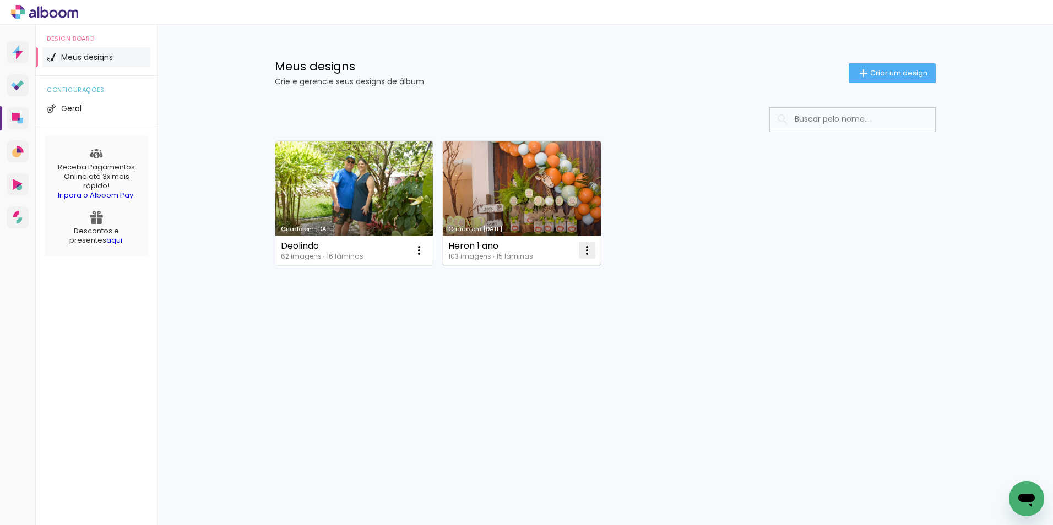
click at [585, 248] on iron-icon at bounding box center [586, 250] width 13 height 13
click at [517, 329] on paper-item "Excluir" at bounding box center [543, 323] width 108 height 22
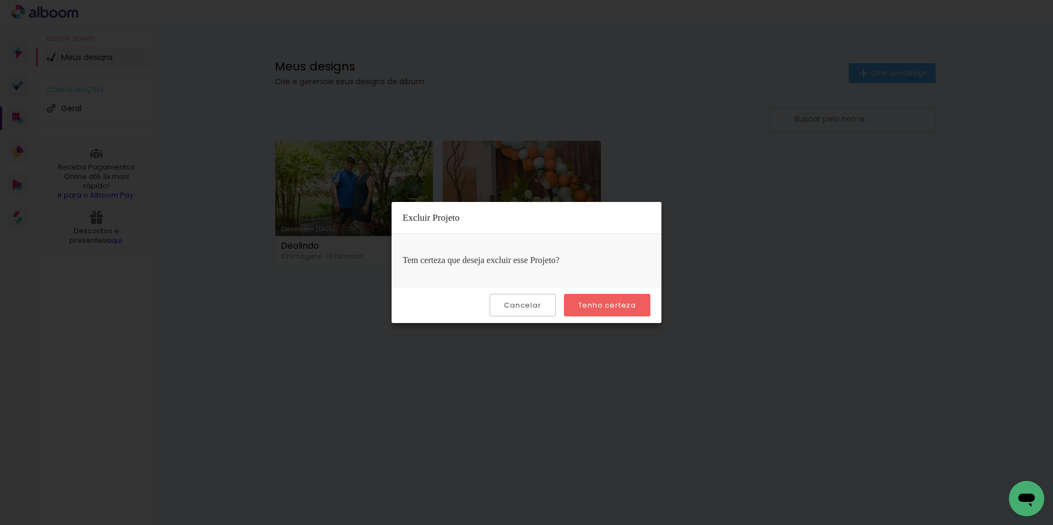
click at [0, 0] on slot "Tenho certeza" at bounding box center [0, 0] width 0 height 0
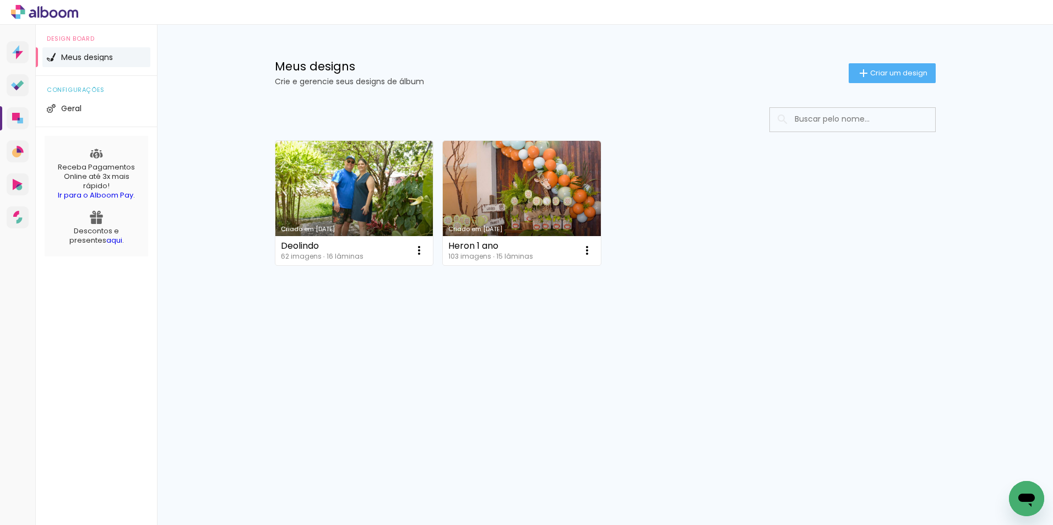
click at [610, 306] on div "Criado em 13/08/25 Deolindo 62 imagens ∙ 16 lâminas Abrir Fazer uma cópia Exclu…" at bounding box center [605, 232] width 716 height 272
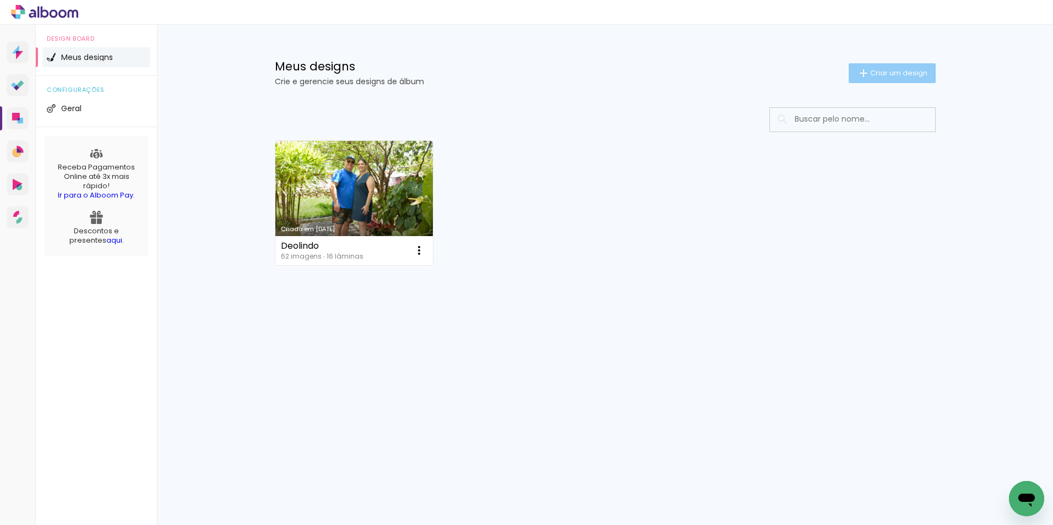
click at [900, 75] on span "Criar um design" at bounding box center [898, 72] width 57 height 7
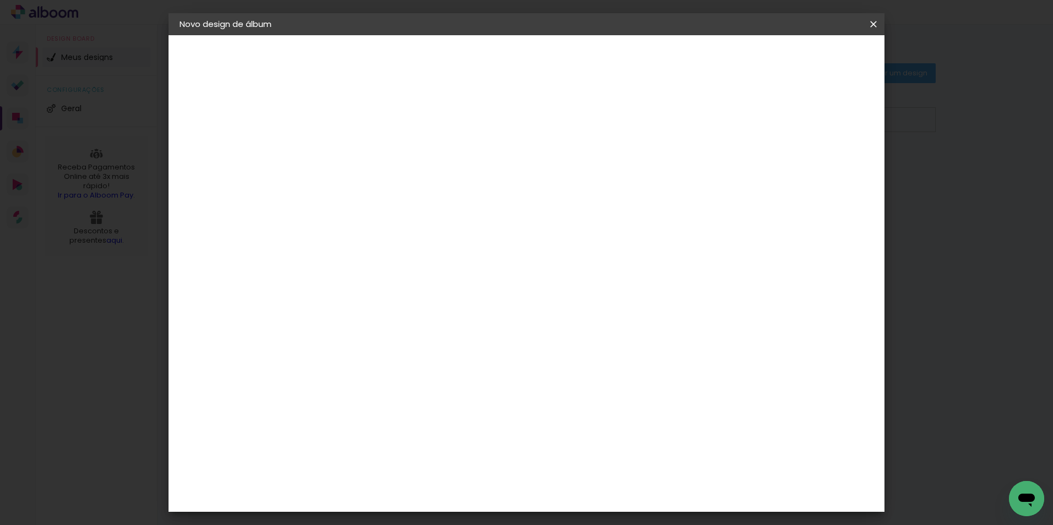
click at [363, 138] on paper-input-container "Título do álbum" at bounding box center [360, 148] width 8 height 28
click at [360, 157] on div at bounding box center [360, 156] width 0 height 1
click at [360, 144] on input at bounding box center [360, 147] width 0 height 17
type input "[PERSON_NAME]"
type paper-input "[PERSON_NAME]"
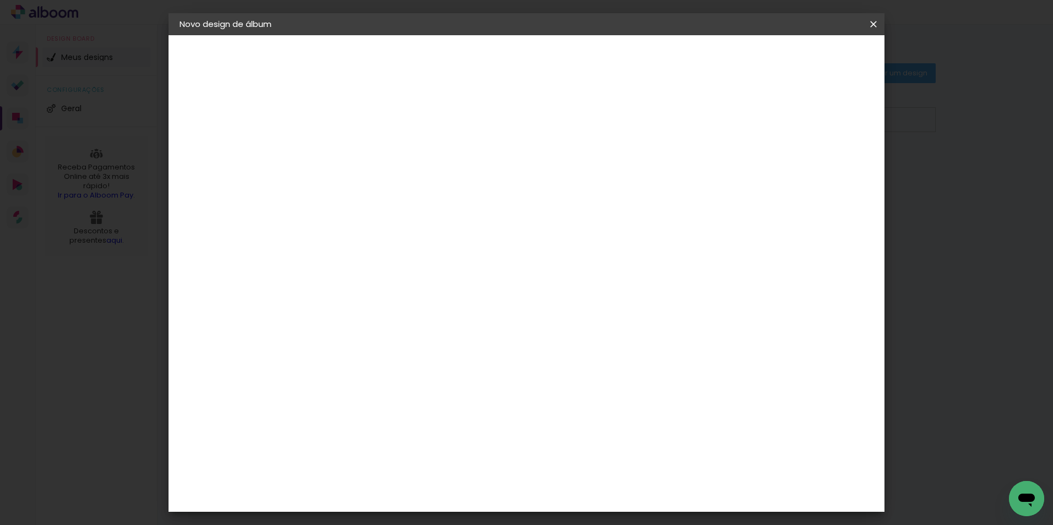
click at [0, 0] on slot "Avançar" at bounding box center [0, 0] width 0 height 0
click at [0, 0] on slot "Tamanho Livre" at bounding box center [0, 0] width 0 height 0
click at [0, 0] on slot "Avançar" at bounding box center [0, 0] width 0 height 0
type input "4"
type paper-input "4"
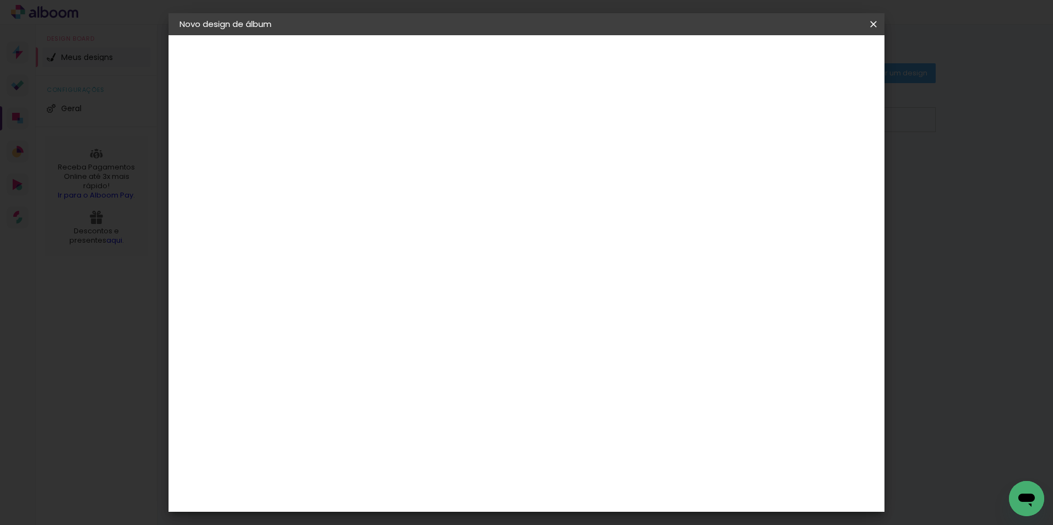
click at [821, 172] on input "4" at bounding box center [817, 166] width 20 height 17
type input "3"
type paper-input "3"
click at [821, 172] on input "3" at bounding box center [818, 166] width 20 height 17
type input "2"
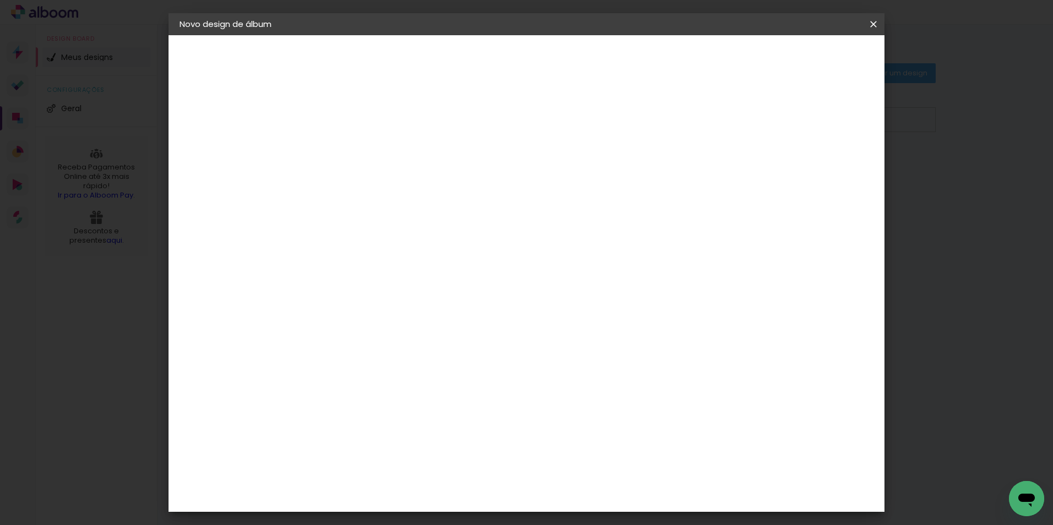
type paper-input "2"
click at [821, 172] on input "2" at bounding box center [821, 166] width 20 height 17
click at [595, 456] on input "60" at bounding box center [587, 459] width 29 height 17
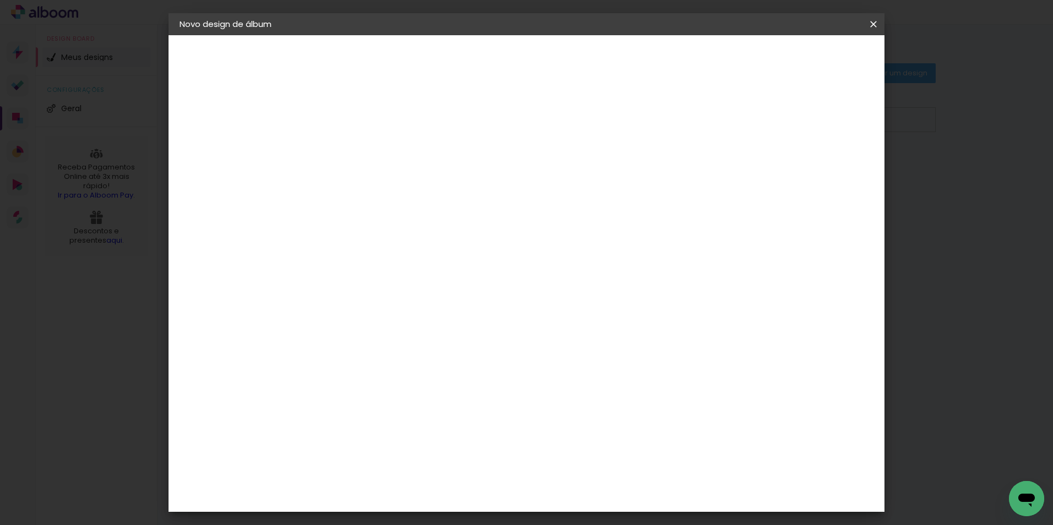
type input "61"
type paper-input "61"
click at [333, 309] on input "30" at bounding box center [325, 311] width 29 height 17
type input "25,5"
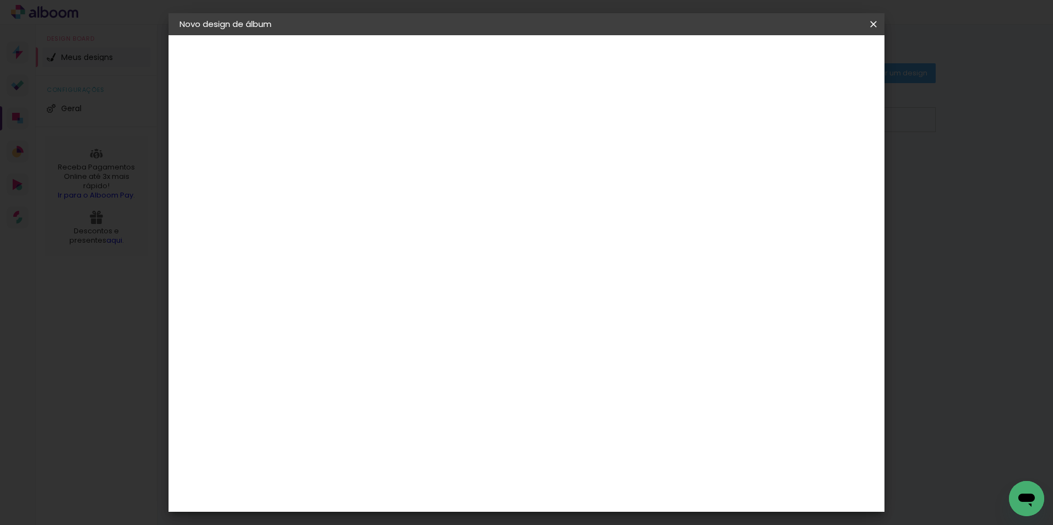
type paper-input "25,5"
click at [805, 61] on span "Iniciar design" at bounding box center [779, 59] width 50 height 8
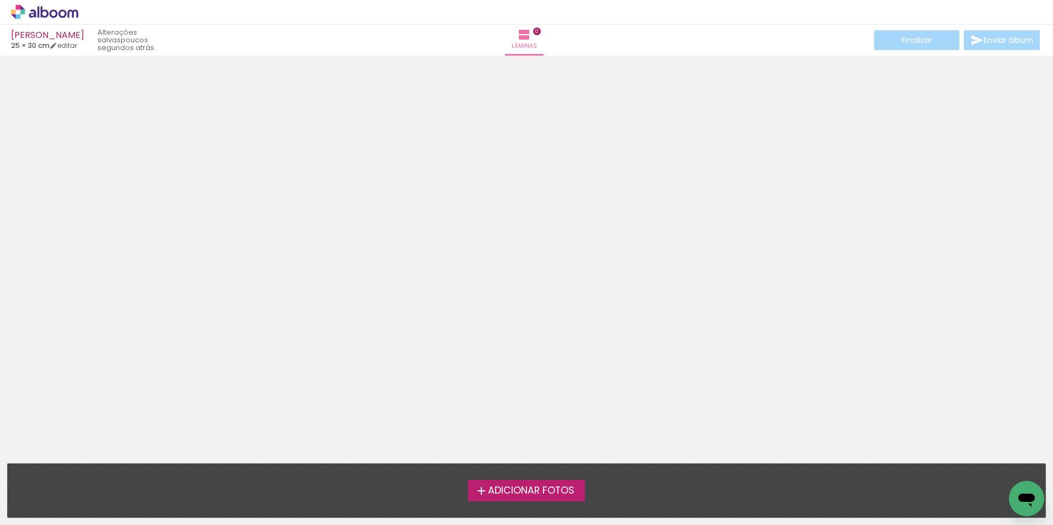
click at [527, 490] on span "Adicionar Fotos" at bounding box center [531, 491] width 86 height 10
click at [0, 0] on input "file" at bounding box center [0, 0] width 0 height 0
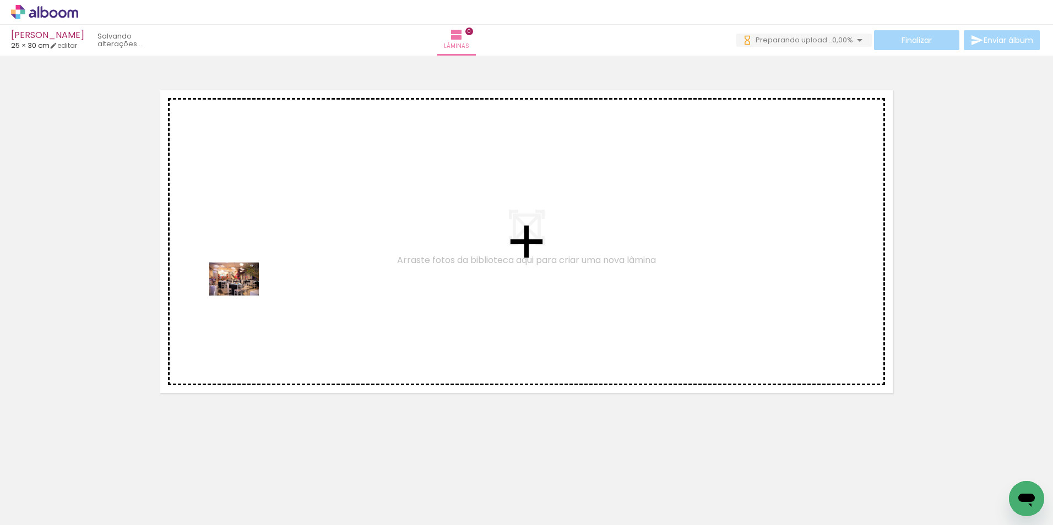
drag, startPoint x: 118, startPoint y: 492, endPoint x: 242, endPoint y: 296, distance: 232.7
click at [242, 296] on quentale-workspace at bounding box center [526, 262] width 1053 height 525
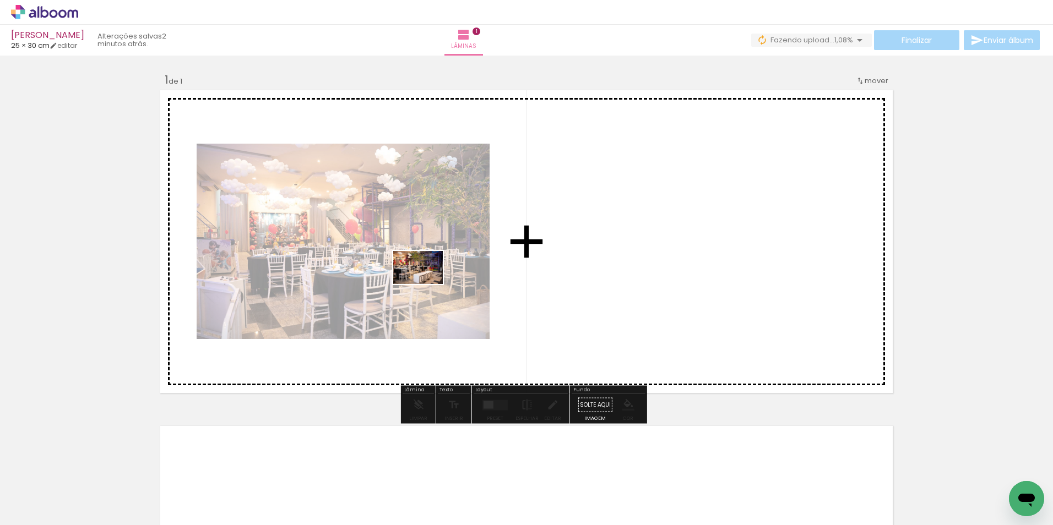
drag, startPoint x: 189, startPoint y: 499, endPoint x: 449, endPoint y: 278, distance: 341.4
click at [449, 278] on quentale-workspace at bounding box center [526, 262] width 1053 height 525
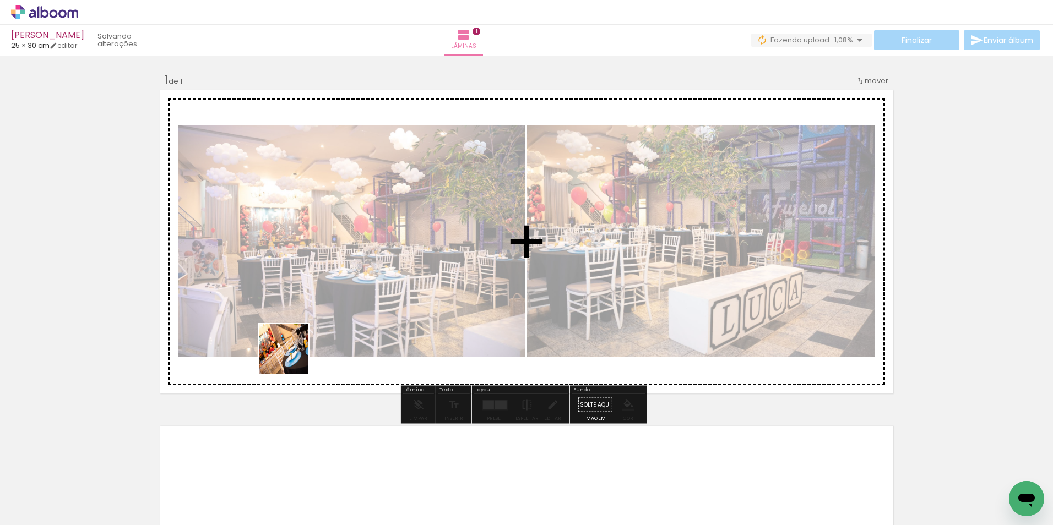
drag, startPoint x: 243, startPoint y: 493, endPoint x: 360, endPoint y: 263, distance: 258.1
click at [360, 263] on quentale-workspace at bounding box center [526, 262] width 1053 height 525
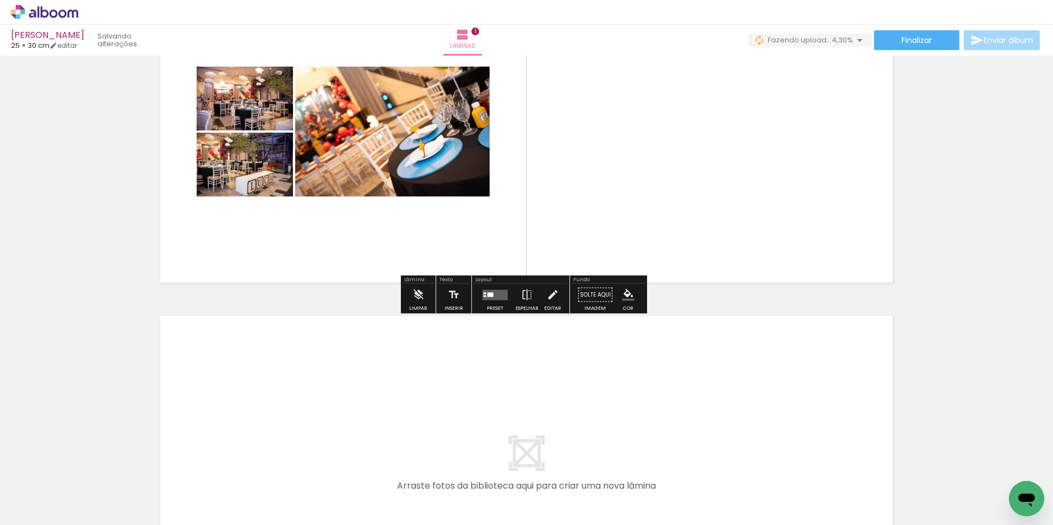
scroll to position [275, 0]
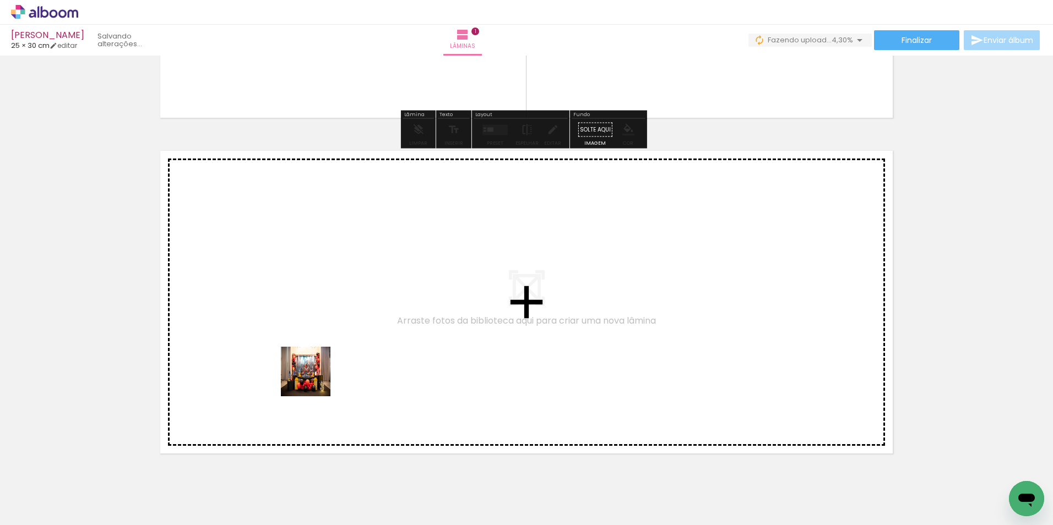
drag, startPoint x: 299, startPoint y: 484, endPoint x: 402, endPoint y: 465, distance: 104.8
click at [330, 325] on quentale-workspace at bounding box center [526, 262] width 1053 height 525
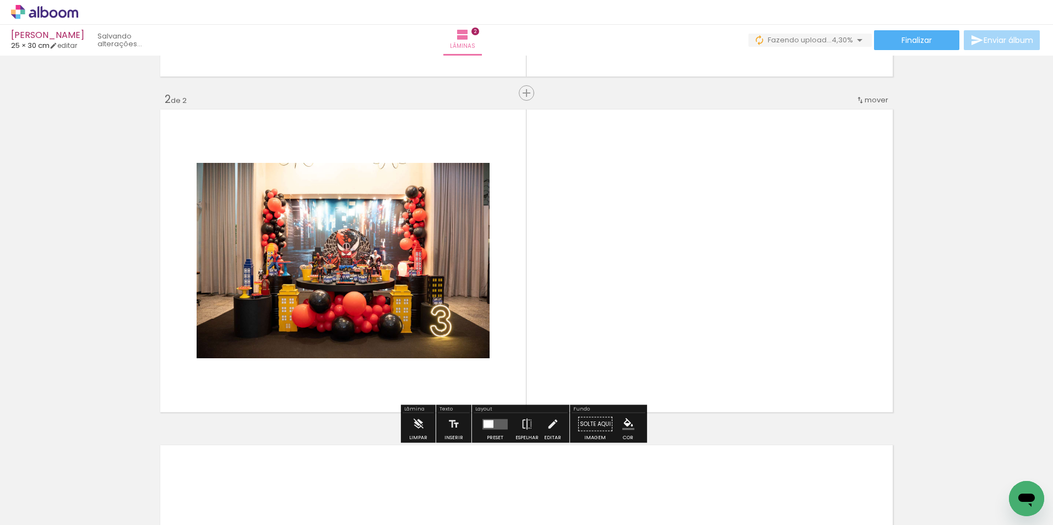
scroll to position [322, 0]
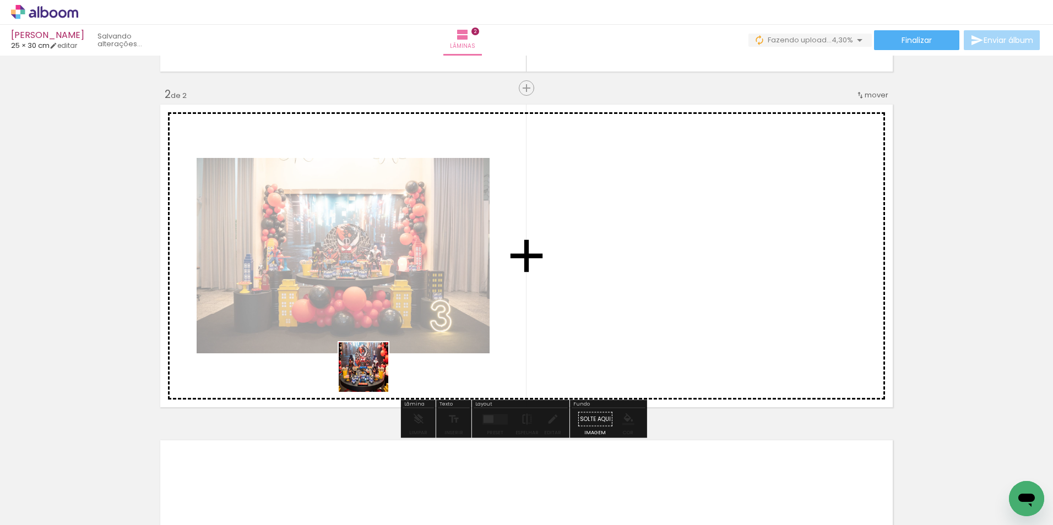
drag, startPoint x: 375, startPoint y: 485, endPoint x: 396, endPoint y: 269, distance: 216.9
click at [396, 269] on quentale-workspace at bounding box center [526, 262] width 1053 height 525
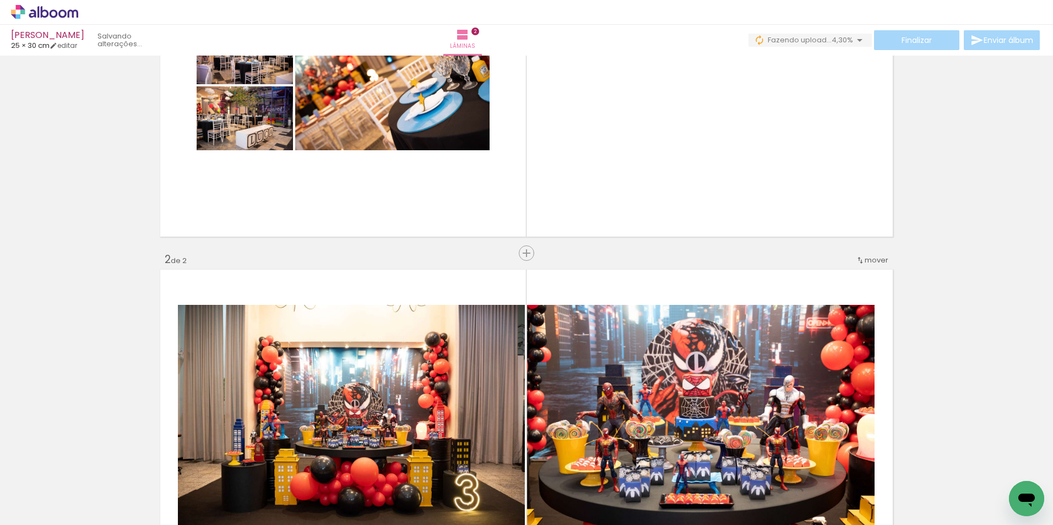
scroll to position [0, 0]
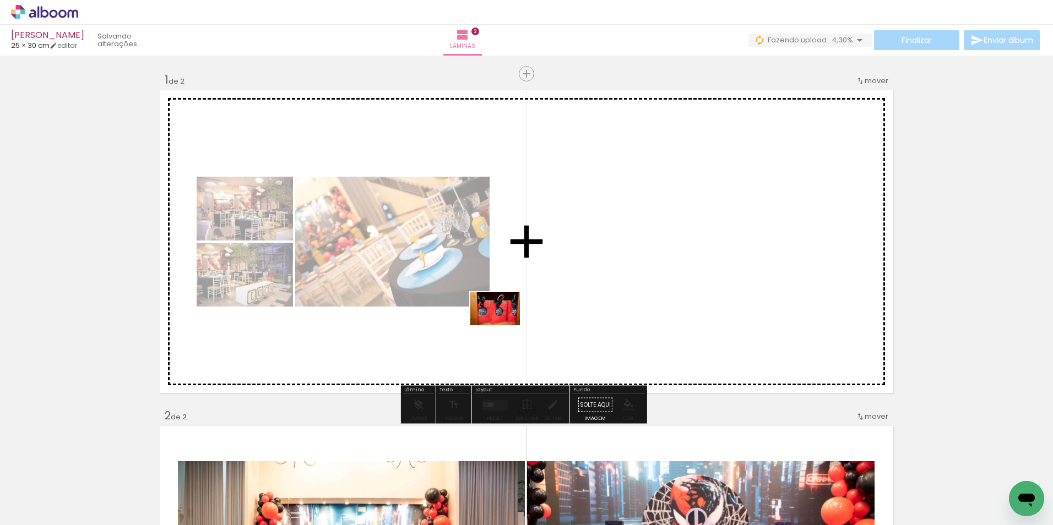
drag, startPoint x: 533, startPoint y: 492, endPoint x: 503, endPoint y: 325, distance: 168.8
click at [503, 325] on quentale-workspace at bounding box center [526, 262] width 1053 height 525
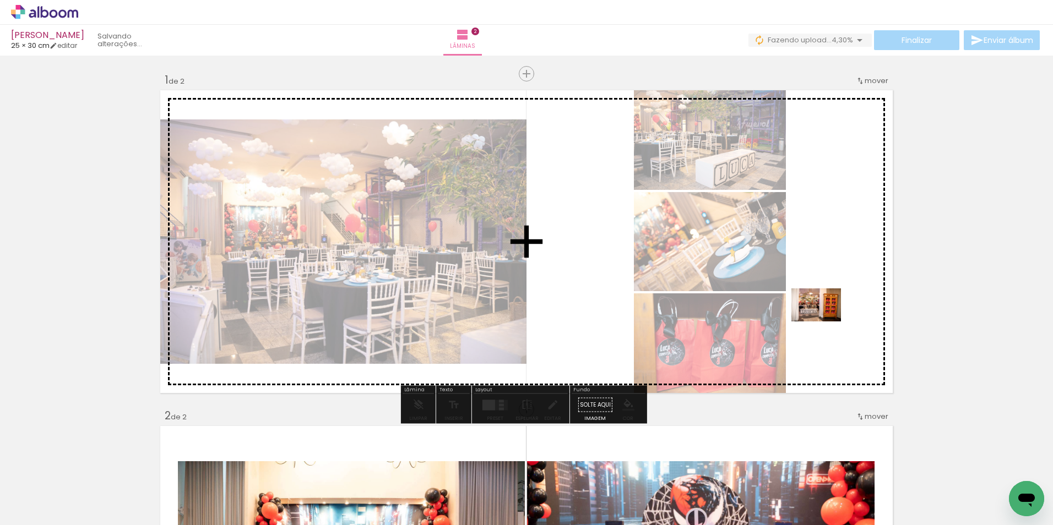
drag, startPoint x: 768, startPoint y: 495, endPoint x: 824, endPoint y: 322, distance: 182.0
click at [824, 322] on quentale-workspace at bounding box center [526, 262] width 1053 height 525
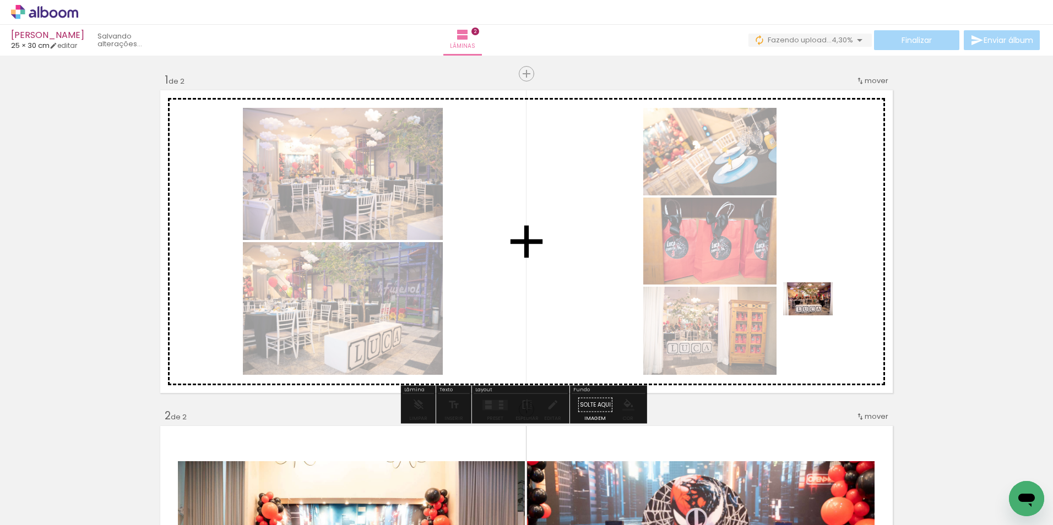
drag, startPoint x: 829, startPoint y: 501, endPoint x: 816, endPoint y: 316, distance: 185.5
click at [816, 316] on quentale-workspace at bounding box center [526, 262] width 1053 height 525
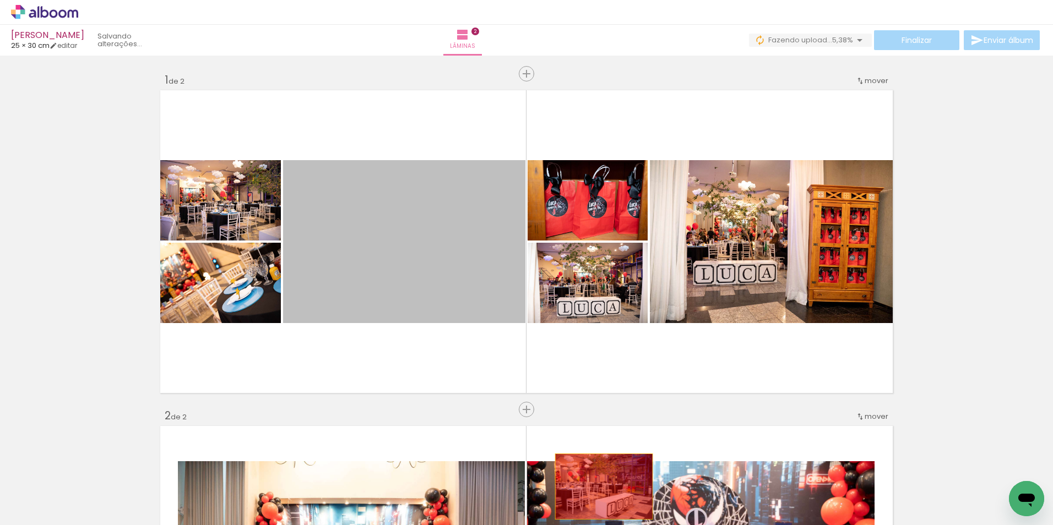
drag, startPoint x: 444, startPoint y: 271, endPoint x: 600, endPoint y: 487, distance: 265.8
click at [600, 487] on quentale-workspace at bounding box center [526, 262] width 1053 height 525
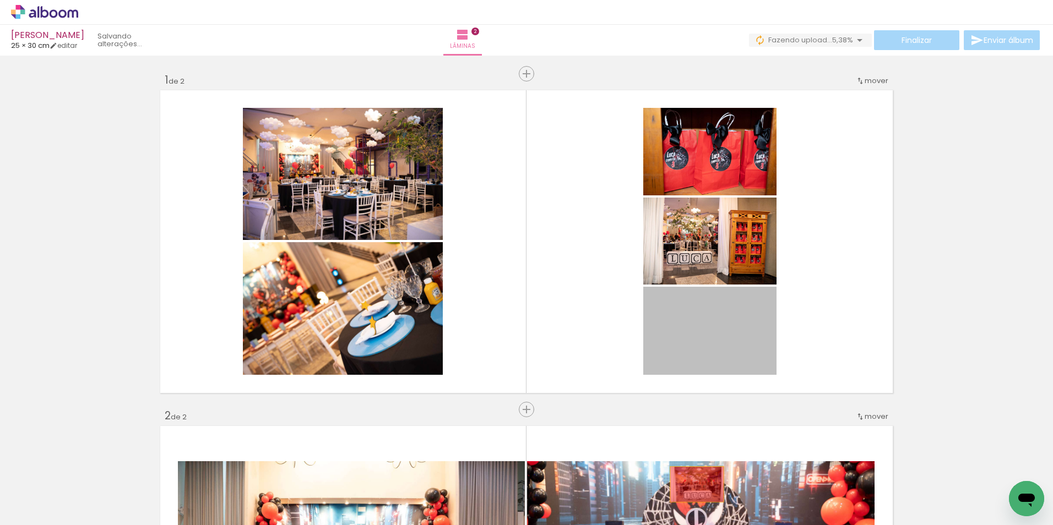
drag, startPoint x: 682, startPoint y: 338, endPoint x: 693, endPoint y: 495, distance: 157.8
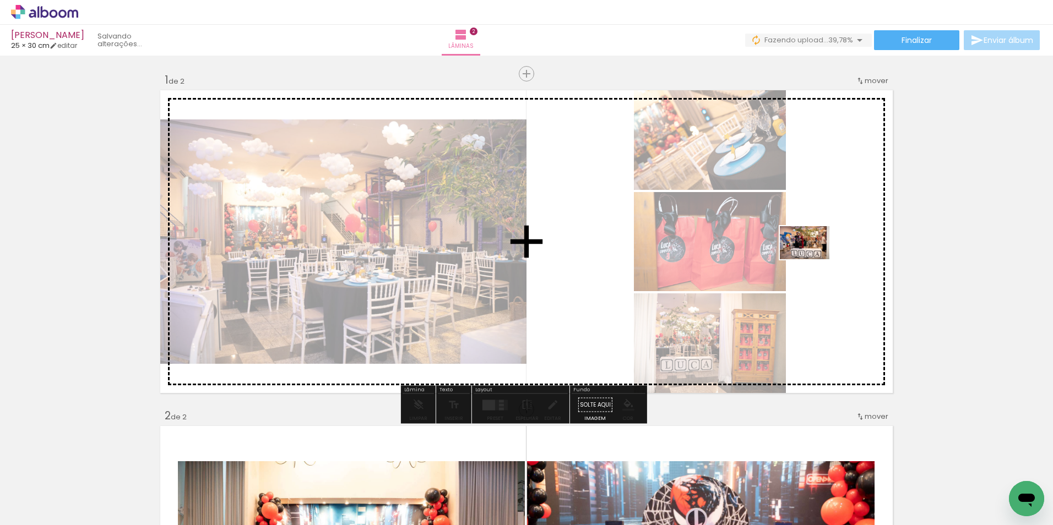
drag, startPoint x: 733, startPoint y: 479, endPoint x: 814, endPoint y: 257, distance: 236.9
click at [814, 257] on quentale-workspace at bounding box center [526, 262] width 1053 height 525
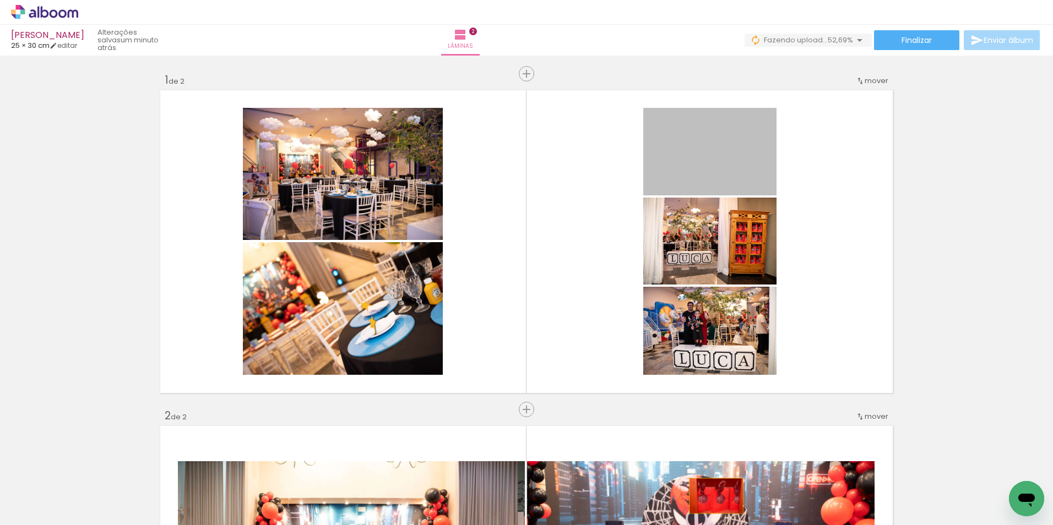
drag, startPoint x: 720, startPoint y: 171, endPoint x: 712, endPoint y: 496, distance: 325.6
click at [712, 496] on quentale-workspace at bounding box center [526, 262] width 1053 height 525
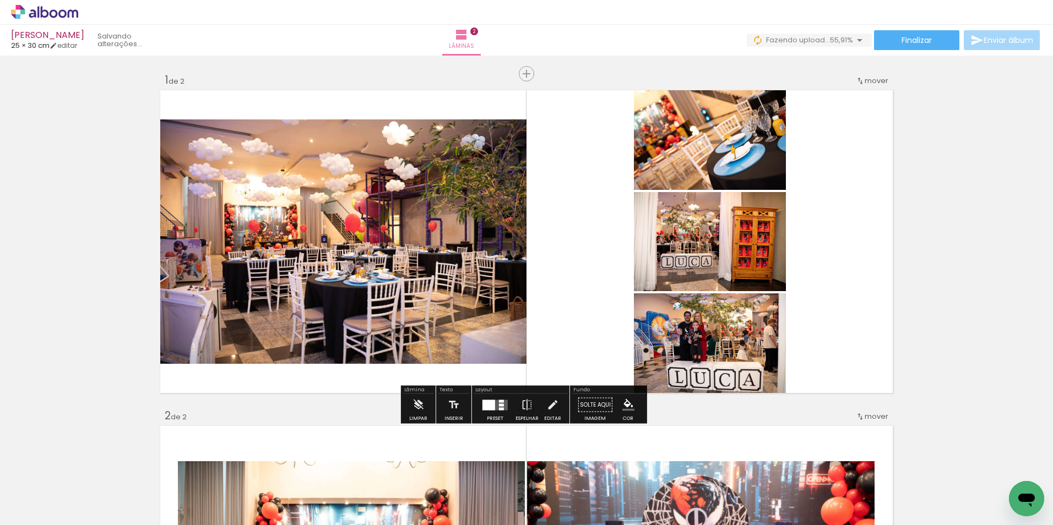
click at [489, 404] on div at bounding box center [488, 405] width 13 height 10
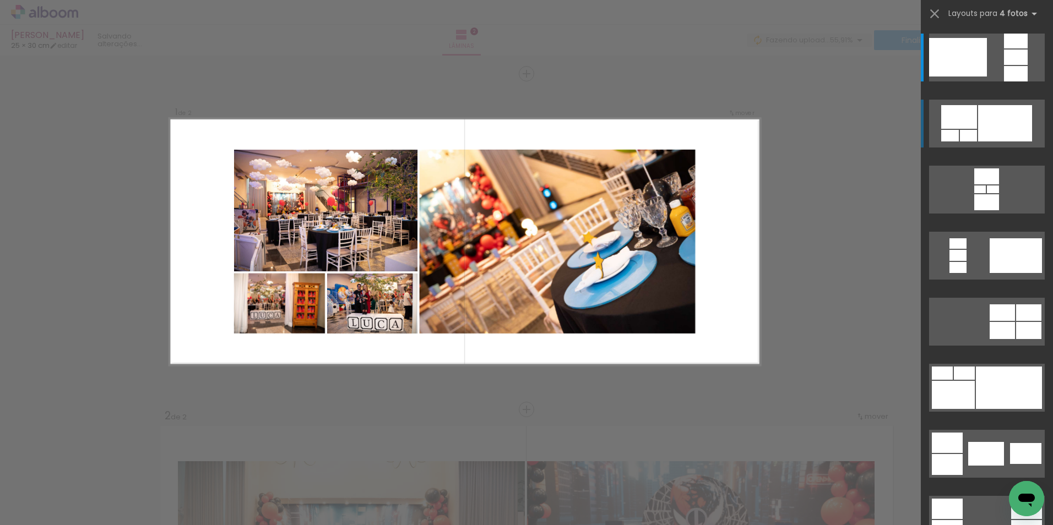
click at [981, 129] on div at bounding box center [1005, 123] width 54 height 36
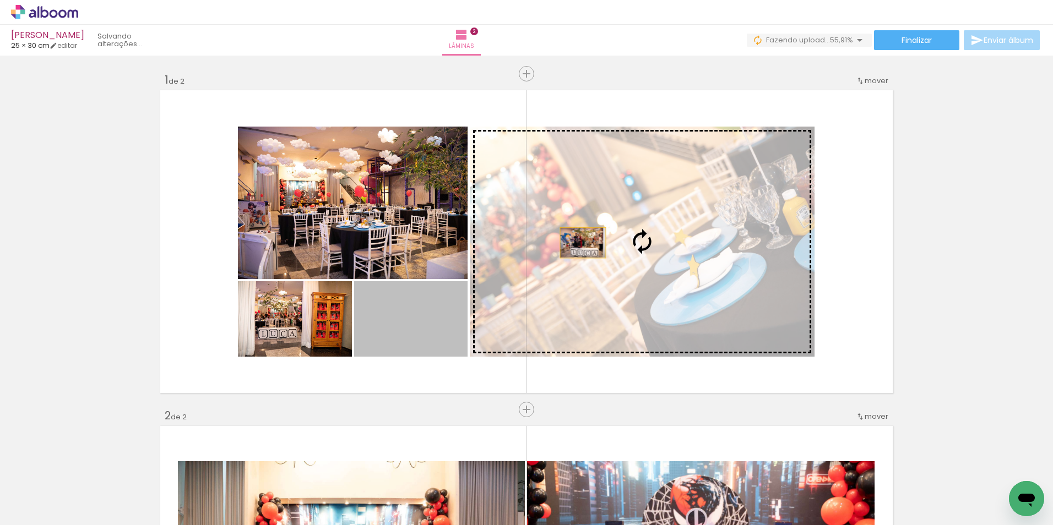
drag, startPoint x: 413, startPoint y: 334, endPoint x: 579, endPoint y: 243, distance: 189.3
click at [0, 0] on slot at bounding box center [0, 0] width 0 height 0
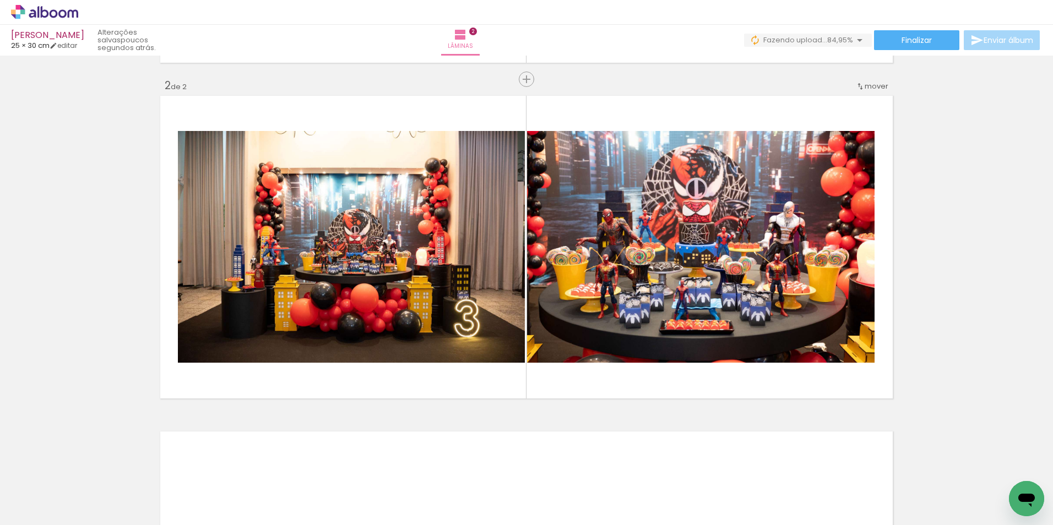
scroll to position [0, 1254]
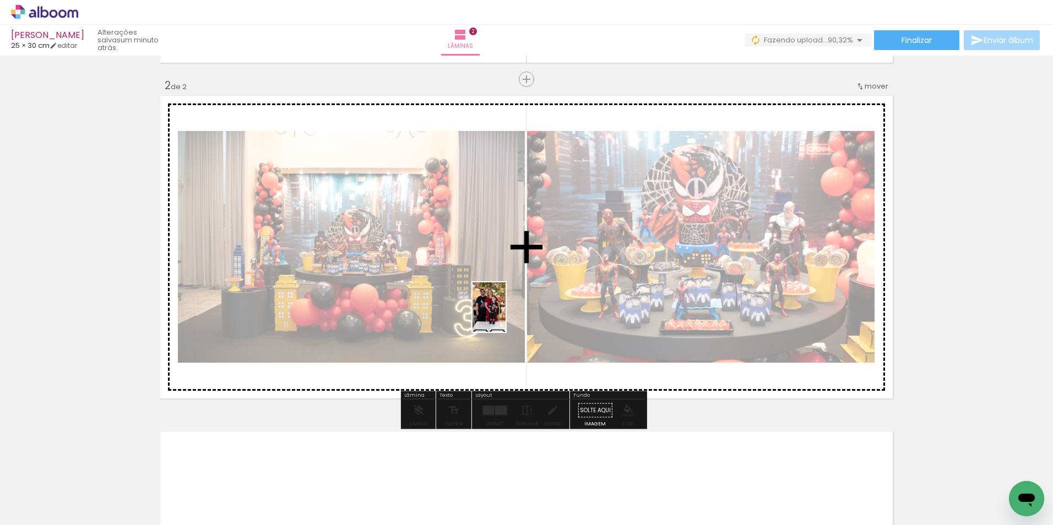
drag, startPoint x: 660, startPoint y: 493, endPoint x: 506, endPoint y: 316, distance: 235.0
click at [506, 316] on quentale-workspace at bounding box center [526, 262] width 1053 height 525
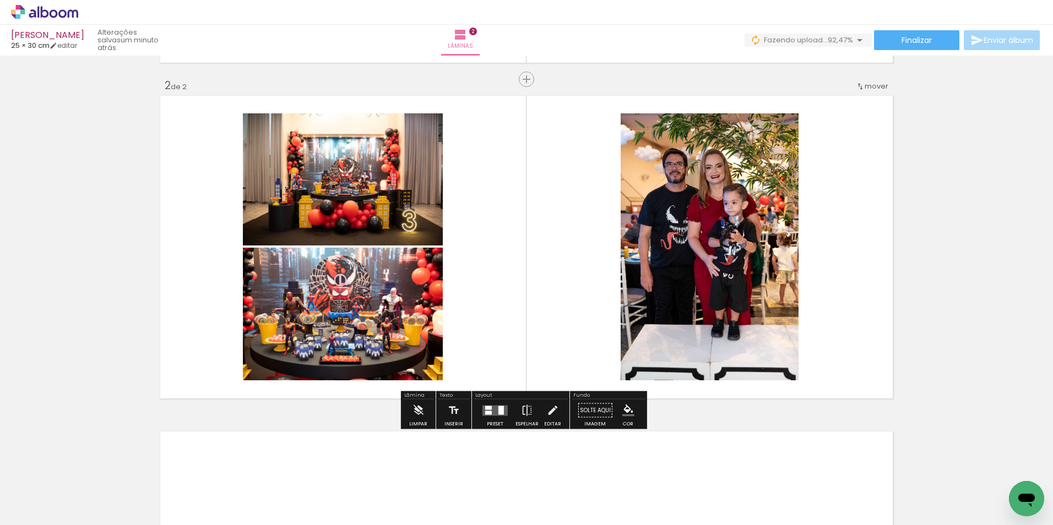
click at [492, 414] on quentale-layouter at bounding box center [494, 410] width 25 height 10
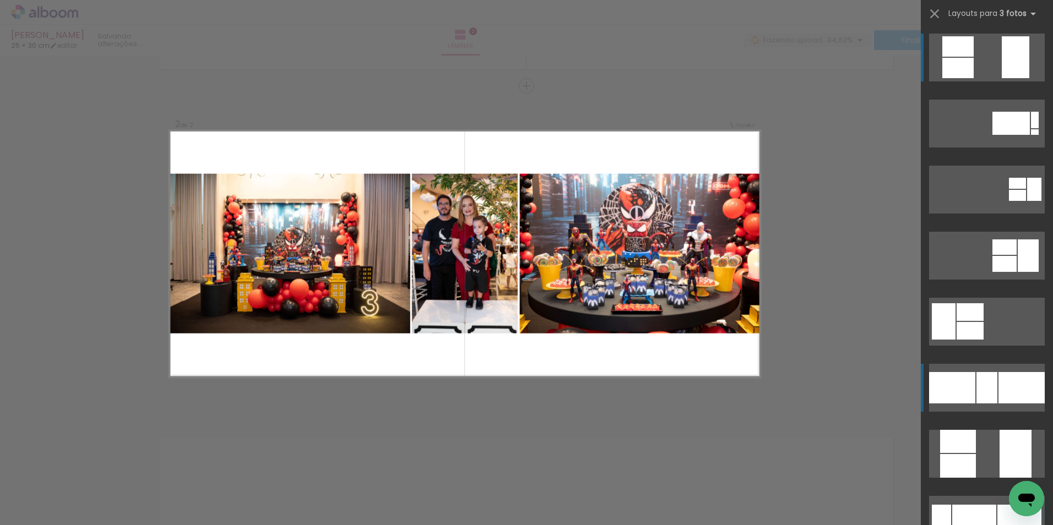
scroll to position [322, 0]
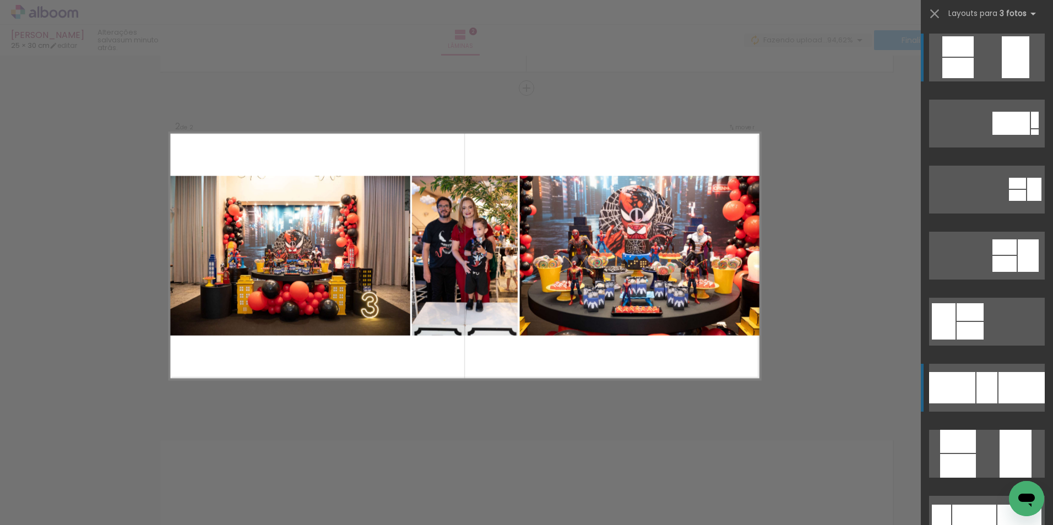
click at [981, 386] on div at bounding box center [986, 387] width 21 height 31
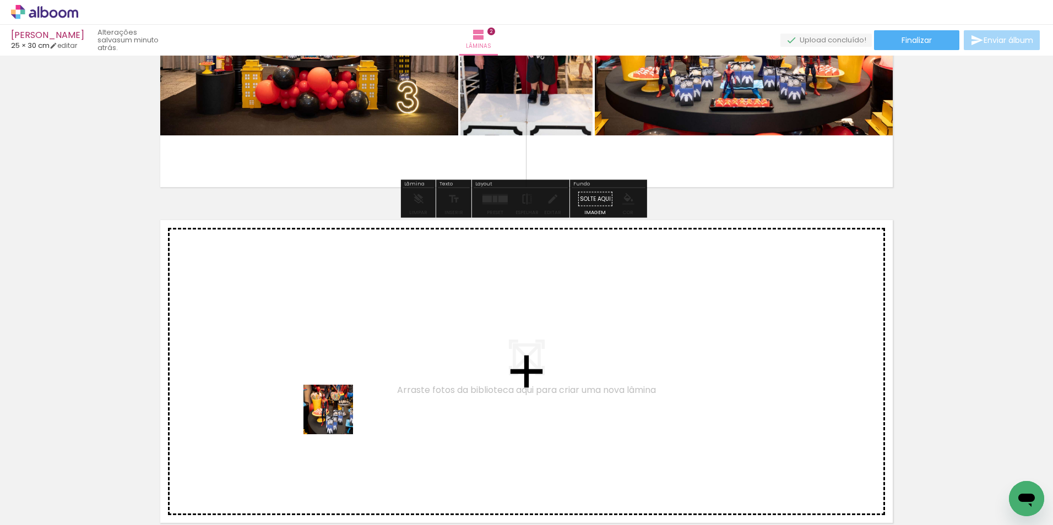
drag, startPoint x: 342, startPoint y: 466, endPoint x: 338, endPoint y: 370, distance: 96.4
click at [338, 370] on quentale-workspace at bounding box center [526, 262] width 1053 height 525
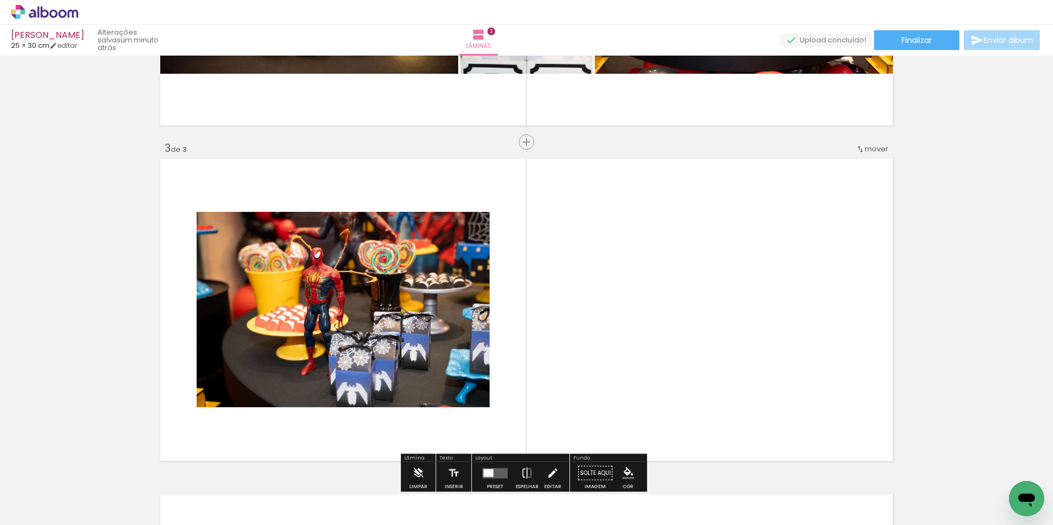
scroll to position [658, 0]
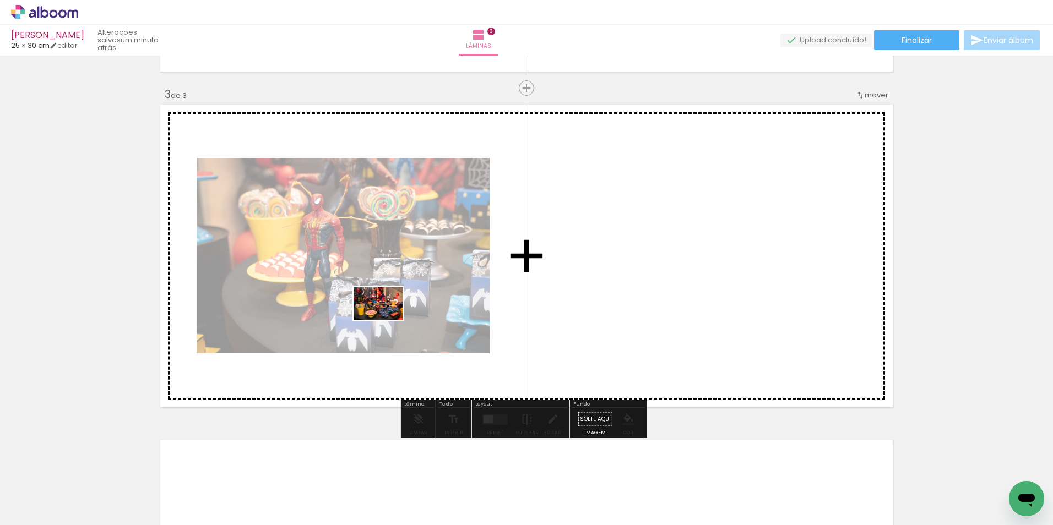
drag, startPoint x: 415, startPoint y: 491, endPoint x: 387, endPoint y: 312, distance: 181.1
click at [387, 312] on quentale-workspace at bounding box center [526, 262] width 1053 height 525
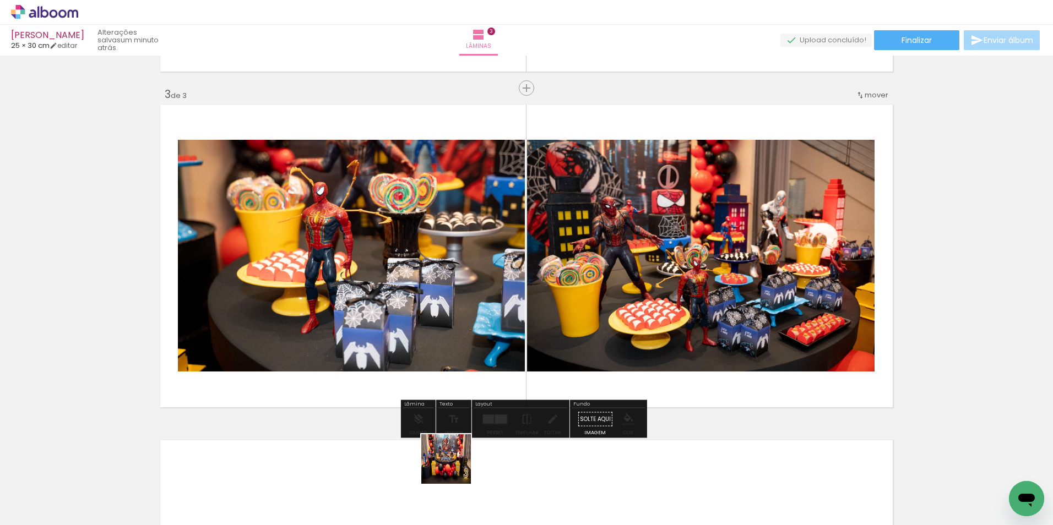
drag, startPoint x: 470, startPoint y: 492, endPoint x: 423, endPoint y: 334, distance: 165.0
click at [423, 334] on quentale-workspace at bounding box center [526, 262] width 1053 height 525
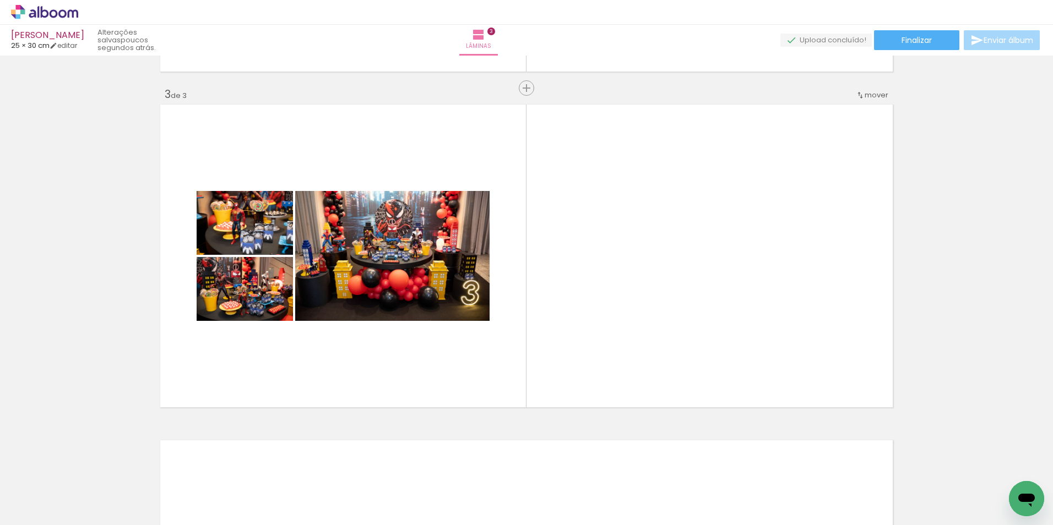
scroll to position [0, 133]
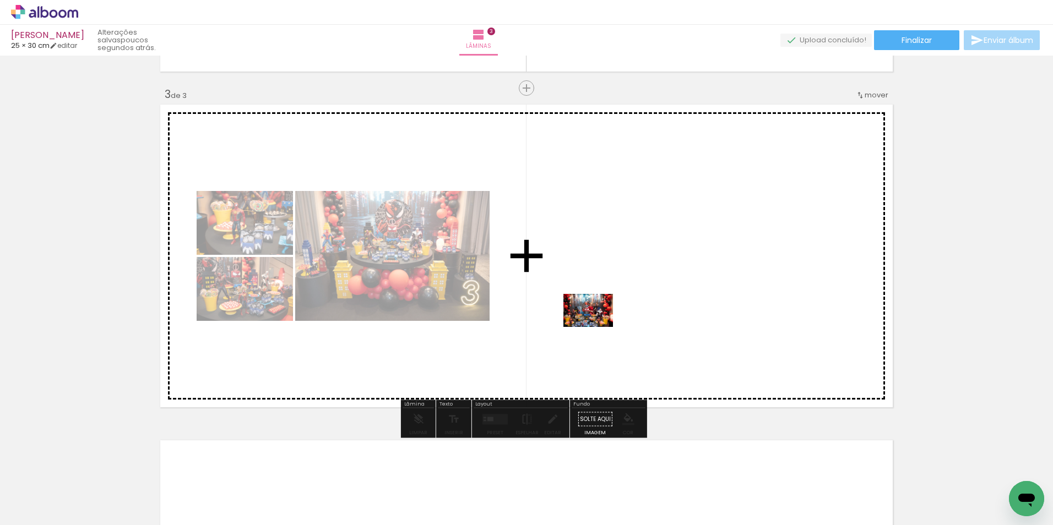
drag, startPoint x: 541, startPoint y: 497, endPoint x: 642, endPoint y: 284, distance: 235.7
click at [642, 284] on quentale-workspace at bounding box center [526, 262] width 1053 height 525
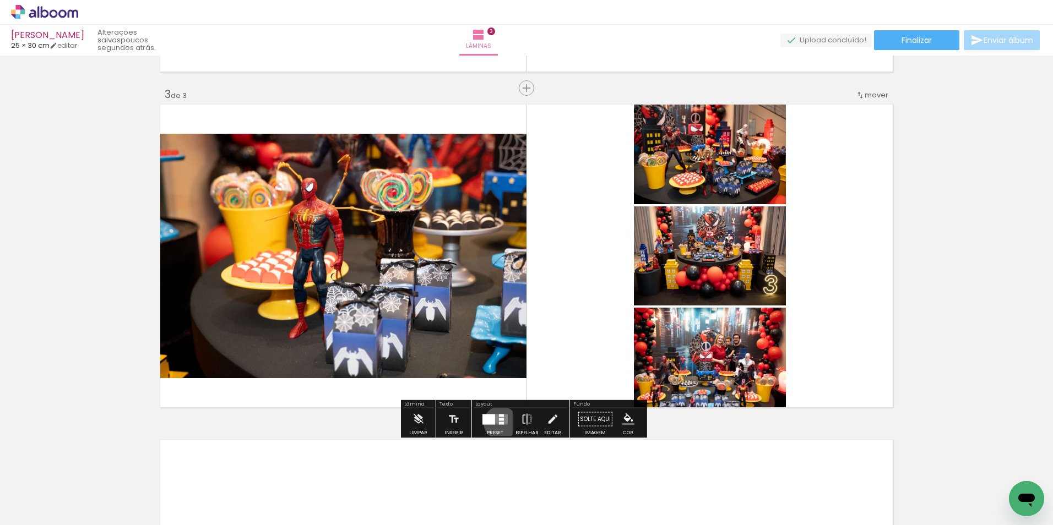
click at [499, 423] on div at bounding box center [501, 423] width 5 height 3
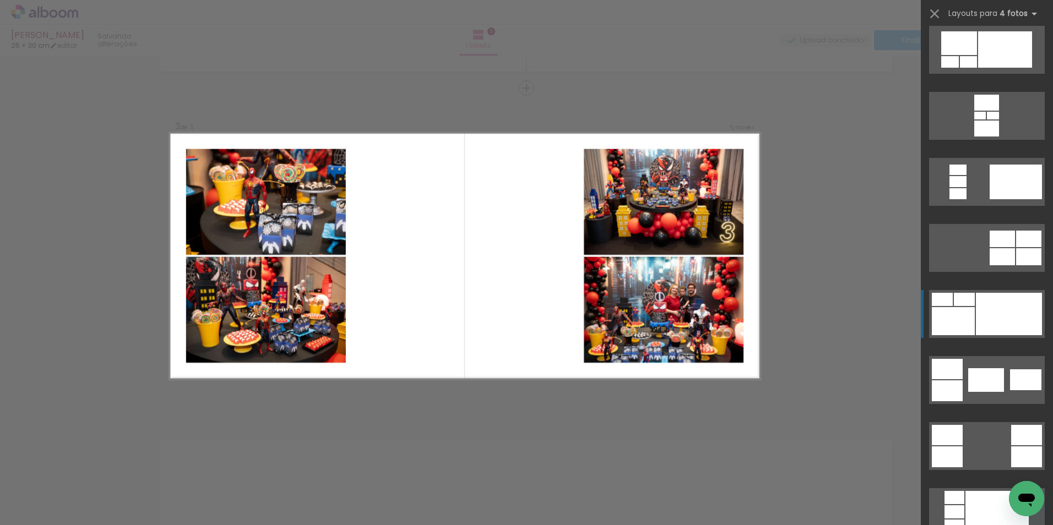
scroll to position [165, 0]
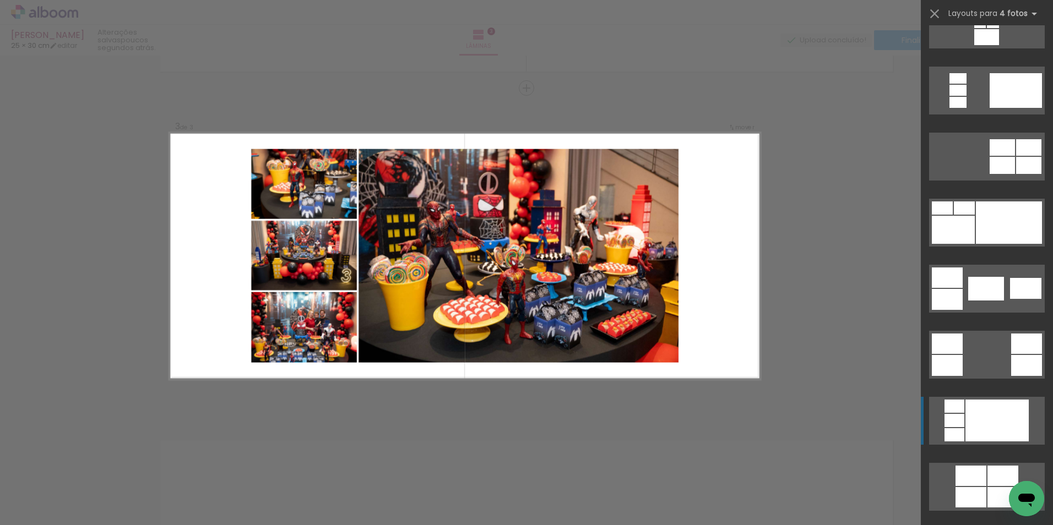
click at [981, 416] on div at bounding box center [996, 421] width 63 height 42
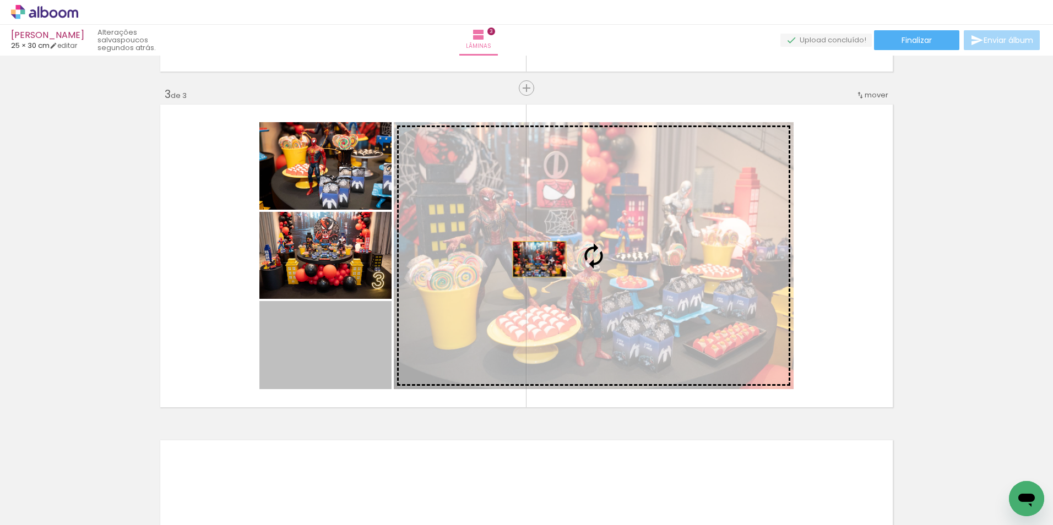
drag, startPoint x: 331, startPoint y: 370, endPoint x: 535, endPoint y: 259, distance: 232.1
click at [0, 0] on slot at bounding box center [0, 0] width 0 height 0
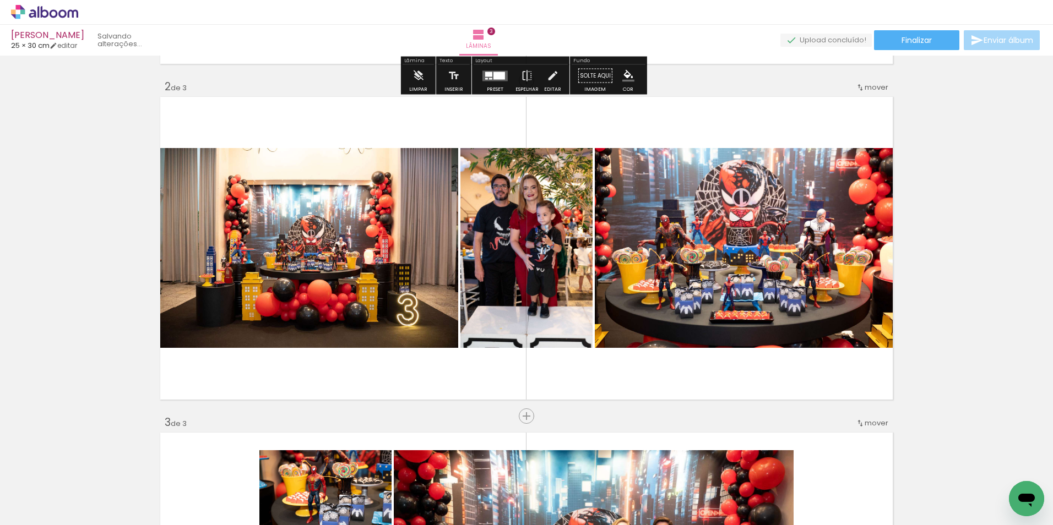
scroll to position [330, 0]
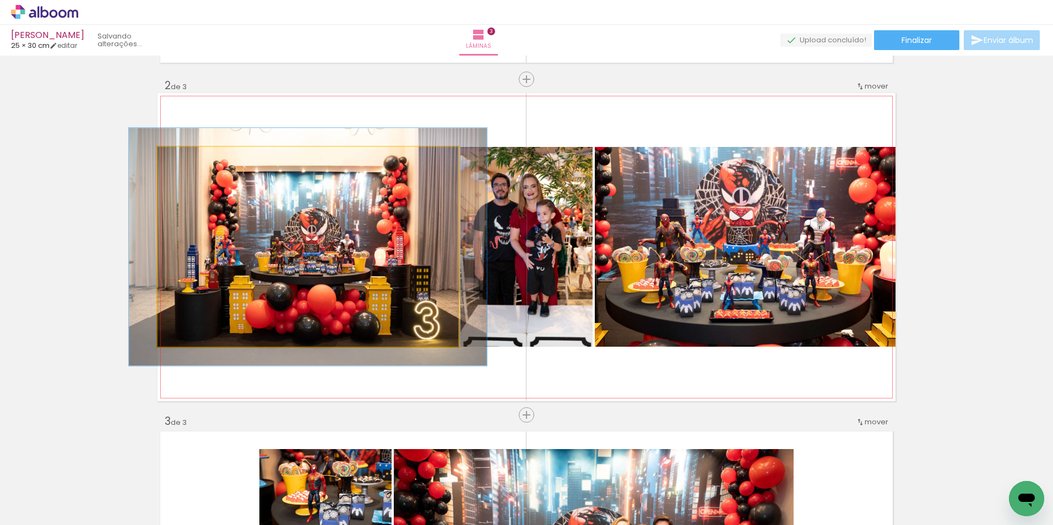
drag, startPoint x: 178, startPoint y: 160, endPoint x: 186, endPoint y: 158, distance: 7.5
type paper-slider "119"
click at [186, 158] on div at bounding box center [191, 159] width 10 height 10
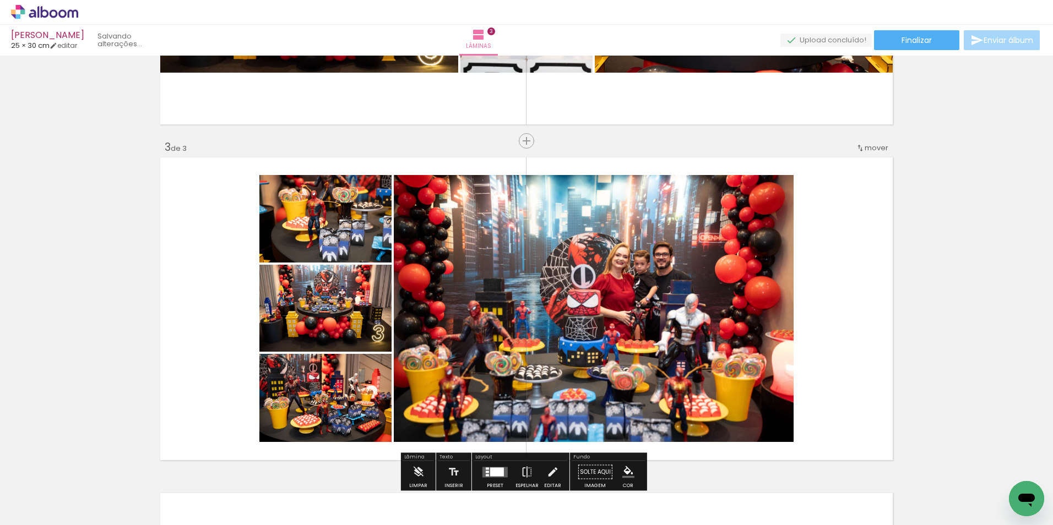
scroll to position [606, 0]
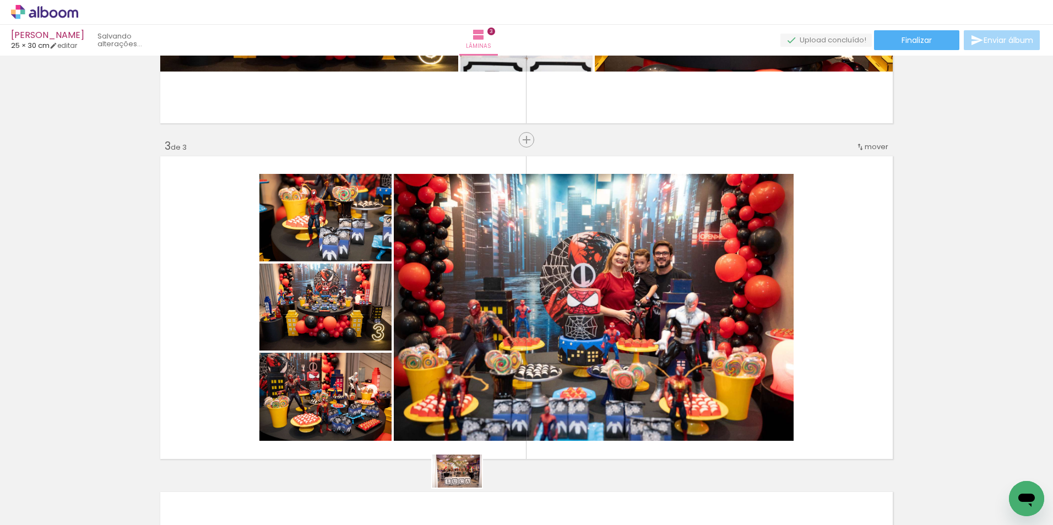
drag, startPoint x: 466, startPoint y: 495, endPoint x: 474, endPoint y: 499, distance: 8.6
click at [474, 499] on div at bounding box center [465, 488] width 55 height 36
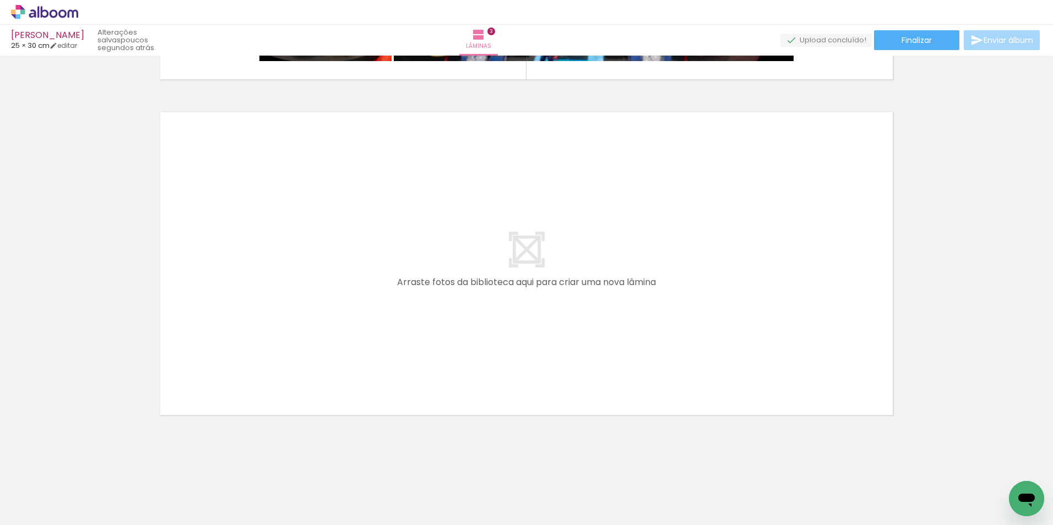
scroll to position [0, 0]
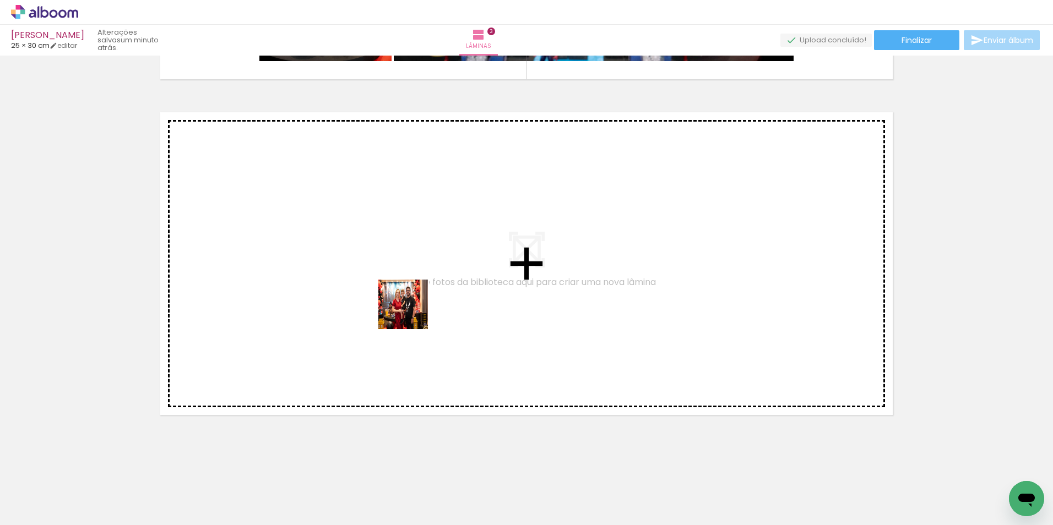
drag, startPoint x: 485, startPoint y: 493, endPoint x: 405, endPoint y: 294, distance: 214.4
click at [405, 294] on quentale-workspace at bounding box center [526, 262] width 1053 height 525
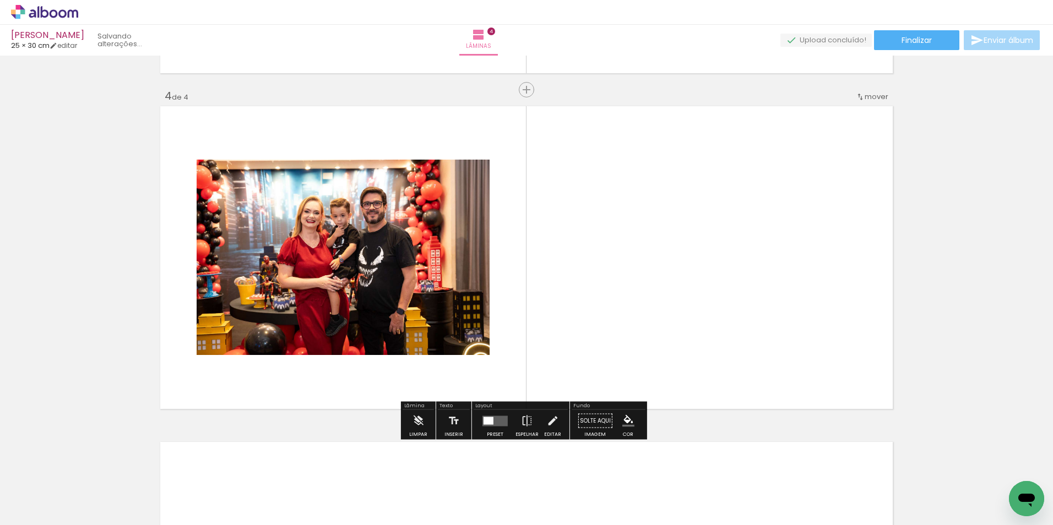
scroll to position [993, 0]
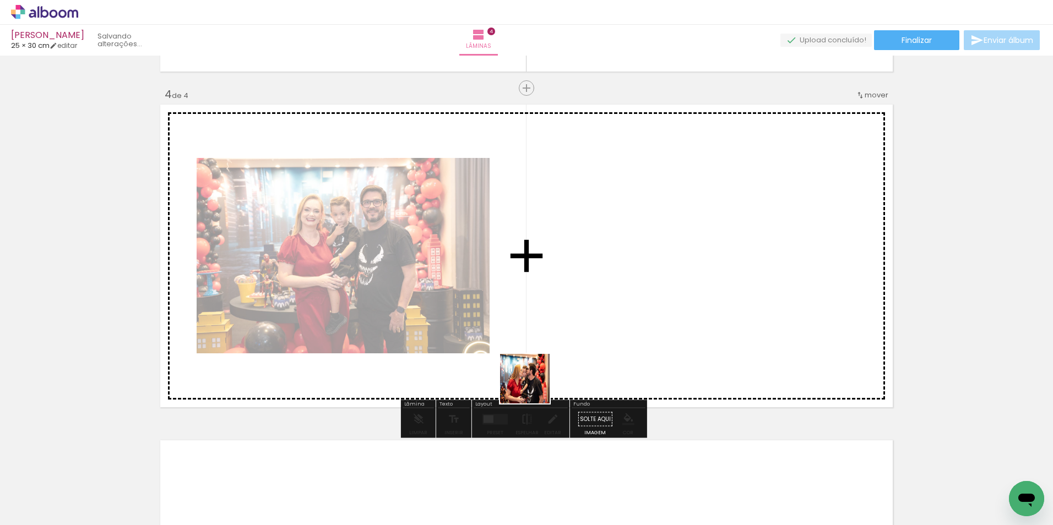
drag, startPoint x: 541, startPoint y: 498, endPoint x: 548, endPoint y: 306, distance: 191.8
click at [548, 306] on quentale-workspace at bounding box center [526, 262] width 1053 height 525
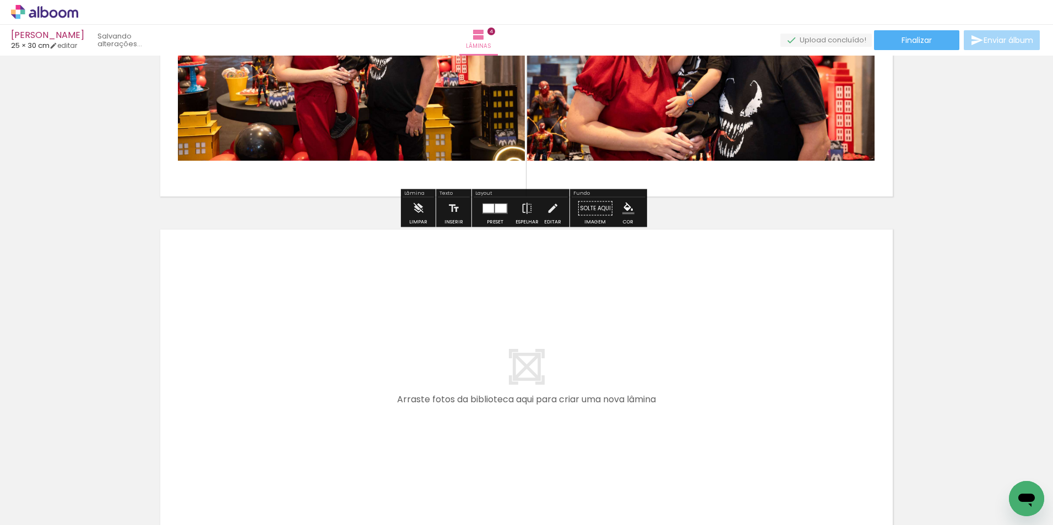
scroll to position [1214, 0]
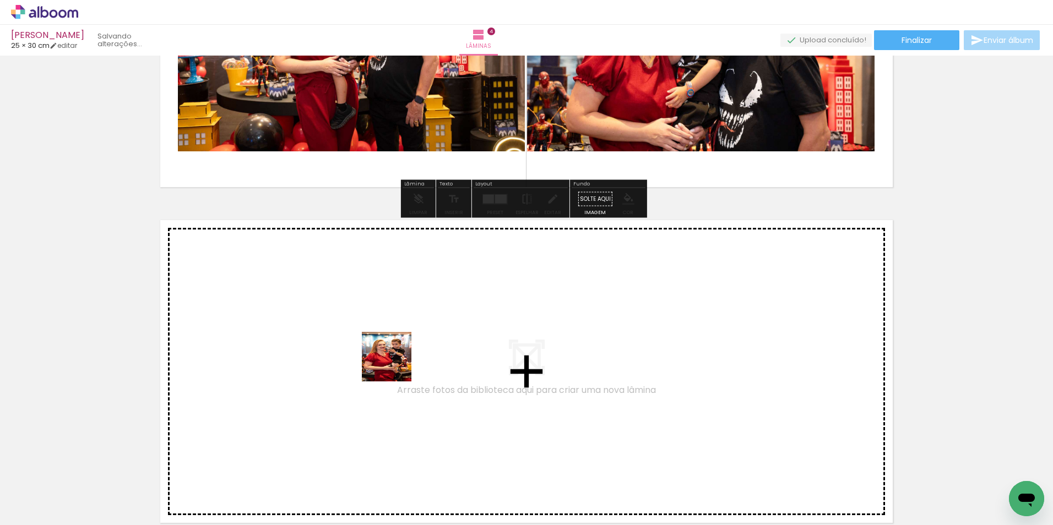
drag, startPoint x: 430, startPoint y: 489, endPoint x: 522, endPoint y: 467, distance: 95.1
click at [395, 363] on quentale-workspace at bounding box center [526, 262] width 1053 height 525
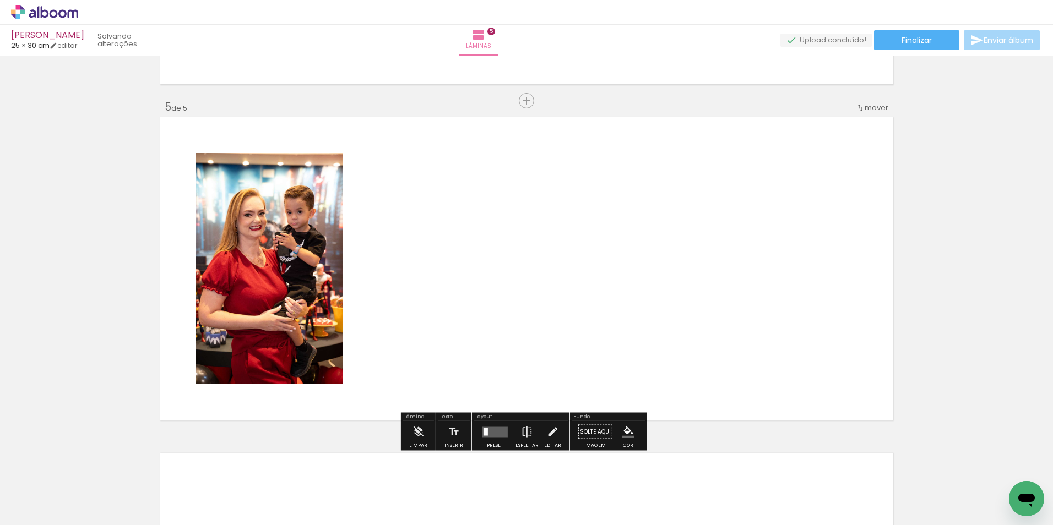
scroll to position [1329, 0]
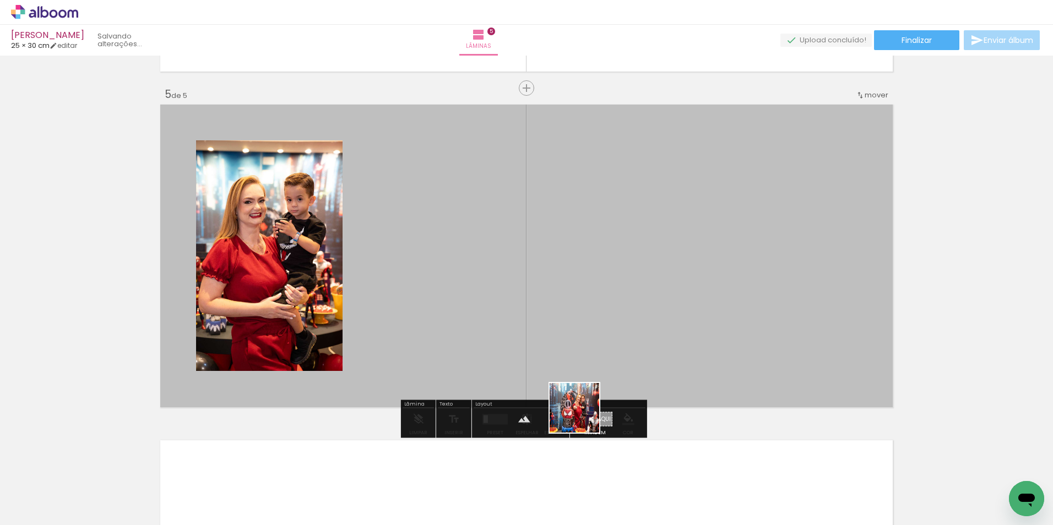
drag, startPoint x: 604, startPoint y: 483, endPoint x: 559, endPoint y: 329, distance: 160.7
click at [559, 329] on quentale-workspace at bounding box center [526, 262] width 1053 height 525
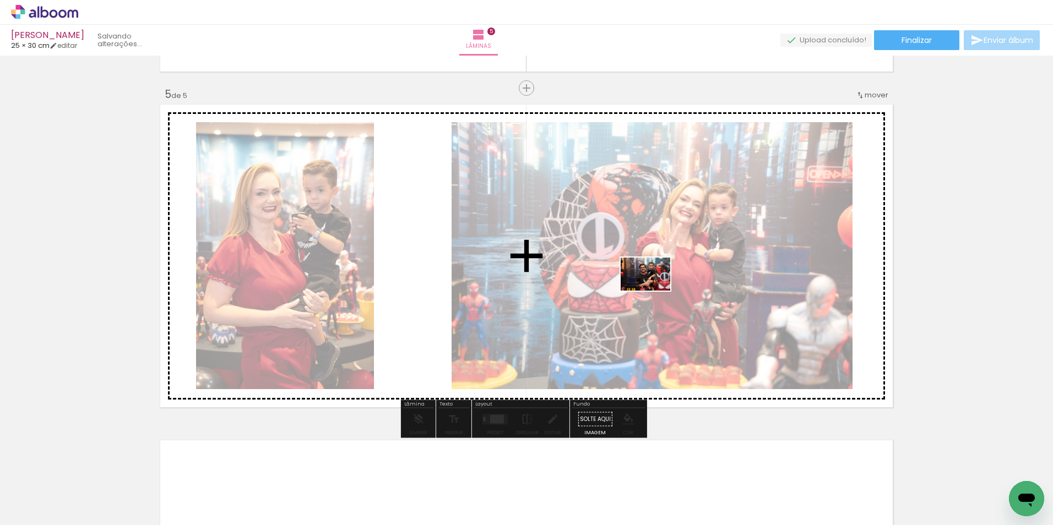
drag, startPoint x: 785, startPoint y: 494, endPoint x: 654, endPoint y: 290, distance: 243.0
click at [654, 290] on quentale-workspace at bounding box center [526, 262] width 1053 height 525
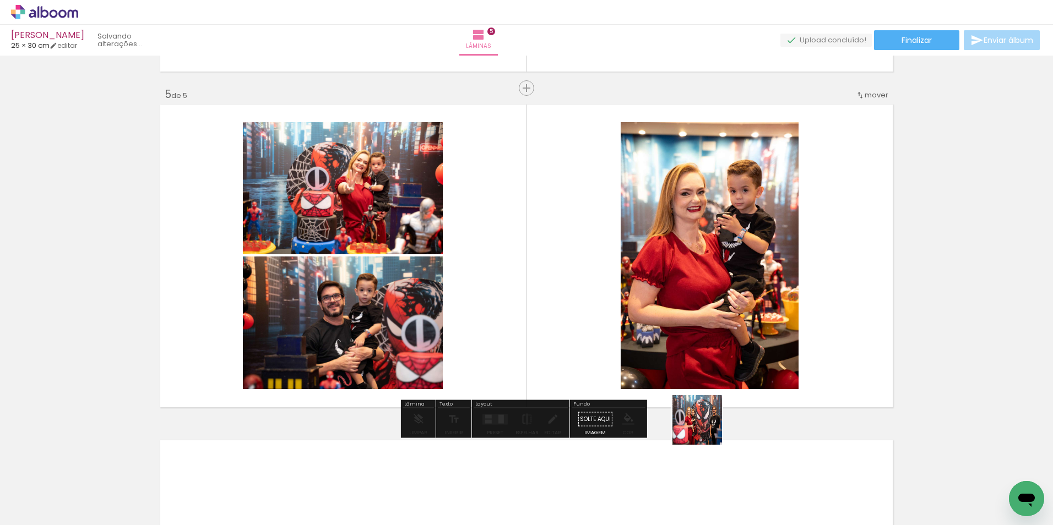
drag, startPoint x: 735, startPoint y: 500, endPoint x: 632, endPoint y: 322, distance: 205.5
click at [634, 271] on quentale-workspace at bounding box center [526, 262] width 1053 height 525
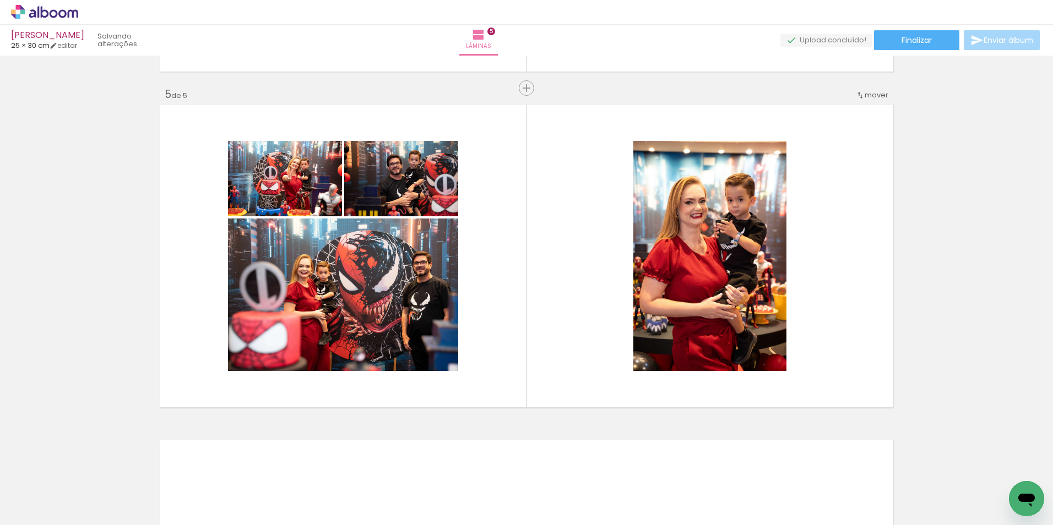
scroll to position [0, 1198]
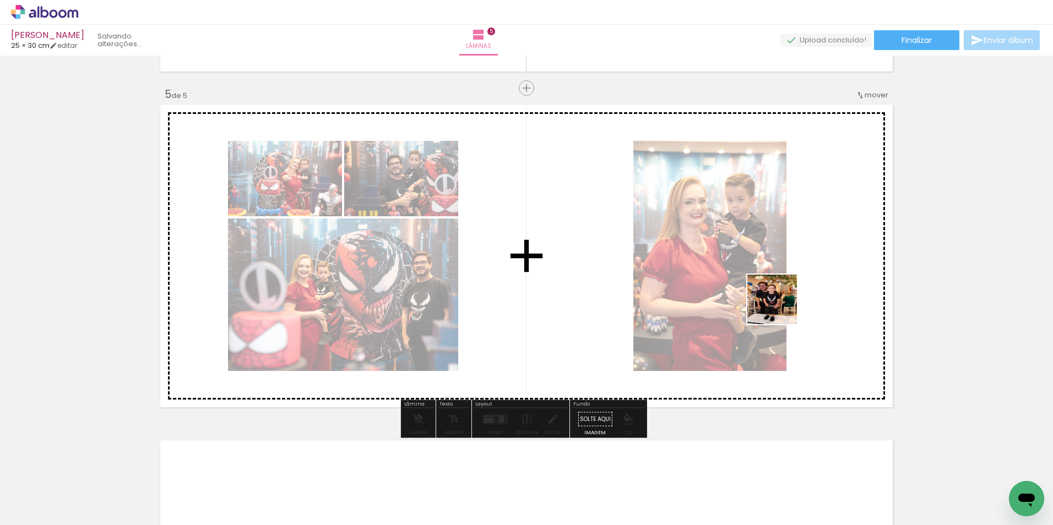
drag, startPoint x: 772, startPoint y: 491, endPoint x: 781, endPoint y: 295, distance: 196.3
click at [781, 295] on quentale-workspace at bounding box center [526, 262] width 1053 height 525
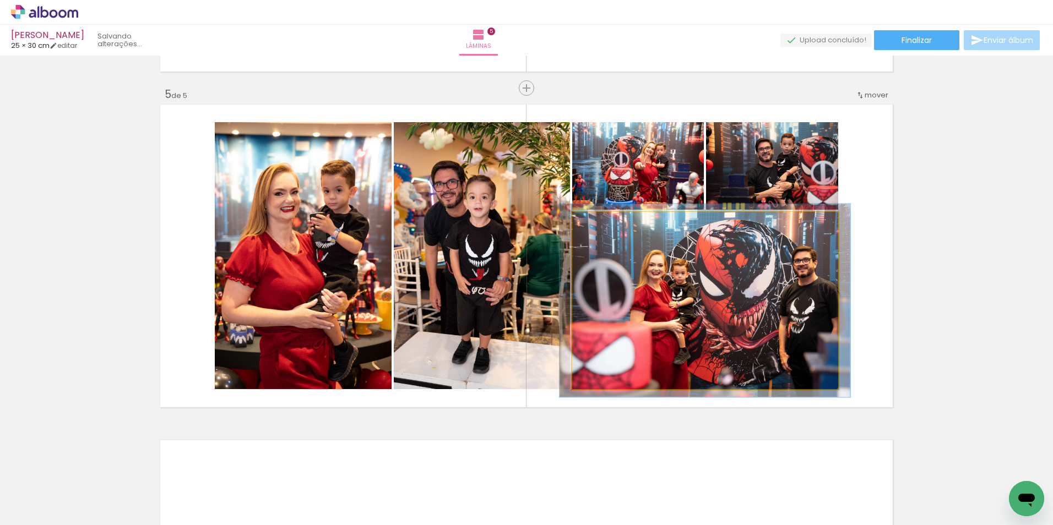
click at [603, 222] on div at bounding box center [602, 224] width 18 height 18
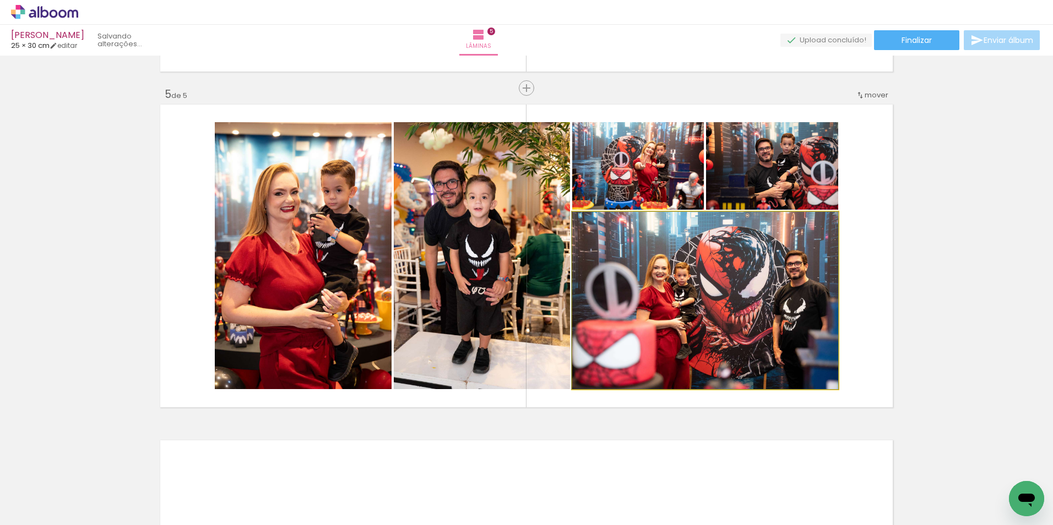
drag, startPoint x: 597, startPoint y: 224, endPoint x: 571, endPoint y: 220, distance: 26.6
type paper-slider "100"
click at [575, 221] on div at bounding box center [613, 223] width 77 height 17
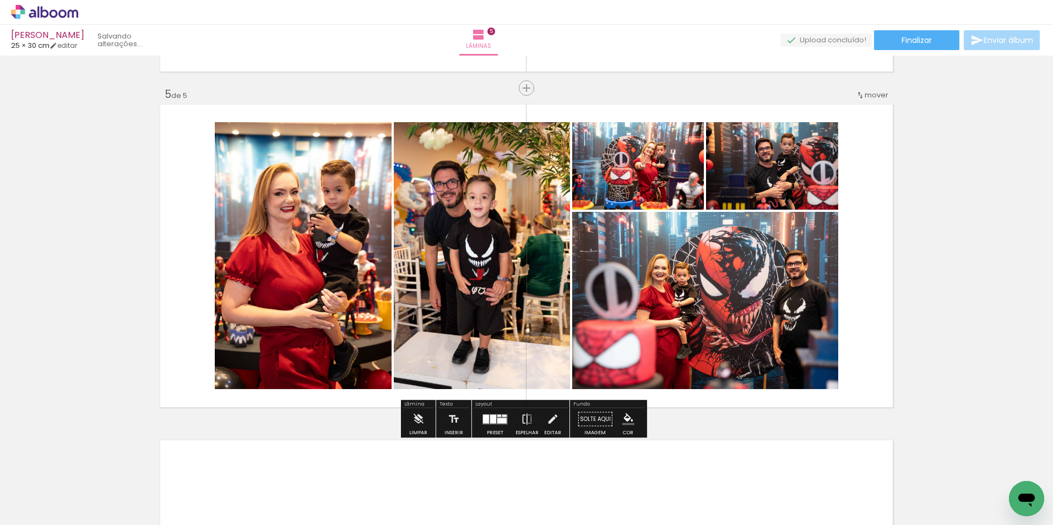
click at [491, 422] on div at bounding box center [493, 419] width 6 height 9
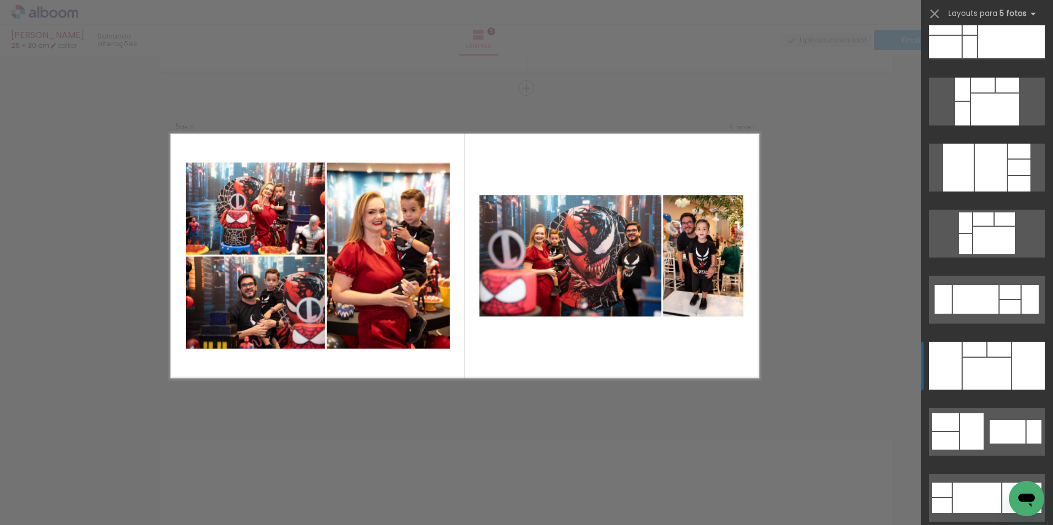
scroll to position [275, 0]
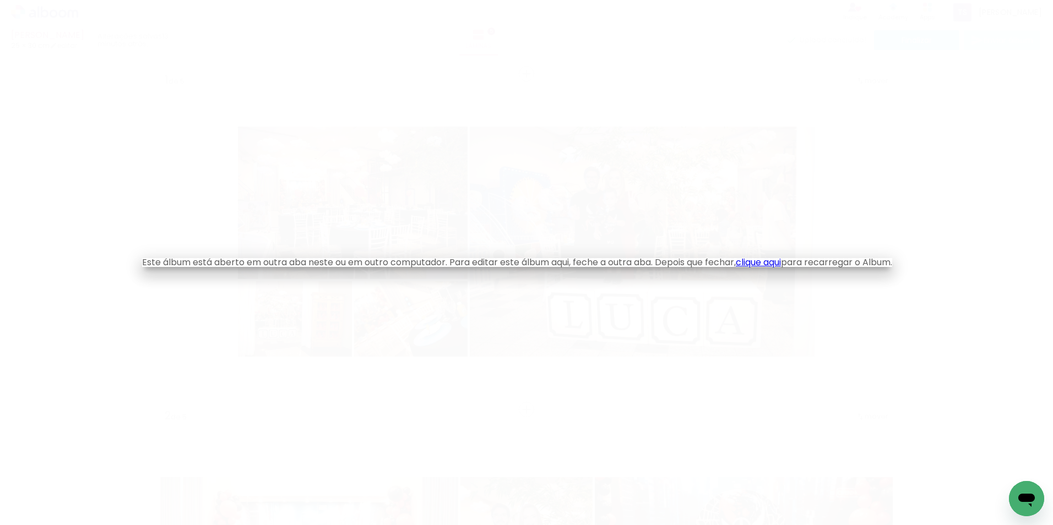
click at [779, 262] on link "clique aqui" at bounding box center [758, 262] width 45 height 13
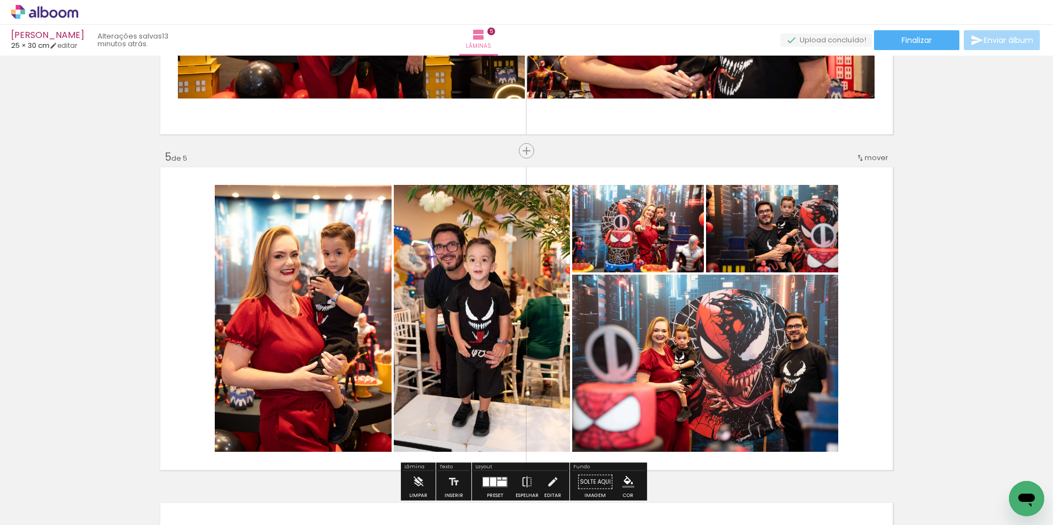
scroll to position [1322, 0]
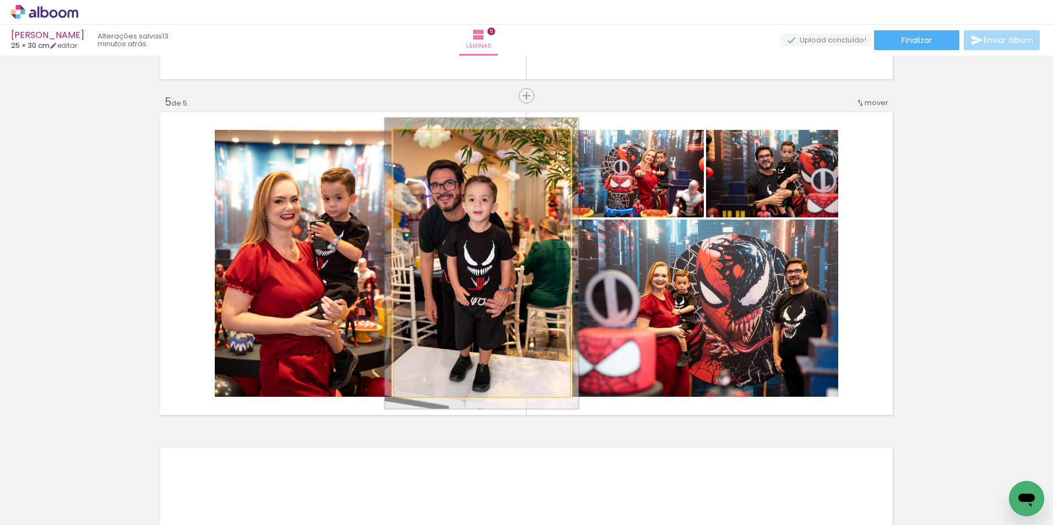
type paper-slider "109"
click at [422, 143] on div at bounding box center [423, 142] width 18 height 18
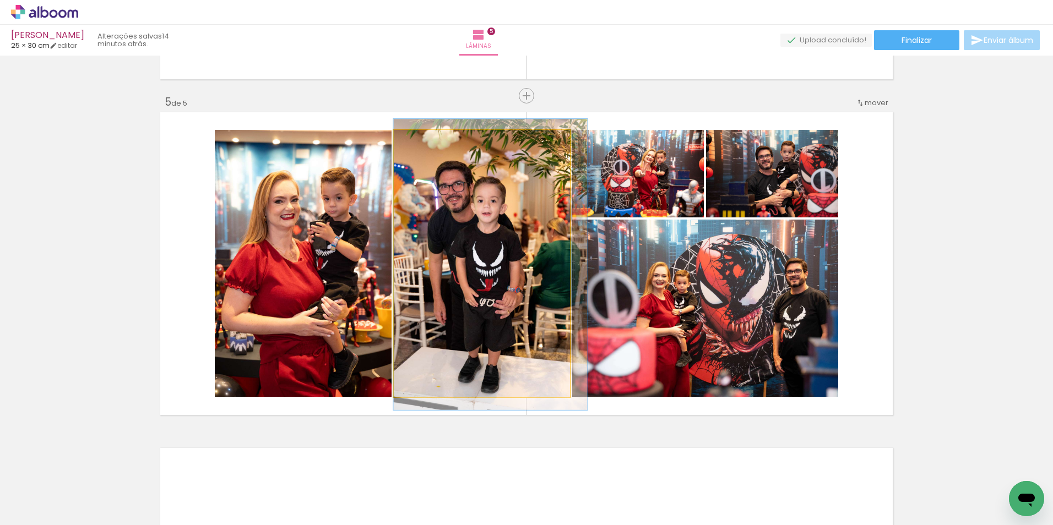
drag, startPoint x: 470, startPoint y: 208, endPoint x: 491, endPoint y: 209, distance: 21.5
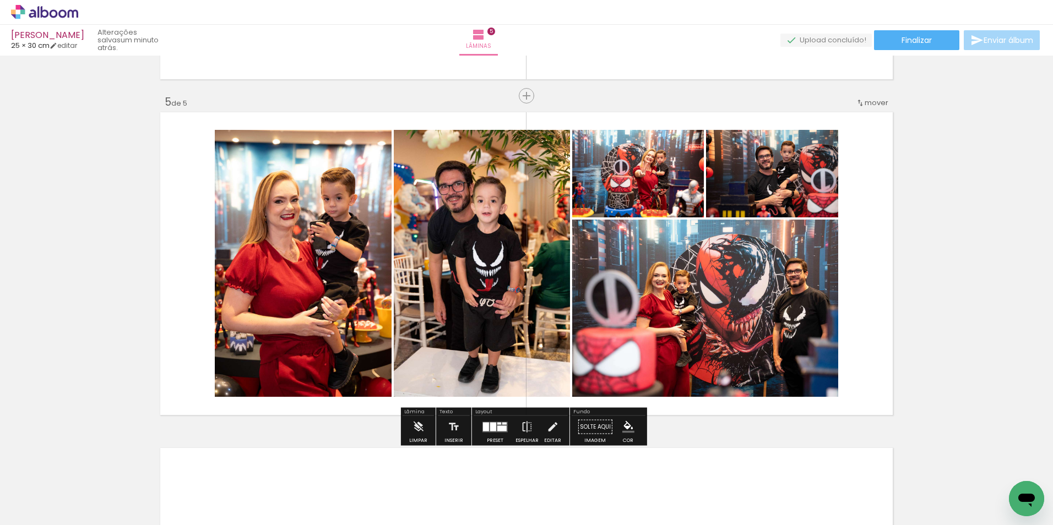
click at [490, 425] on div at bounding box center [493, 426] width 6 height 9
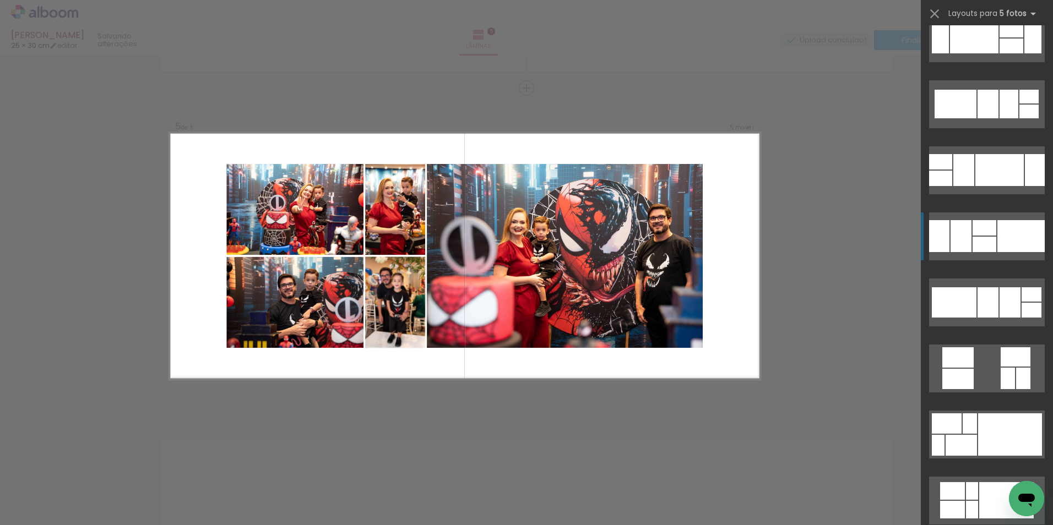
scroll to position [1762, 0]
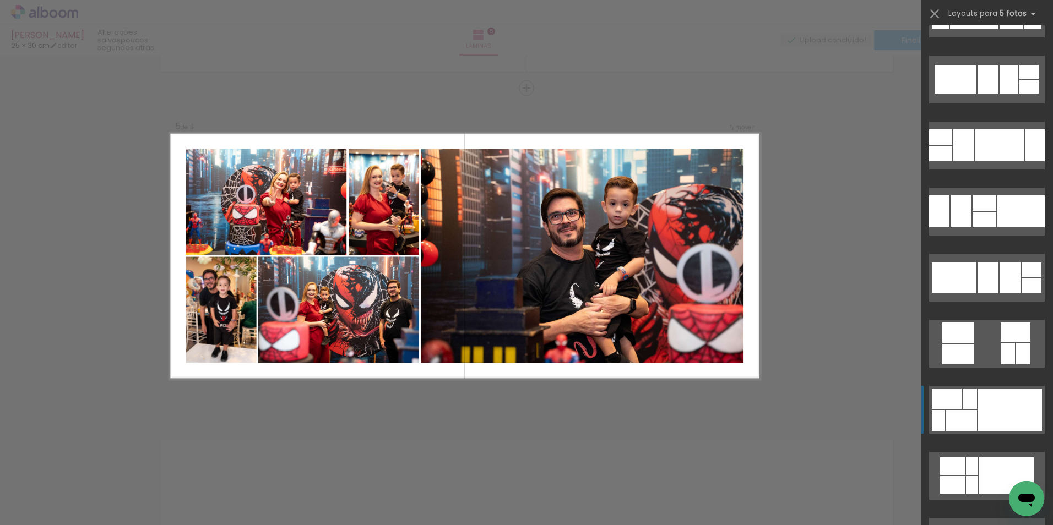
click at [978, 418] on div at bounding box center [1010, 410] width 64 height 42
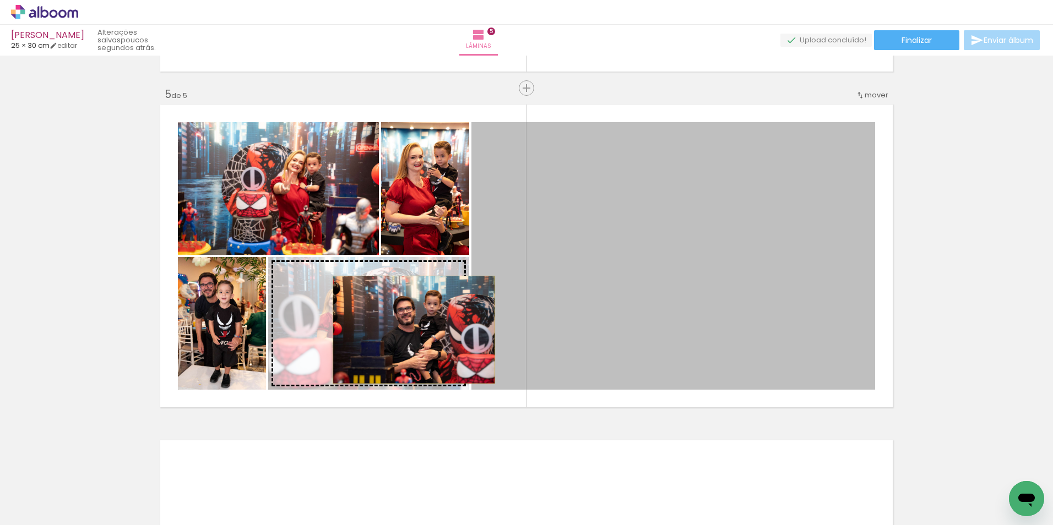
drag, startPoint x: 581, startPoint y: 311, endPoint x: 410, endPoint y: 330, distance: 172.3
click at [0, 0] on slot at bounding box center [0, 0] width 0 height 0
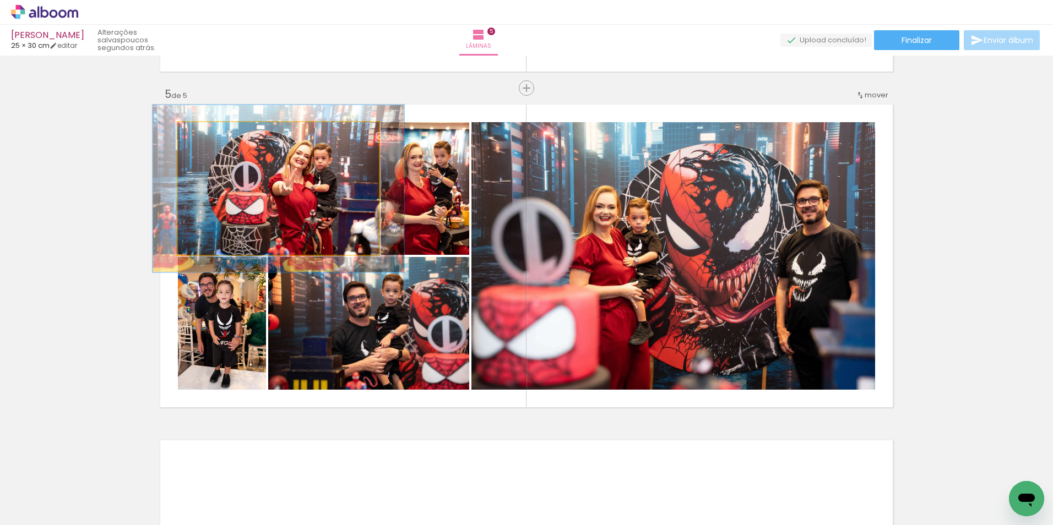
drag, startPoint x: 203, startPoint y: 138, endPoint x: 212, endPoint y: 132, distance: 11.2
type paper-slider "125"
click at [212, 132] on div at bounding box center [213, 134] width 18 height 18
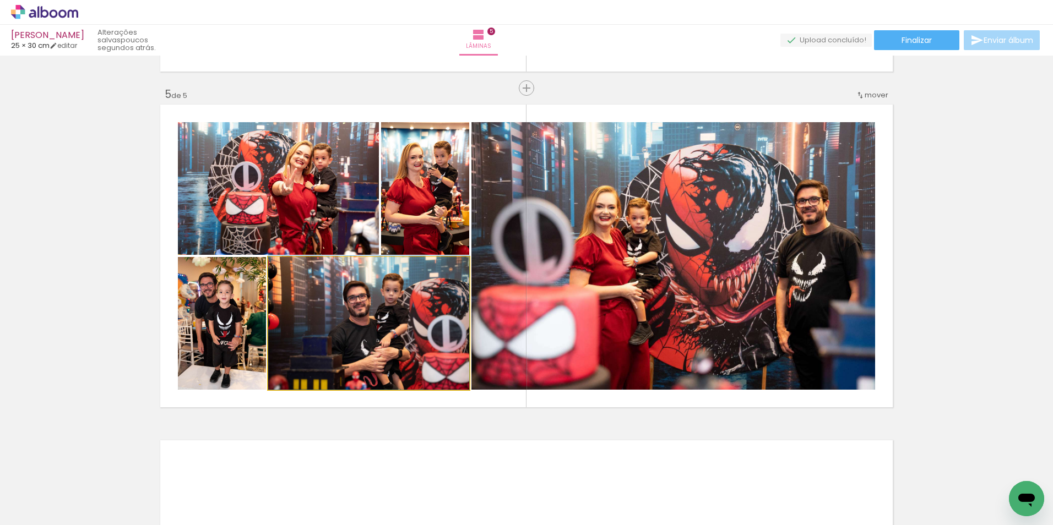
drag, startPoint x: 347, startPoint y: 326, endPoint x: 360, endPoint y: 316, distance: 16.9
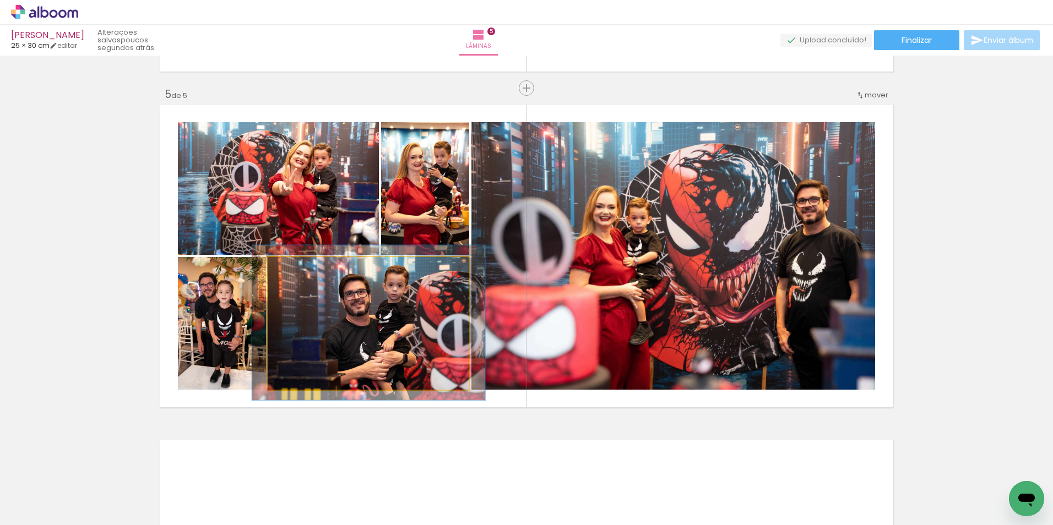
drag, startPoint x: 294, startPoint y: 269, endPoint x: 300, endPoint y: 267, distance: 6.4
type paper-slider "116"
click at [300, 267] on div at bounding box center [300, 269] width 18 height 18
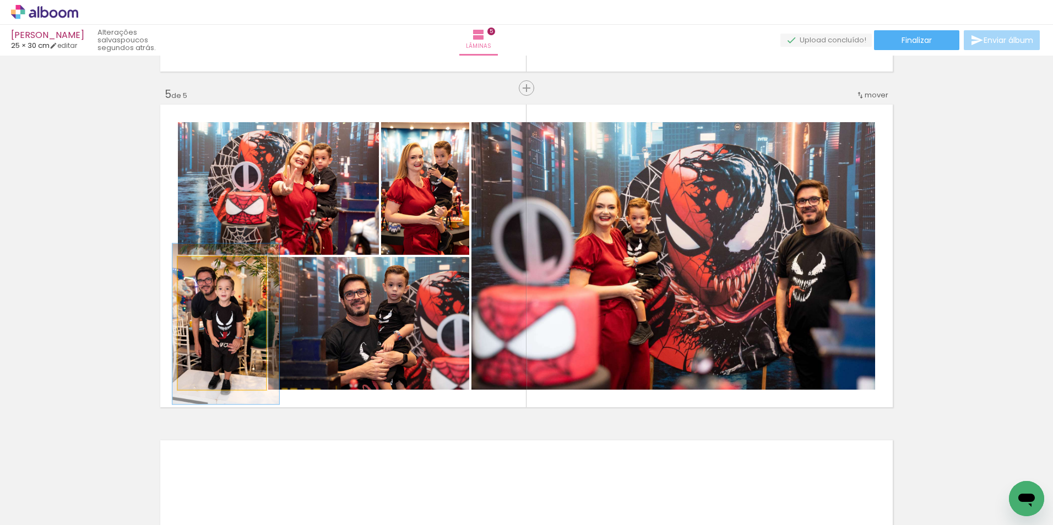
drag, startPoint x: 203, startPoint y: 267, endPoint x: 208, endPoint y: 263, distance: 6.3
type paper-slider "121"
click at [208, 263] on div at bounding box center [213, 269] width 18 height 18
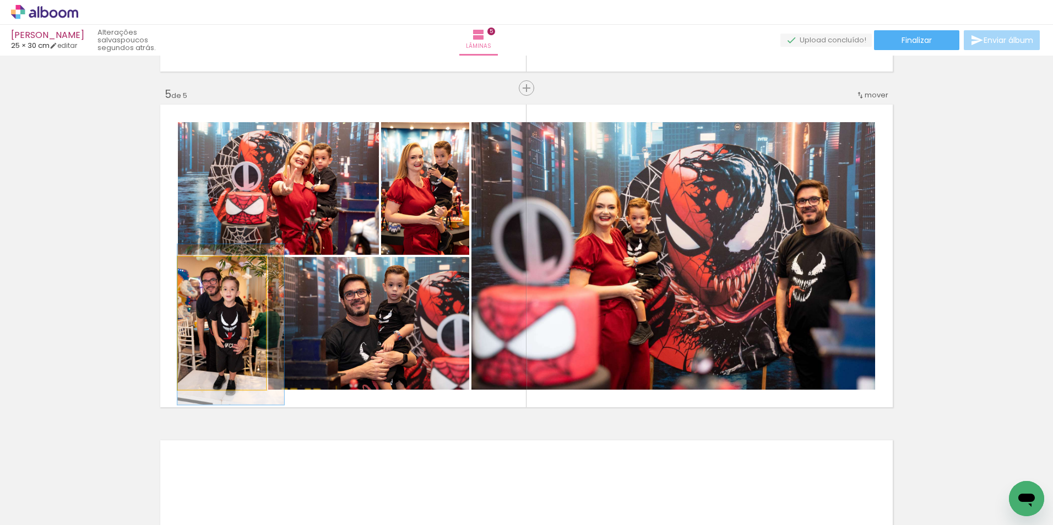
drag, startPoint x: 216, startPoint y: 358, endPoint x: 222, endPoint y: 359, distance: 5.5
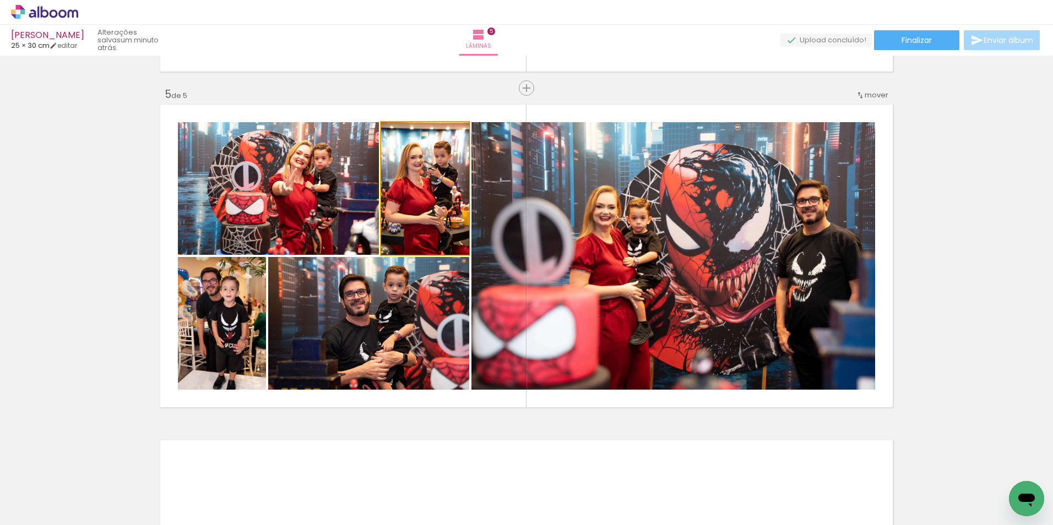
drag, startPoint x: 418, startPoint y: 234, endPoint x: 415, endPoint y: 222, distance: 12.6
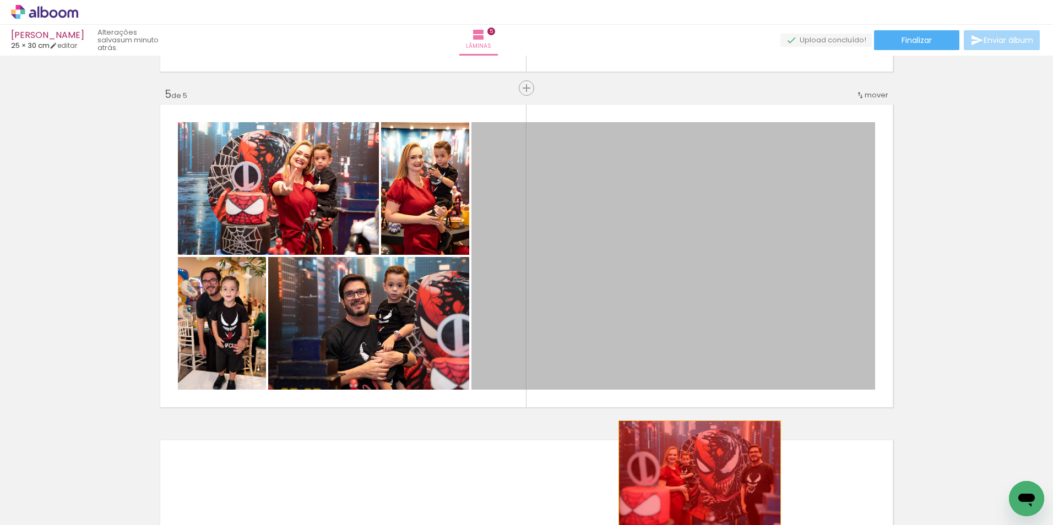
drag, startPoint x: 702, startPoint y: 351, endPoint x: 696, endPoint y: 475, distance: 123.5
click at [696, 475] on quentale-workspace at bounding box center [526, 262] width 1053 height 525
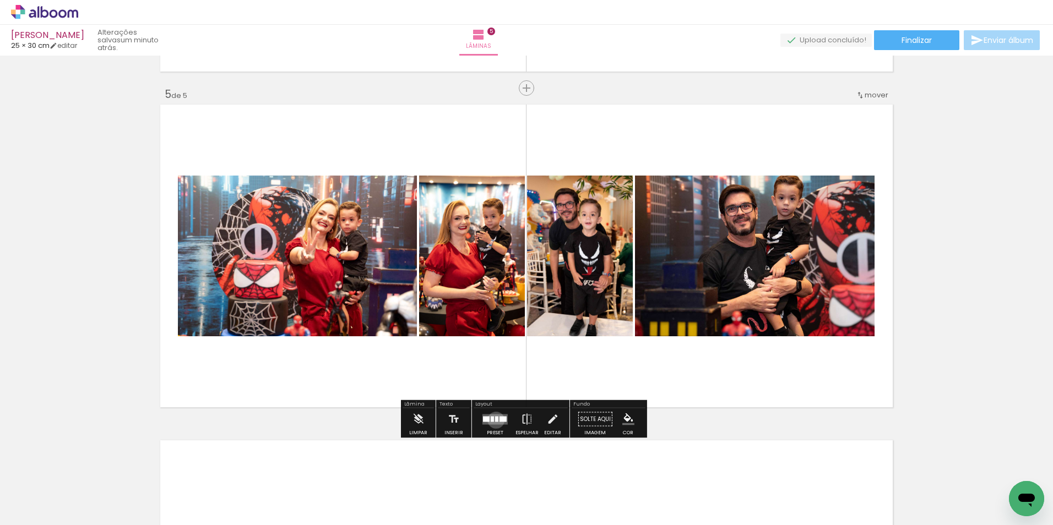
click at [495, 420] on div at bounding box center [496, 419] width 3 height 6
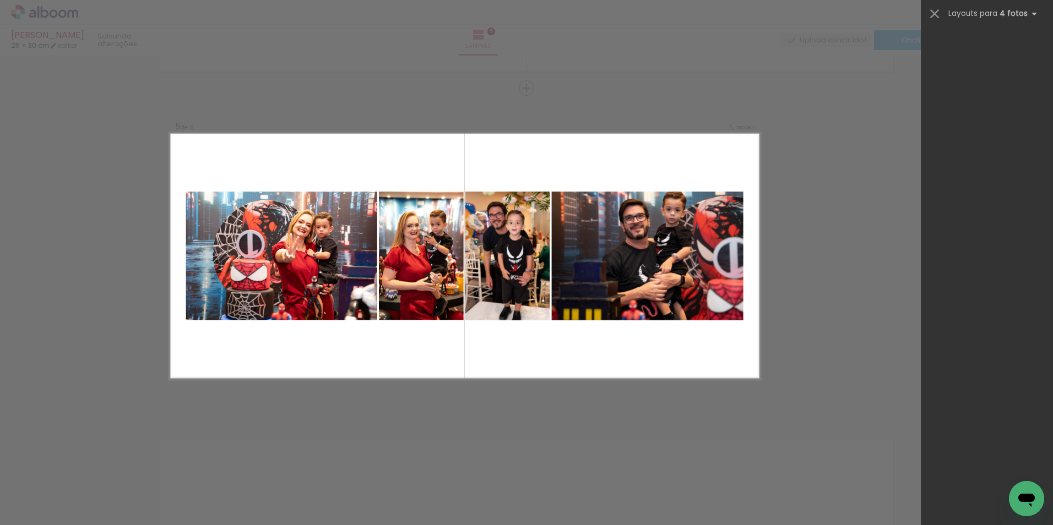
scroll to position [0, 0]
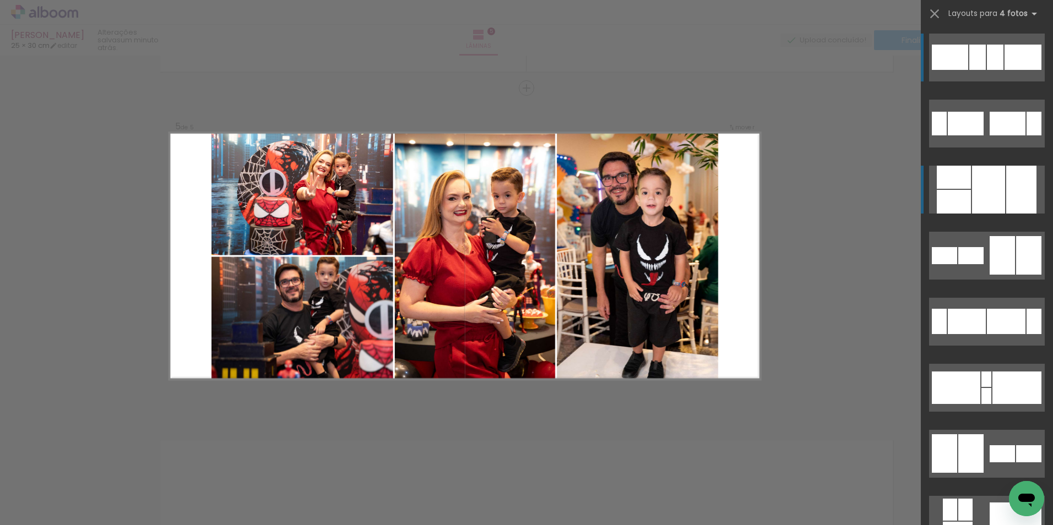
click at [990, 199] on div at bounding box center [988, 190] width 33 height 48
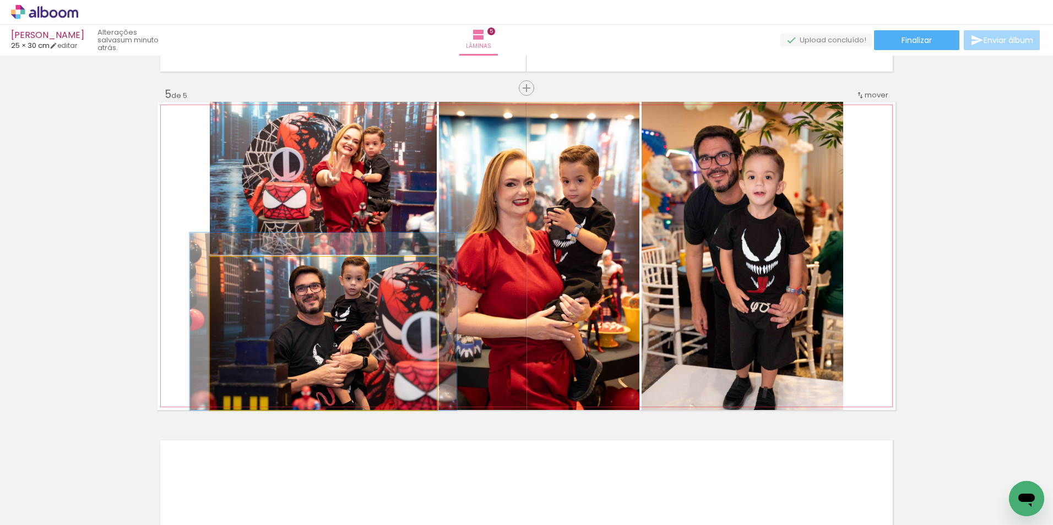
drag, startPoint x: 236, startPoint y: 268, endPoint x: 202, endPoint y: 257, distance: 36.2
type paper-slider "100"
click at [210, 260] on quentale-photo at bounding box center [323, 333] width 227 height 153
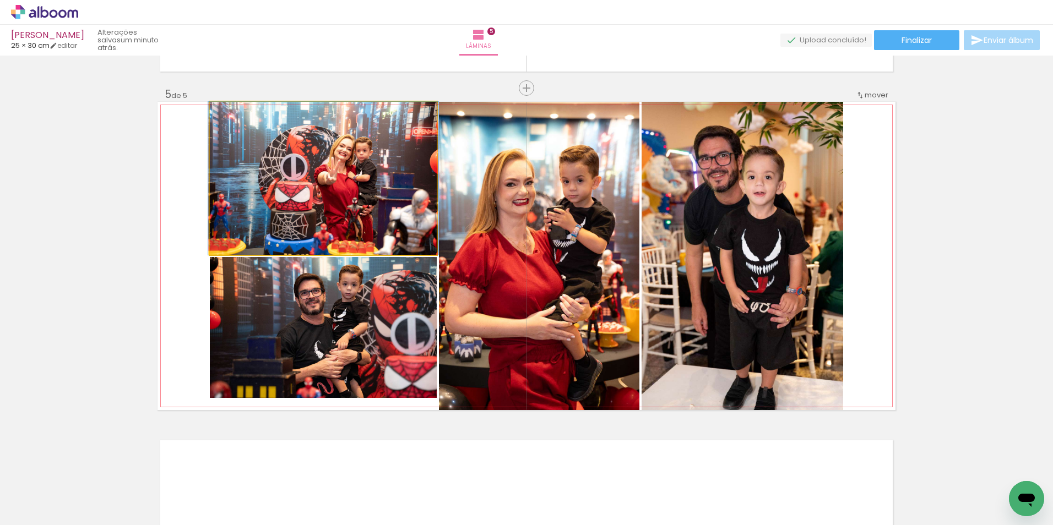
drag, startPoint x: 238, startPoint y: 115, endPoint x: 165, endPoint y: 99, distance: 75.5
click at [180, 104] on quentale-layouter at bounding box center [526, 256] width 738 height 308
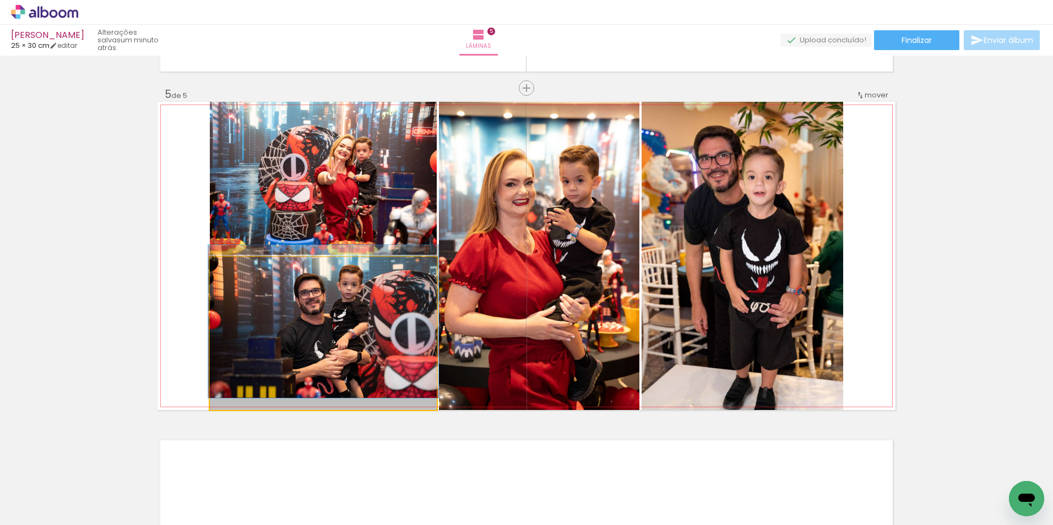
drag, startPoint x: 352, startPoint y: 311, endPoint x: 352, endPoint y: 347, distance: 36.3
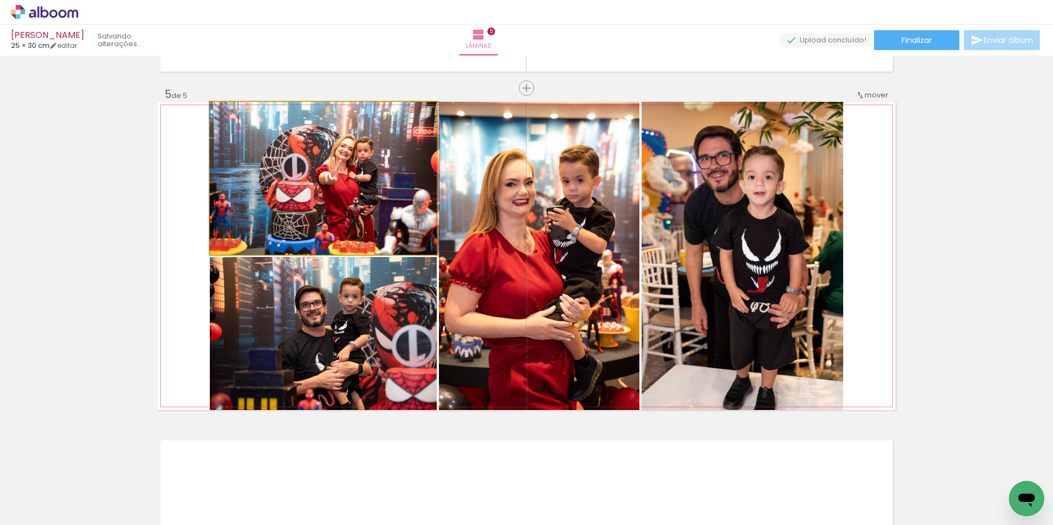
drag, startPoint x: 342, startPoint y: 214, endPoint x: 338, endPoint y: 259, distance: 45.4
click at [0, 0] on slot at bounding box center [0, 0] width 0 height 0
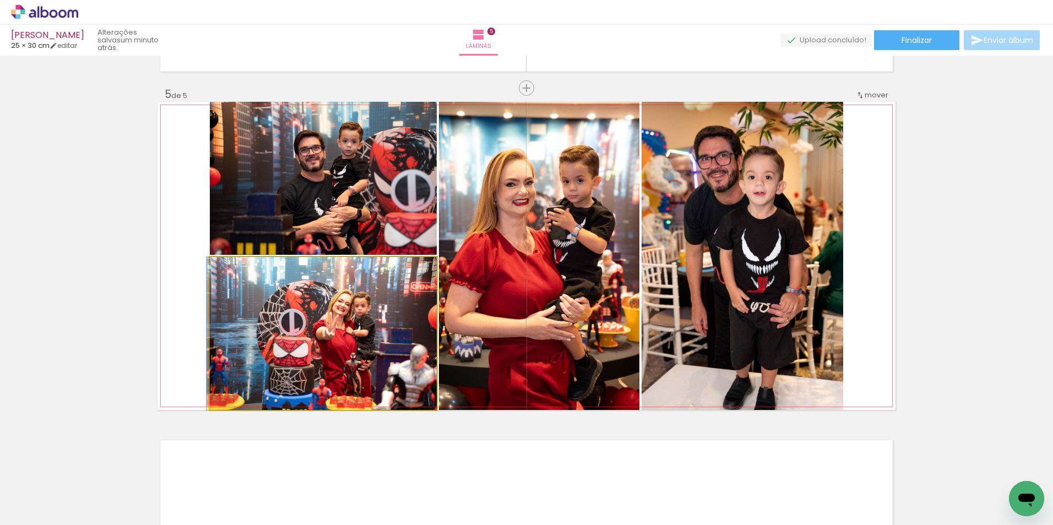
drag, startPoint x: 328, startPoint y: 330, endPoint x: 339, endPoint y: 200, distance: 130.4
click at [0, 0] on slot at bounding box center [0, 0] width 0 height 0
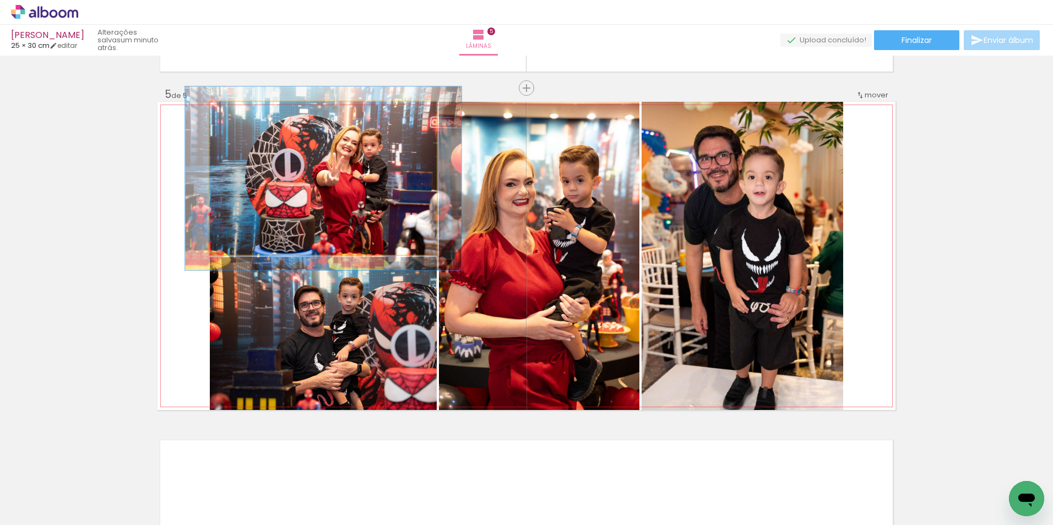
drag, startPoint x: 237, startPoint y: 114, endPoint x: 245, endPoint y: 112, distance: 7.9
type paper-slider "120"
click at [245, 112] on div at bounding box center [244, 114] width 18 height 18
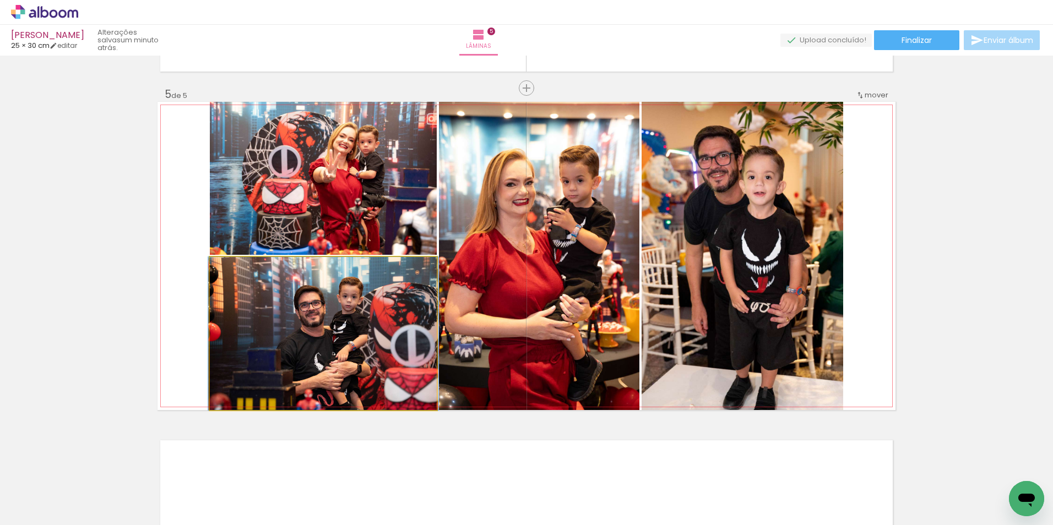
drag, startPoint x: 333, startPoint y: 351, endPoint x: 333, endPoint y: 320, distance: 30.8
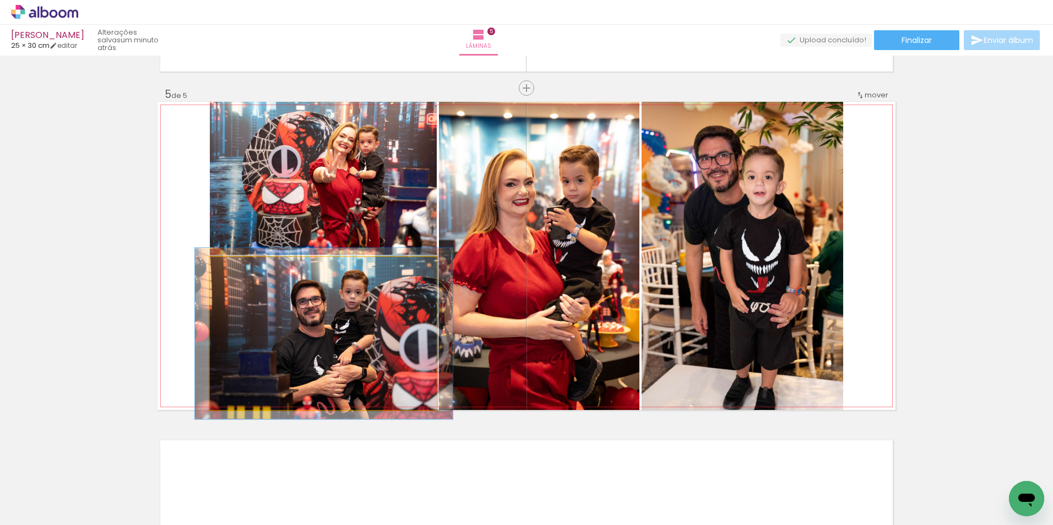
type paper-slider "112"
click at [241, 268] on div at bounding box center [240, 269] width 18 height 18
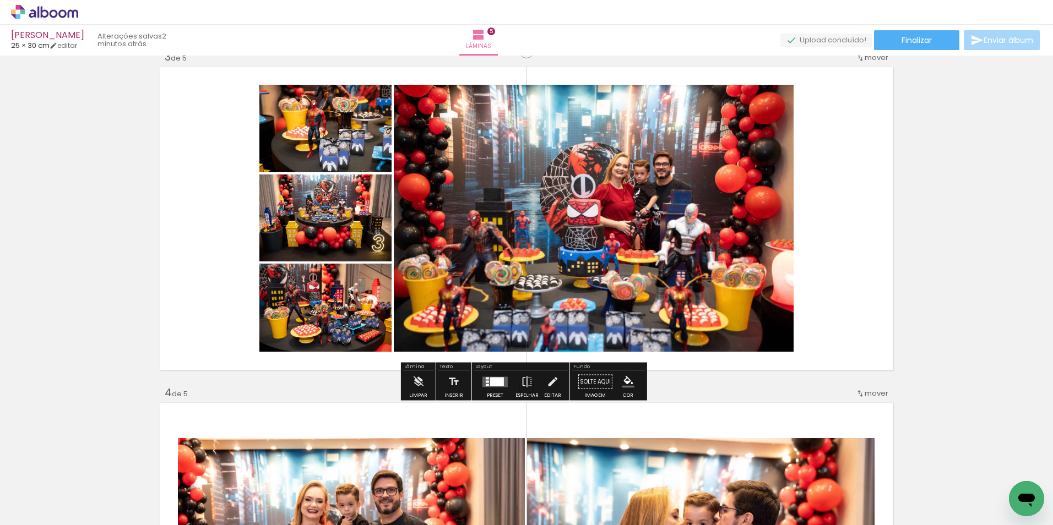
scroll to position [661, 0]
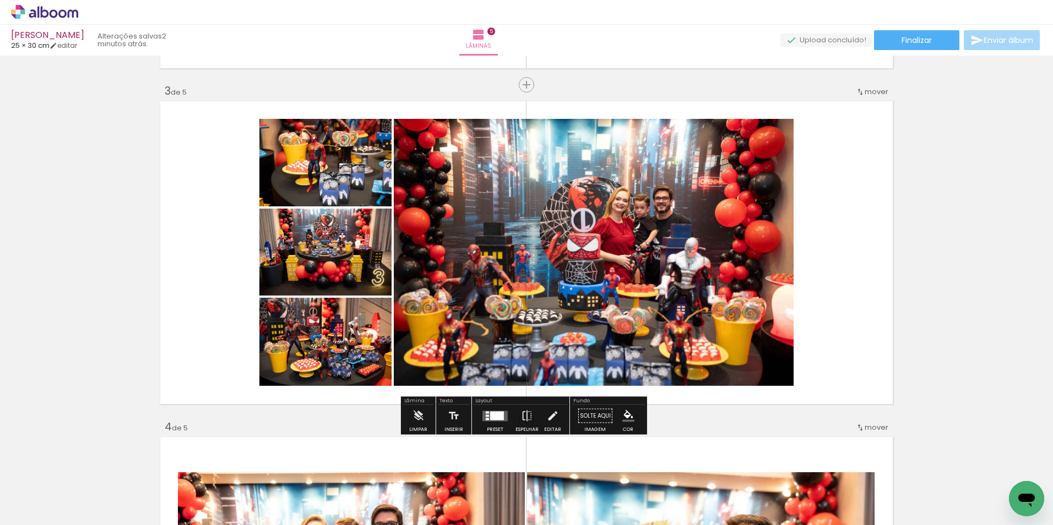
click at [493, 414] on div at bounding box center [497, 415] width 14 height 9
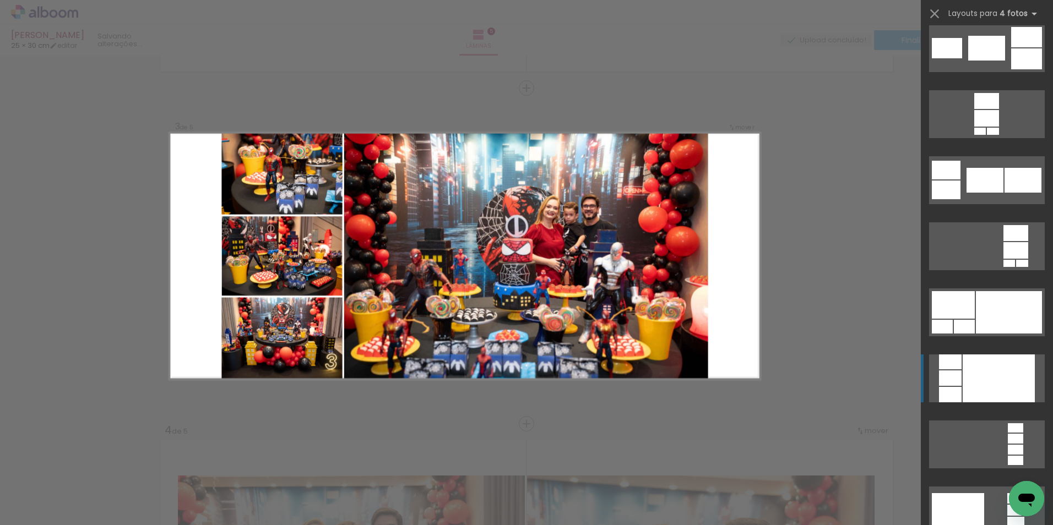
scroll to position [3668, 0]
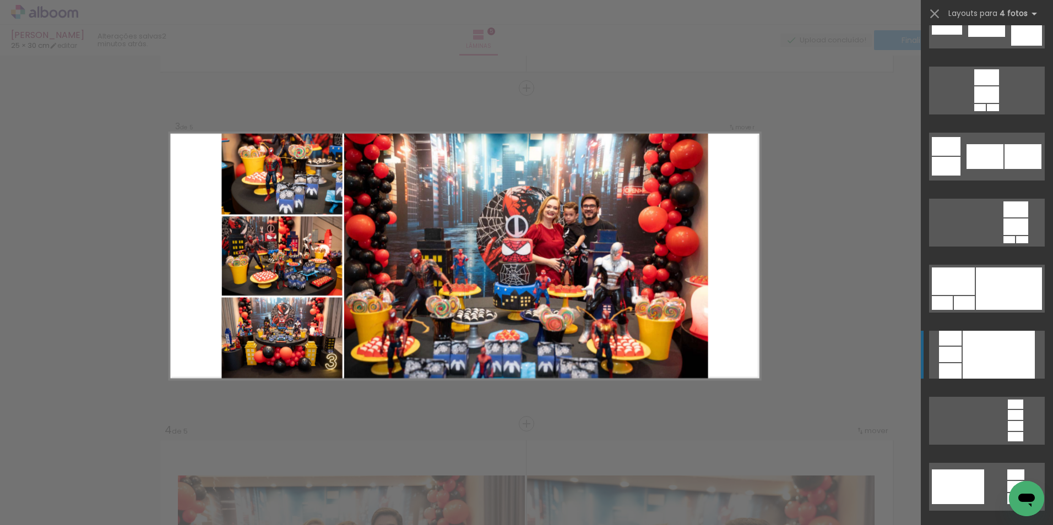
click at [993, 355] on div at bounding box center [999, 355] width 72 height 48
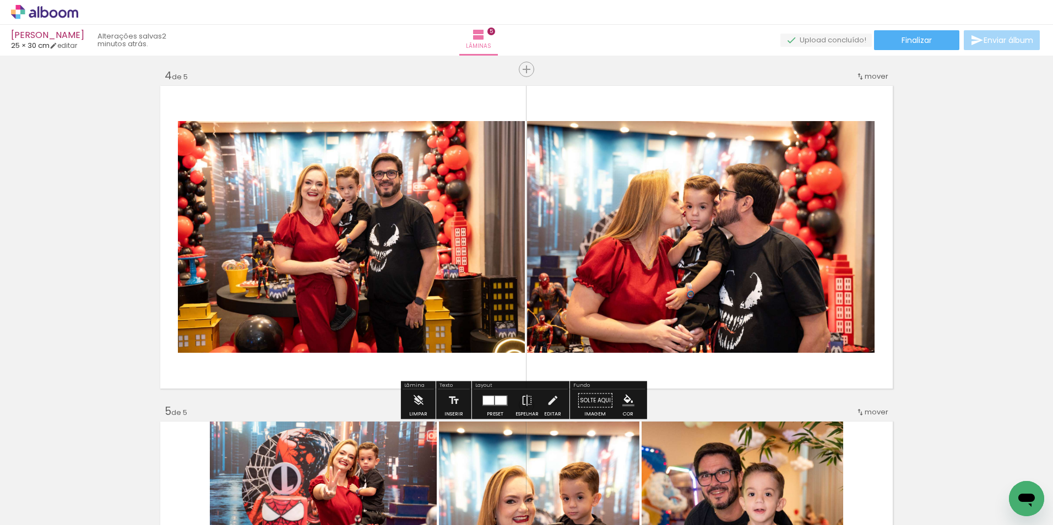
scroll to position [988, 0]
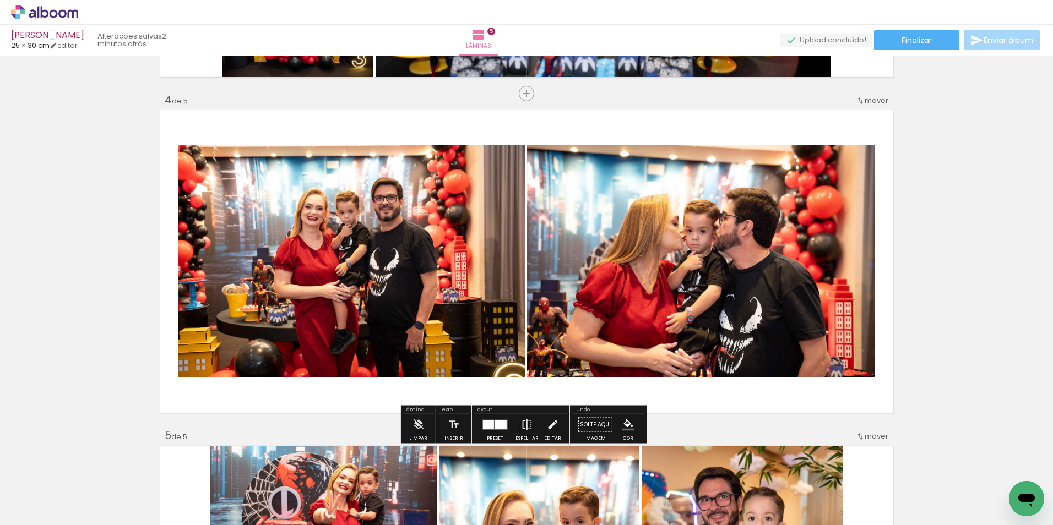
click at [486, 423] on div at bounding box center [488, 424] width 11 height 9
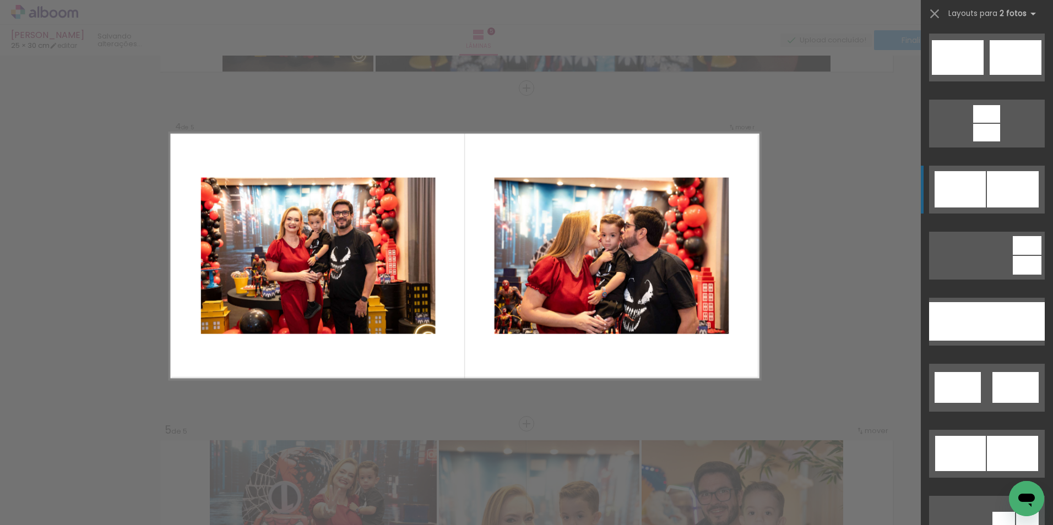
scroll to position [496, 0]
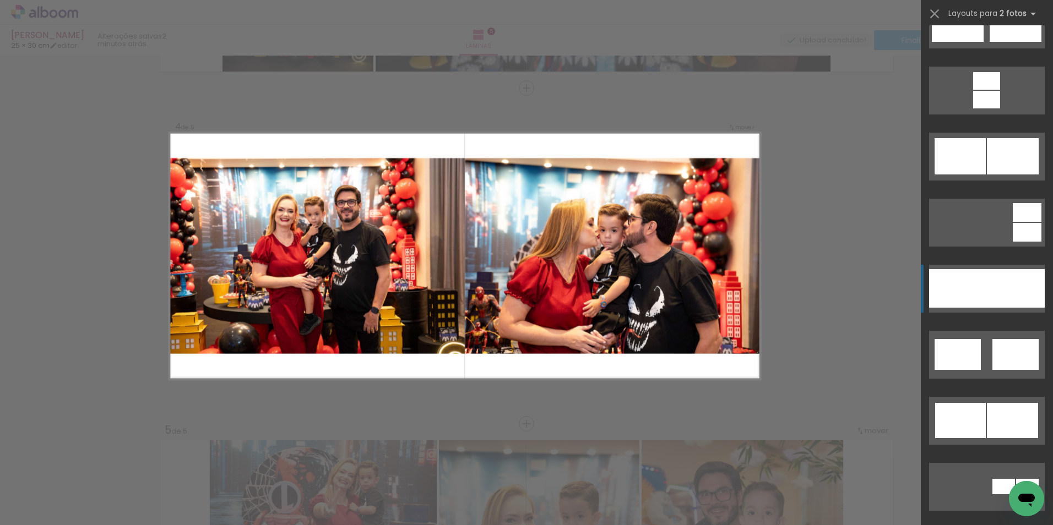
click at [981, 301] on div at bounding box center [958, 288] width 58 height 39
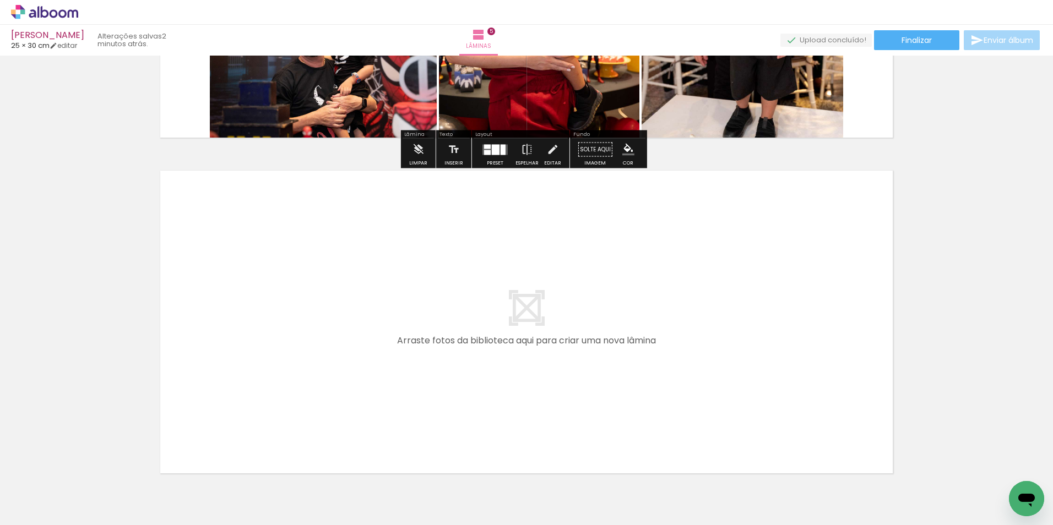
scroll to position [1654, 0]
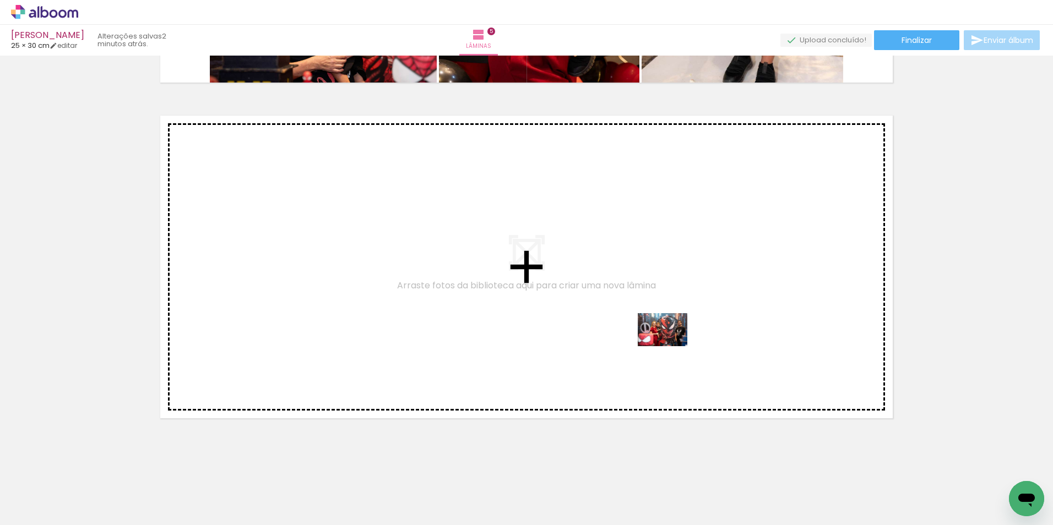
drag, startPoint x: 738, startPoint y: 492, endPoint x: 671, endPoint y: 346, distance: 160.9
click at [671, 346] on quentale-workspace at bounding box center [526, 262] width 1053 height 525
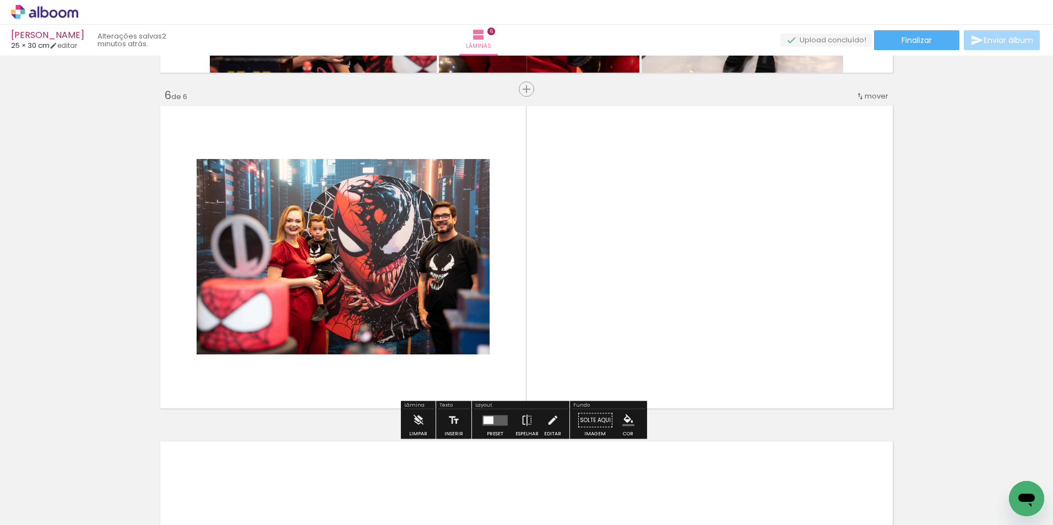
scroll to position [1665, 0]
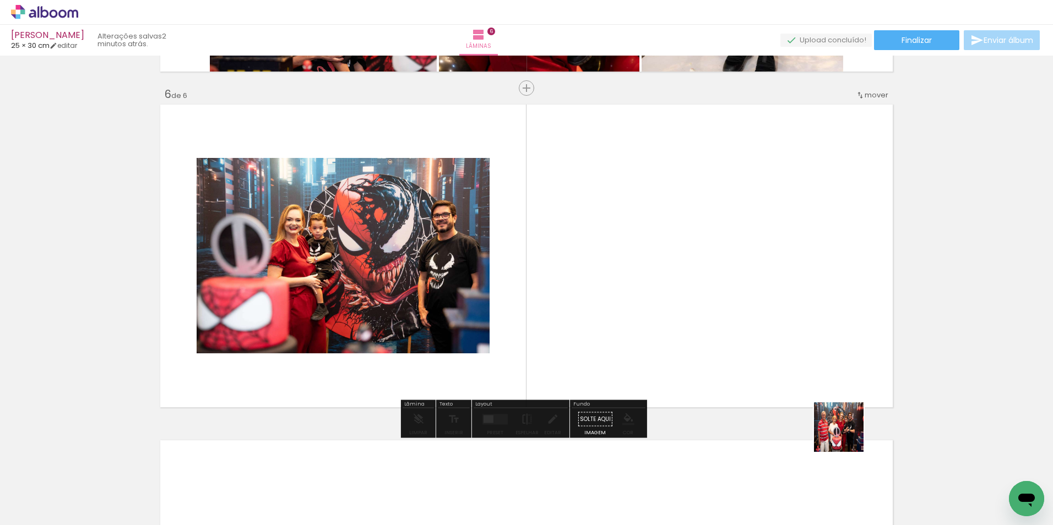
drag, startPoint x: 854, startPoint y: 502, endPoint x: 821, endPoint y: 287, distance: 217.3
click at [821, 287] on quentale-workspace at bounding box center [526, 262] width 1053 height 525
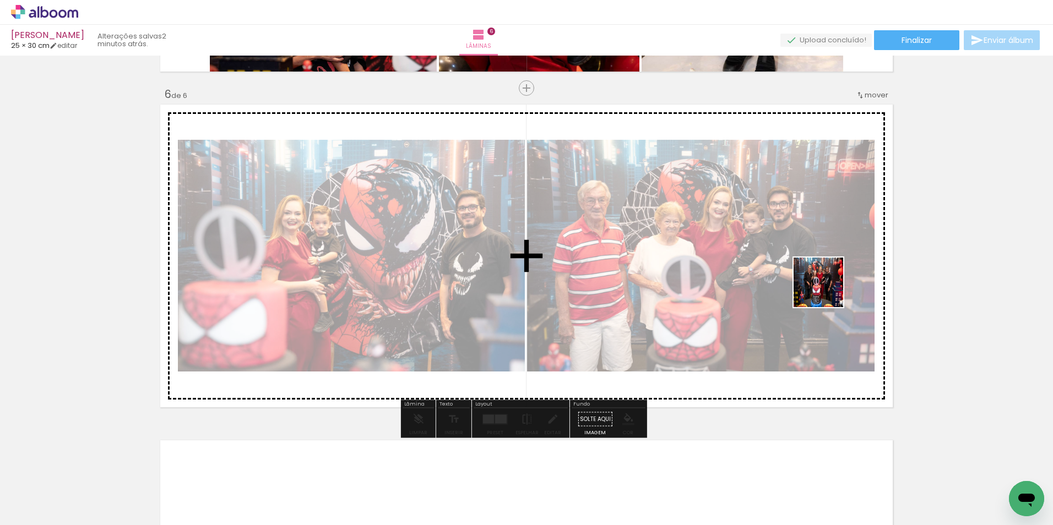
drag, startPoint x: 925, startPoint y: 492, endPoint x: 813, endPoint y: 274, distance: 245.5
click at [813, 274] on quentale-workspace at bounding box center [526, 262] width 1053 height 525
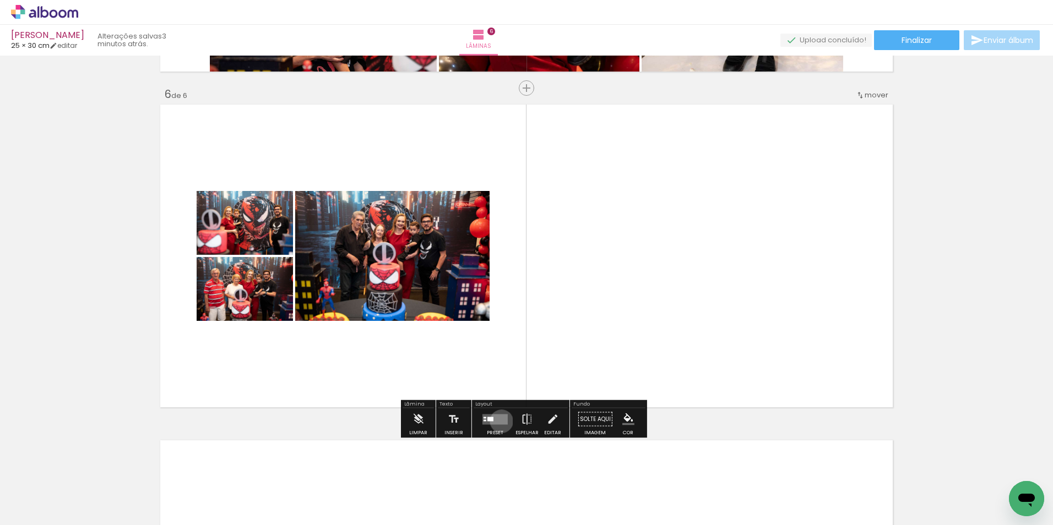
click at [499, 421] on quentale-layouter at bounding box center [494, 419] width 25 height 10
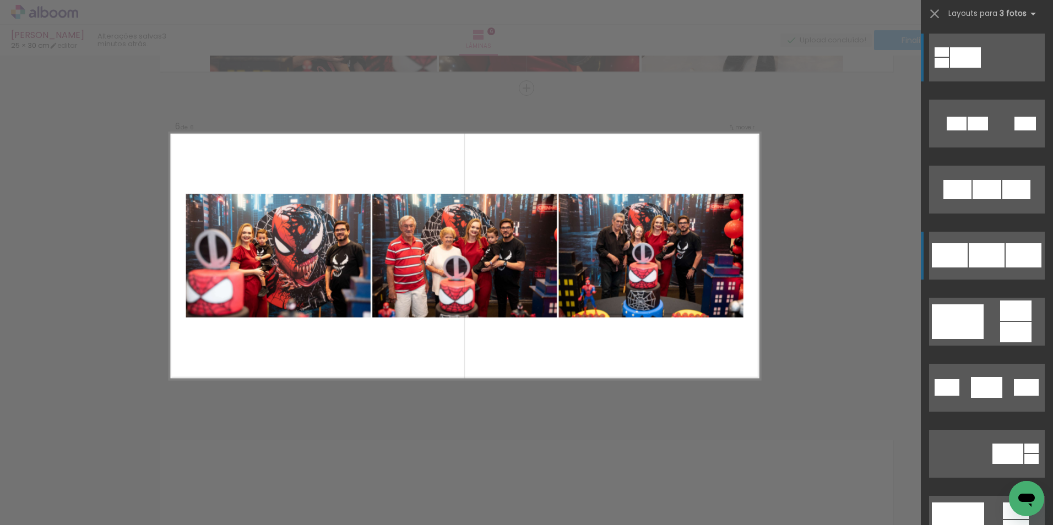
click at [1014, 252] on div at bounding box center [1024, 255] width 36 height 24
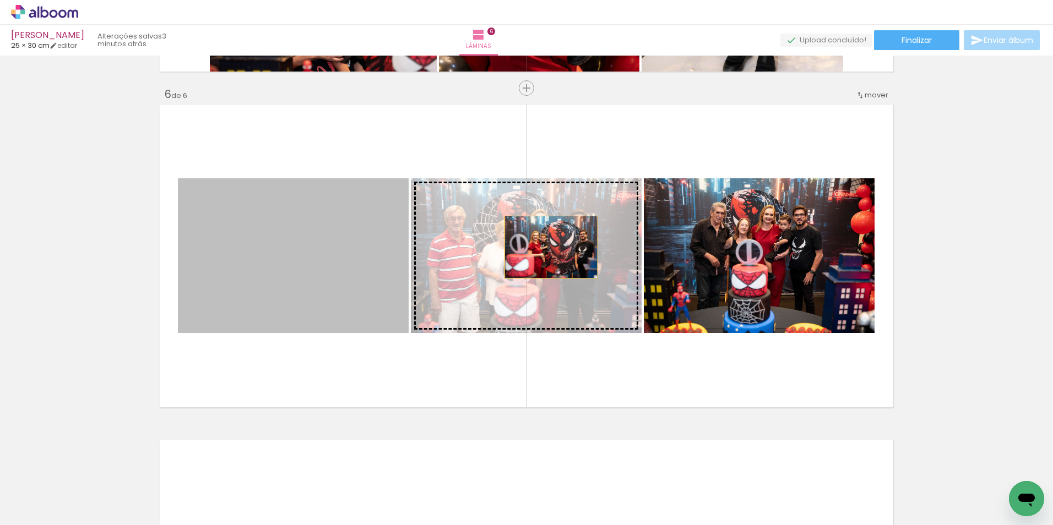
drag, startPoint x: 349, startPoint y: 289, endPoint x: 547, endPoint y: 247, distance: 202.0
click at [0, 0] on slot at bounding box center [0, 0] width 0 height 0
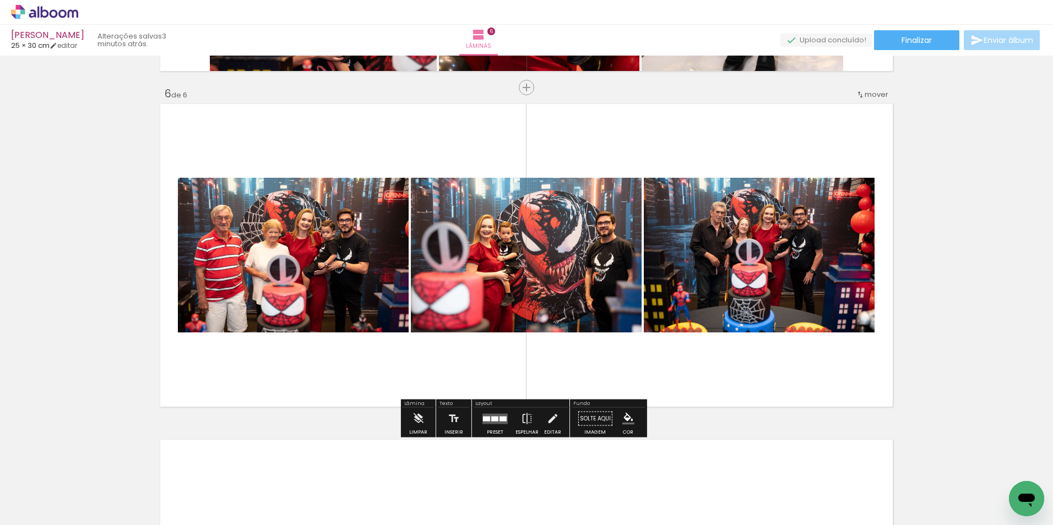
scroll to position [1665, 0]
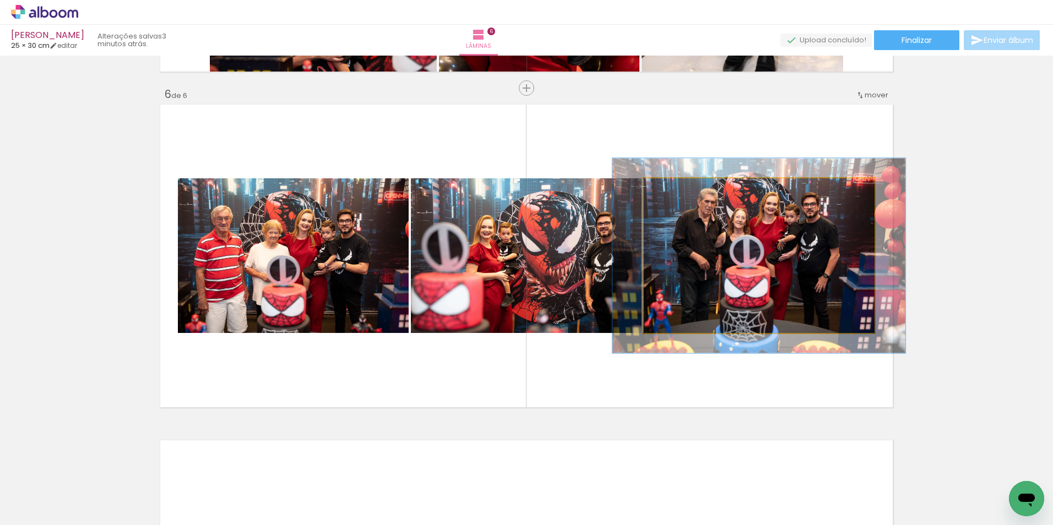
drag, startPoint x: 664, startPoint y: 191, endPoint x: 676, endPoint y: 189, distance: 11.6
type paper-slider "130"
click at [676, 189] on div at bounding box center [680, 190] width 10 height 10
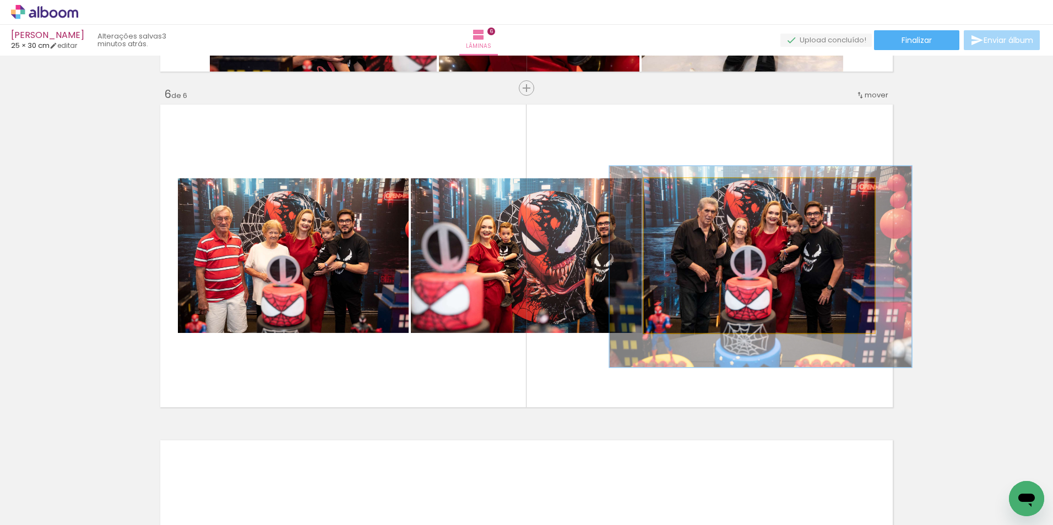
drag, startPoint x: 781, startPoint y: 245, endPoint x: 783, endPoint y: 256, distance: 11.1
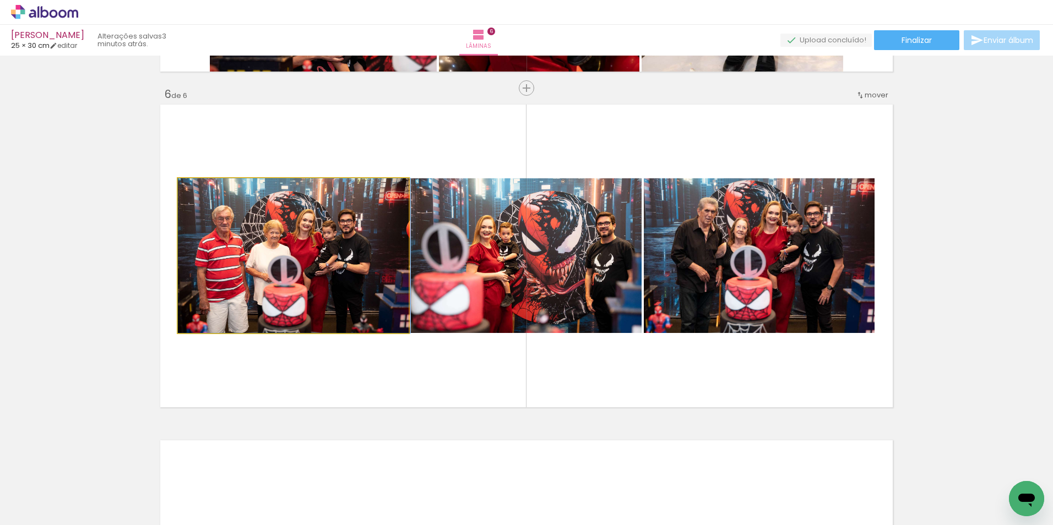
drag, startPoint x: 332, startPoint y: 292, endPoint x: 343, endPoint y: 289, distance: 10.8
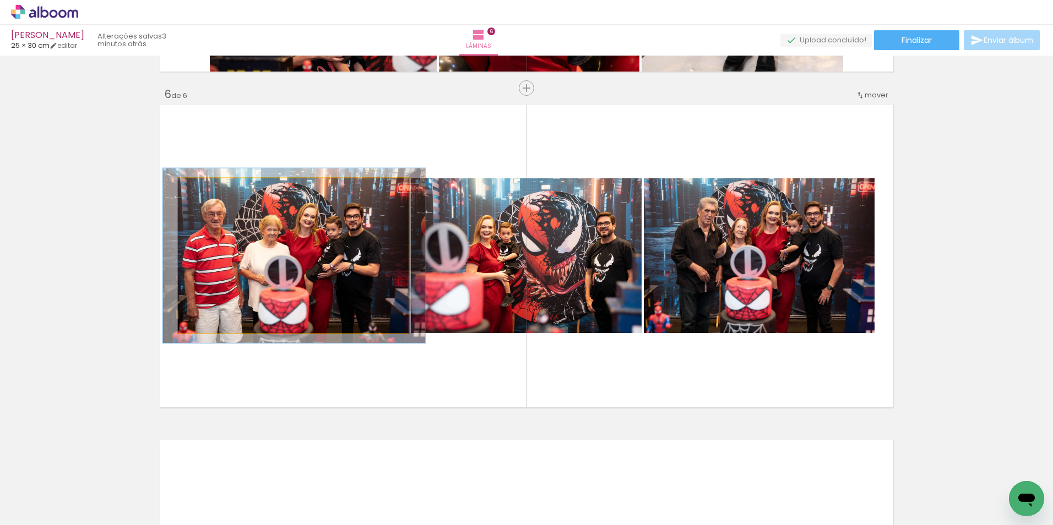
click at [210, 188] on div at bounding box center [209, 190] width 18 height 18
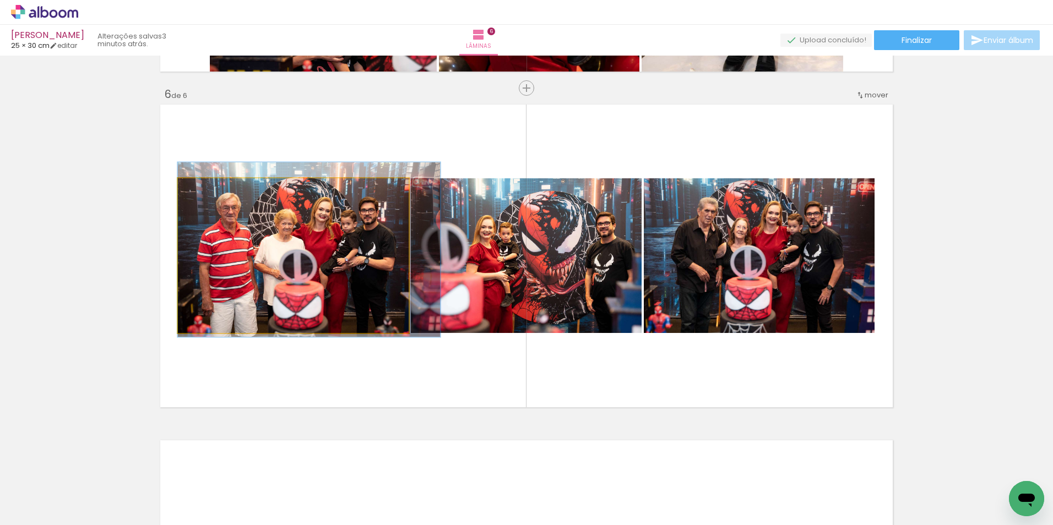
drag, startPoint x: 259, startPoint y: 243, endPoint x: 289, endPoint y: 237, distance: 30.9
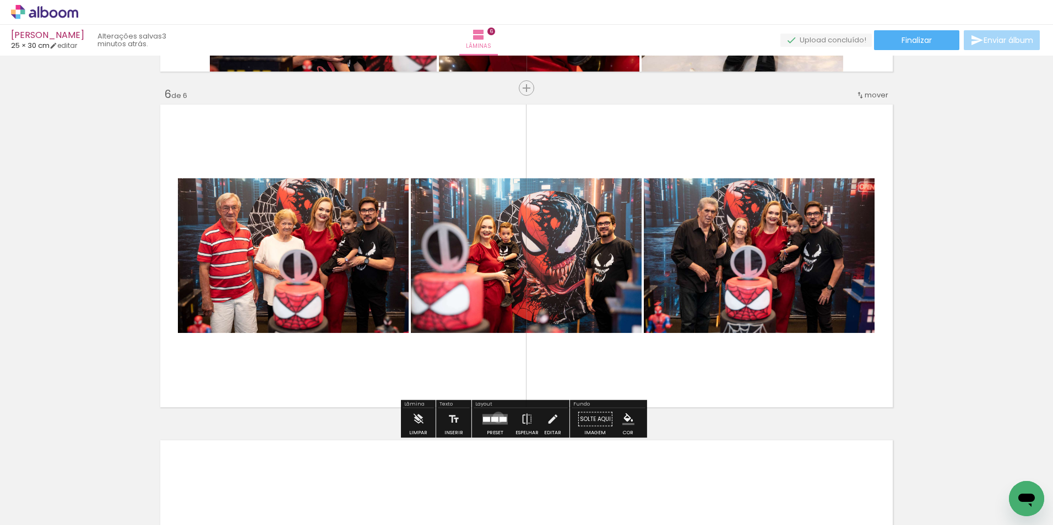
click at [496, 417] on div at bounding box center [494, 419] width 7 height 5
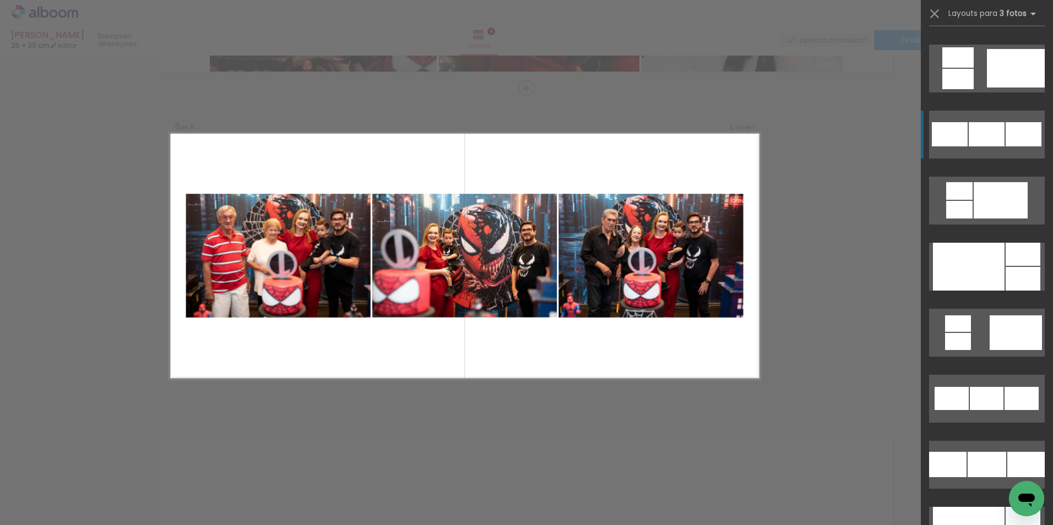
scroll to position [1101, 0]
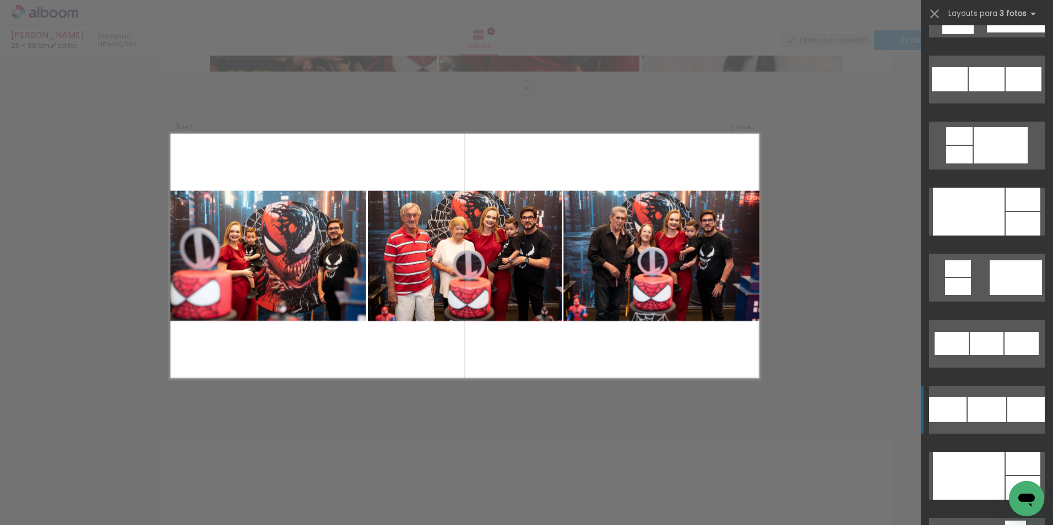
click at [1012, 395] on quentale-layouter at bounding box center [987, 410] width 116 height 48
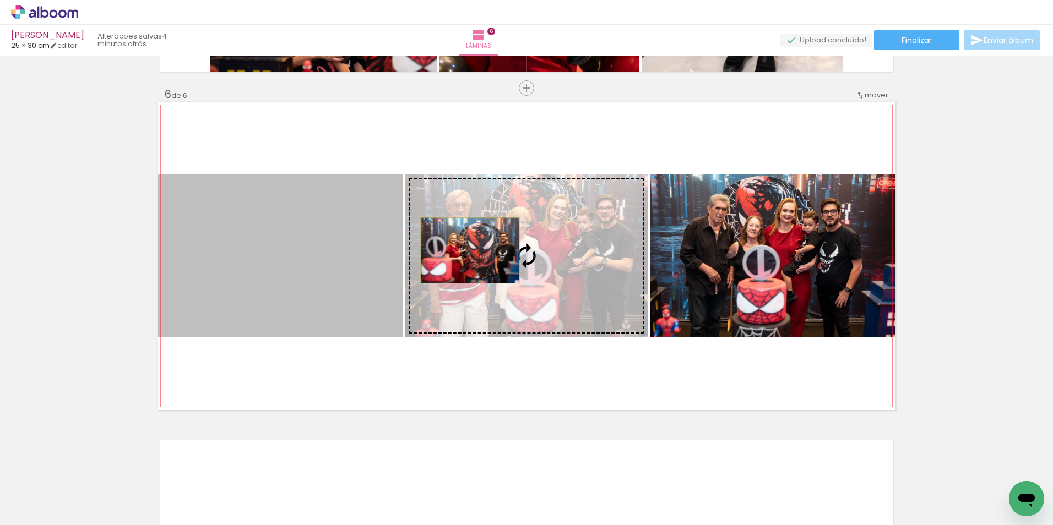
drag, startPoint x: 280, startPoint y: 262, endPoint x: 466, endPoint y: 251, distance: 186.5
click at [0, 0] on slot at bounding box center [0, 0] width 0 height 0
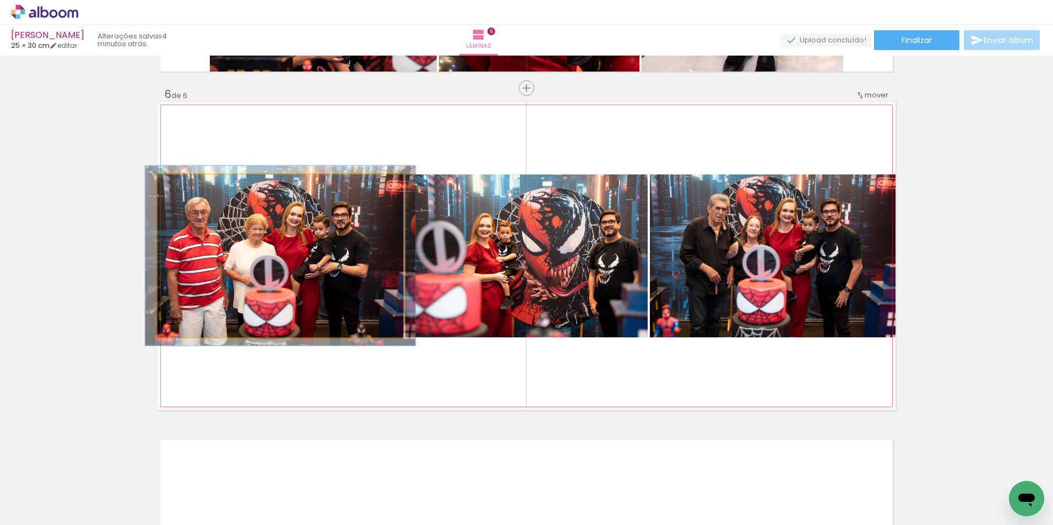
click at [186, 190] on div at bounding box center [187, 186] width 18 height 18
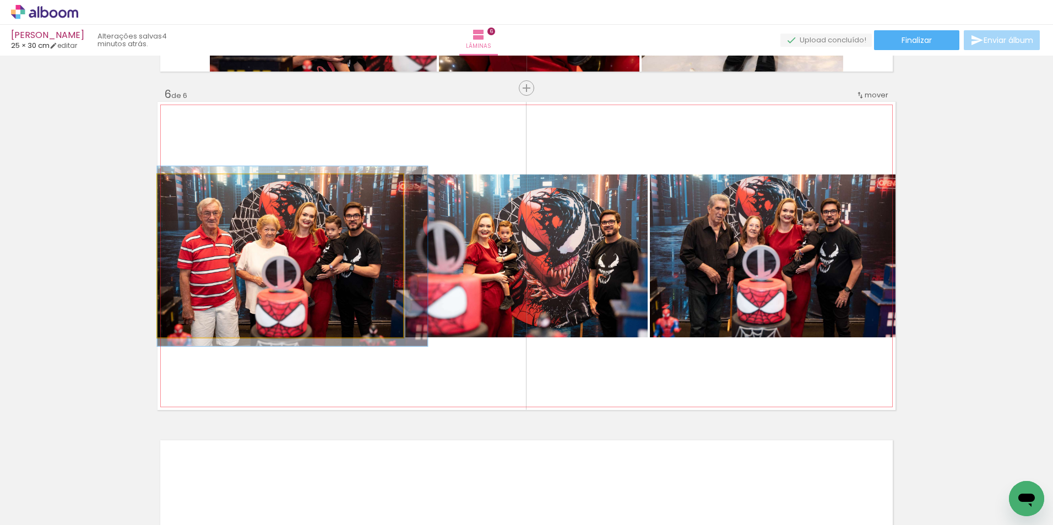
drag, startPoint x: 220, startPoint y: 259, endPoint x: 264, endPoint y: 260, distance: 43.5
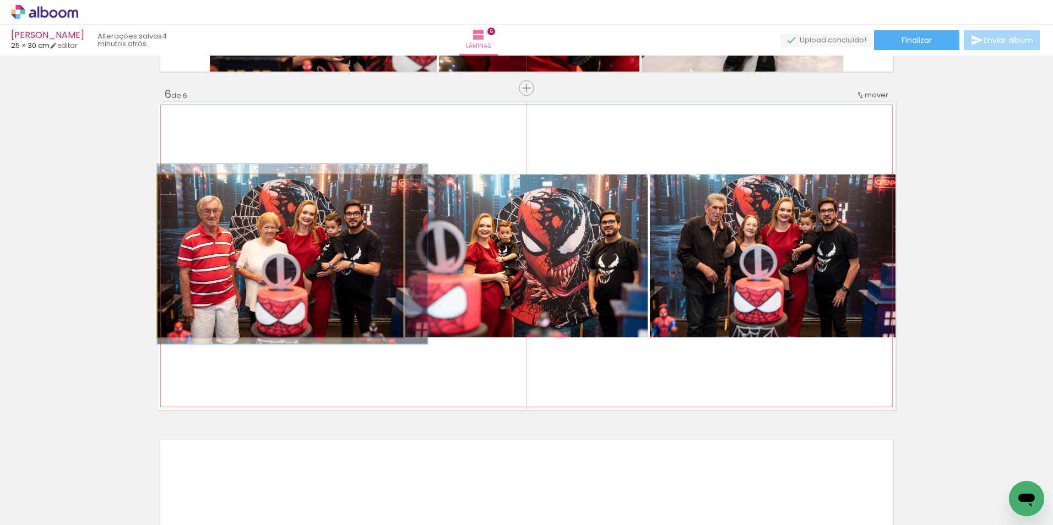
drag, startPoint x: 238, startPoint y: 243, endPoint x: 311, endPoint y: 241, distance: 72.2
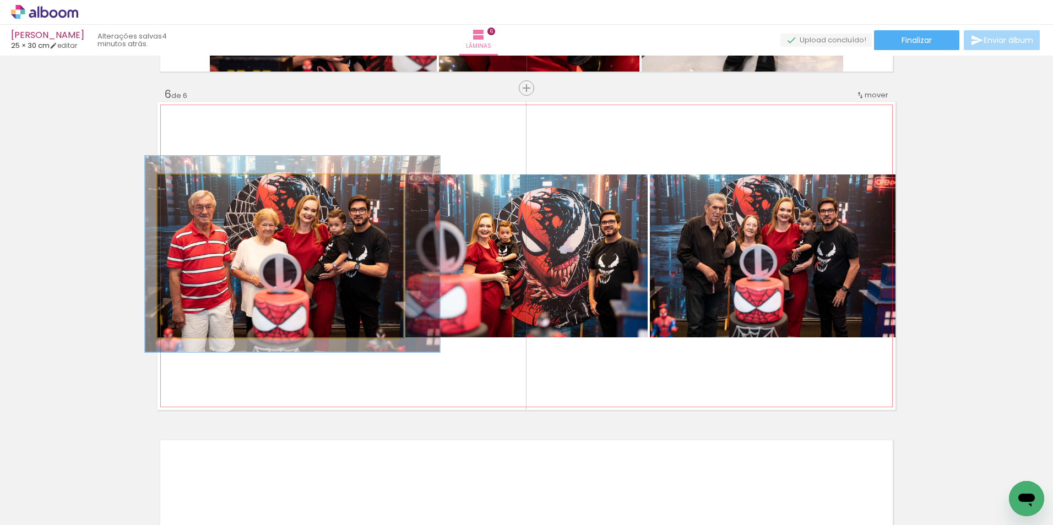
type paper-slider "120"
click at [189, 185] on div at bounding box center [192, 186] width 10 height 10
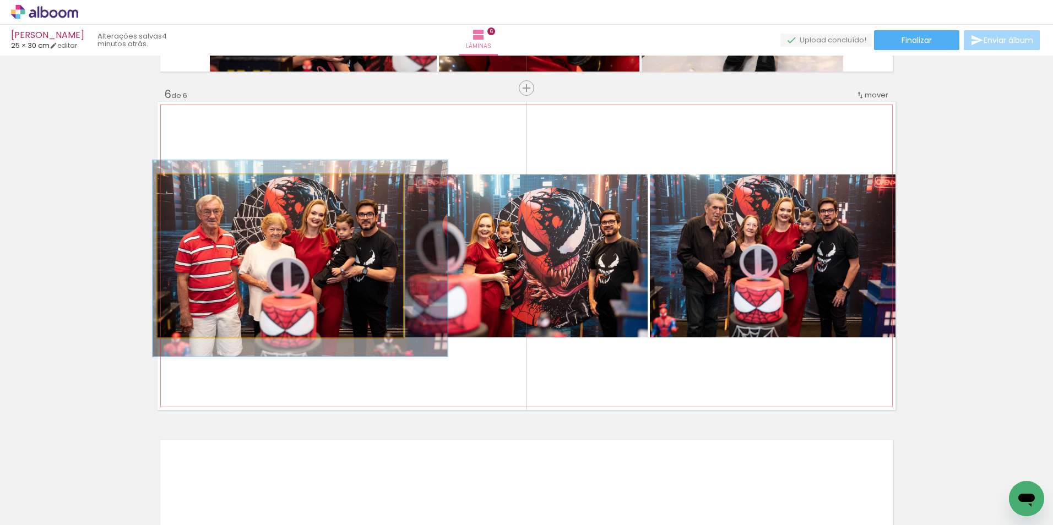
drag, startPoint x: 241, startPoint y: 260, endPoint x: 249, endPoint y: 264, distance: 8.9
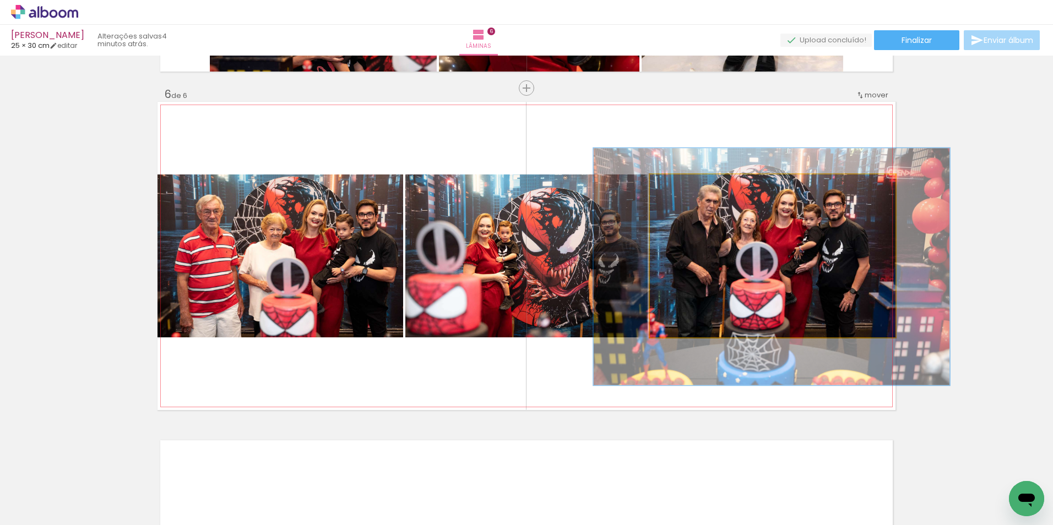
drag, startPoint x: 689, startPoint y: 188, endPoint x: 696, endPoint y: 186, distance: 7.0
type paper-slider "145"
click at [696, 186] on div at bounding box center [695, 186] width 18 height 18
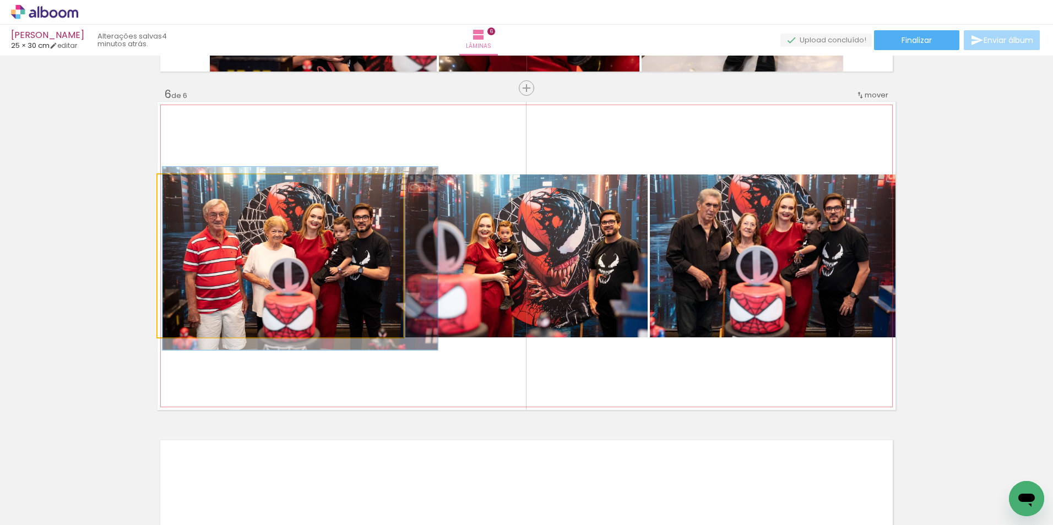
type paper-slider "112"
click at [184, 186] on div at bounding box center [188, 186] width 10 height 10
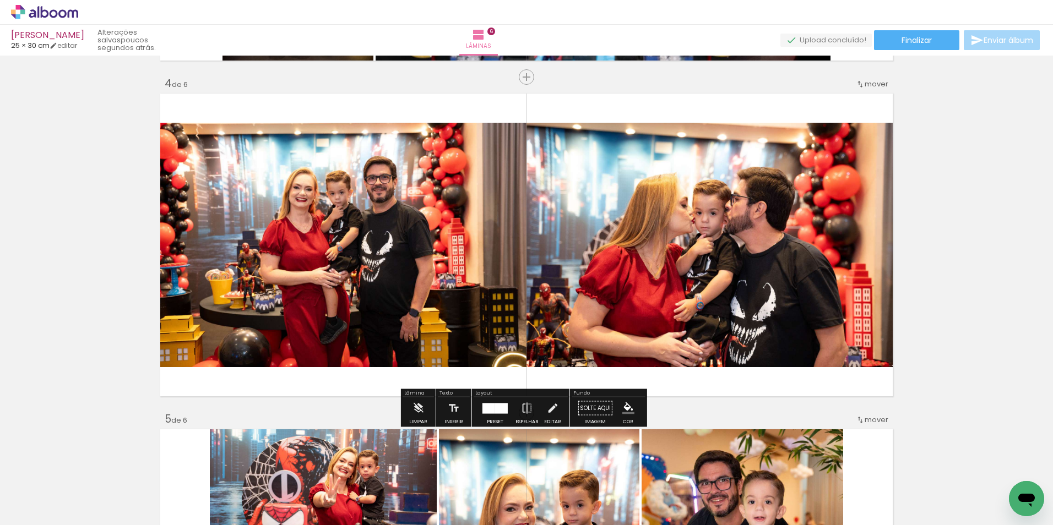
scroll to position [949, 0]
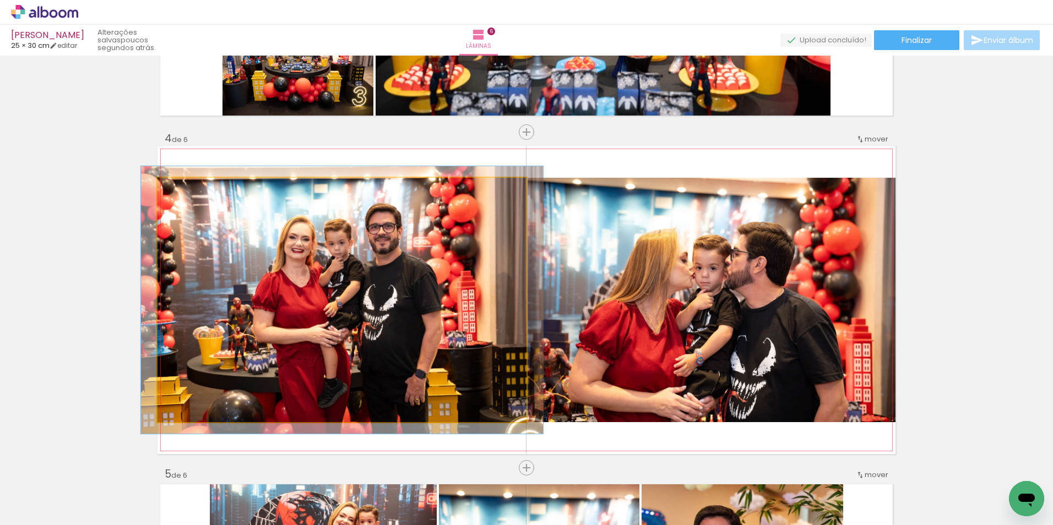
type paper-slider "110"
click at [183, 183] on div at bounding box center [187, 190] width 18 height 18
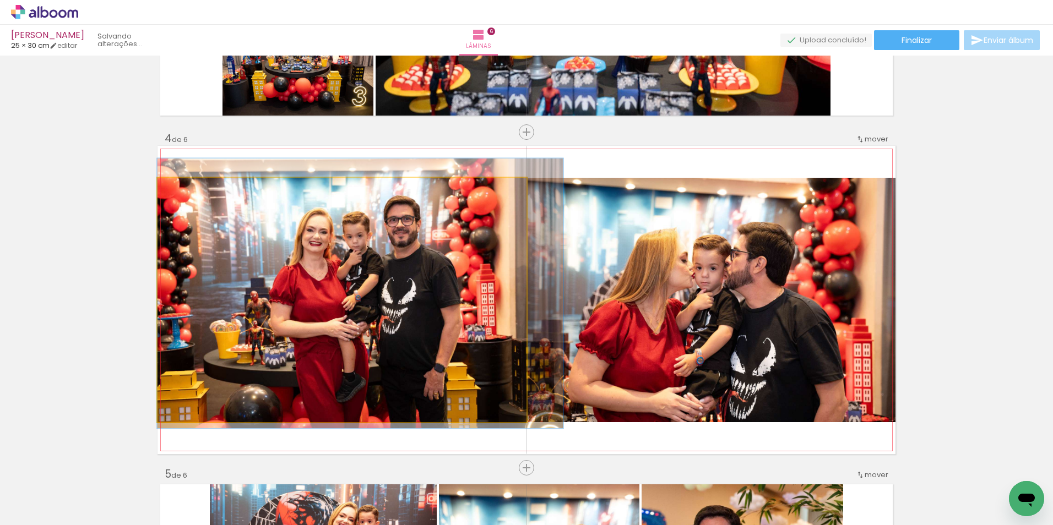
drag, startPoint x: 257, startPoint y: 289, endPoint x: 278, endPoint y: 282, distance: 22.5
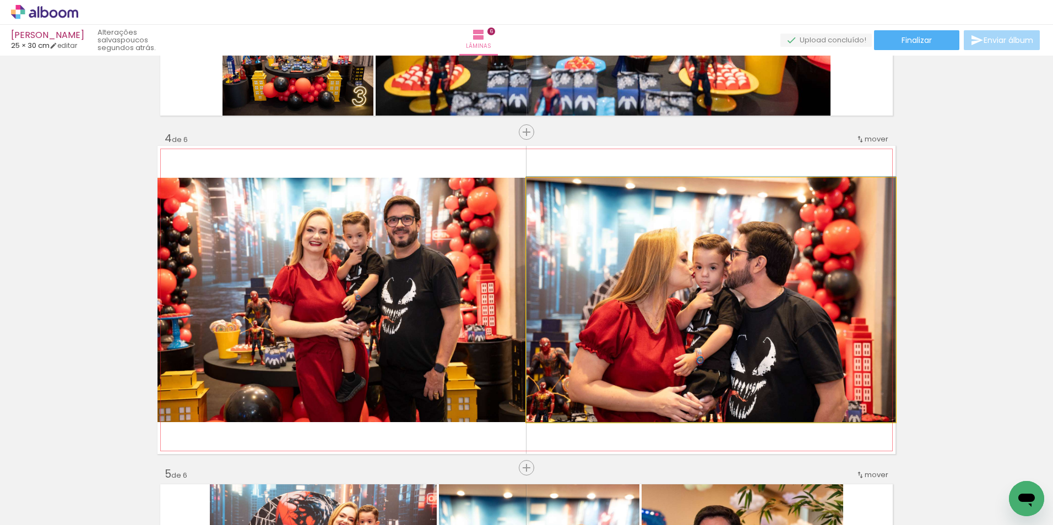
drag, startPoint x: 774, startPoint y: 384, endPoint x: 738, endPoint y: 329, distance: 65.8
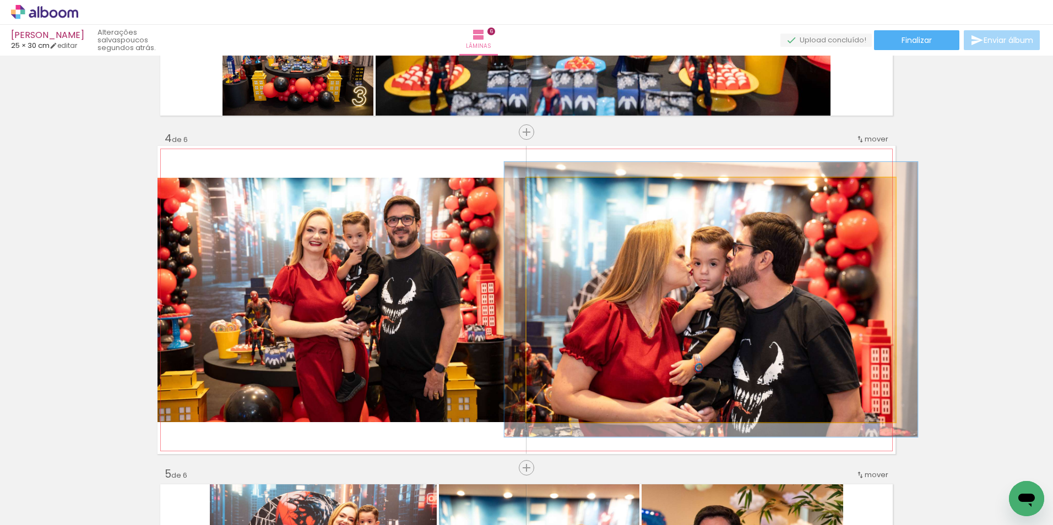
click at [552, 187] on div at bounding box center [557, 189] width 10 height 10
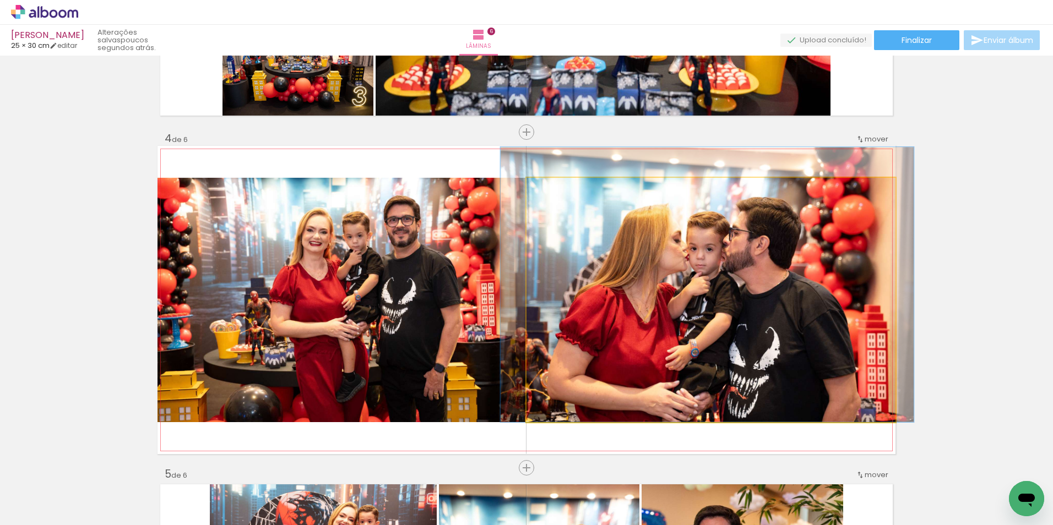
drag, startPoint x: 677, startPoint y: 278, endPoint x: 673, endPoint y: 256, distance: 22.9
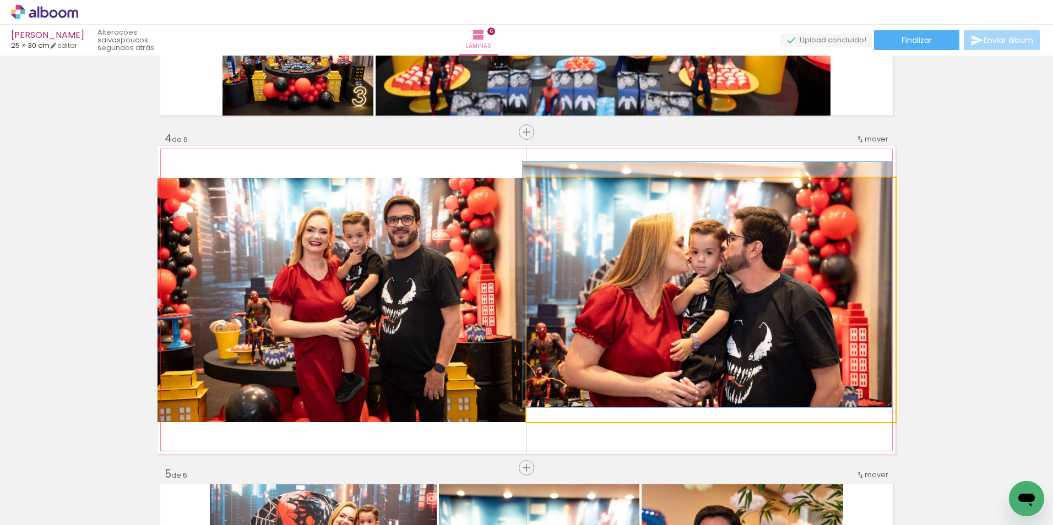
drag, startPoint x: 554, startPoint y: 188, endPoint x: 544, endPoint y: 189, distance: 10.5
click at [547, 189] on div at bounding box center [552, 189] width 10 height 10
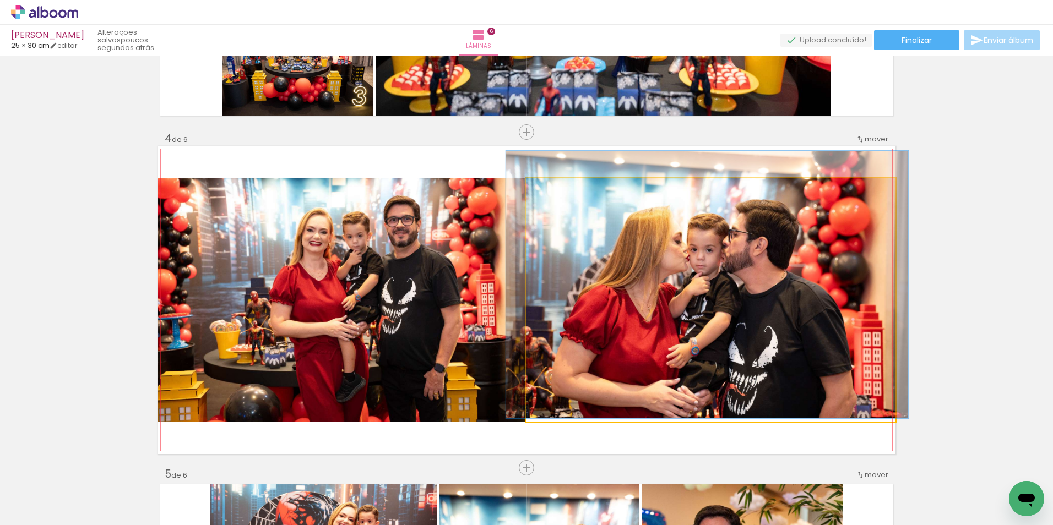
click at [552, 188] on div at bounding box center [556, 189] width 10 height 10
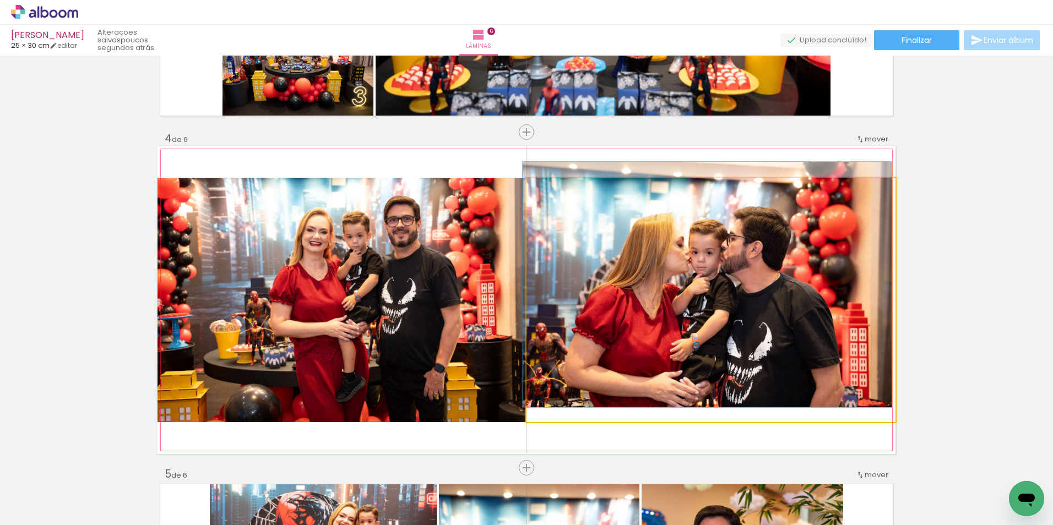
drag, startPoint x: 550, startPoint y: 196, endPoint x: 541, endPoint y: 196, distance: 8.8
click at [544, 196] on div at bounding box center [553, 190] width 18 height 18
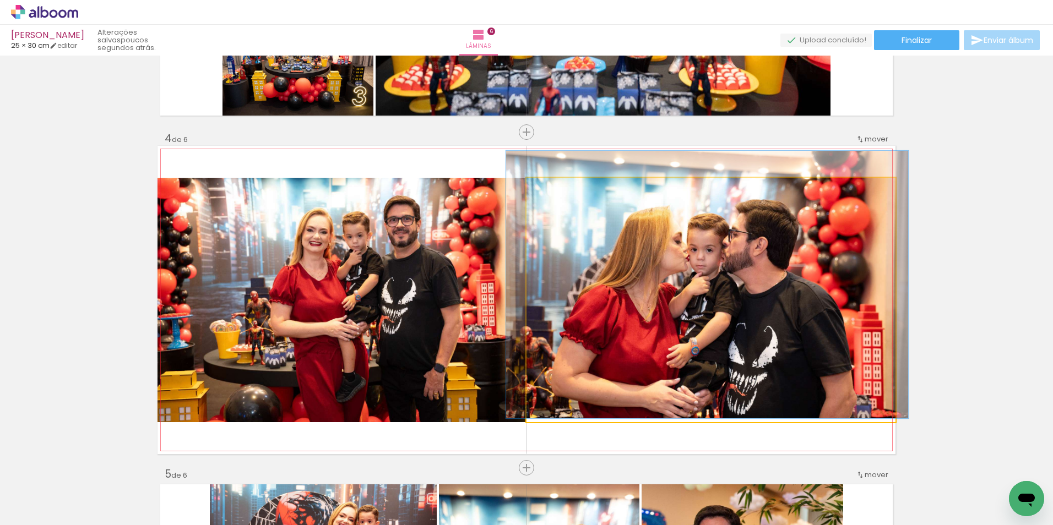
type paper-slider "109"
click at [553, 186] on div at bounding box center [556, 189] width 10 height 10
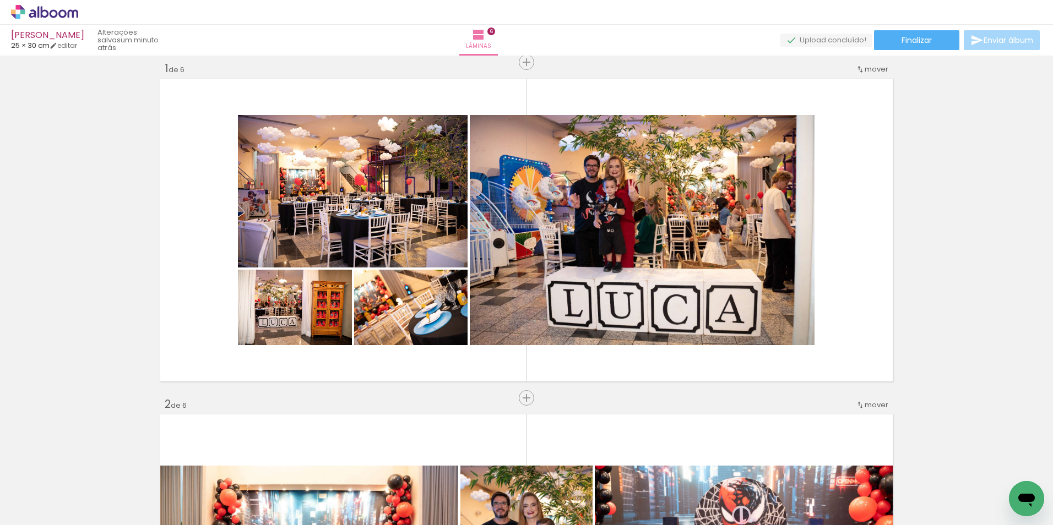
scroll to position [0, 0]
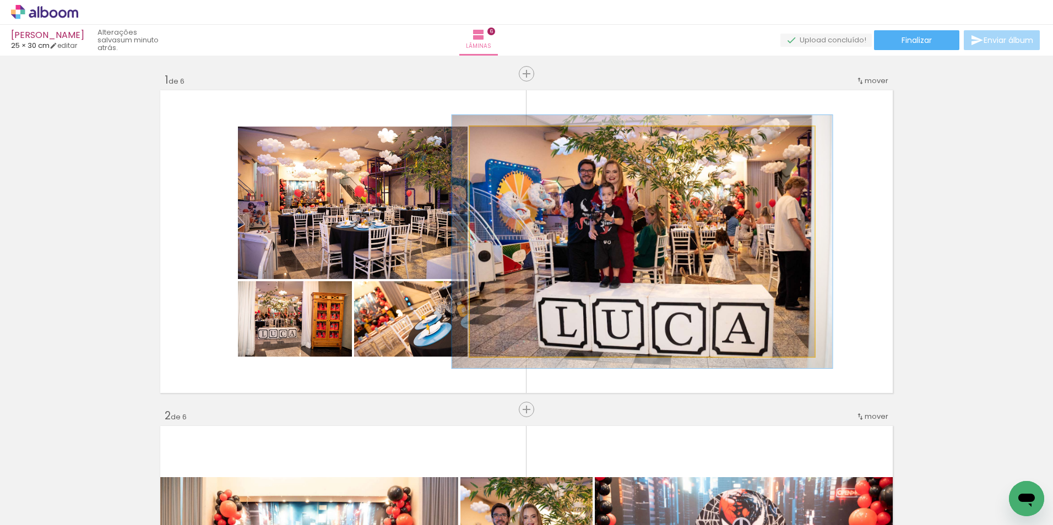
type paper-slider "110"
click at [497, 137] on div at bounding box center [500, 138] width 10 height 10
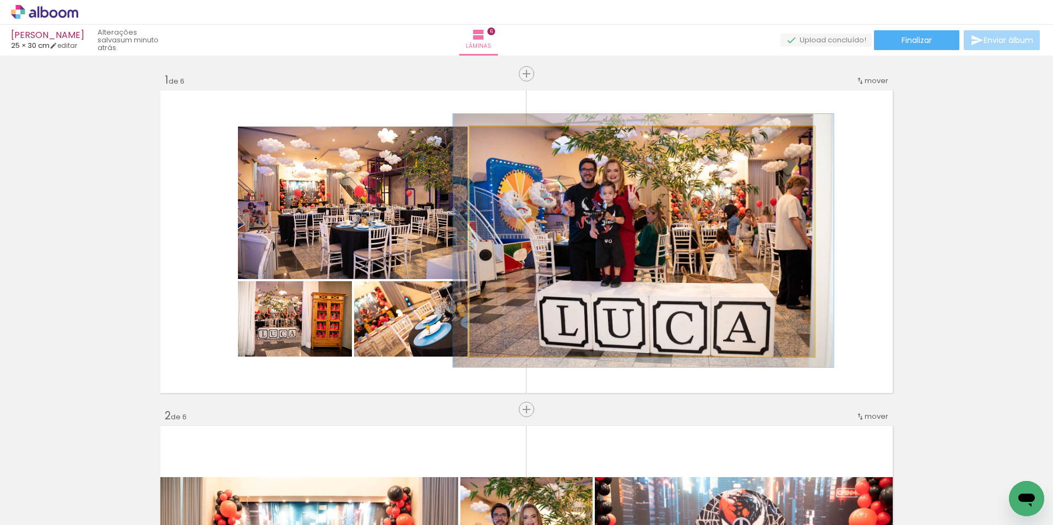
drag, startPoint x: 664, startPoint y: 290, endPoint x: 663, endPoint y: 281, distance: 8.9
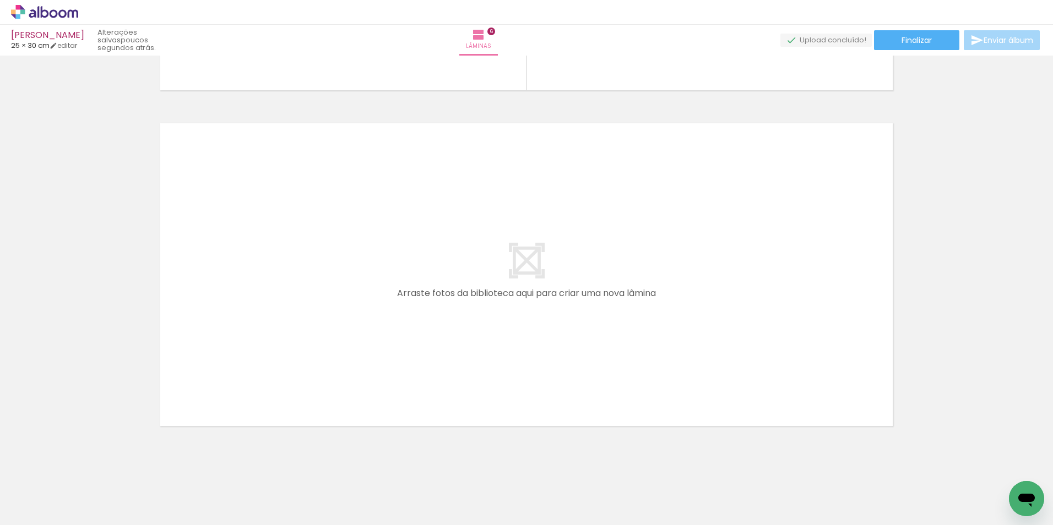
scroll to position [0, 833]
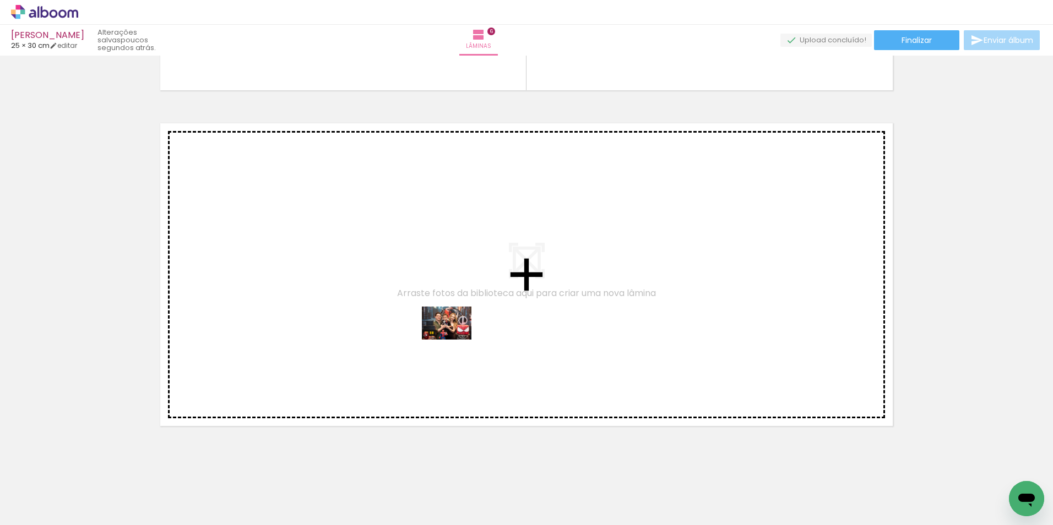
drag, startPoint x: 467, startPoint y: 500, endPoint x: 455, endPoint y: 339, distance: 161.3
click at [455, 339] on quentale-workspace at bounding box center [526, 262] width 1053 height 525
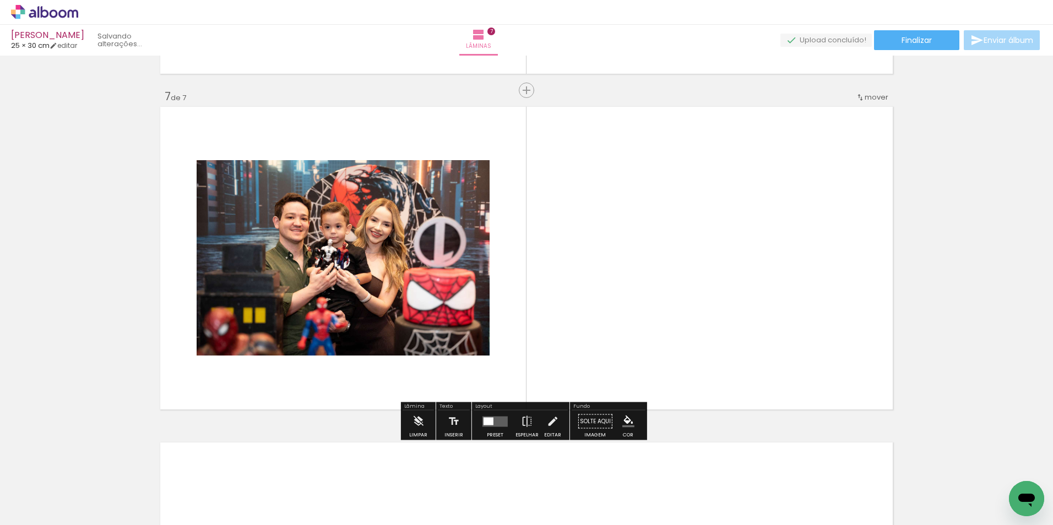
scroll to position [2001, 0]
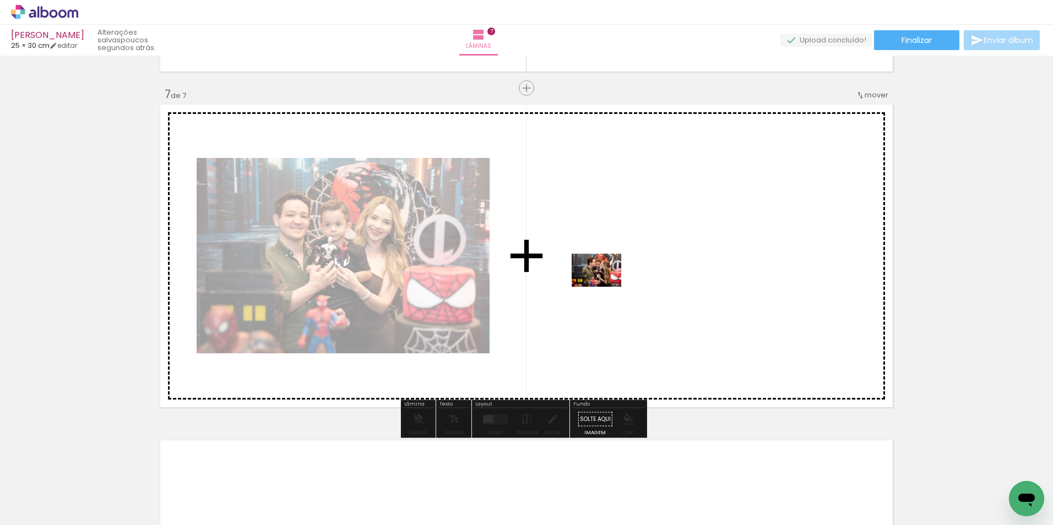
drag, startPoint x: 520, startPoint y: 499, endPoint x: 610, endPoint y: 279, distance: 237.9
click at [610, 279] on quentale-workspace at bounding box center [526, 262] width 1053 height 525
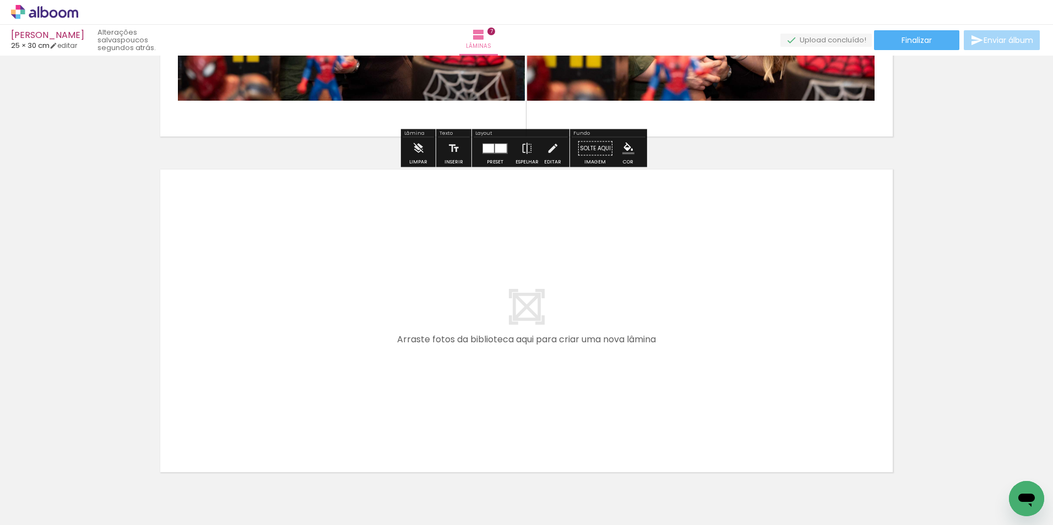
scroll to position [2277, 0]
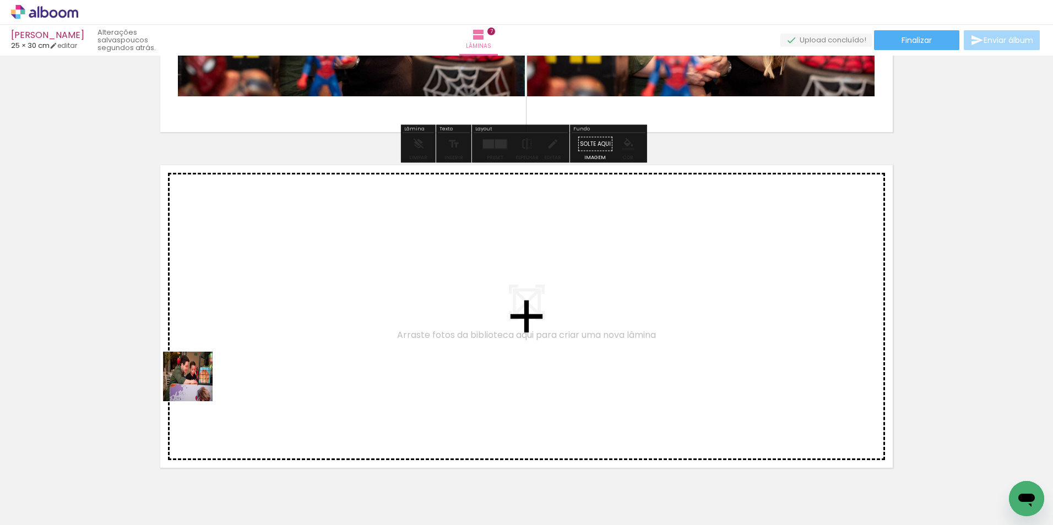
drag, startPoint x: 144, startPoint y: 498, endPoint x: 269, endPoint y: 301, distance: 234.2
click at [269, 301] on quentale-workspace at bounding box center [526, 262] width 1053 height 525
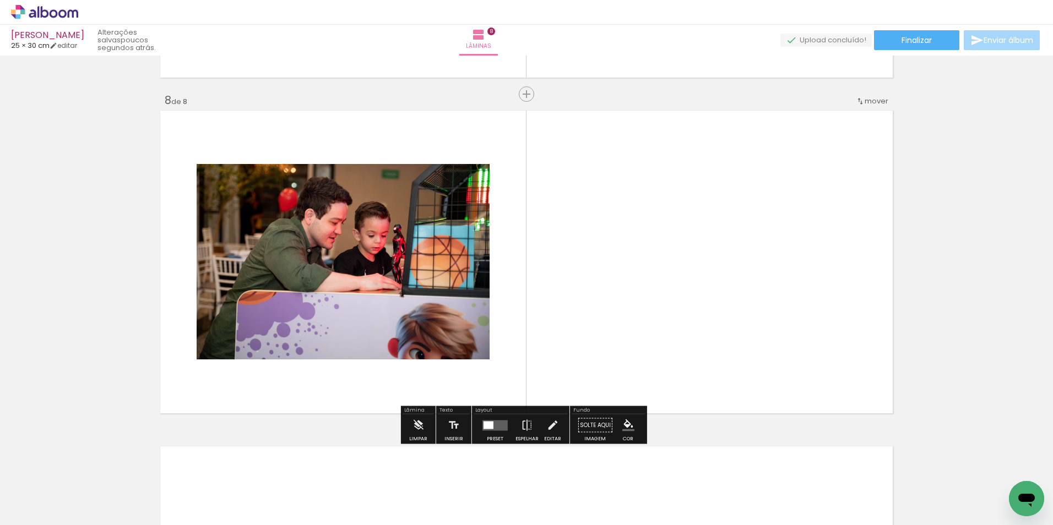
scroll to position [2337, 0]
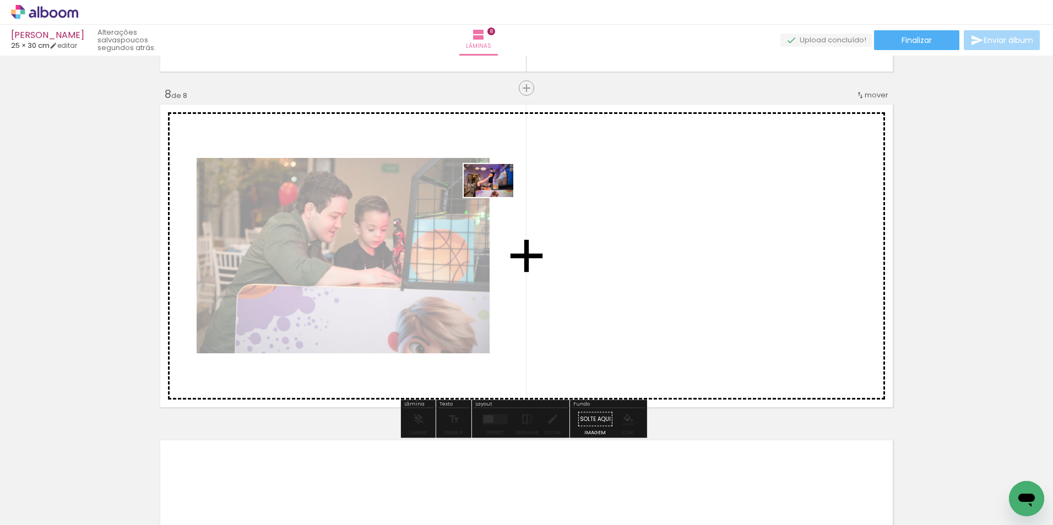
drag, startPoint x: 212, startPoint y: 488, endPoint x: 497, endPoint y: 197, distance: 407.3
click at [497, 197] on quentale-workspace at bounding box center [526, 262] width 1053 height 525
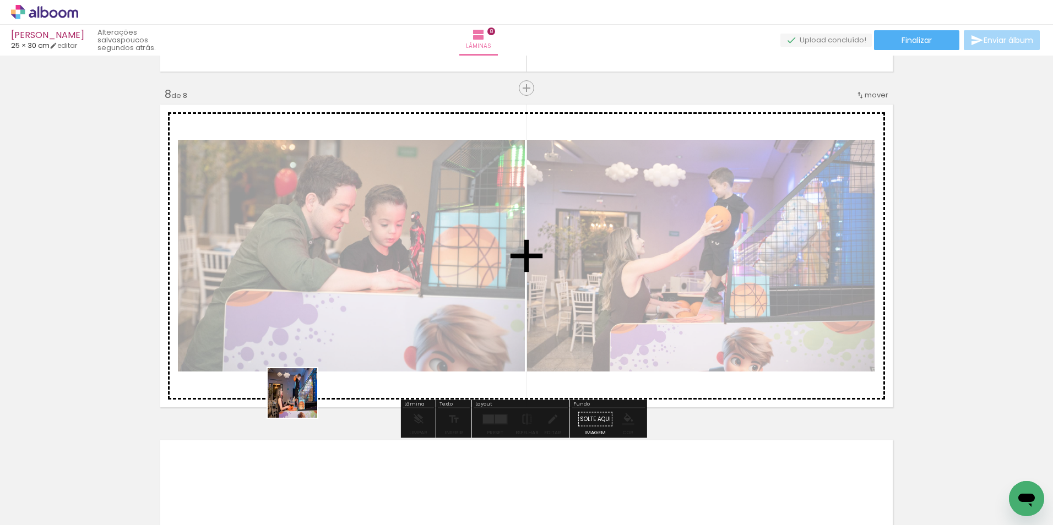
drag, startPoint x: 268, startPoint y: 490, endPoint x: 330, endPoint y: 333, distance: 168.5
click at [330, 333] on quentale-workspace at bounding box center [526, 262] width 1053 height 525
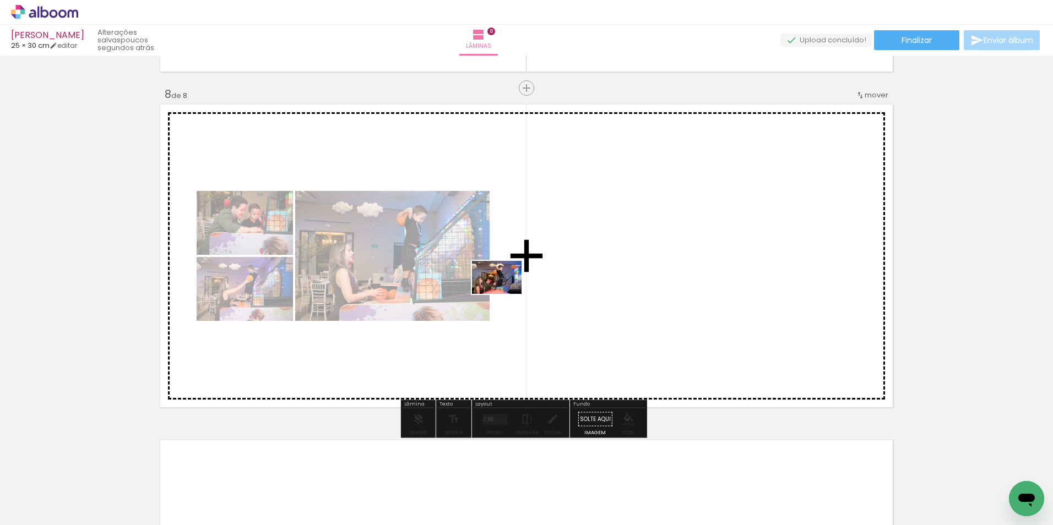
drag, startPoint x: 324, startPoint y: 492, endPoint x: 518, endPoint y: 284, distance: 284.4
click at [518, 284] on quentale-workspace at bounding box center [526, 262] width 1053 height 525
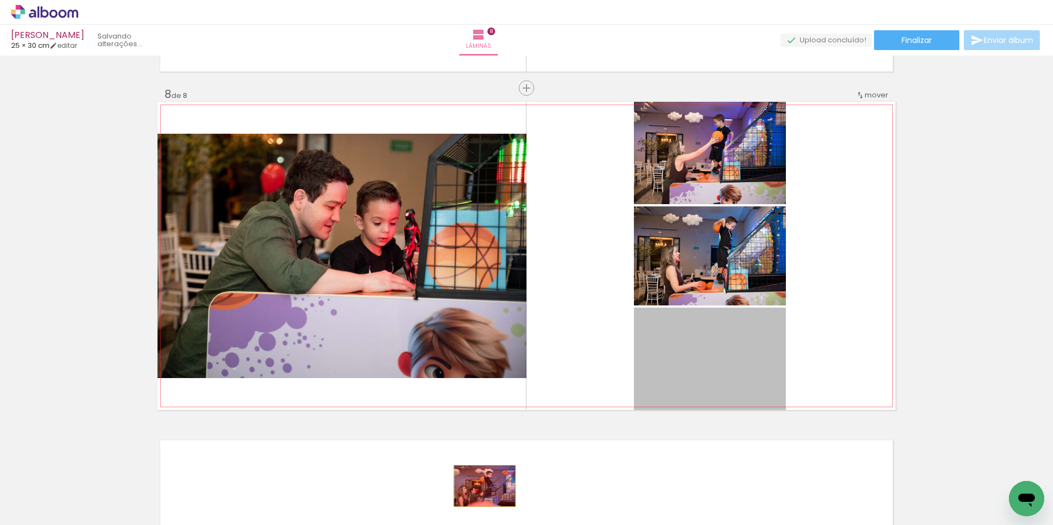
drag, startPoint x: 691, startPoint y: 384, endPoint x: 481, endPoint y: 486, distance: 233.2
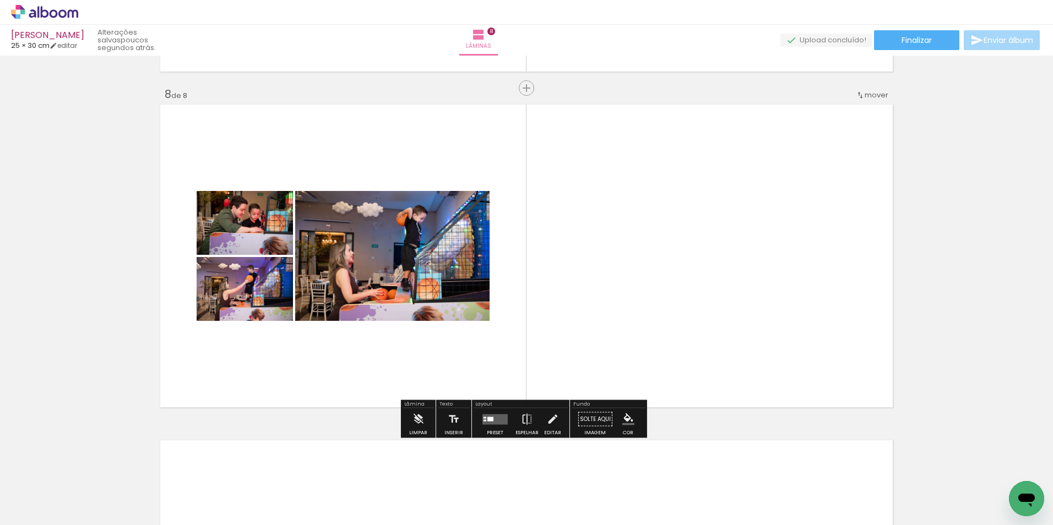
click at [484, 419] on quentale-layouter at bounding box center [494, 419] width 25 height 10
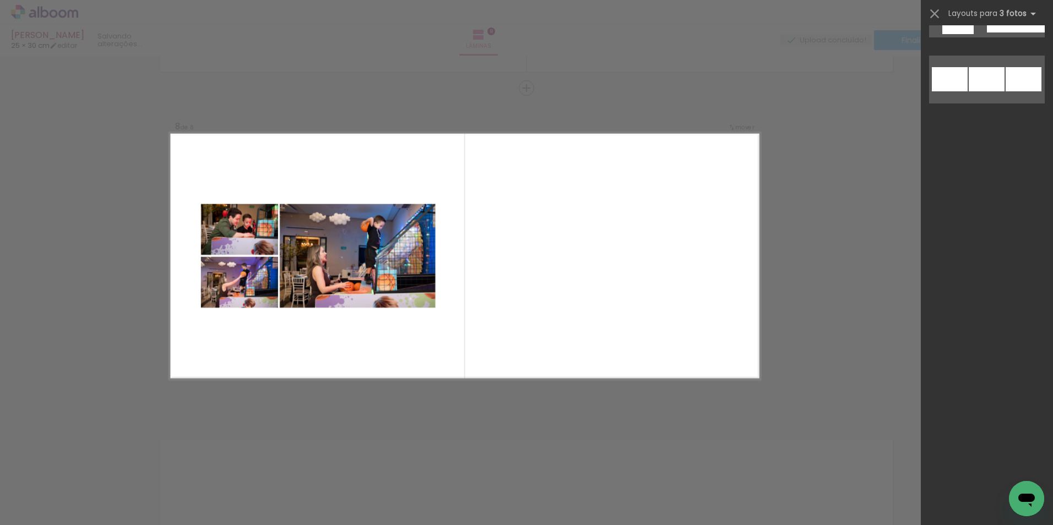
scroll to position [0, 0]
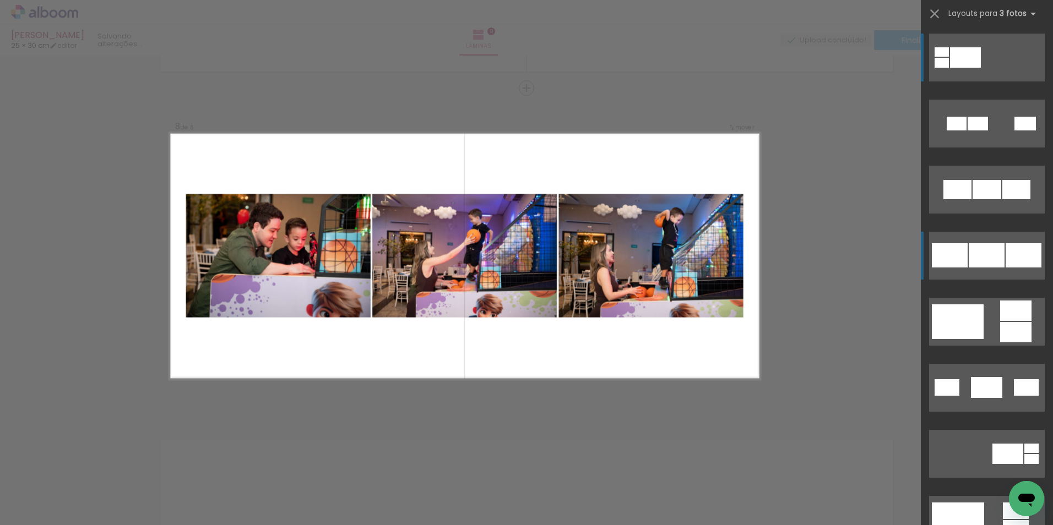
click at [960, 269] on quentale-layouter at bounding box center [987, 256] width 116 height 48
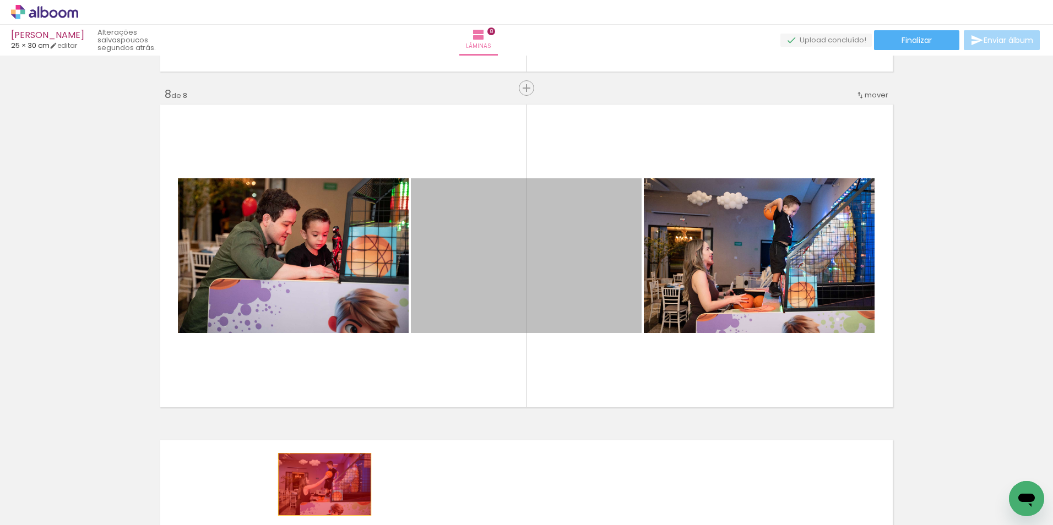
drag, startPoint x: 477, startPoint y: 302, endPoint x: 320, endPoint y: 485, distance: 240.2
click at [320, 485] on quentale-workspace at bounding box center [526, 262] width 1053 height 525
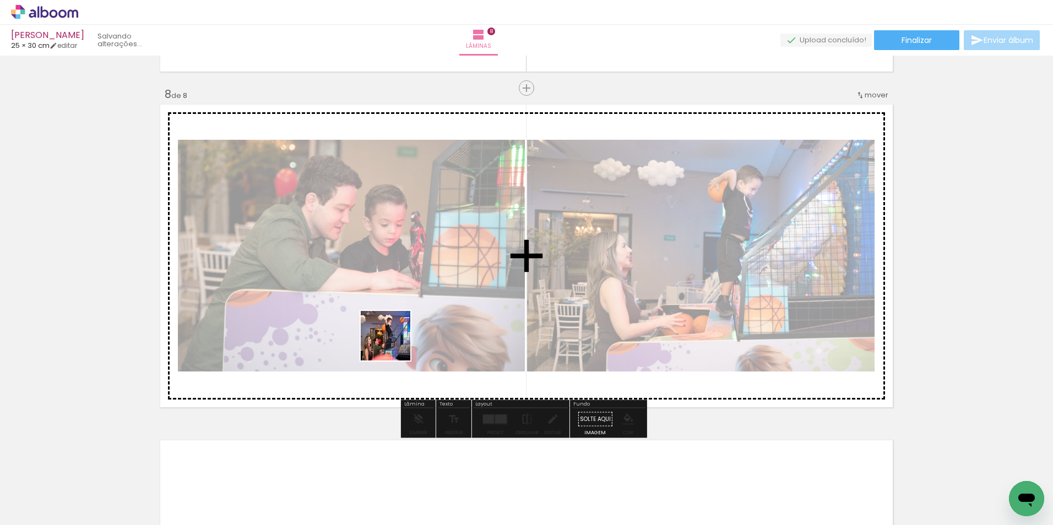
drag, startPoint x: 343, startPoint y: 488, endPoint x: 416, endPoint y: 303, distance: 199.0
click at [416, 303] on quentale-workspace at bounding box center [526, 262] width 1053 height 525
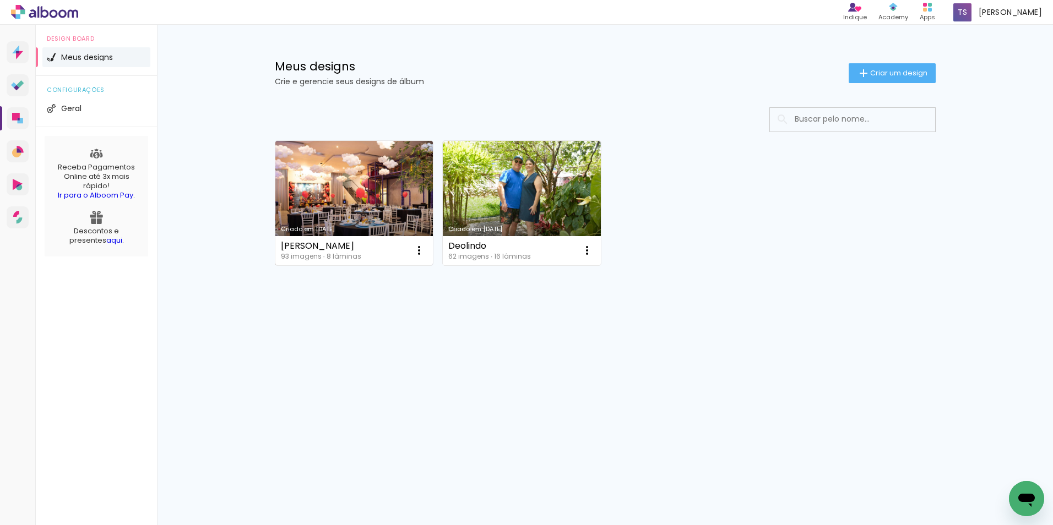
click at [346, 200] on link "Criado em [DATE]" at bounding box center [354, 203] width 158 height 124
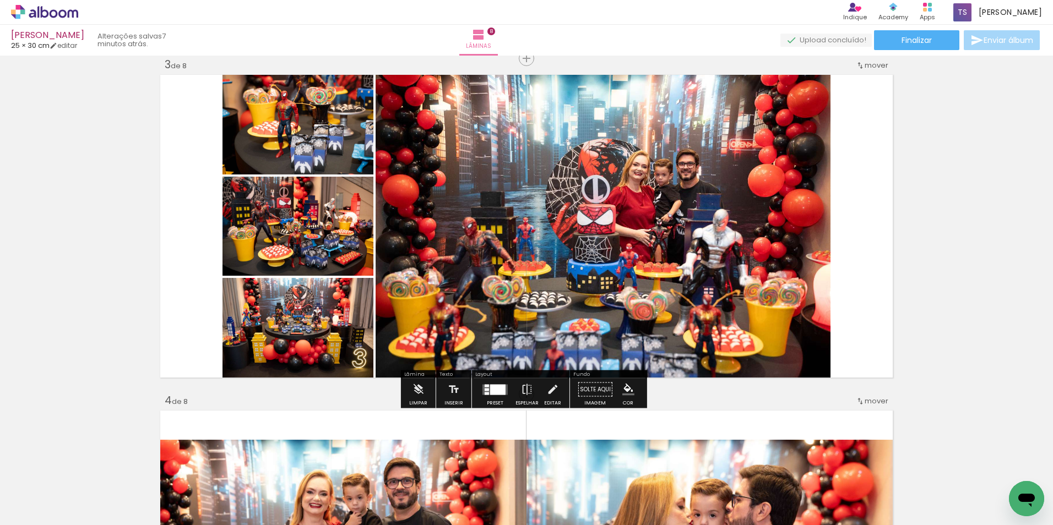
scroll to position [716, 0]
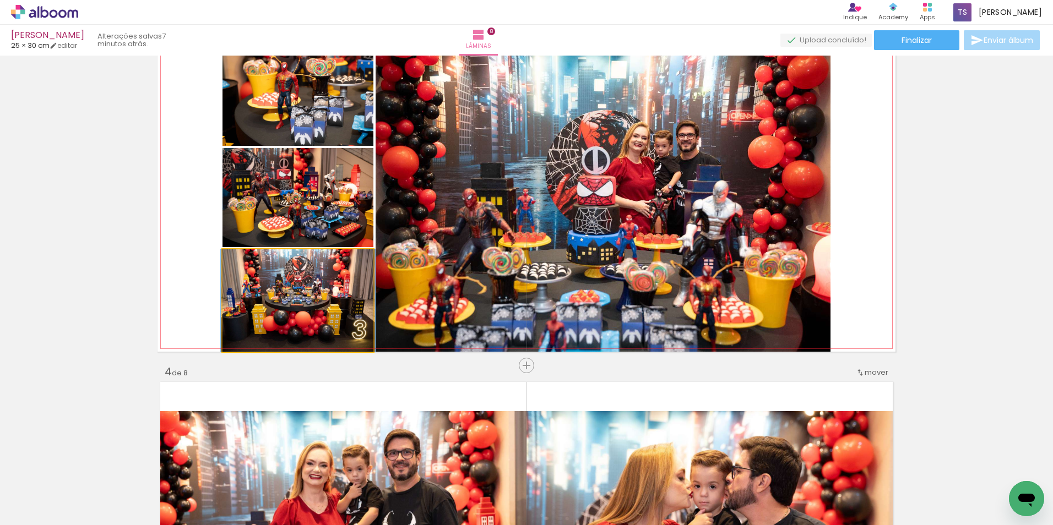
click at [273, 313] on quentale-photo at bounding box center [297, 300] width 151 height 102
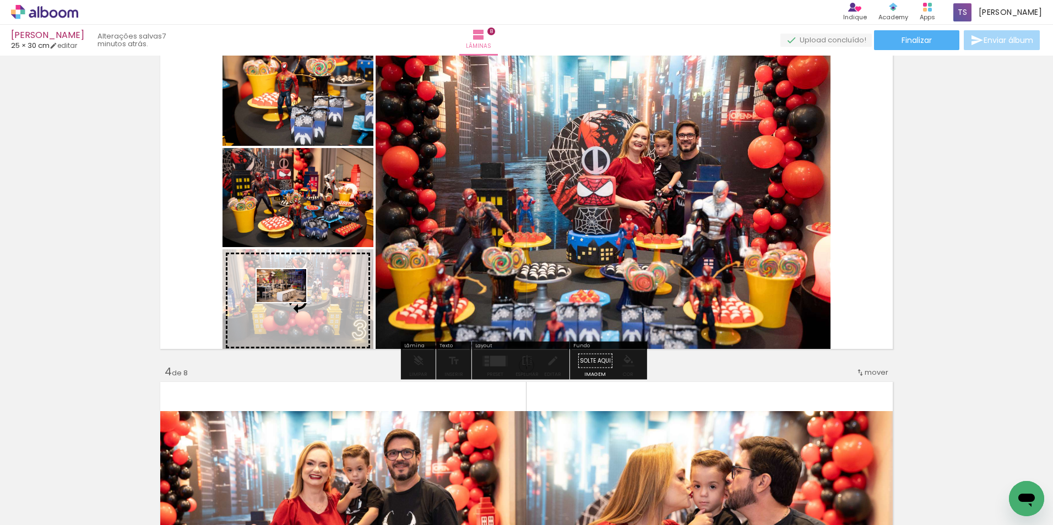
drag, startPoint x: 168, startPoint y: 486, endPoint x: 290, endPoint y: 302, distance: 220.5
click at [290, 302] on quentale-workspace at bounding box center [526, 262] width 1053 height 525
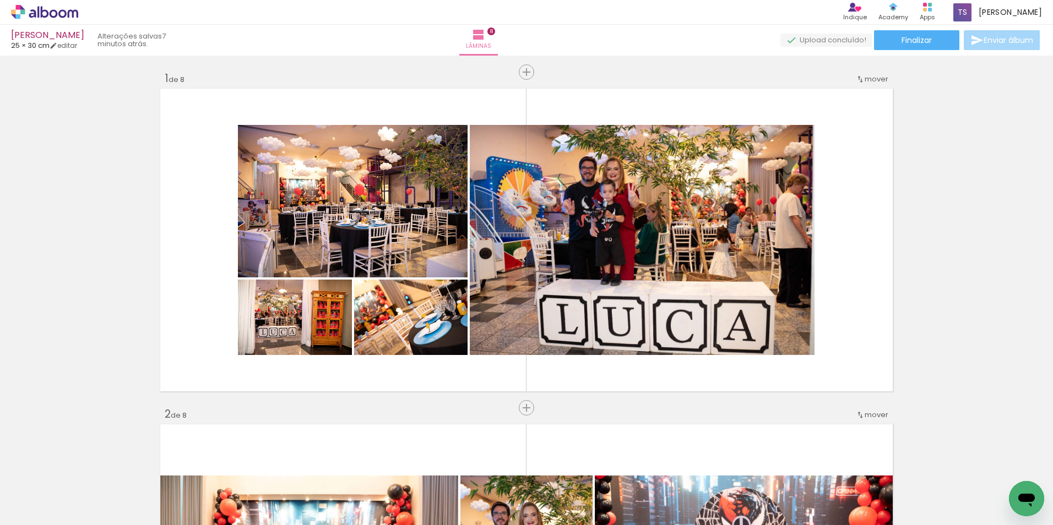
scroll to position [0, 0]
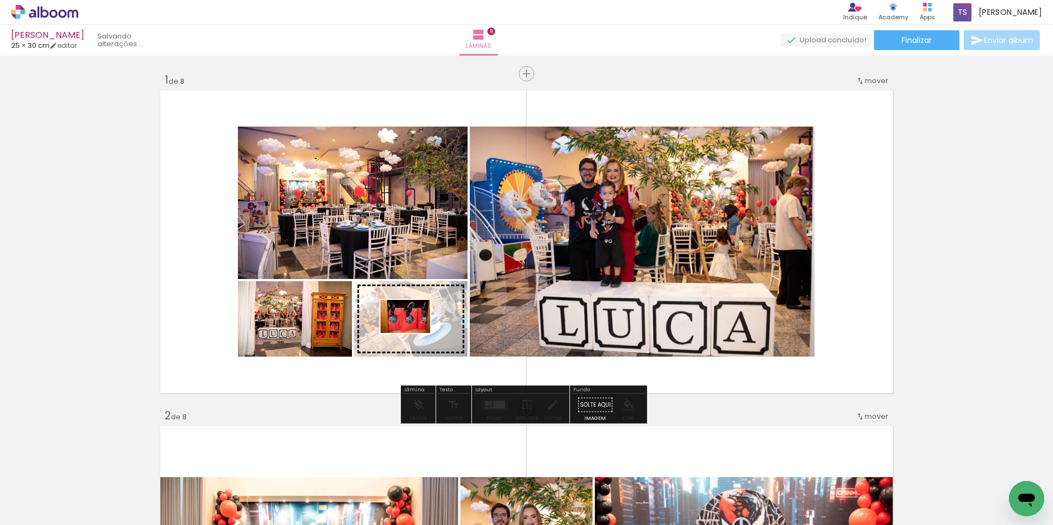
drag, startPoint x: 355, startPoint y: 497, endPoint x: 414, endPoint y: 333, distance: 174.2
click at [414, 333] on quentale-workspace at bounding box center [526, 262] width 1053 height 525
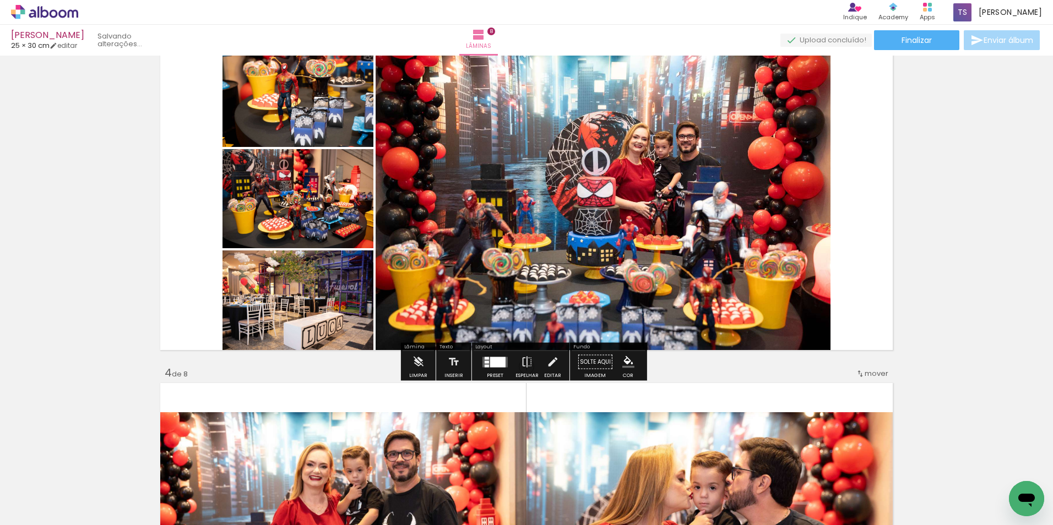
scroll to position [716, 0]
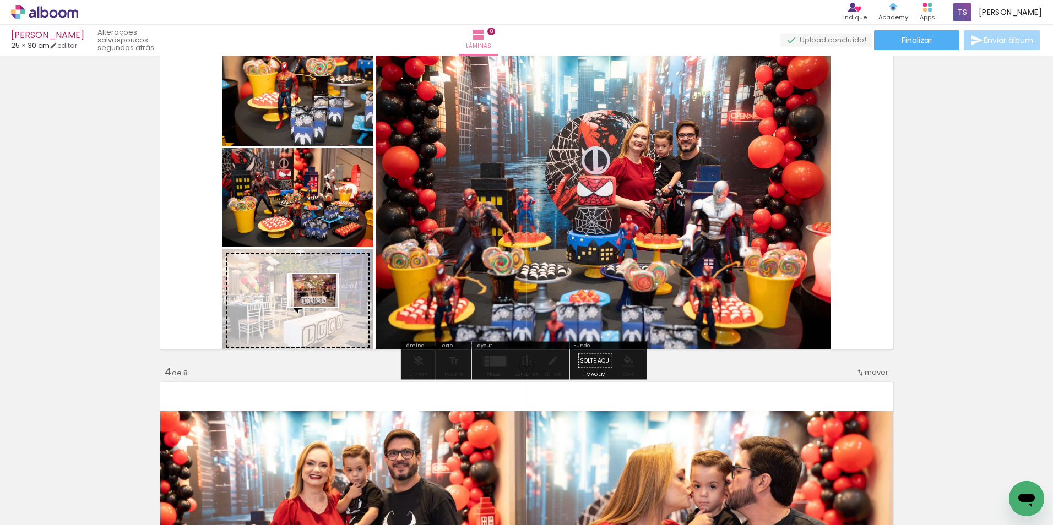
drag, startPoint x: 657, startPoint y: 489, endPoint x: 322, endPoint y: 307, distance: 381.4
click at [322, 307] on quentale-workspace at bounding box center [526, 262] width 1053 height 525
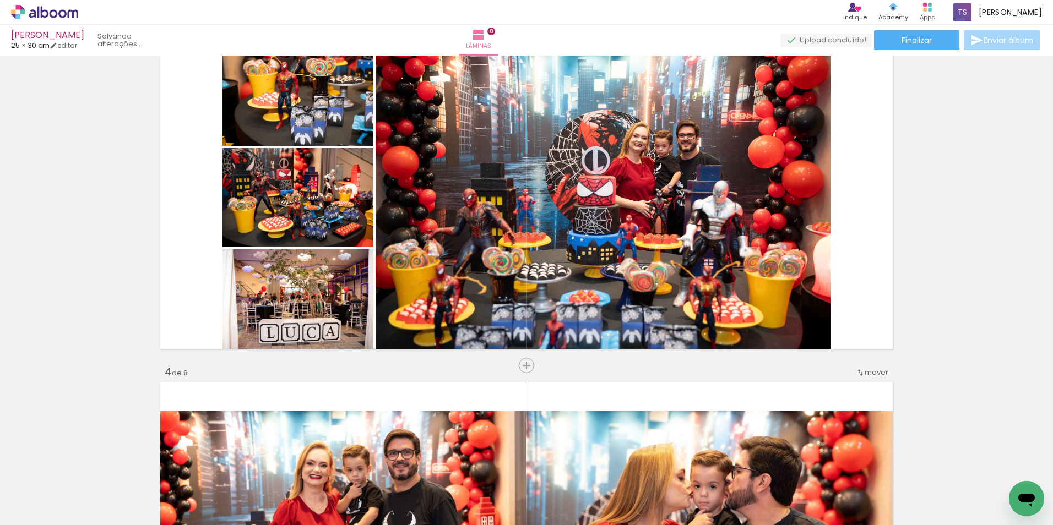
scroll to position [0, 1619]
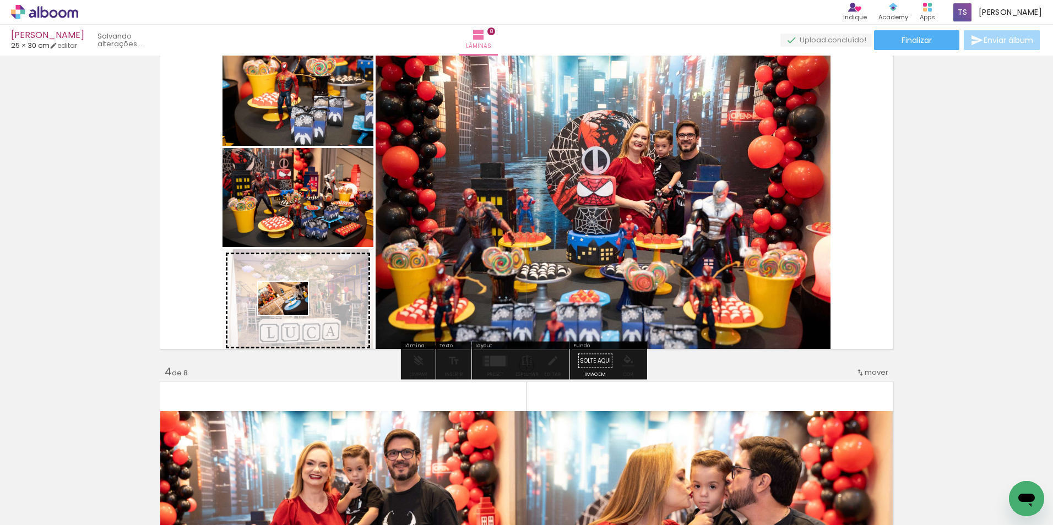
drag, startPoint x: 231, startPoint y: 497, endPoint x: 291, endPoint y: 315, distance: 192.1
click at [291, 315] on quentale-workspace at bounding box center [526, 262] width 1053 height 525
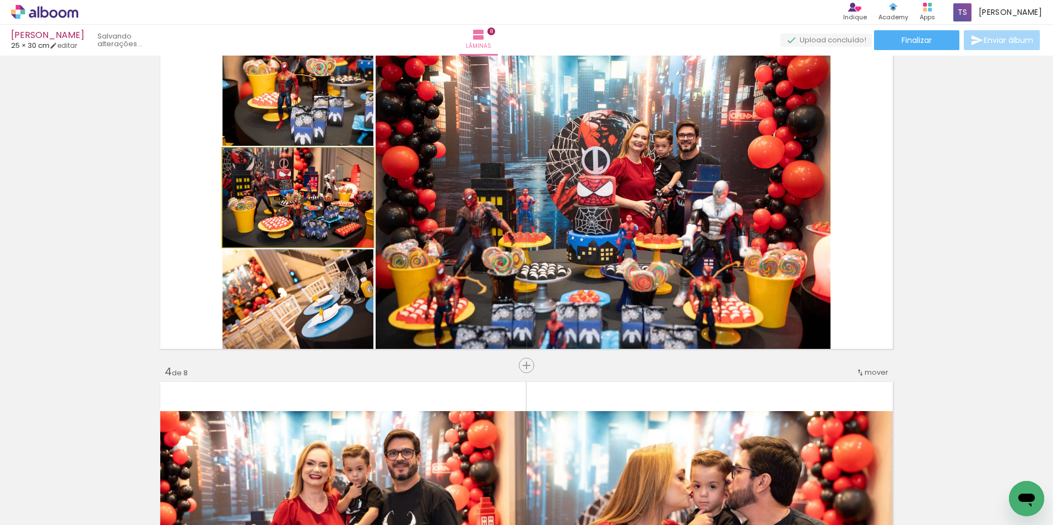
type paper-slider "100"
click at [244, 156] on div at bounding box center [249, 160] width 18 height 18
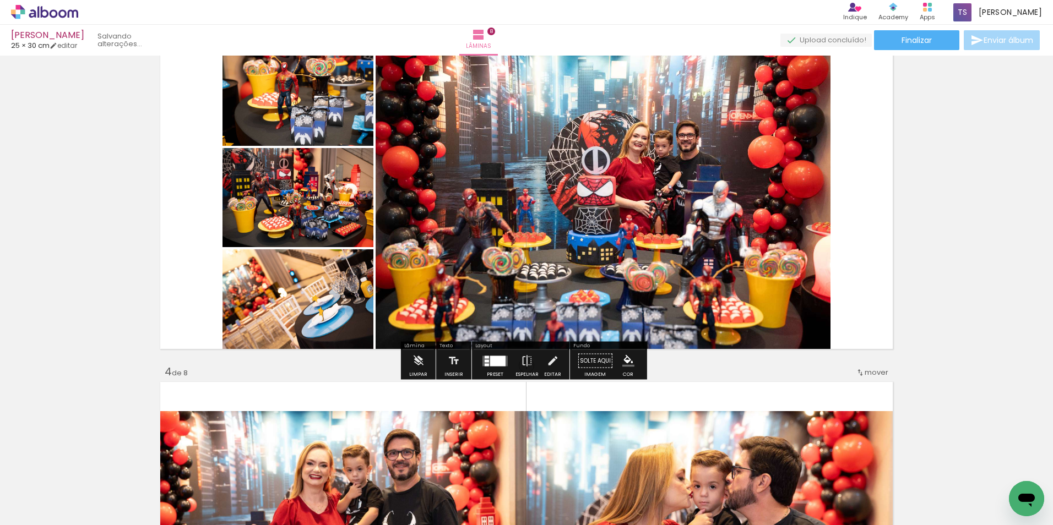
click at [290, 306] on quentale-photo at bounding box center [297, 300] width 151 height 102
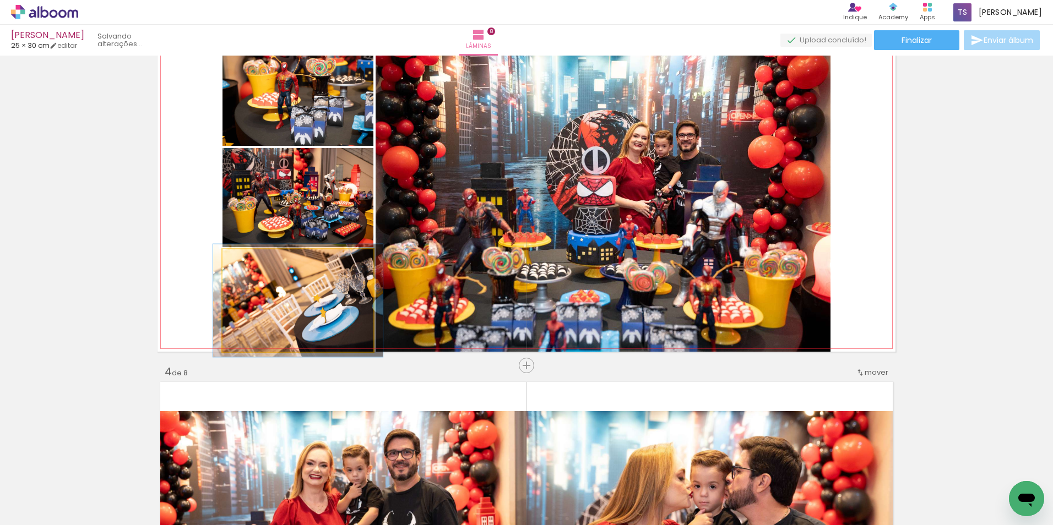
type paper-slider "110"
click at [248, 258] on div at bounding box center [252, 261] width 10 height 10
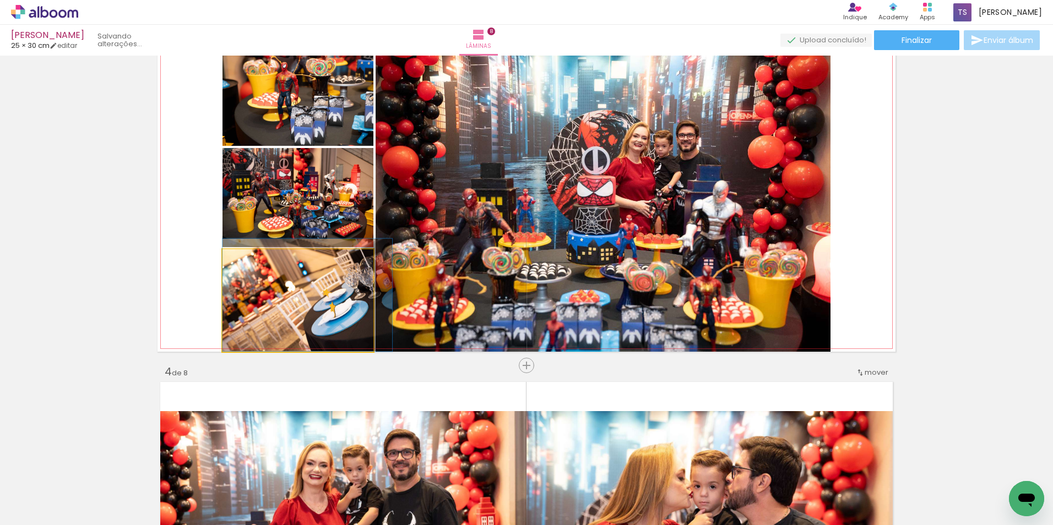
drag, startPoint x: 266, startPoint y: 278, endPoint x: 281, endPoint y: 271, distance: 17.0
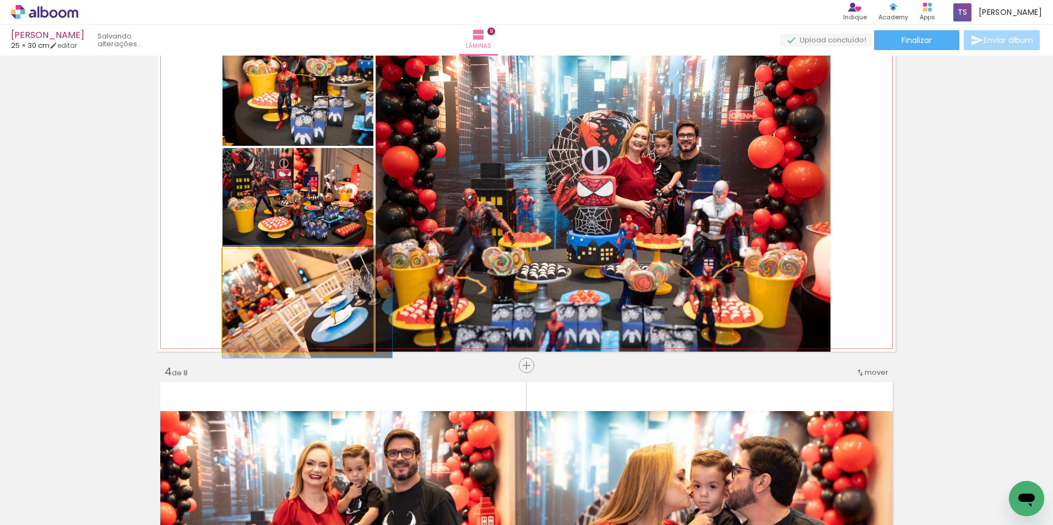
drag, startPoint x: 283, startPoint y: 275, endPoint x: 285, endPoint y: 281, distance: 7.2
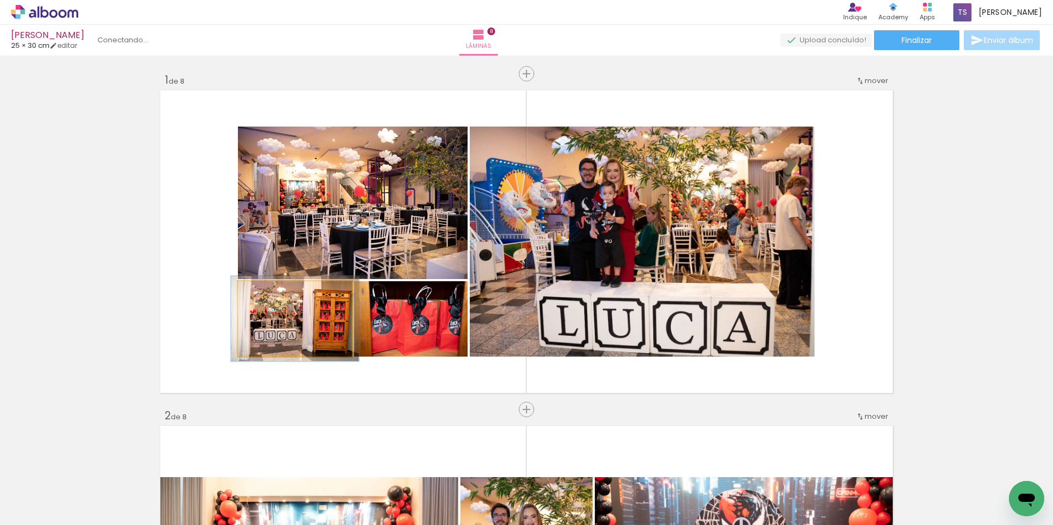
type paper-slider "112"
click at [265, 293] on div at bounding box center [268, 293] width 10 height 10
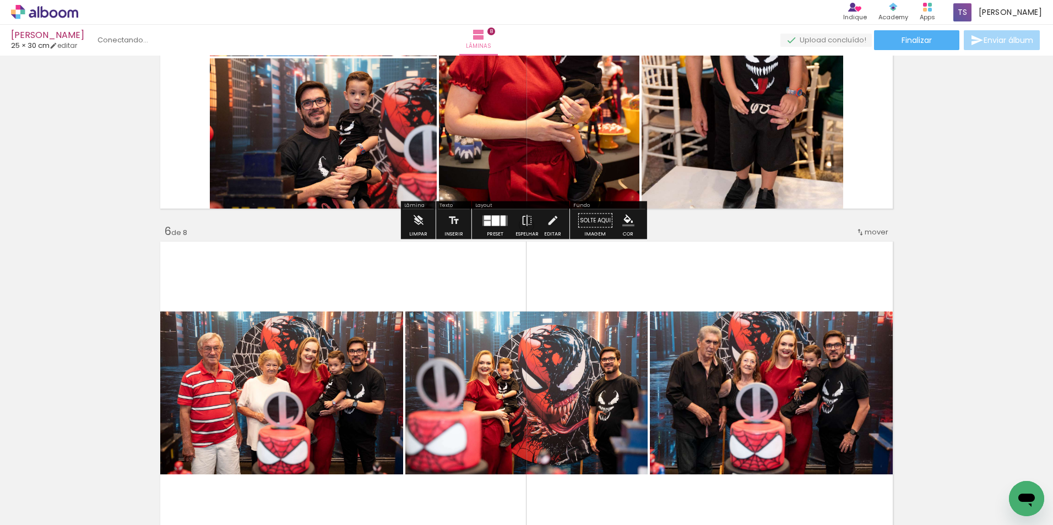
scroll to position [1597, 0]
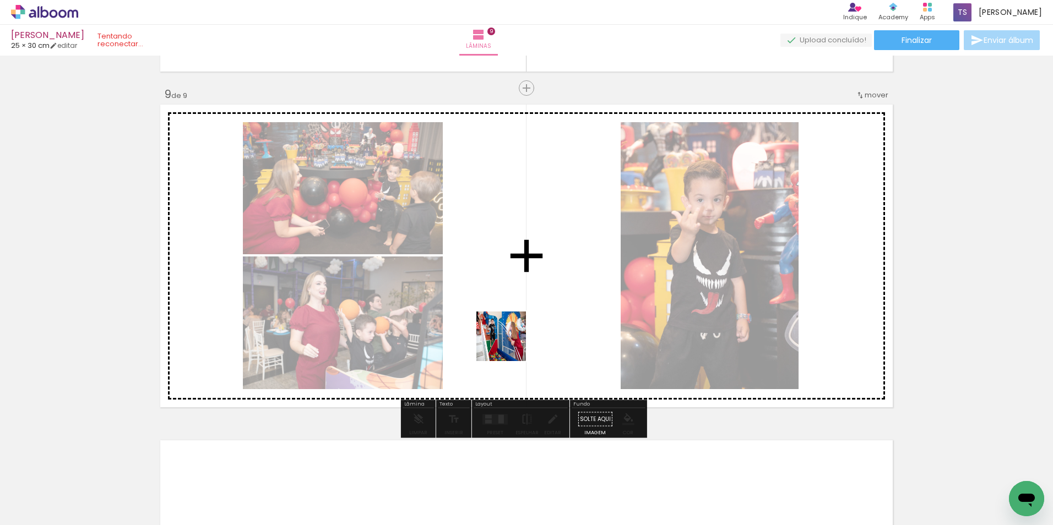
scroll to position [0, 2979]
drag, startPoint x: 479, startPoint y: 490, endPoint x: 509, endPoint y: 345, distance: 148.5
click at [509, 345] on quentale-workspace at bounding box center [526, 262] width 1053 height 525
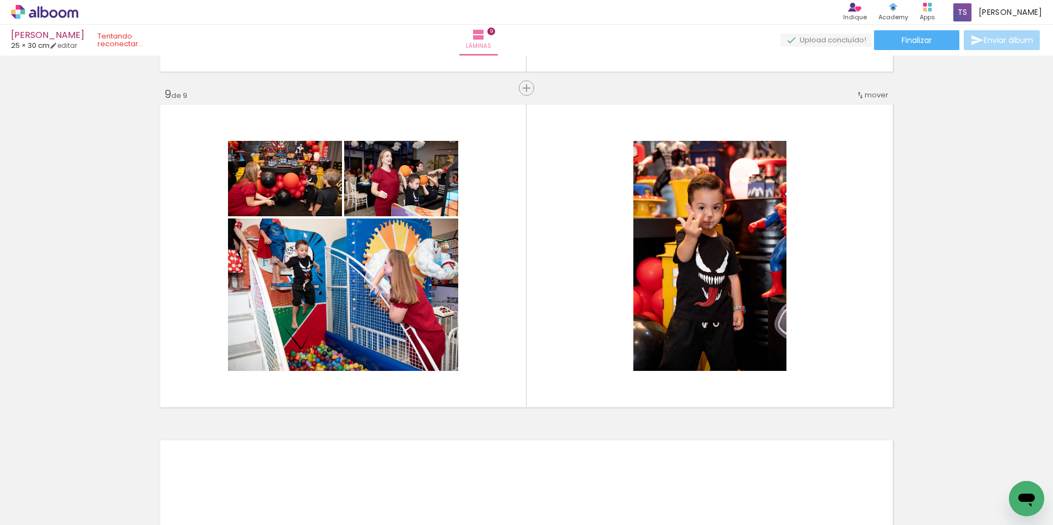
scroll to position [0, 3141]
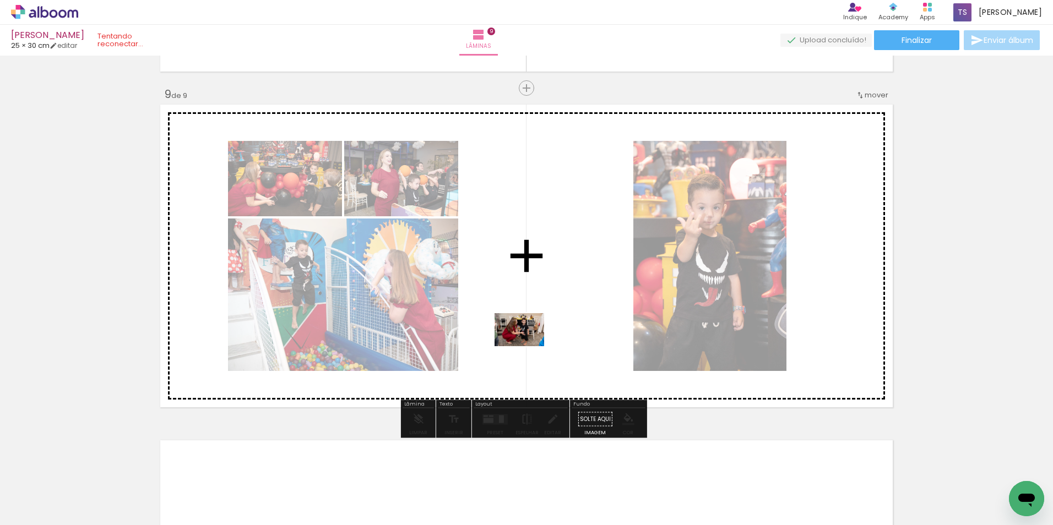
drag, startPoint x: 501, startPoint y: 494, endPoint x: 535, endPoint y: 335, distance: 162.2
click at [535, 335] on quentale-workspace at bounding box center [526, 262] width 1053 height 525
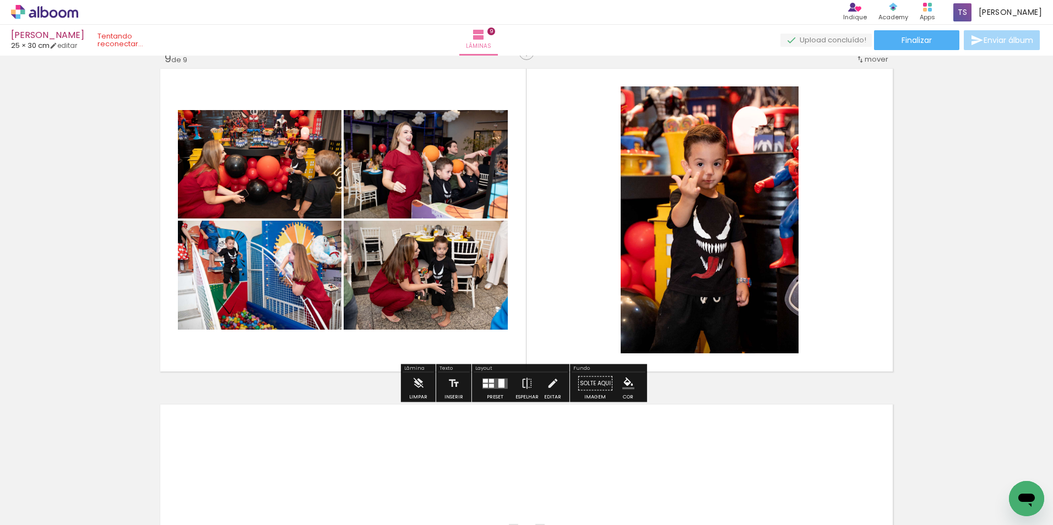
scroll to position [2893, 0]
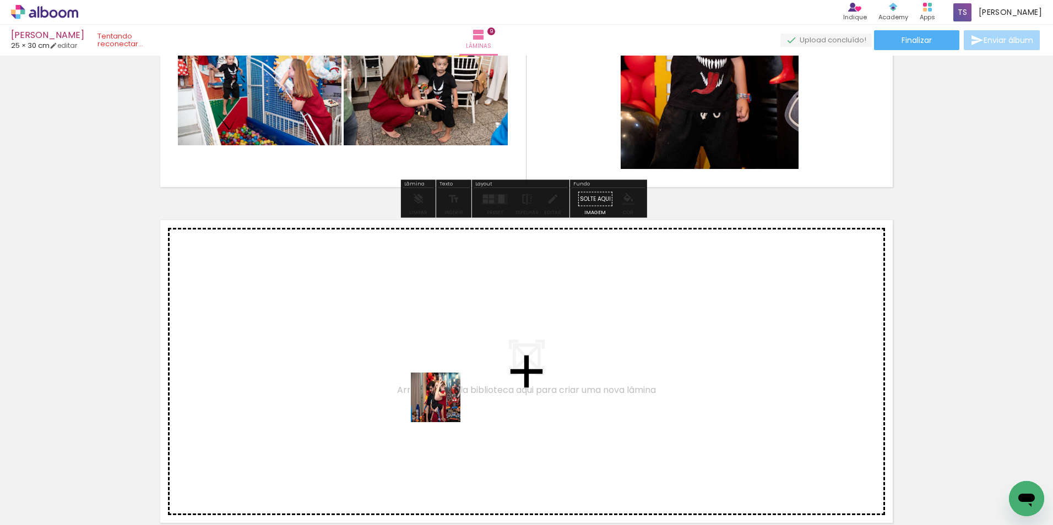
drag, startPoint x: 466, startPoint y: 486, endPoint x: 436, endPoint y: 359, distance: 130.1
click at [436, 359] on quentale-workspace at bounding box center [526, 262] width 1053 height 525
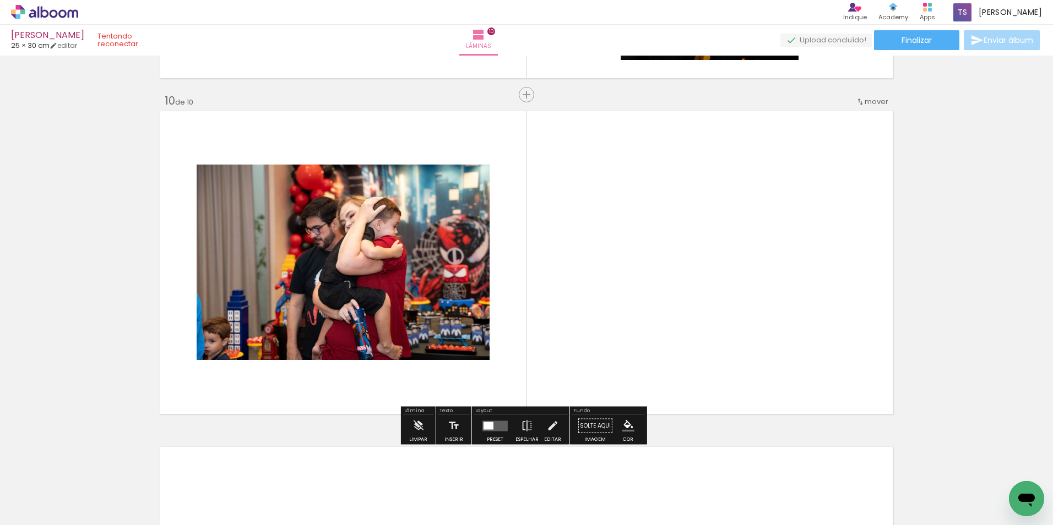
scroll to position [3009, 0]
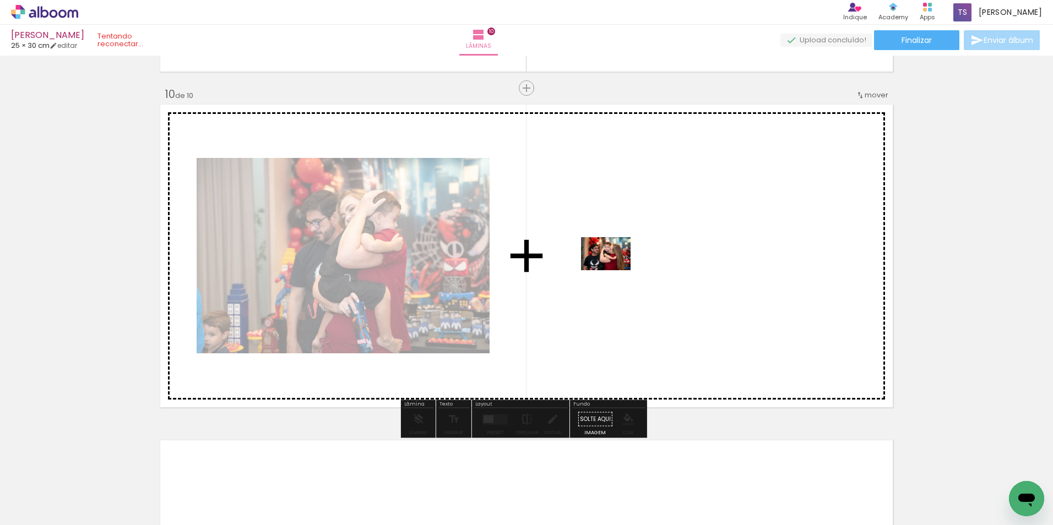
drag, startPoint x: 529, startPoint y: 493, endPoint x: 614, endPoint y: 270, distance: 238.1
click at [614, 270] on quentale-workspace at bounding box center [526, 262] width 1053 height 525
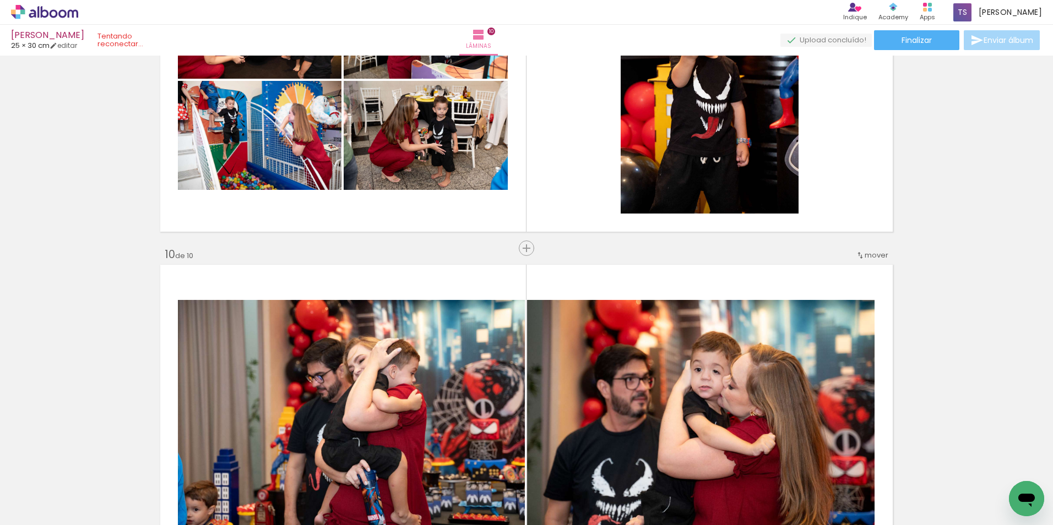
scroll to position [2844, 0]
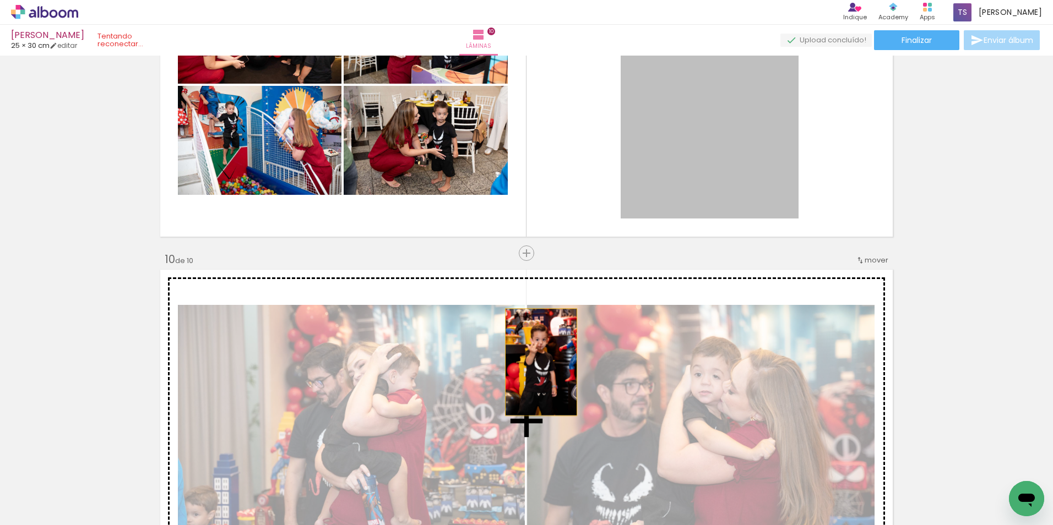
drag, startPoint x: 652, startPoint y: 173, endPoint x: 537, endPoint y: 362, distance: 221.7
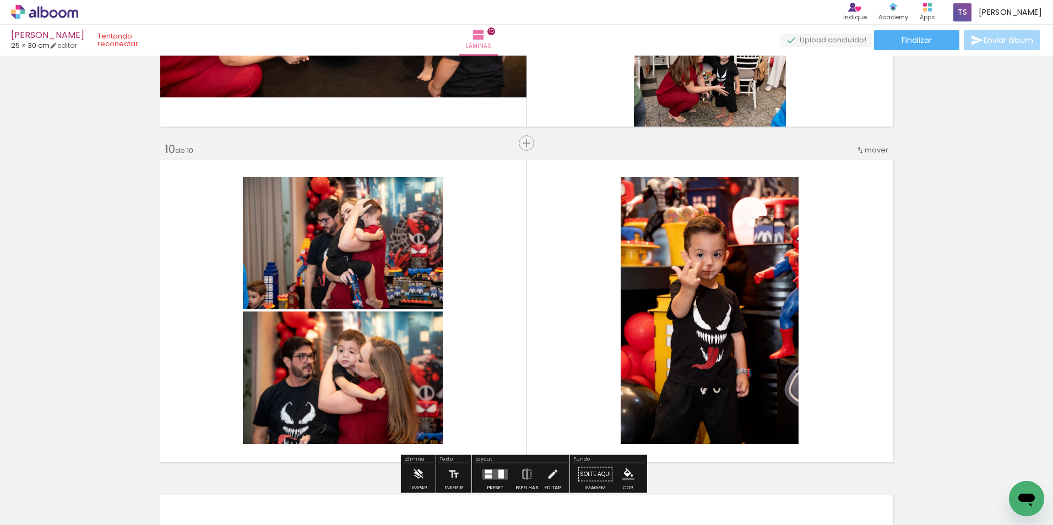
scroll to position [3009, 0]
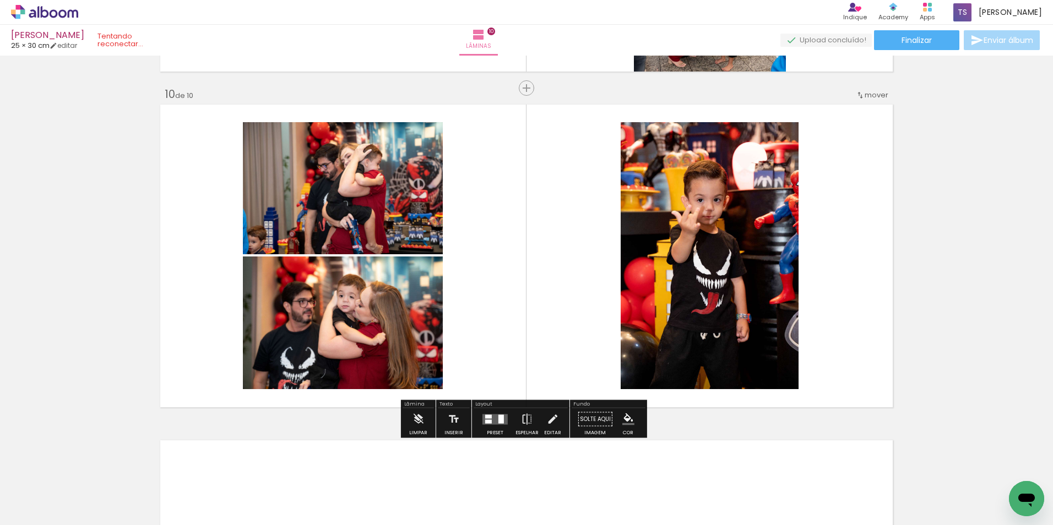
click at [491, 421] on quentale-layouter at bounding box center [494, 419] width 25 height 10
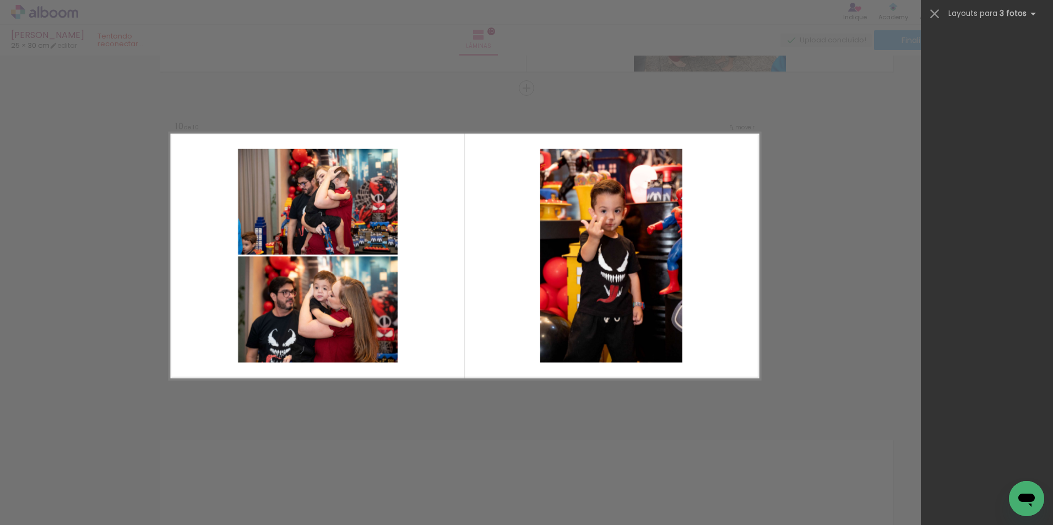
scroll to position [0, 0]
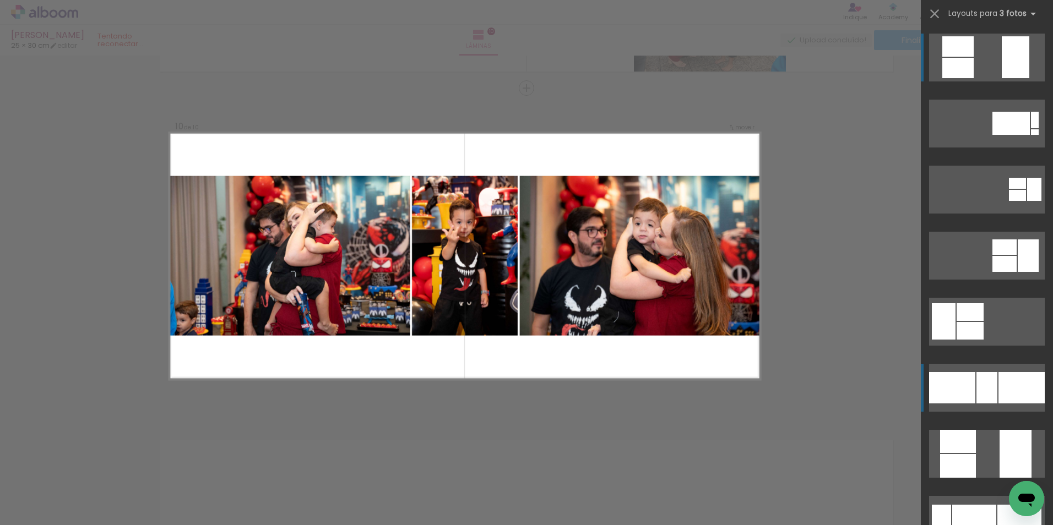
click at [959, 373] on div at bounding box center [952, 387] width 46 height 31
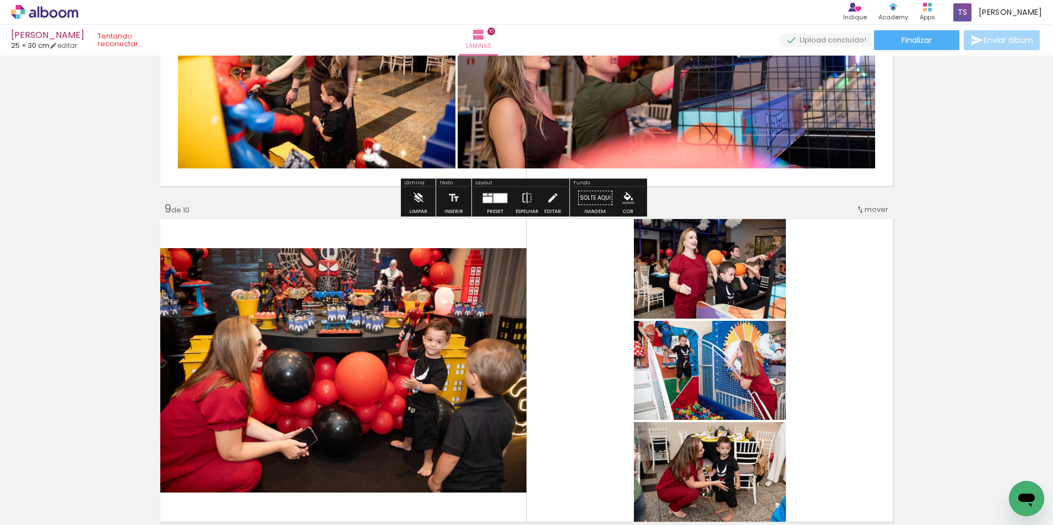
scroll to position [2568, 0]
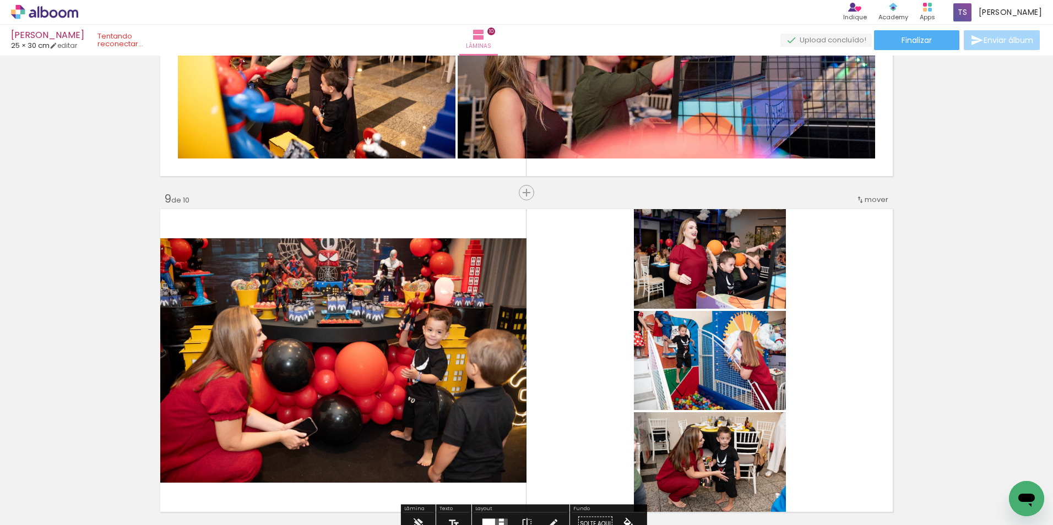
click at [873, 192] on div "mover" at bounding box center [872, 200] width 32 height 18
click at [834, 360] on span "depois da" at bounding box center [829, 361] width 37 height 18
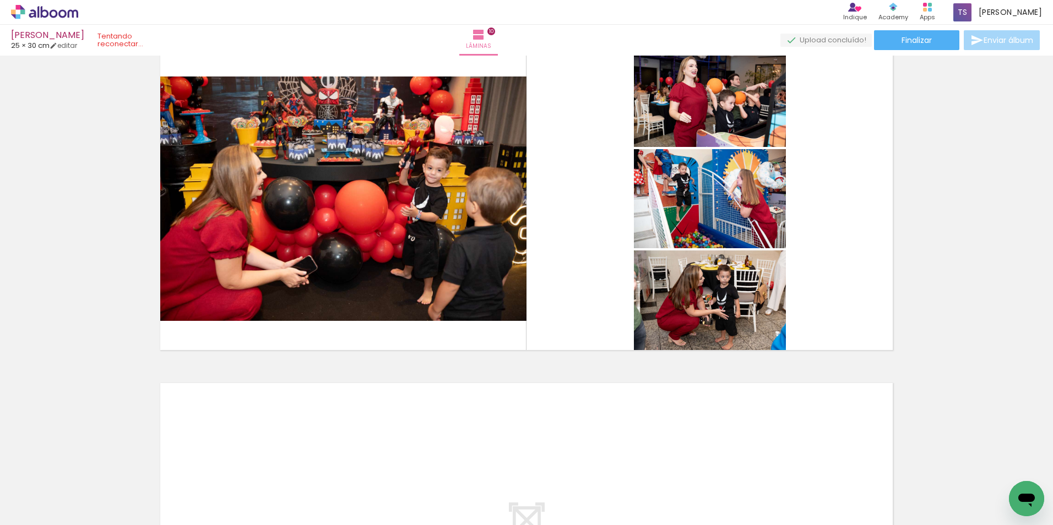
scroll to position [3119, 0]
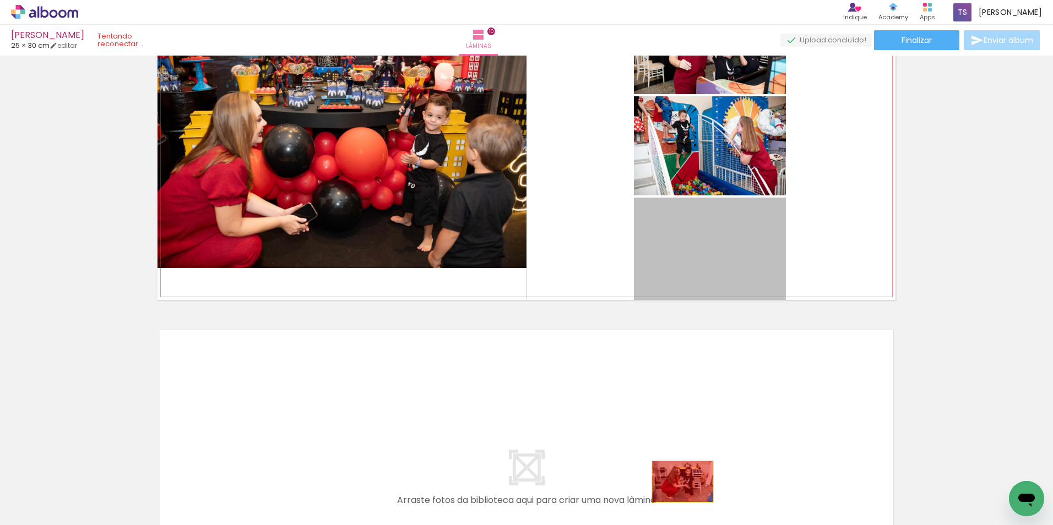
drag, startPoint x: 703, startPoint y: 289, endPoint x: 678, endPoint y: 482, distance: 194.3
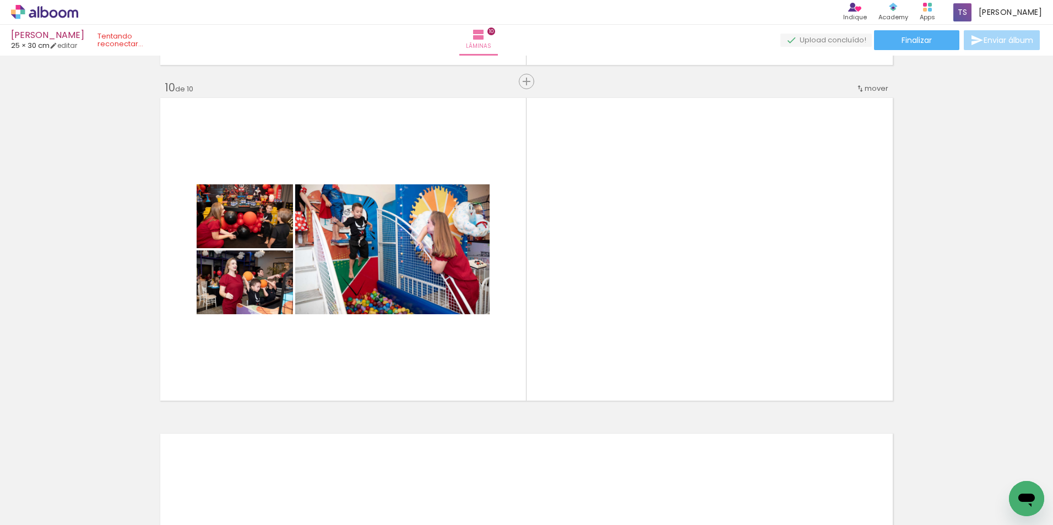
scroll to position [3009, 0]
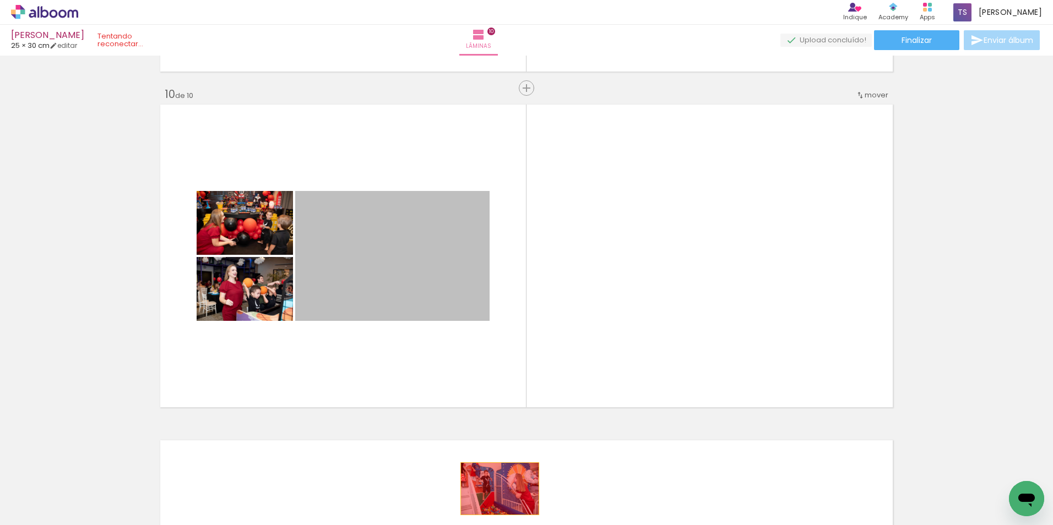
drag, startPoint x: 444, startPoint y: 304, endPoint x: 496, endPoint y: 490, distance: 192.5
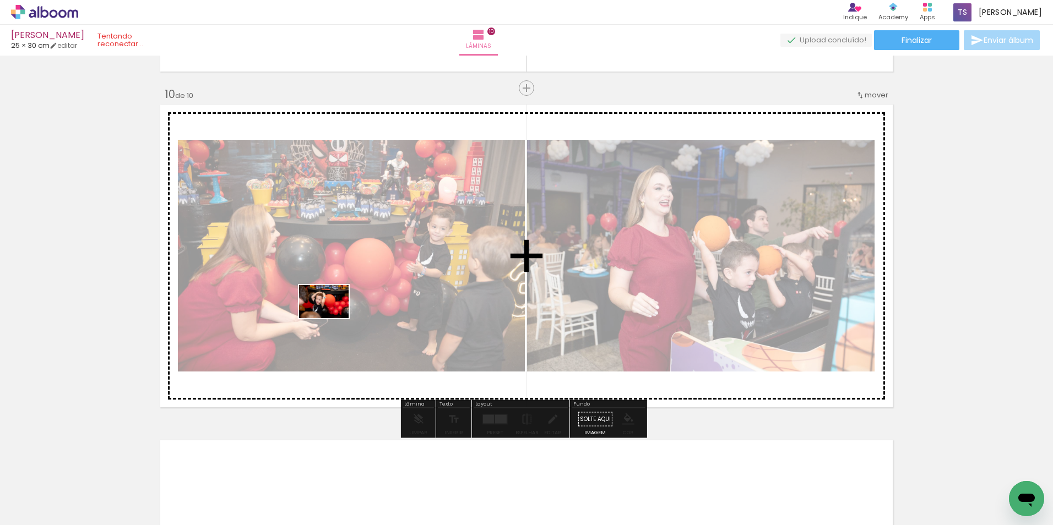
drag, startPoint x: 251, startPoint y: 491, endPoint x: 336, endPoint y: 316, distance: 194.8
click at [335, 316] on quentale-workspace at bounding box center [526, 262] width 1053 height 525
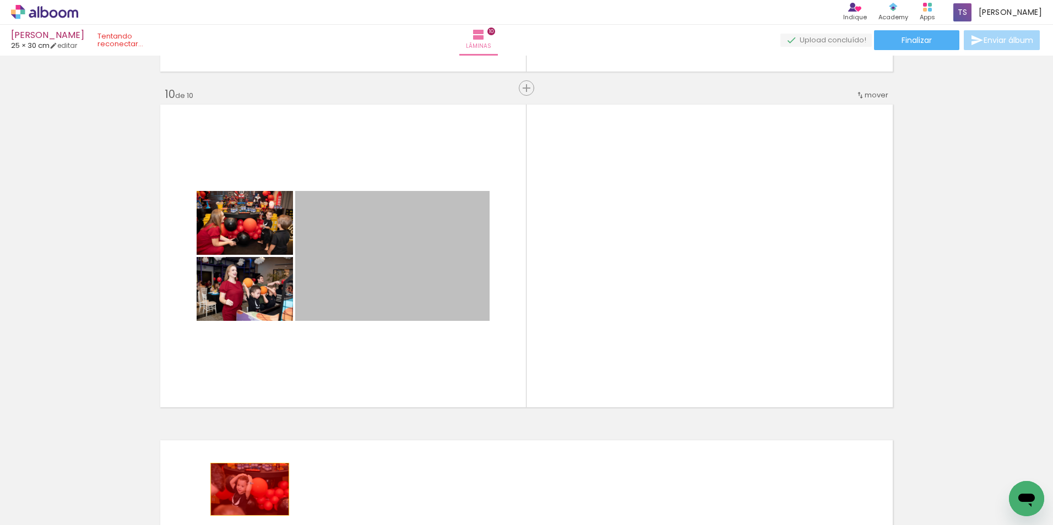
drag, startPoint x: 346, startPoint y: 311, endPoint x: 246, endPoint y: 490, distance: 205.1
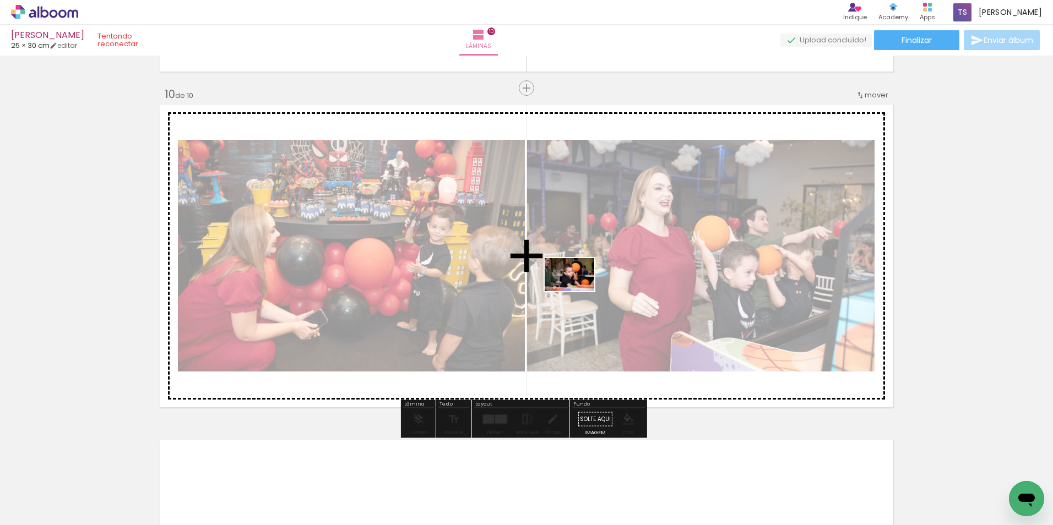
drag, startPoint x: 629, startPoint y: 496, endPoint x: 577, endPoint y: 289, distance: 212.9
click at [577, 289] on quentale-workspace at bounding box center [526, 262] width 1053 height 525
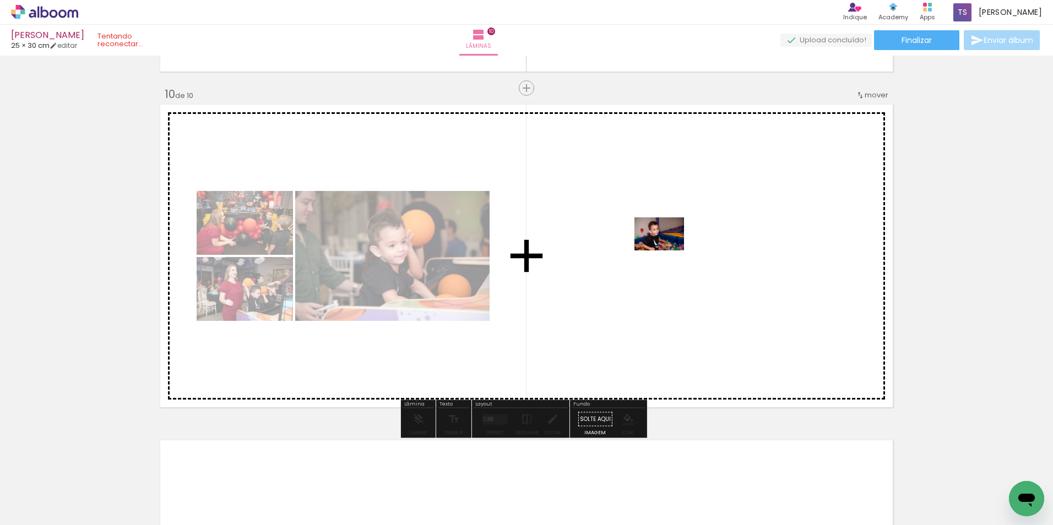
drag, startPoint x: 341, startPoint y: 490, endPoint x: 667, endPoint y: 251, distance: 404.7
click at [667, 251] on quentale-workspace at bounding box center [526, 262] width 1053 height 525
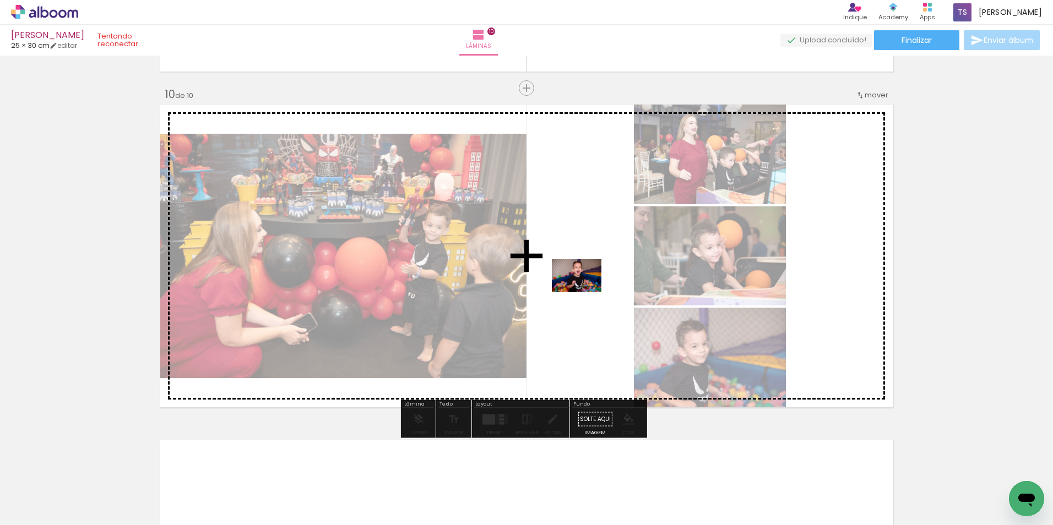
drag, startPoint x: 396, startPoint y: 490, endPoint x: 585, endPoint y: 292, distance: 272.6
click at [585, 292] on quentale-workspace at bounding box center [526, 262] width 1053 height 525
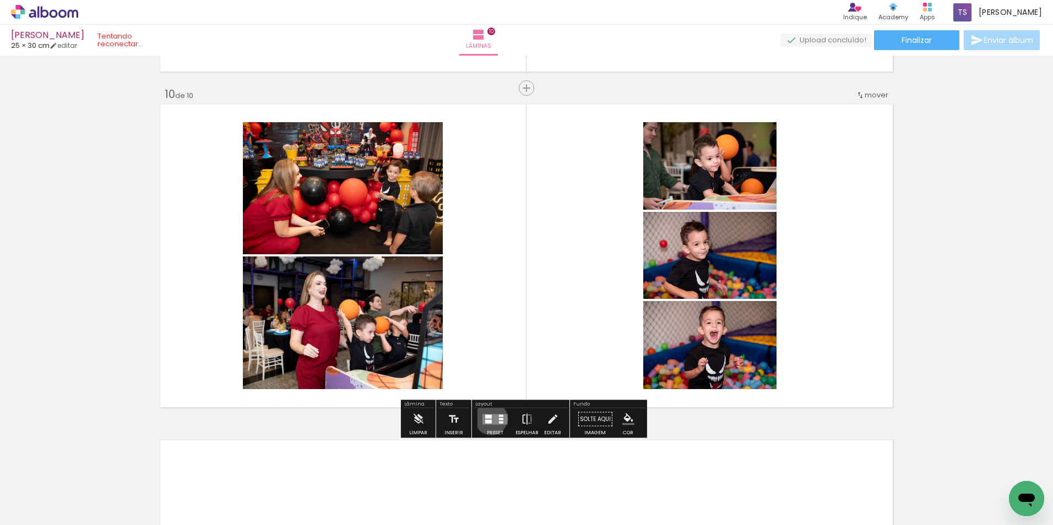
click at [488, 419] on quentale-layouter at bounding box center [494, 419] width 25 height 10
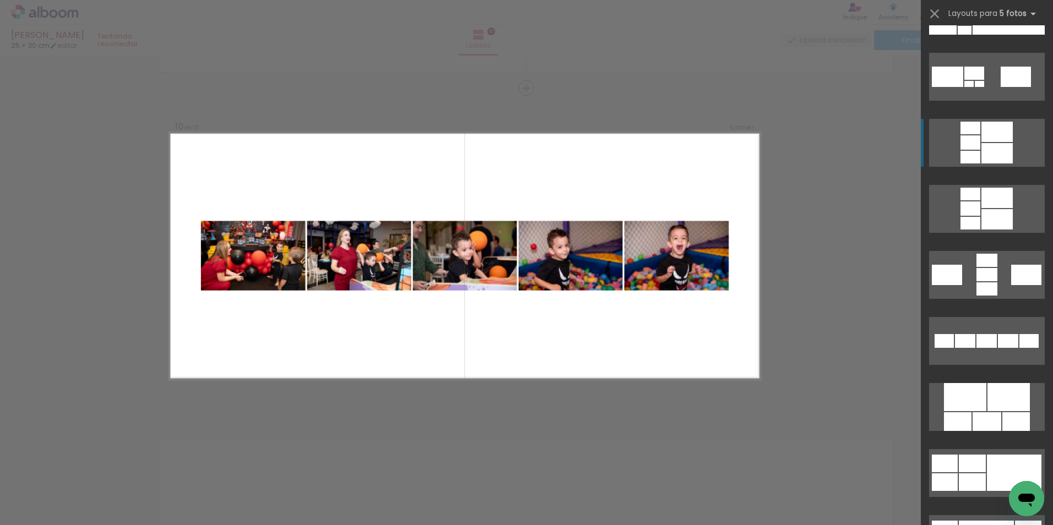
scroll to position [330, 0]
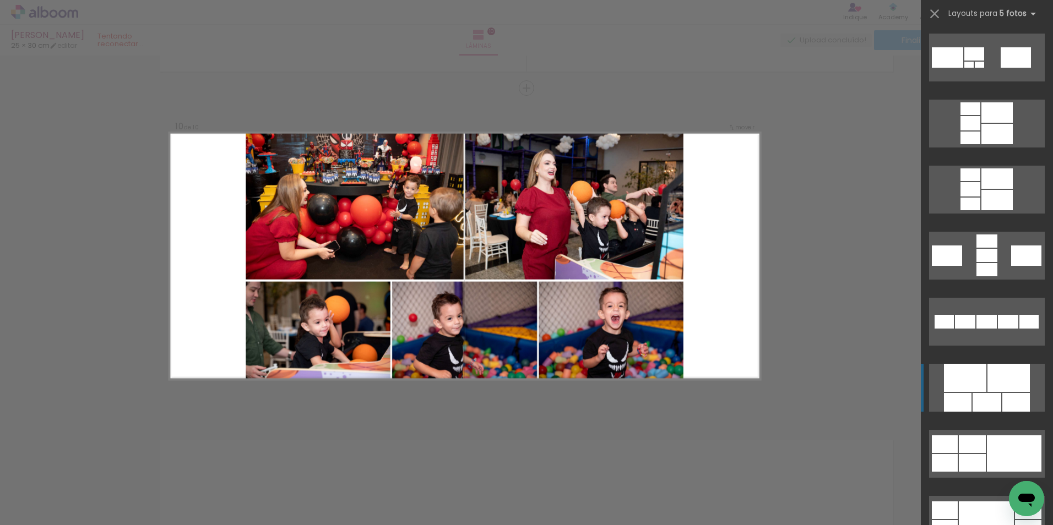
click at [944, 399] on div at bounding box center [958, 402] width 28 height 19
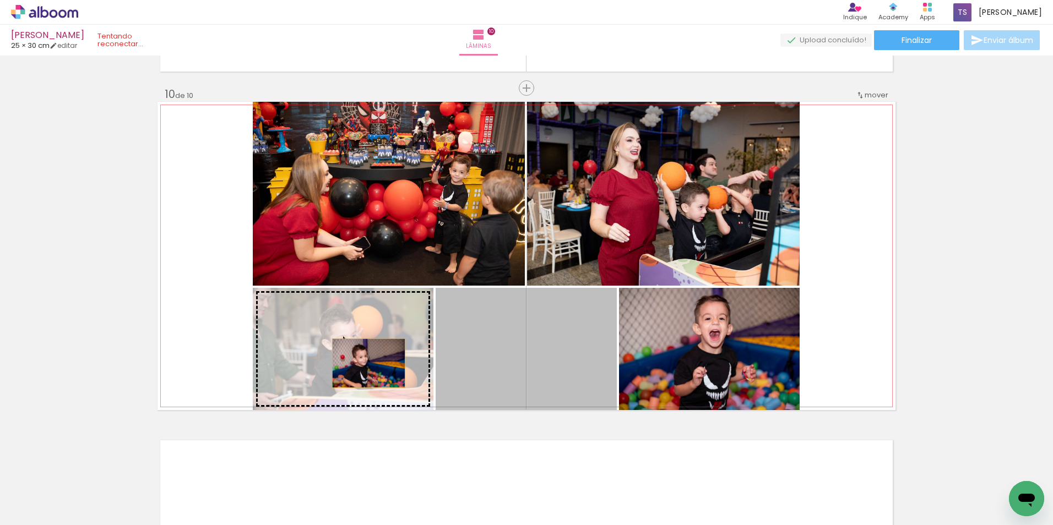
drag, startPoint x: 484, startPoint y: 383, endPoint x: 365, endPoint y: 363, distance: 120.6
click at [0, 0] on slot at bounding box center [0, 0] width 0 height 0
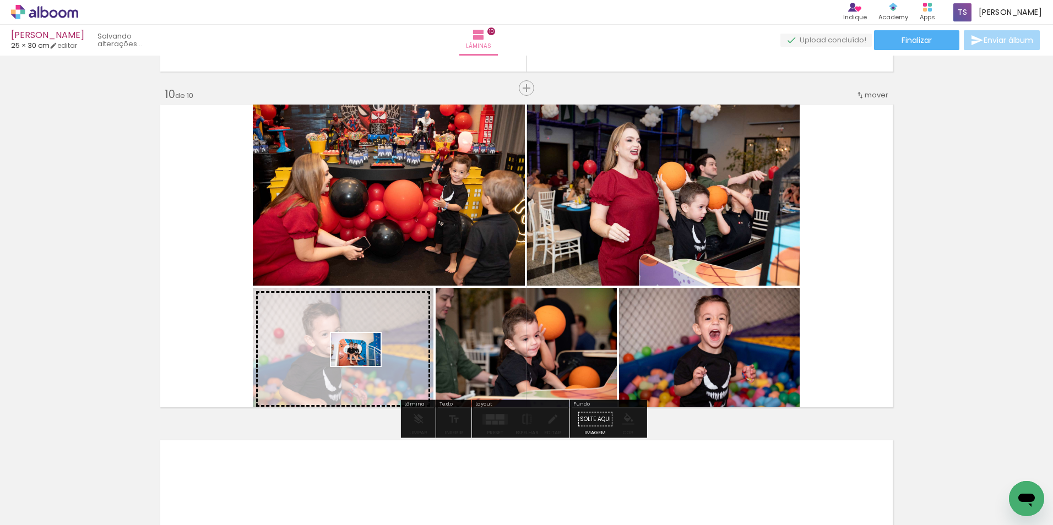
drag, startPoint x: 514, startPoint y: 493, endPoint x: 364, endPoint y: 366, distance: 196.2
click at [364, 366] on quentale-workspace at bounding box center [526, 262] width 1053 height 525
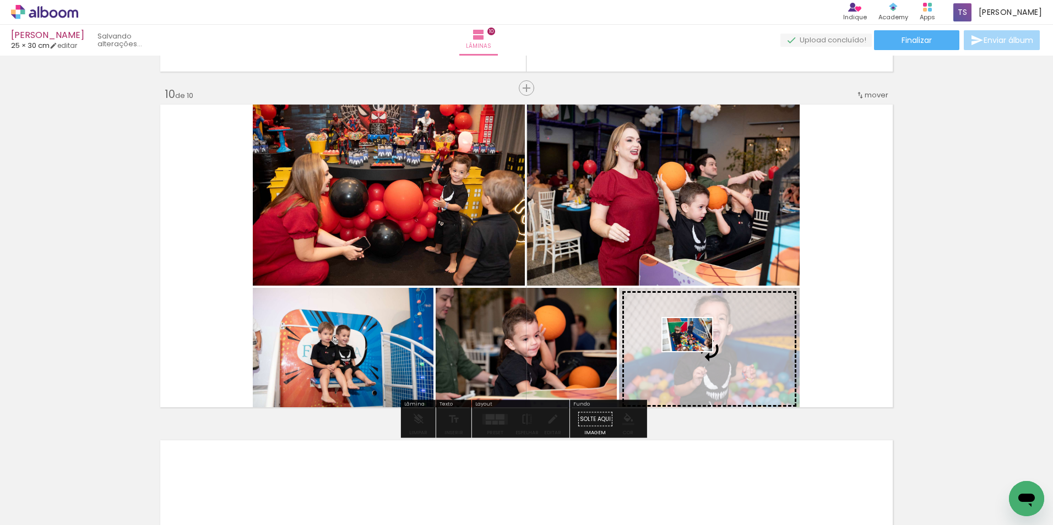
drag, startPoint x: 569, startPoint y: 496, endPoint x: 696, endPoint y: 351, distance: 192.0
click at [696, 351] on quentale-workspace at bounding box center [526, 262] width 1053 height 525
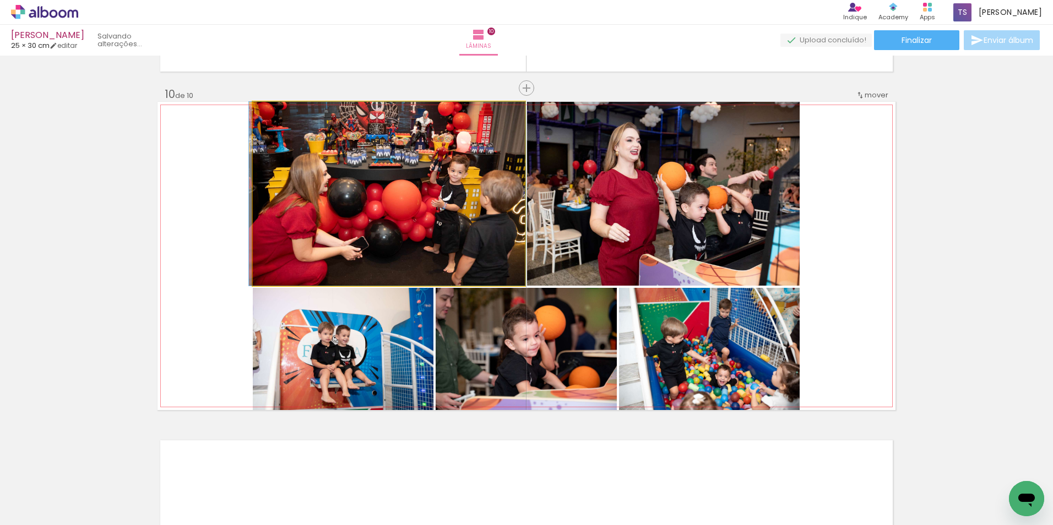
drag, startPoint x: 481, startPoint y: 214, endPoint x: 479, endPoint y: 195, distance: 18.8
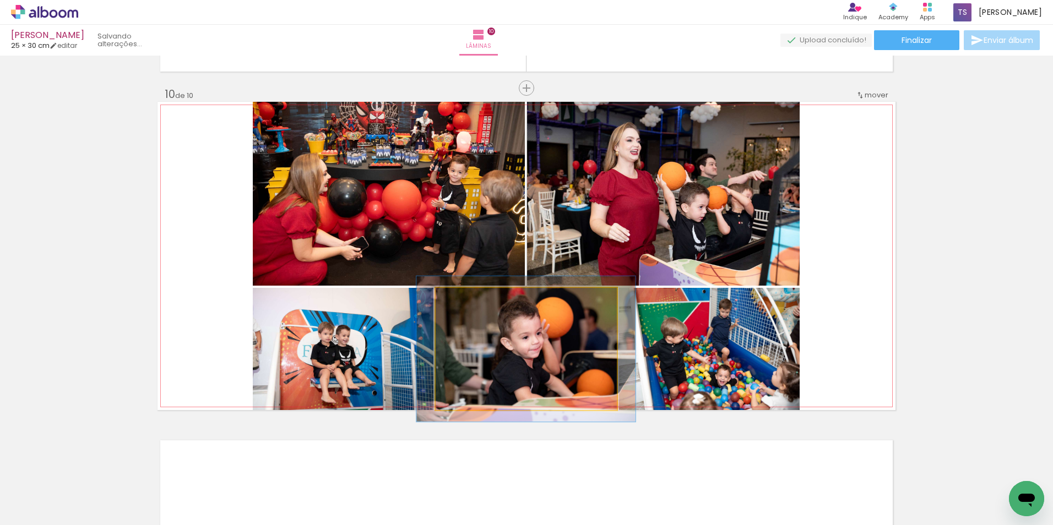
drag, startPoint x: 454, startPoint y: 296, endPoint x: 461, endPoint y: 292, distance: 8.1
type paper-slider "119"
click at [461, 292] on div at bounding box center [469, 300] width 18 height 18
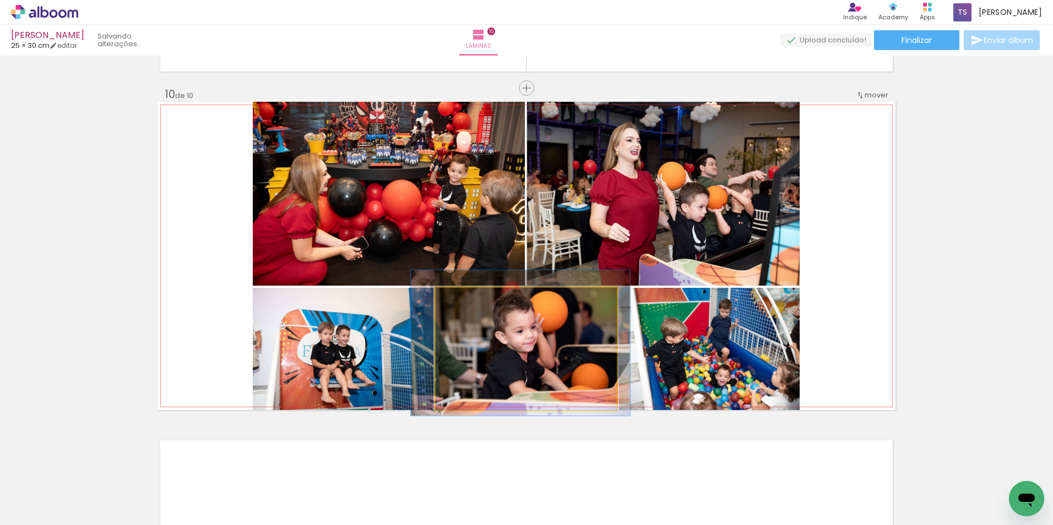
drag, startPoint x: 539, startPoint y: 365, endPoint x: 534, endPoint y: 359, distance: 8.2
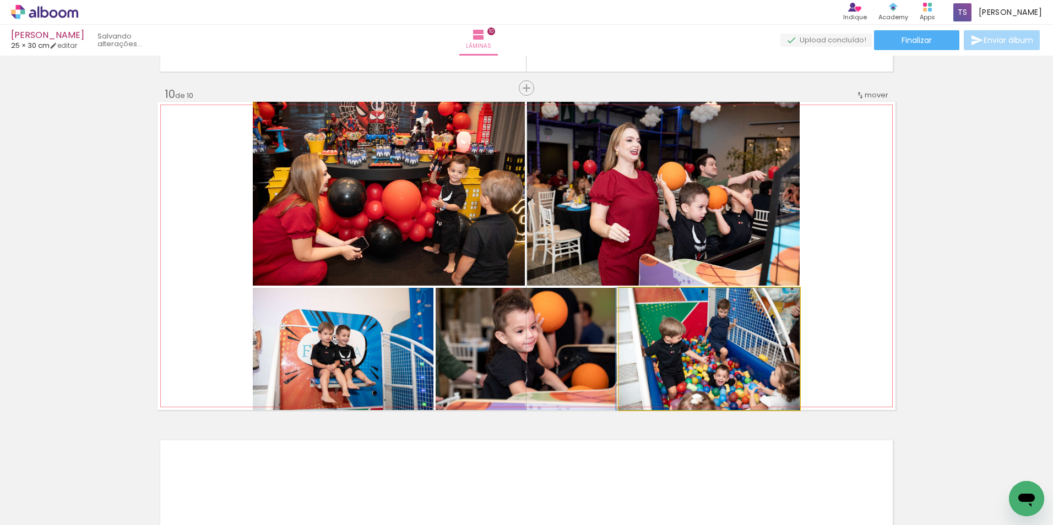
drag, startPoint x: 687, startPoint y: 364, endPoint x: 678, endPoint y: 337, distance: 28.4
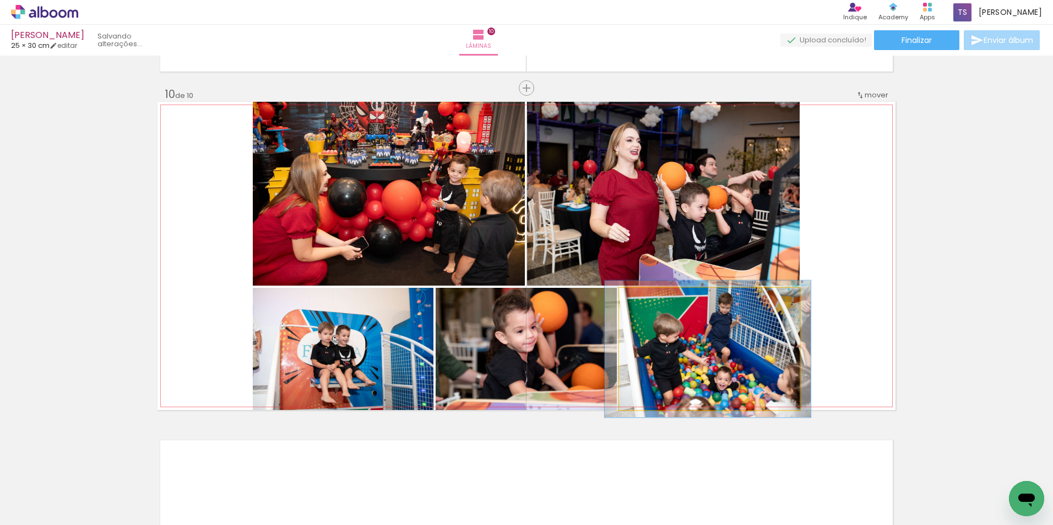
click at [647, 295] on div at bounding box center [649, 300] width 10 height 10
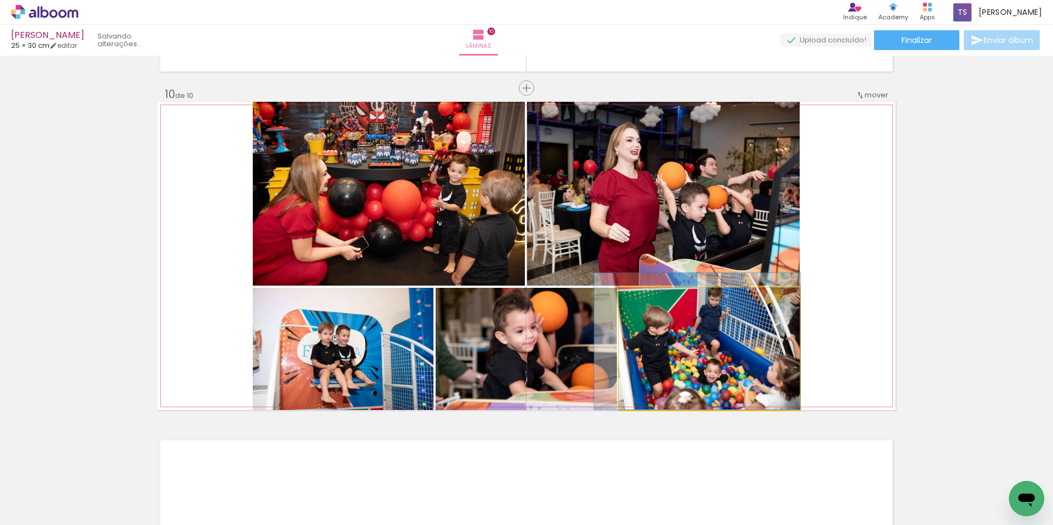
drag, startPoint x: 706, startPoint y: 342, endPoint x: 696, endPoint y: 322, distance: 22.9
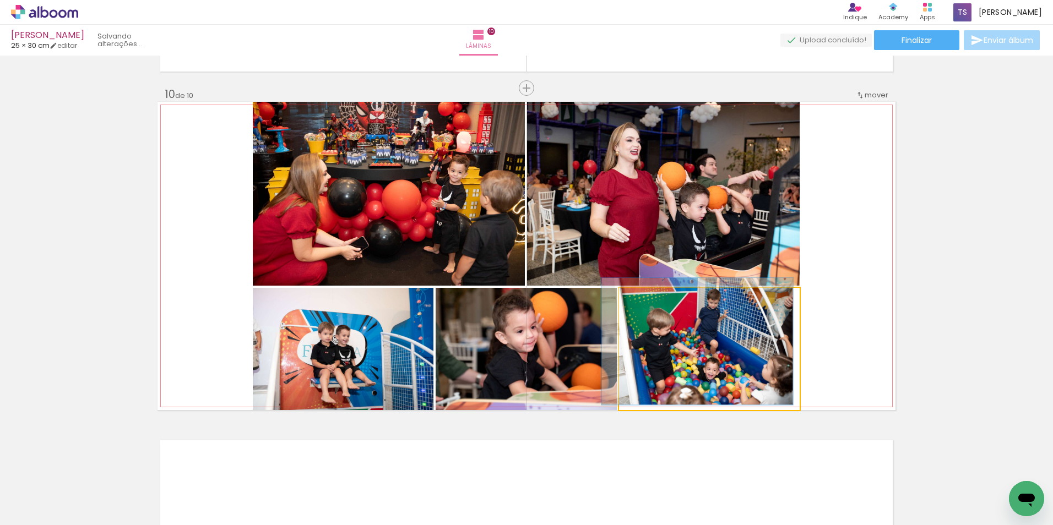
type paper-slider "104"
click at [638, 300] on div at bounding box center [647, 300] width 18 height 18
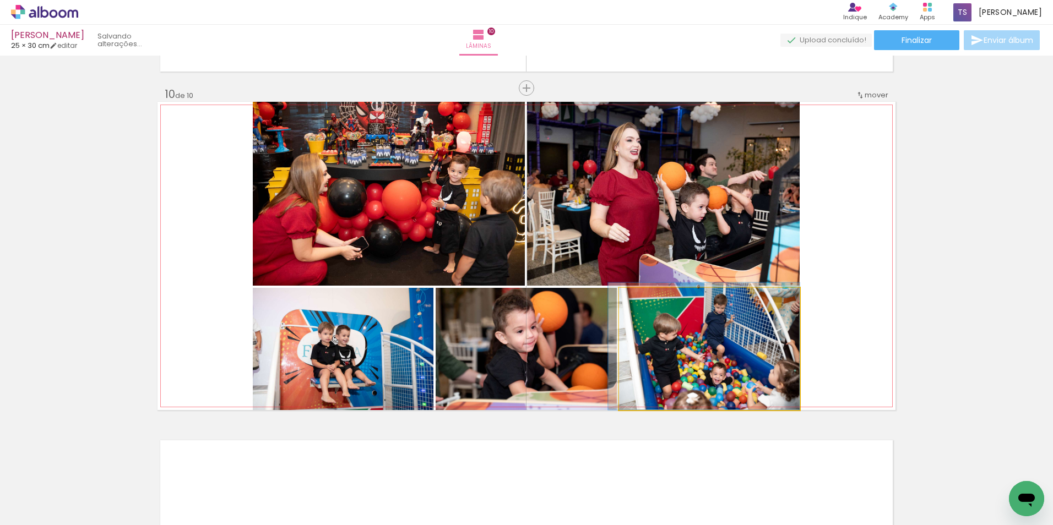
drag, startPoint x: 692, startPoint y: 332, endPoint x: 677, endPoint y: 313, distance: 23.9
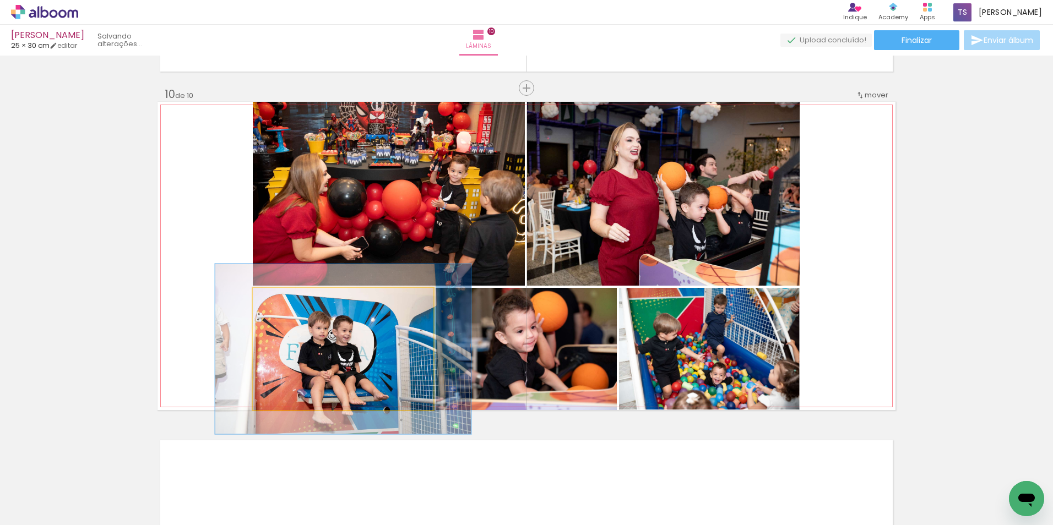
drag, startPoint x: 277, startPoint y: 298, endPoint x: 292, endPoint y: 302, distance: 15.4
type paper-slider "139"
click at [292, 302] on div at bounding box center [294, 300] width 10 height 10
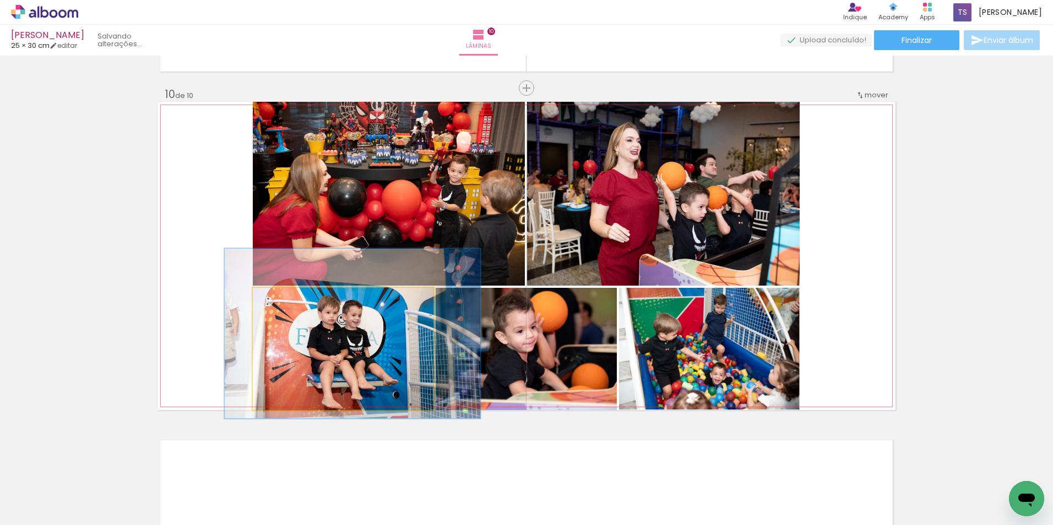
drag, startPoint x: 346, startPoint y: 362, endPoint x: 356, endPoint y: 346, distance: 18.0
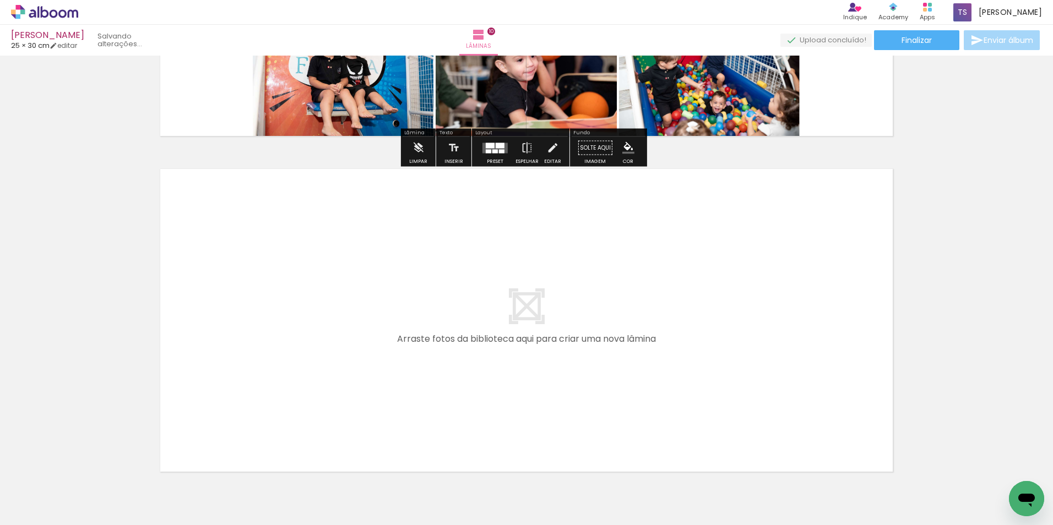
scroll to position [3284, 0]
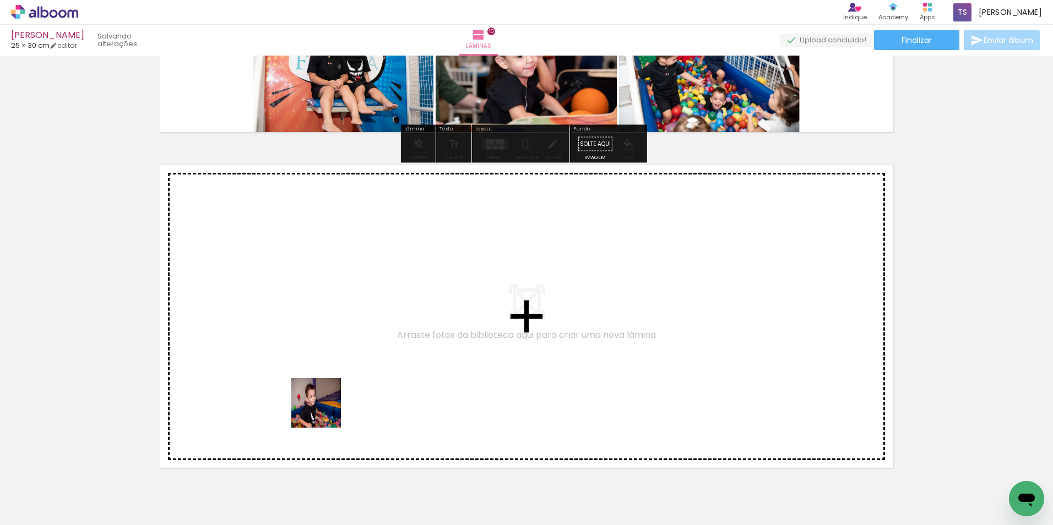
drag, startPoint x: 334, startPoint y: 497, endPoint x: 307, endPoint y: 321, distance: 178.3
click at [307, 321] on quentale-workspace at bounding box center [526, 262] width 1053 height 525
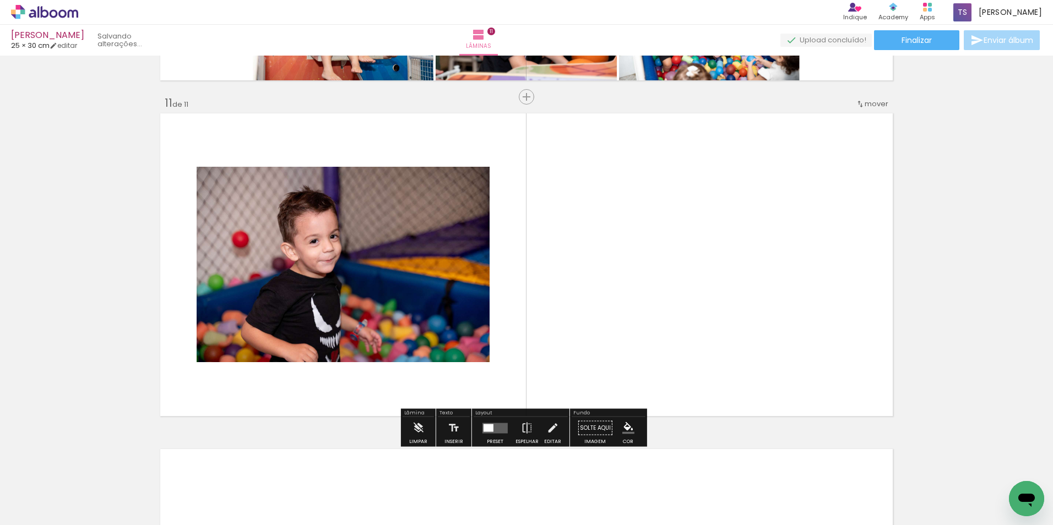
scroll to position [3345, 0]
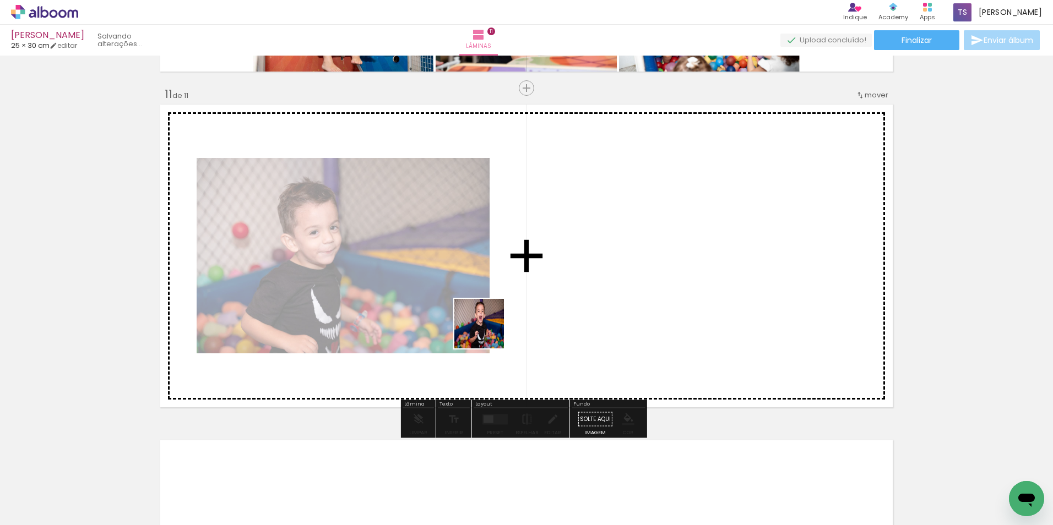
drag, startPoint x: 394, startPoint y: 485, endPoint x: 605, endPoint y: 241, distance: 322.1
click at [605, 241] on quentale-workspace at bounding box center [526, 262] width 1053 height 525
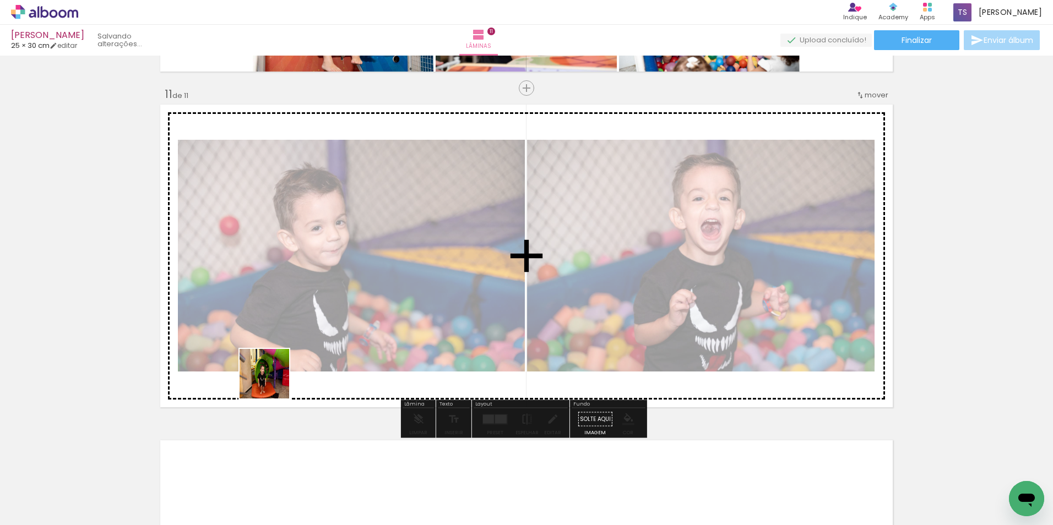
drag, startPoint x: 198, startPoint y: 486, endPoint x: 416, endPoint y: 271, distance: 306.1
click at [416, 271] on quentale-workspace at bounding box center [526, 262] width 1053 height 525
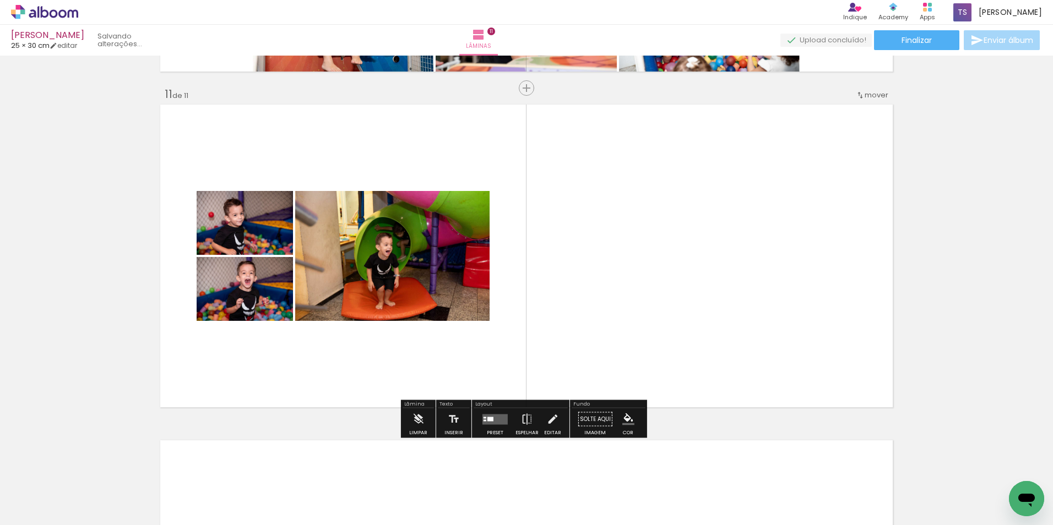
scroll to position [0, 1987]
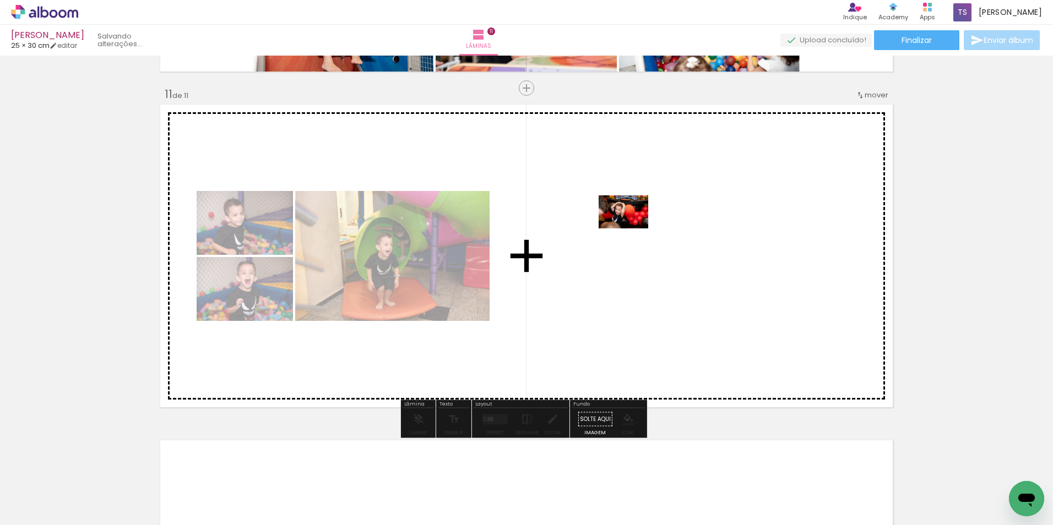
drag, startPoint x: 224, startPoint y: 505, endPoint x: 632, endPoint y: 229, distance: 492.9
click at [632, 229] on quentale-workspace at bounding box center [526, 262] width 1053 height 525
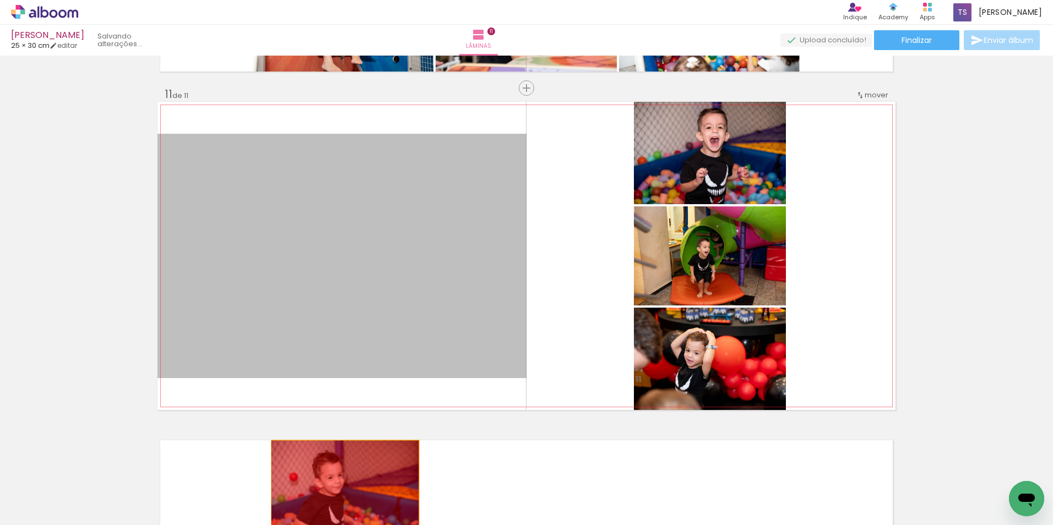
drag, startPoint x: 406, startPoint y: 303, endPoint x: 341, endPoint y: 490, distance: 197.3
click at [341, 490] on quentale-workspace at bounding box center [526, 262] width 1053 height 525
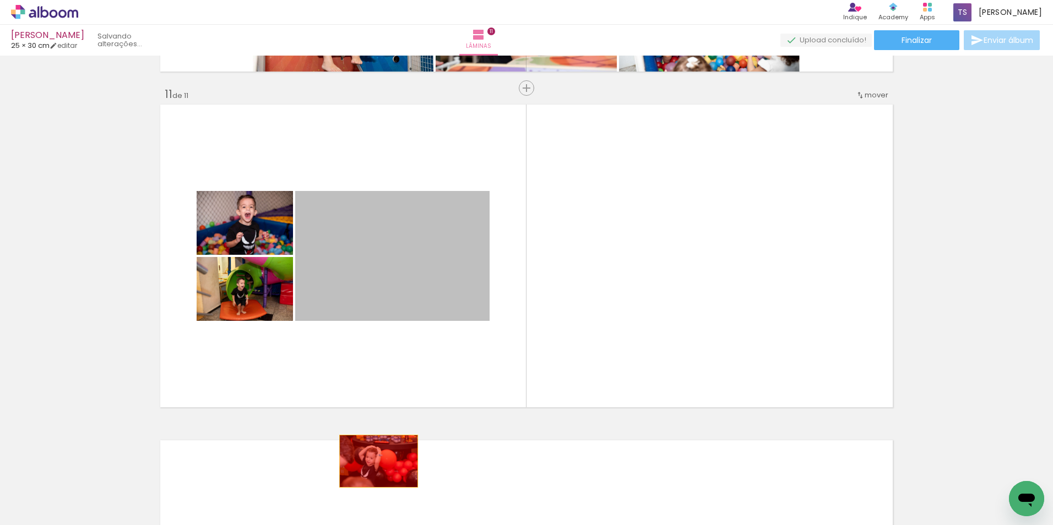
drag, startPoint x: 395, startPoint y: 298, endPoint x: 367, endPoint y: 482, distance: 186.0
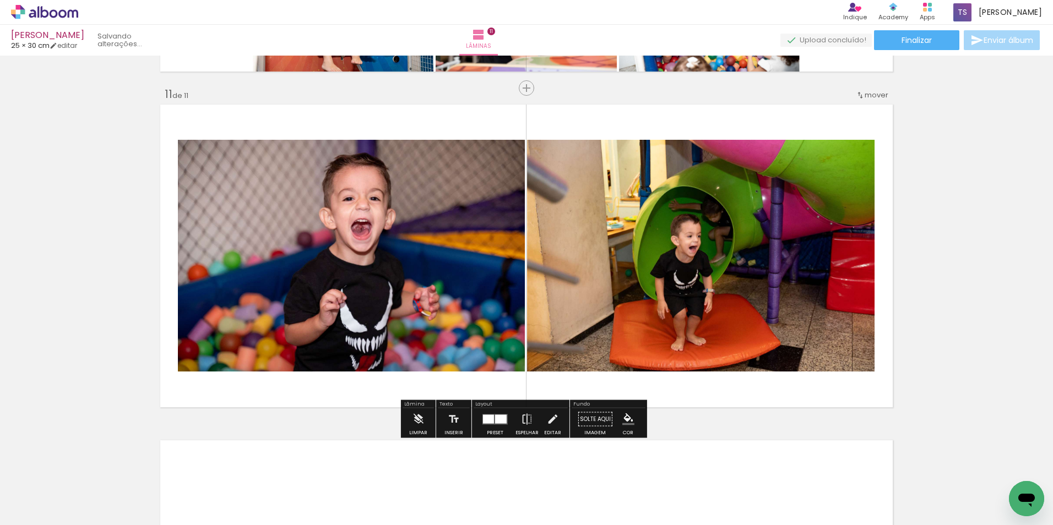
scroll to position [0, 2315]
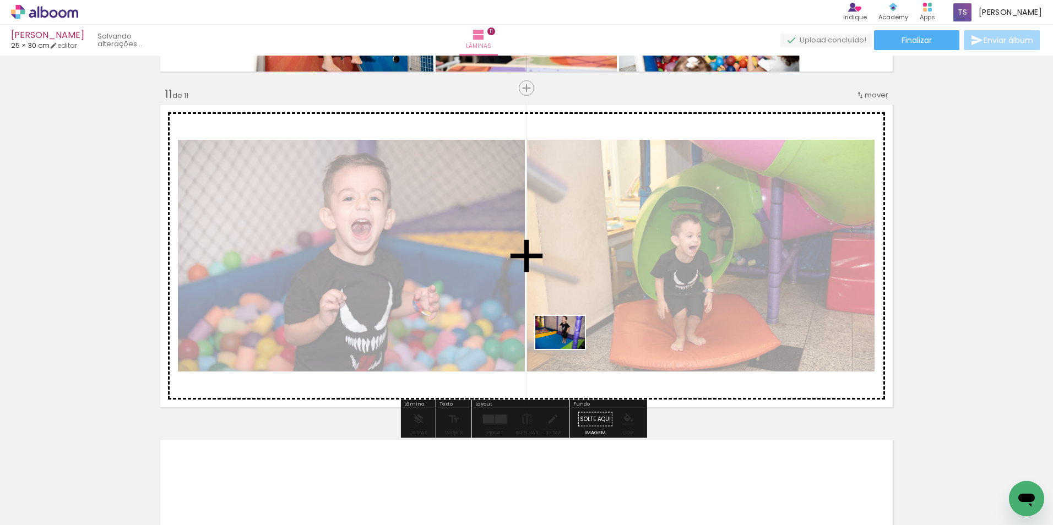
drag, startPoint x: 644, startPoint y: 495, endPoint x: 564, endPoint y: 338, distance: 176.3
click at [564, 338] on quentale-workspace at bounding box center [526, 262] width 1053 height 525
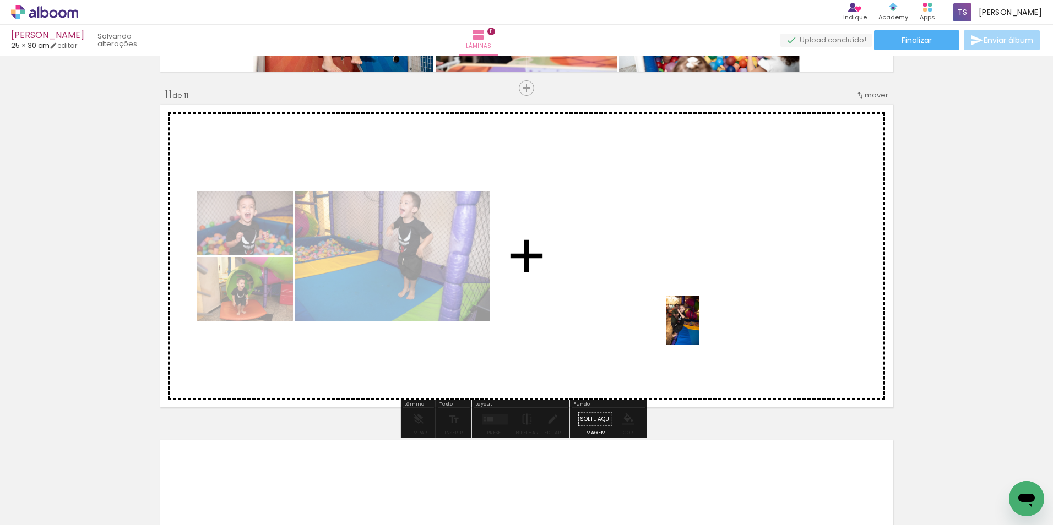
drag, startPoint x: 704, startPoint y: 491, endPoint x: 702, endPoint y: 317, distance: 173.5
click quentale-workspace
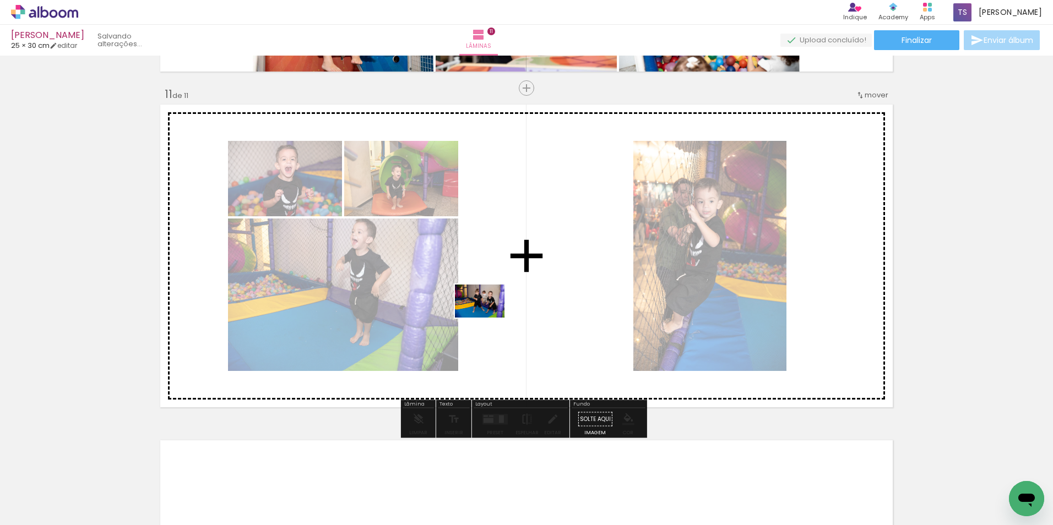
drag, startPoint x: 892, startPoint y: 501, endPoint x: 540, endPoint y: 322, distance: 394.0
click quentale-workspace
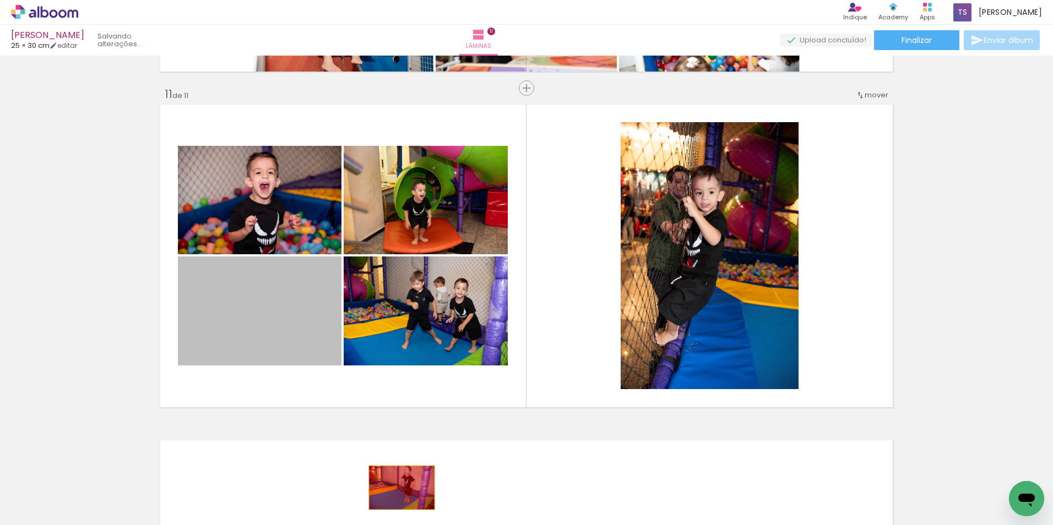
drag, startPoint x: 291, startPoint y: 336, endPoint x: 398, endPoint y: 488, distance: 185.3
click quentale-workspace
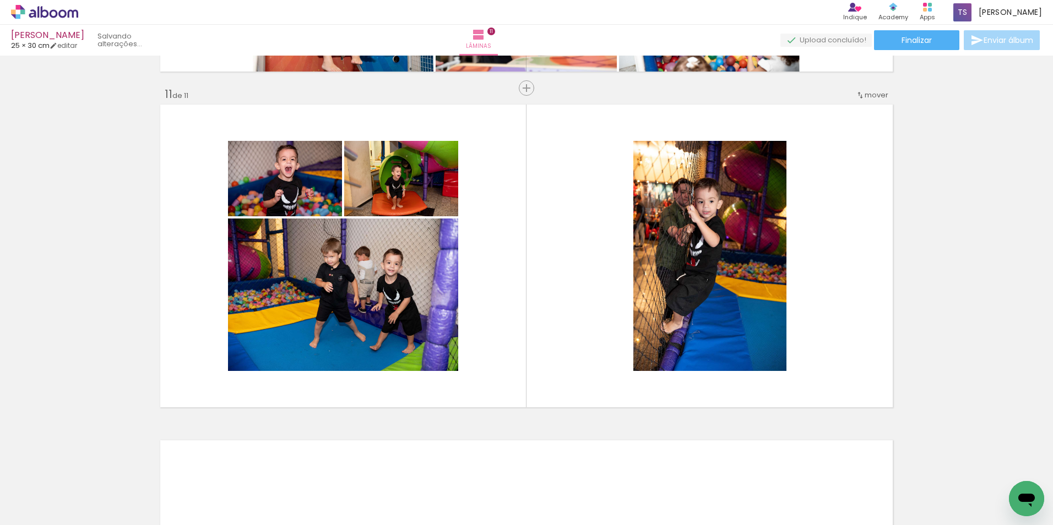
scroll to position [0, 2693]
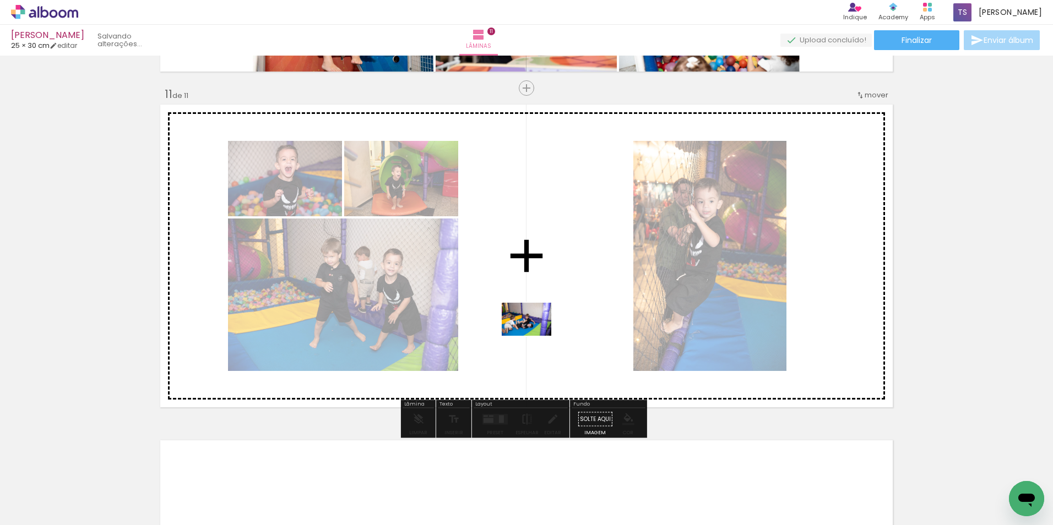
drag, startPoint x: 450, startPoint y: 491, endPoint x: 539, endPoint y: 330, distance: 184.1
click quentale-workspace
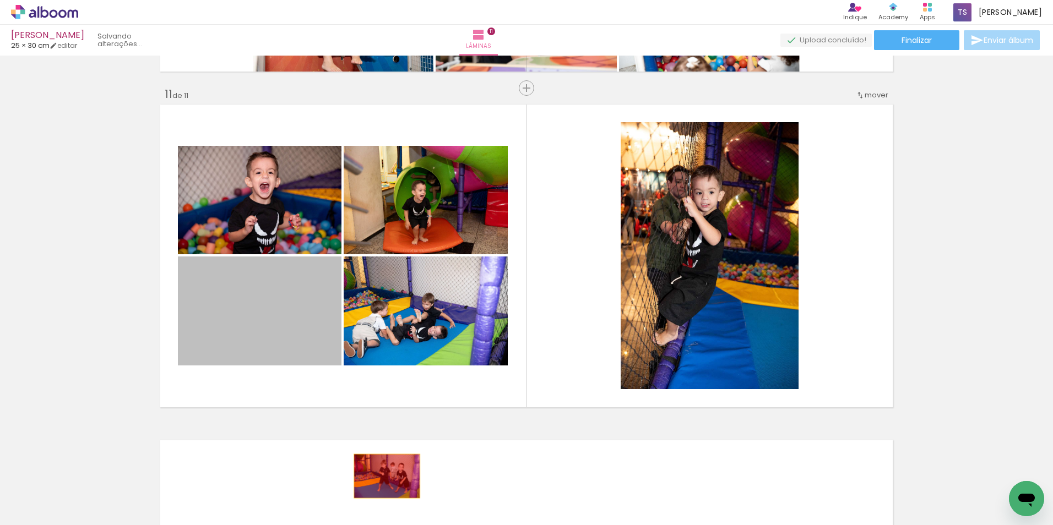
drag, startPoint x: 308, startPoint y: 351, endPoint x: 388, endPoint y: 492, distance: 161.3
click quentale-workspace
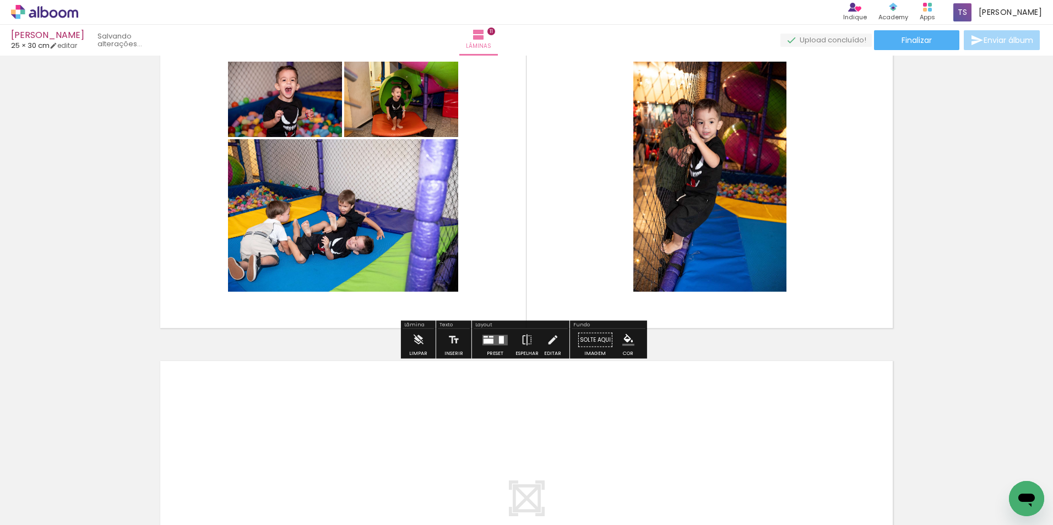
scroll to position [3510, 0]
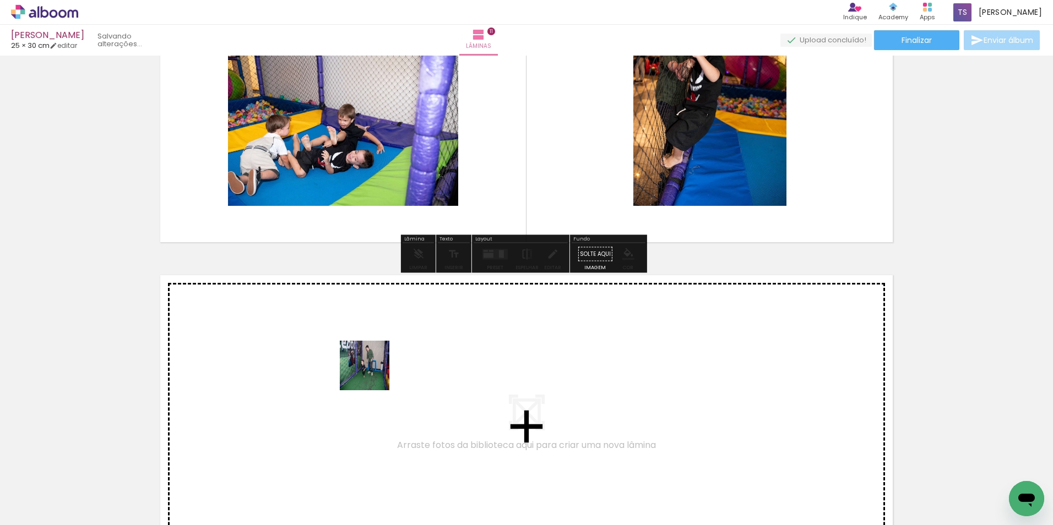
drag, startPoint x: 384, startPoint y: 490, endPoint x: 374, endPoint y: 355, distance: 135.3
click quentale-workspace
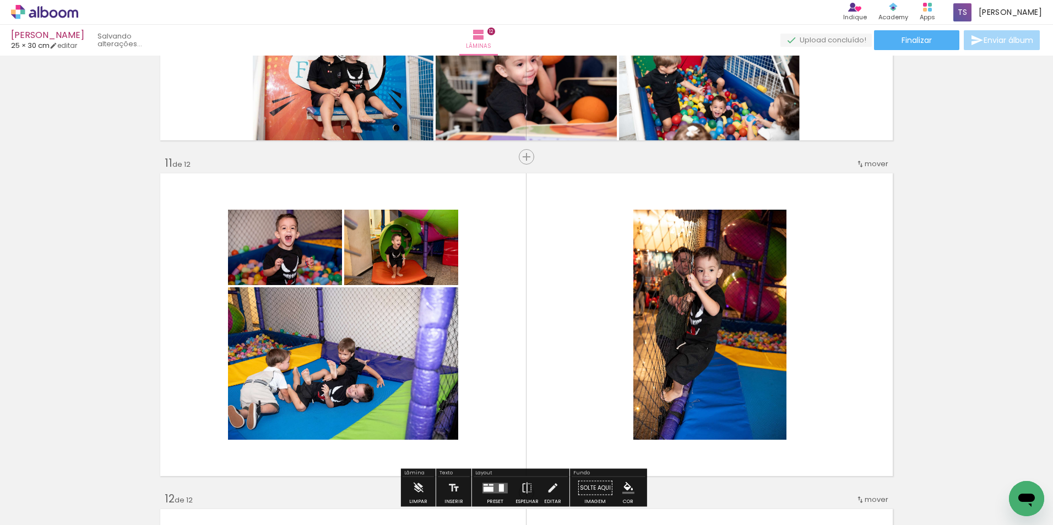
scroll to position [3295, 0]
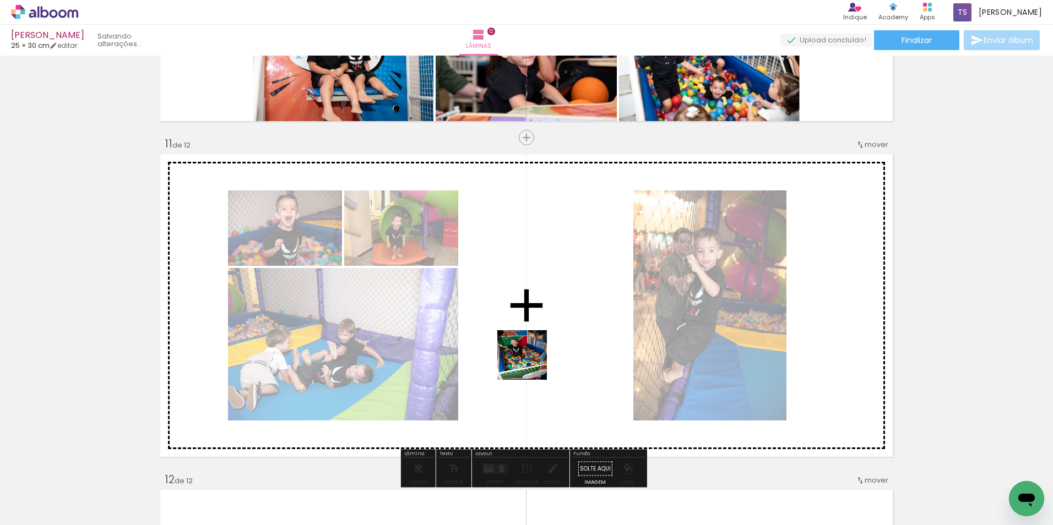
drag, startPoint x: 564, startPoint y: 477, endPoint x: 525, endPoint y: 324, distance: 158.1
click quentale-workspace
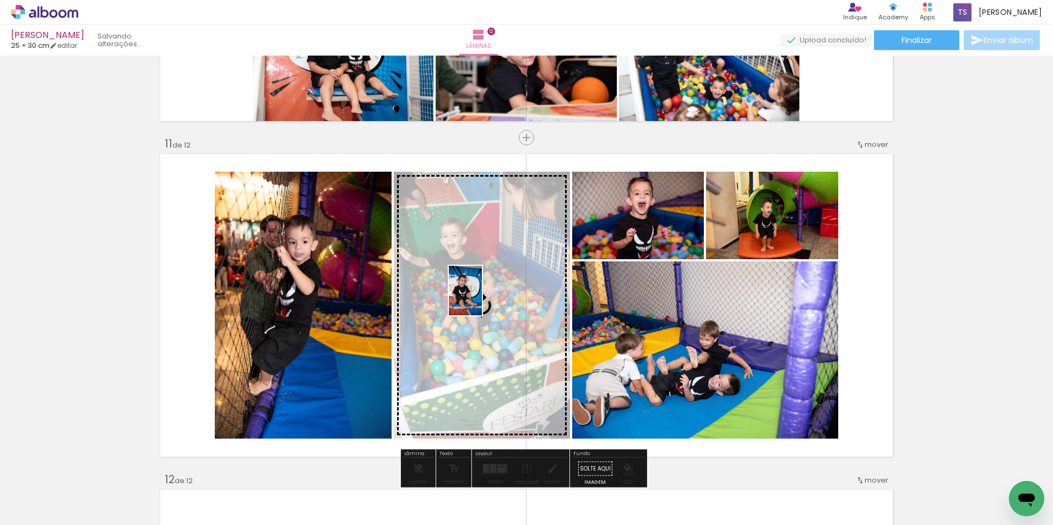
drag, startPoint x: 627, startPoint y: 486, endPoint x: 482, endPoint y: 299, distance: 236.7
click quentale-workspace
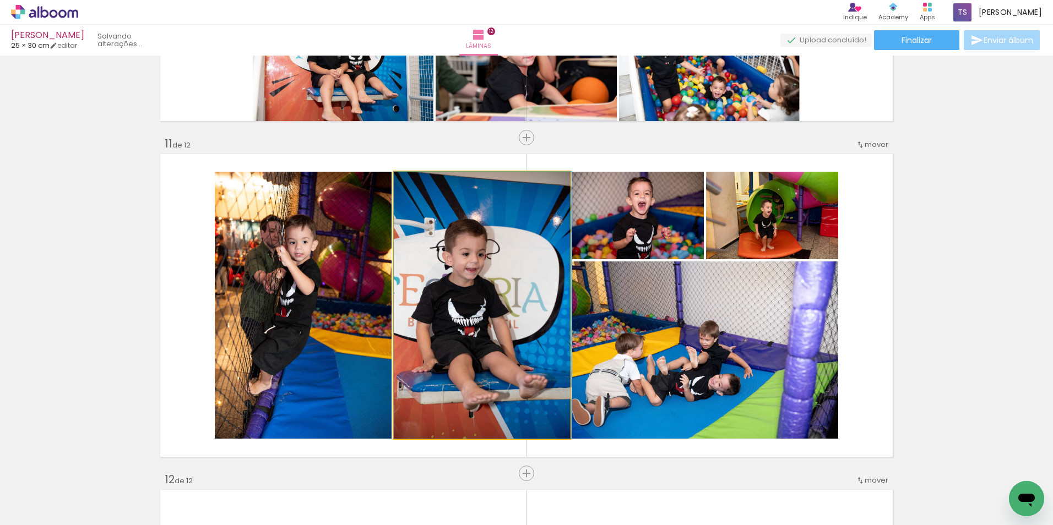
drag, startPoint x: 434, startPoint y: 324, endPoint x: 463, endPoint y: 319, distance: 29.5
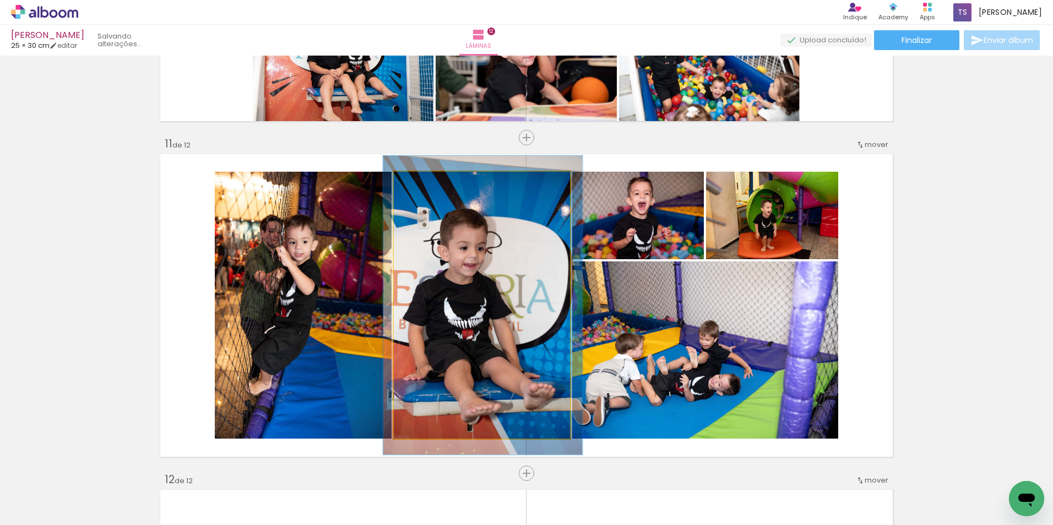
type paper-slider "112"
click div
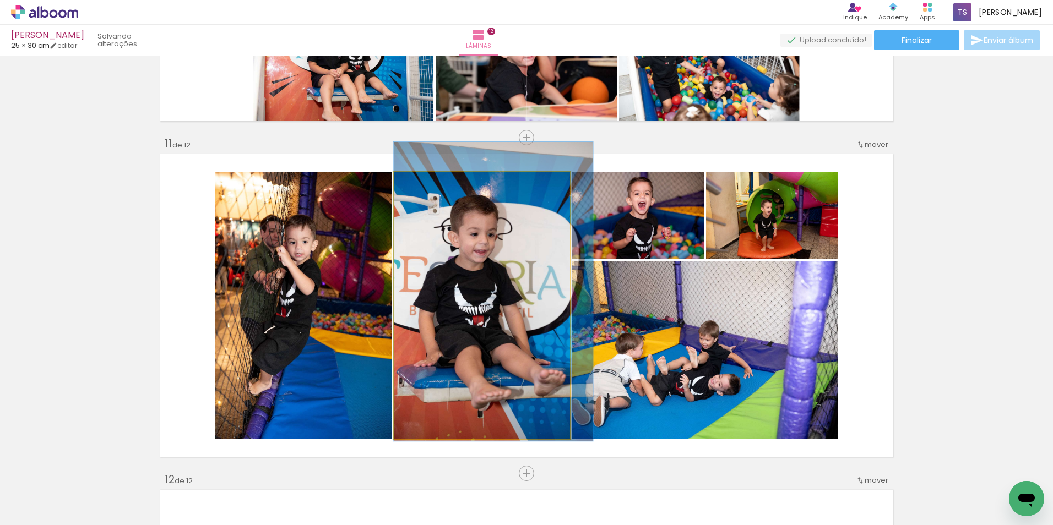
drag, startPoint x: 483, startPoint y: 275, endPoint x: 508, endPoint y: 262, distance: 28.8
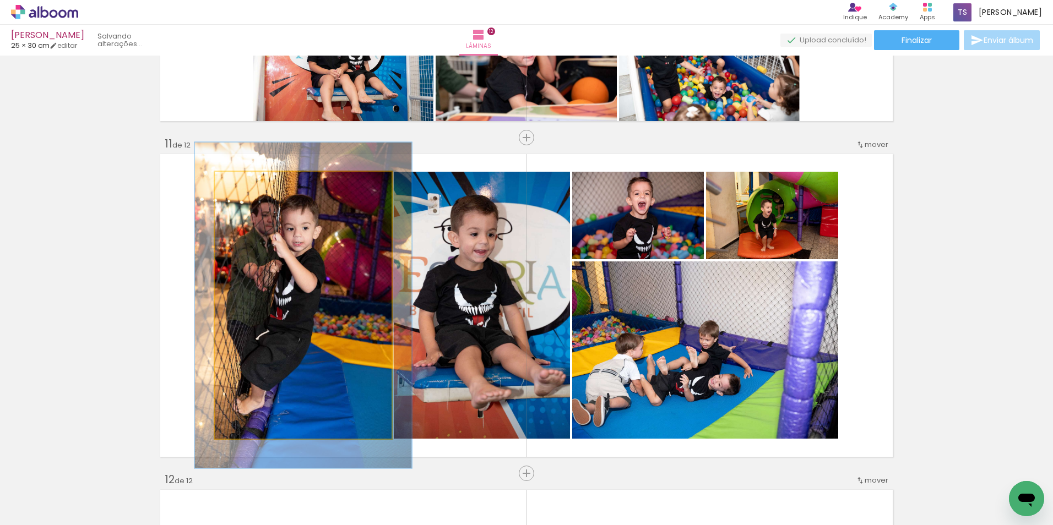
drag, startPoint x: 240, startPoint y: 183, endPoint x: 248, endPoint y: 183, distance: 8.3
type paper-slider "122"
click div
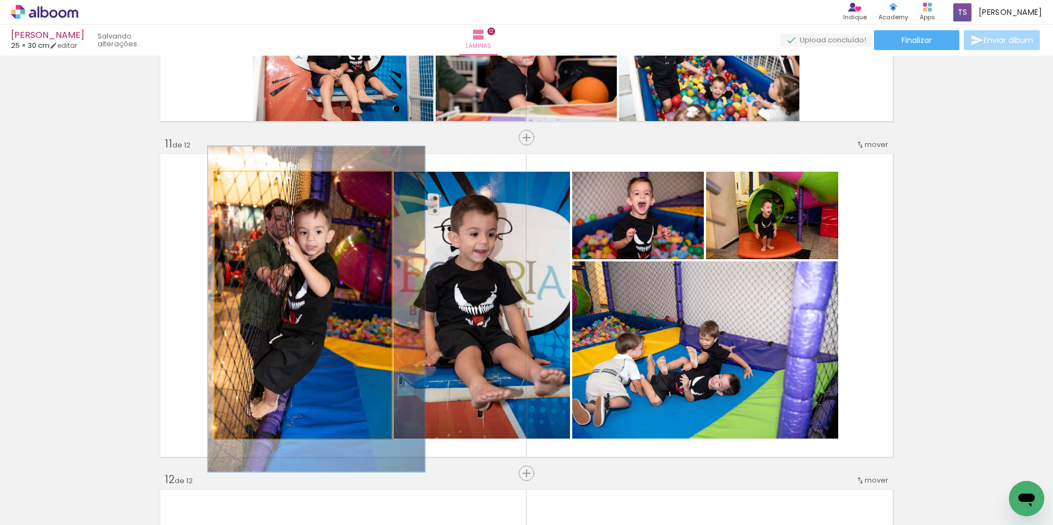
drag, startPoint x: 313, startPoint y: 281, endPoint x: 325, endPoint y: 285, distance: 13.1
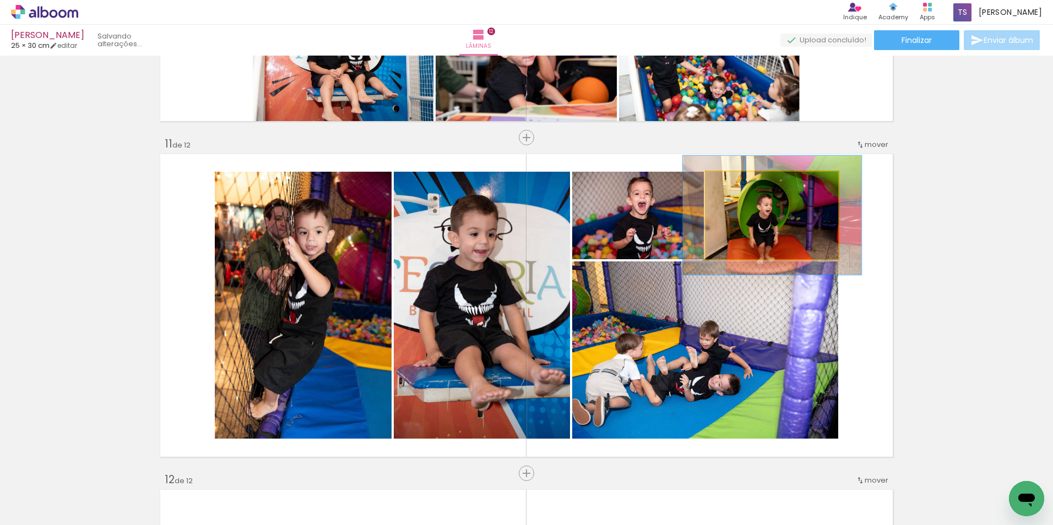
drag, startPoint x: 729, startPoint y: 182, endPoint x: 742, endPoint y: 181, distance: 13.2
click div
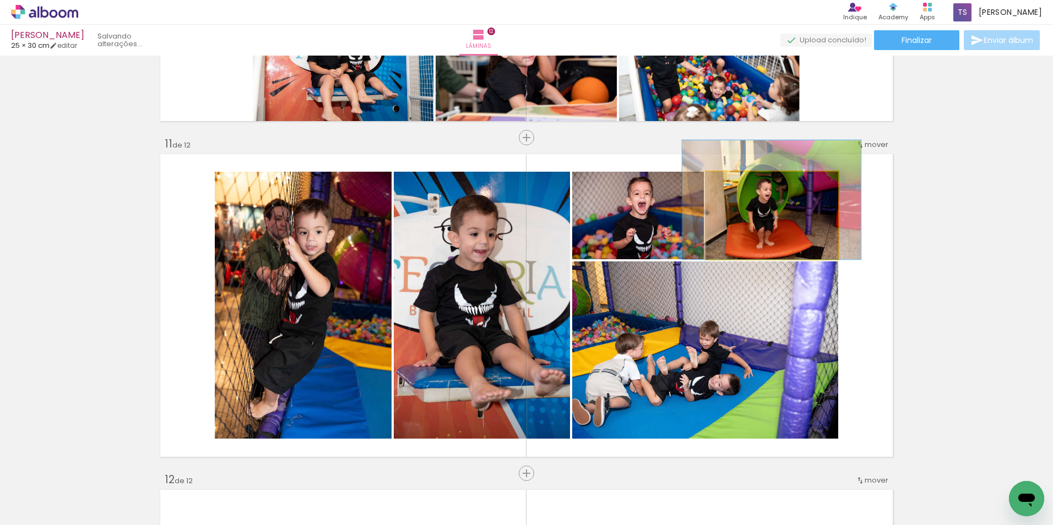
drag, startPoint x: 771, startPoint y: 221, endPoint x: 770, endPoint y: 203, distance: 17.6
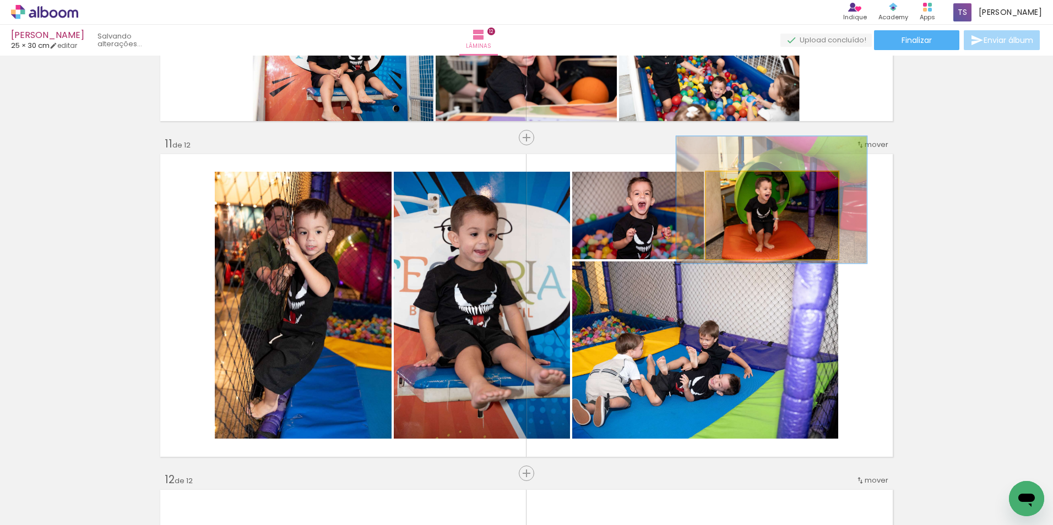
type paper-slider "144"
click div
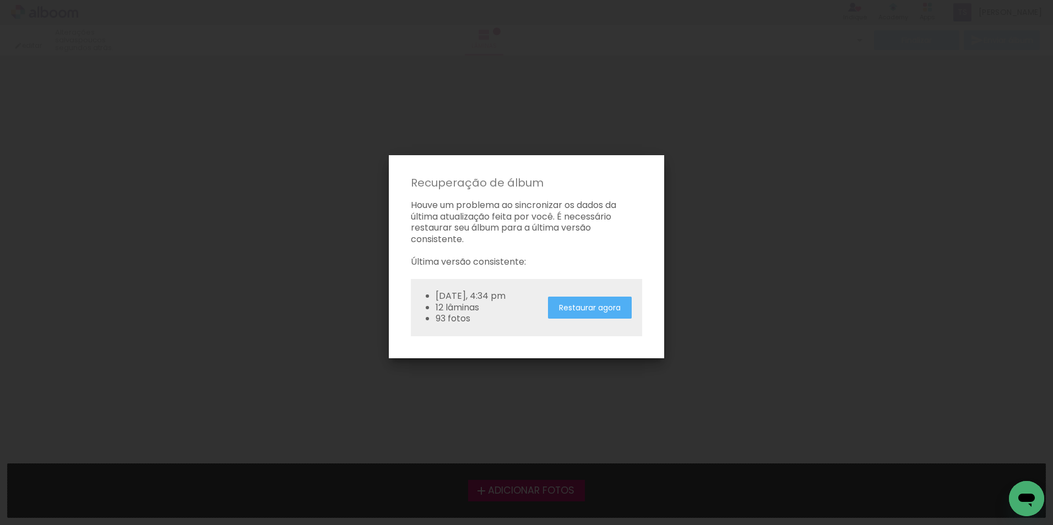
click at [0, 0] on slot "Restaurar agora" at bounding box center [0, 0] width 0 height 0
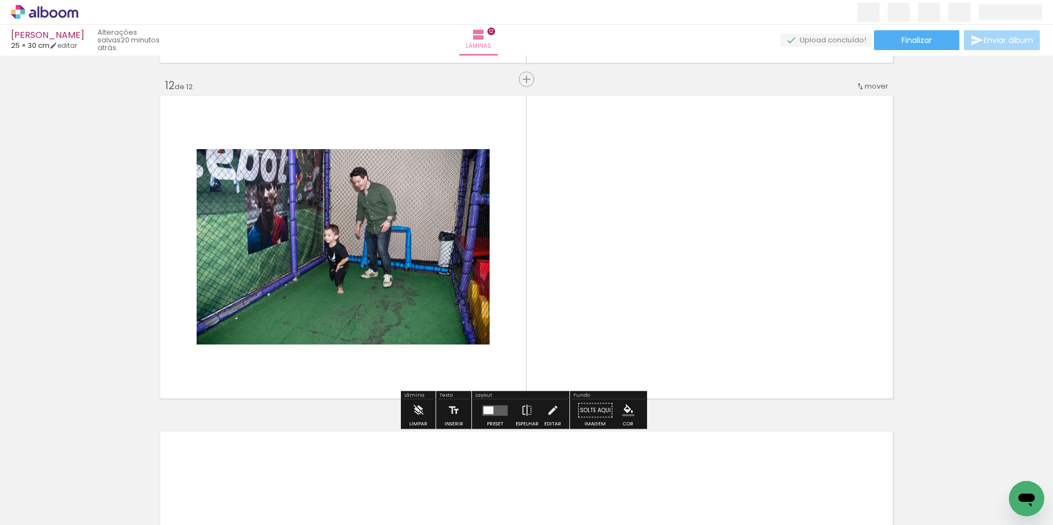
scroll to position [3855, 0]
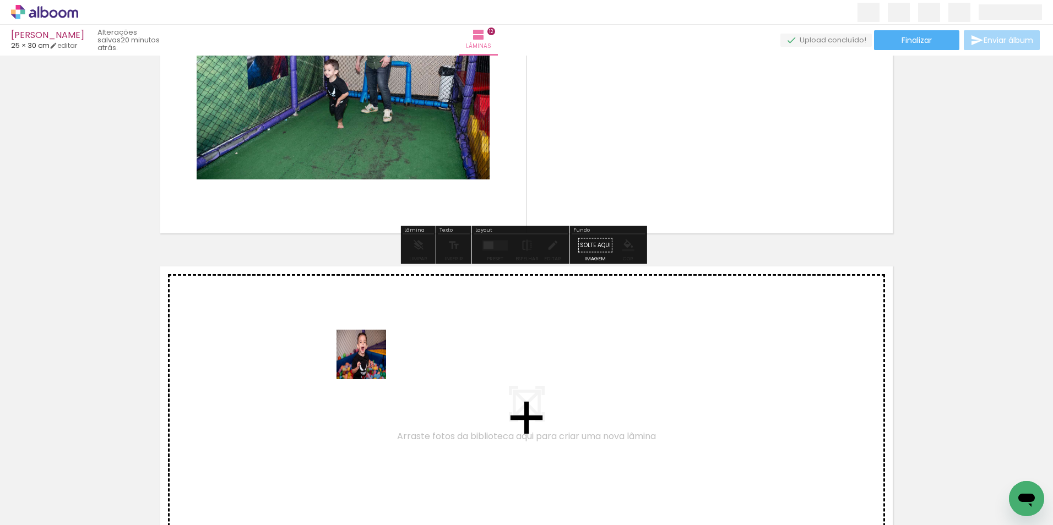
drag, startPoint x: 343, startPoint y: 480, endPoint x: 384, endPoint y: 343, distance: 143.0
click at [384, 343] on quentale-workspace at bounding box center [526, 262] width 1053 height 525
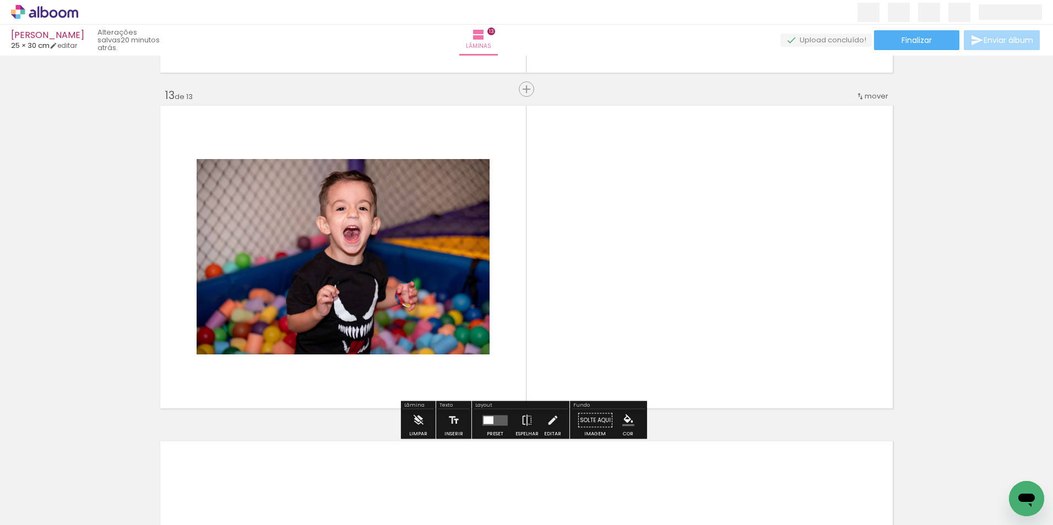
scroll to position [4017, 0]
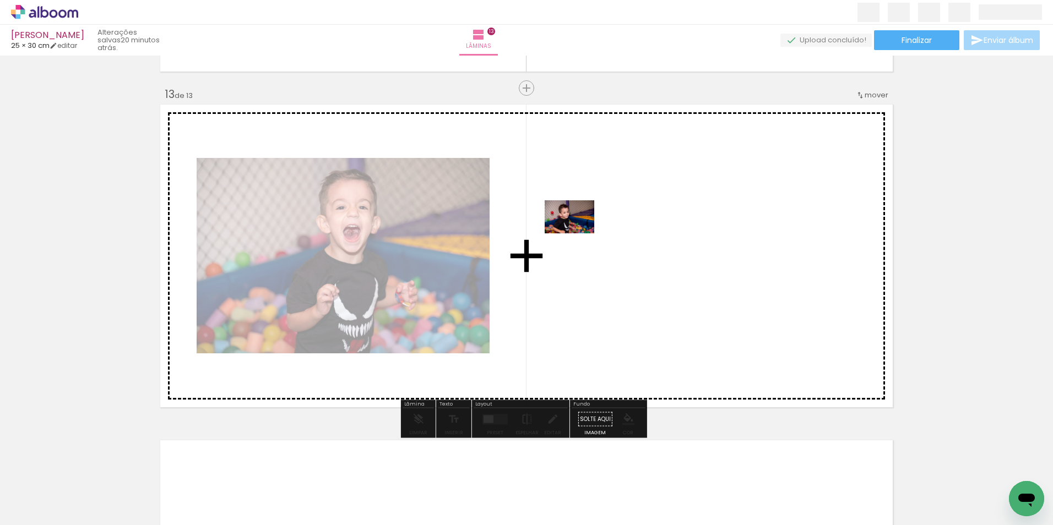
drag, startPoint x: 259, startPoint y: 496, endPoint x: 599, endPoint y: 220, distance: 437.3
click at [599, 220] on quentale-workspace at bounding box center [526, 262] width 1053 height 525
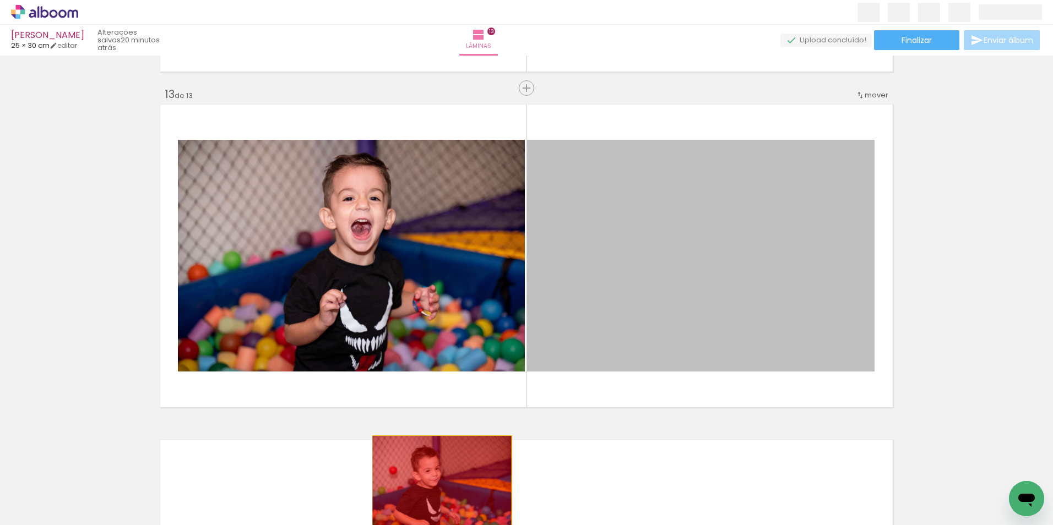
drag, startPoint x: 675, startPoint y: 315, endPoint x: 437, endPoint y: 483, distance: 291.2
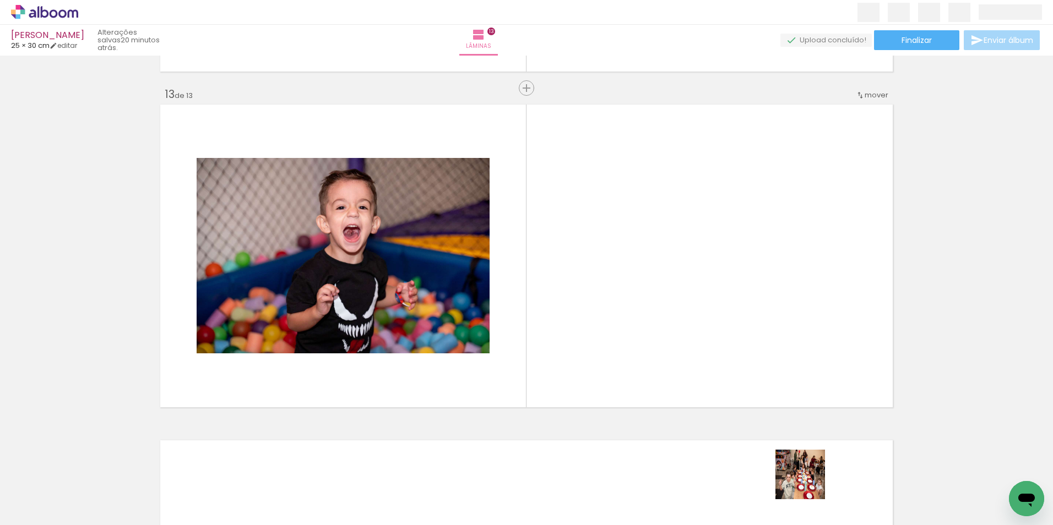
drag, startPoint x: 808, startPoint y: 495, endPoint x: 788, endPoint y: 428, distance: 69.2
click at [745, 313] on quentale-workspace at bounding box center [526, 262] width 1053 height 525
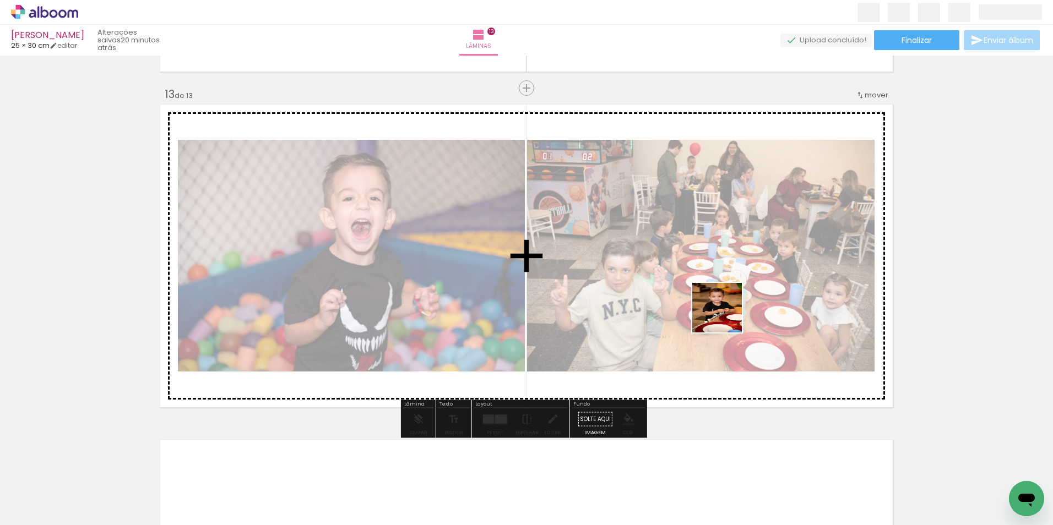
drag, startPoint x: 759, startPoint y: 455, endPoint x: 703, endPoint y: 352, distance: 116.8
click at [715, 270] on quentale-workspace at bounding box center [526, 262] width 1053 height 525
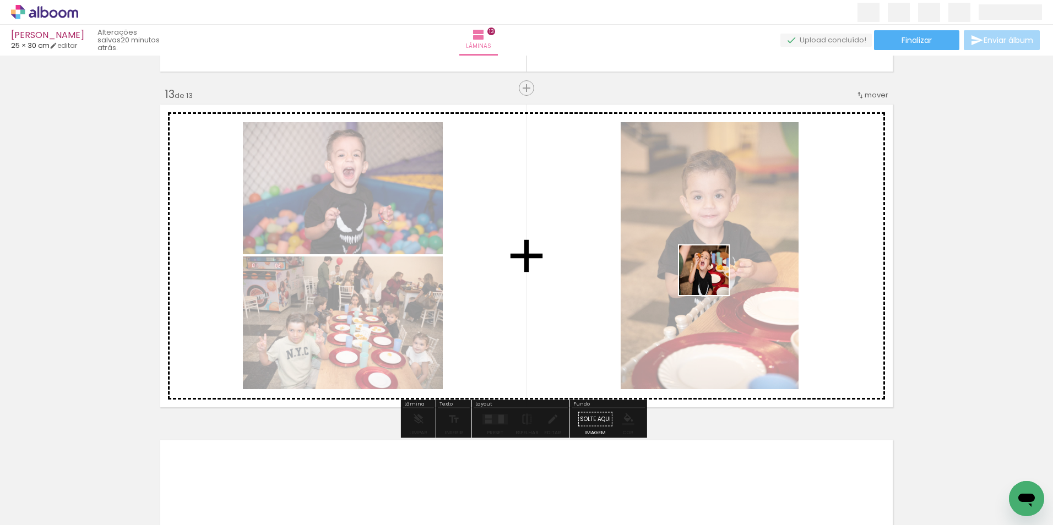
drag, startPoint x: 703, startPoint y: 486, endPoint x: 893, endPoint y: 463, distance: 191.5
click at [714, 271] on quentale-workspace at bounding box center [526, 262] width 1053 height 525
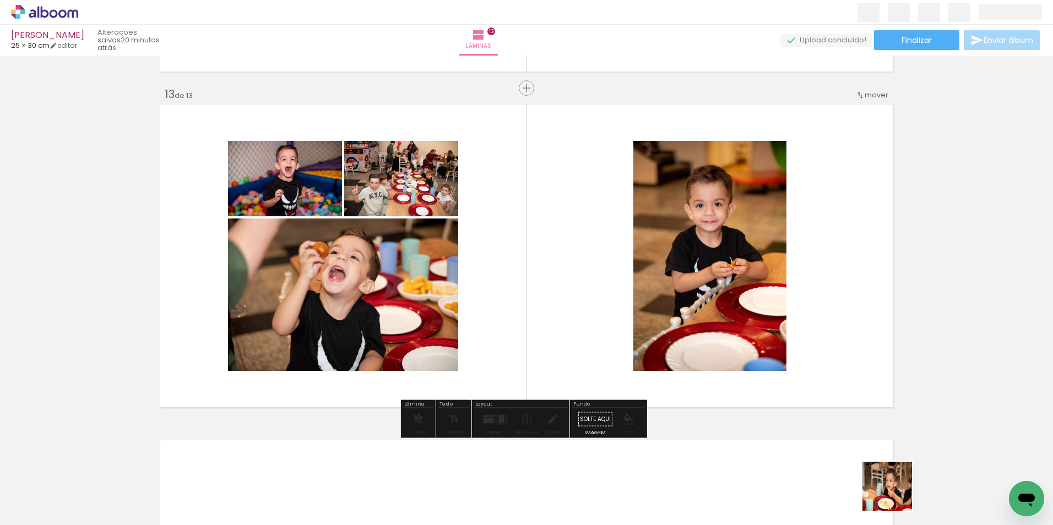
drag, startPoint x: 899, startPoint y: 504, endPoint x: 773, endPoint y: 274, distance: 262.2
click at [773, 274] on quentale-workspace at bounding box center [526, 262] width 1053 height 525
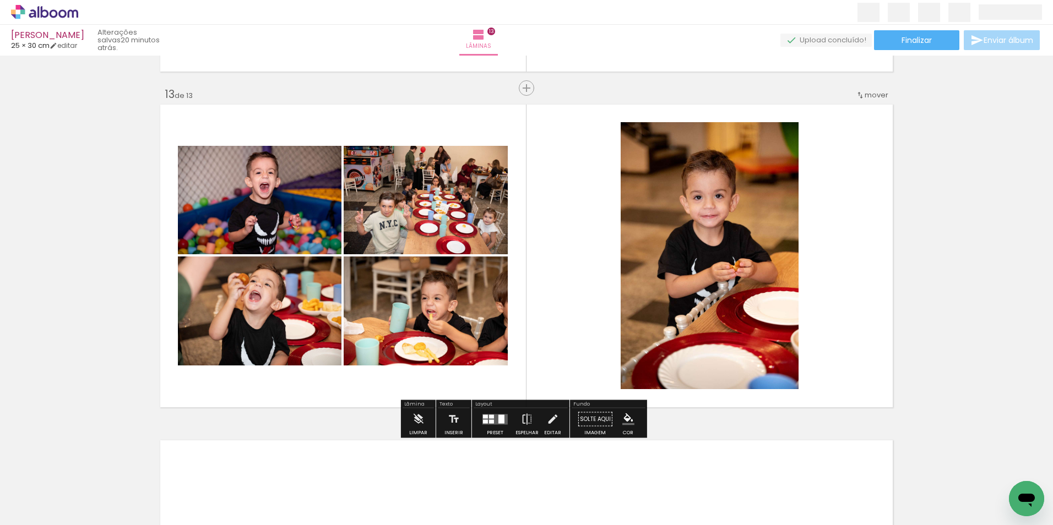
click at [487, 425] on div at bounding box center [495, 420] width 30 height 22
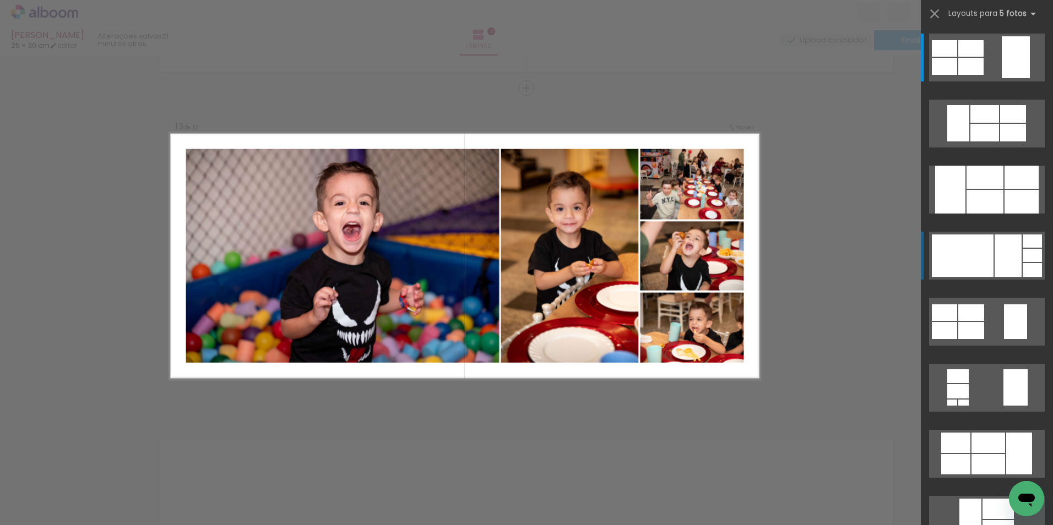
click at [1015, 263] on div at bounding box center [1008, 256] width 27 height 42
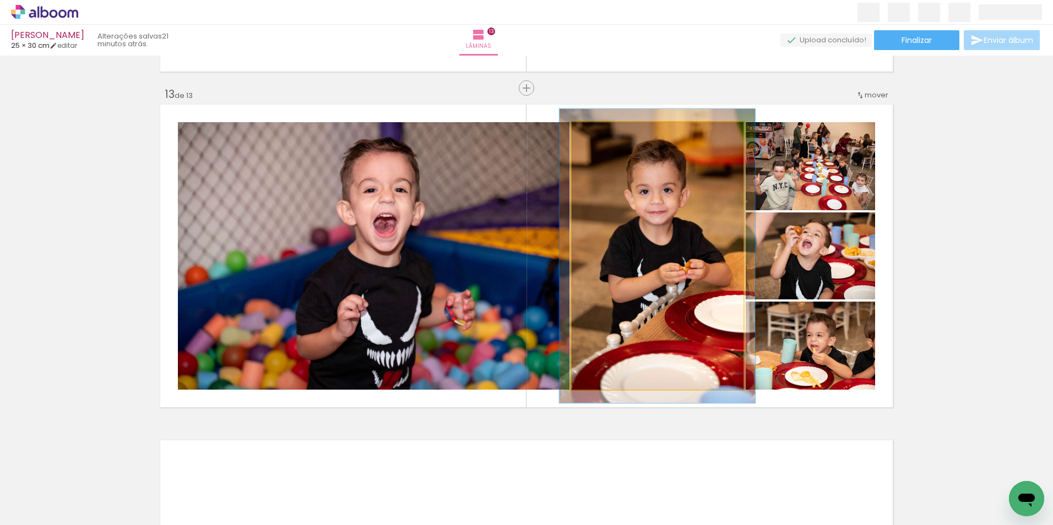
type paper-slider "110"
click at [600, 134] on div at bounding box center [601, 134] width 10 height 10
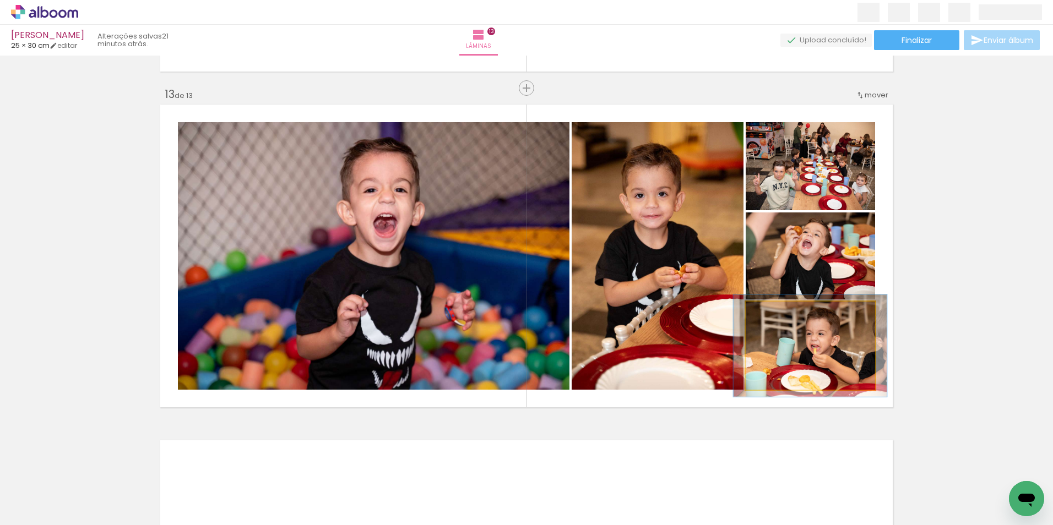
drag, startPoint x: 772, startPoint y: 312, endPoint x: 778, endPoint y: 310, distance: 6.3
type paper-slider "116"
click at [778, 310] on div at bounding box center [778, 314] width 18 height 18
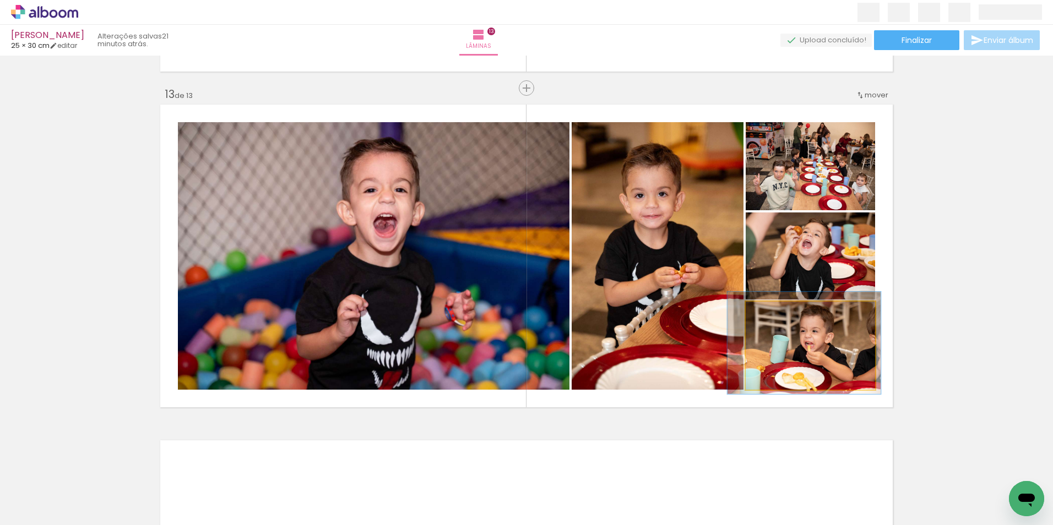
drag, startPoint x: 813, startPoint y: 344, endPoint x: 807, endPoint y: 341, distance: 6.7
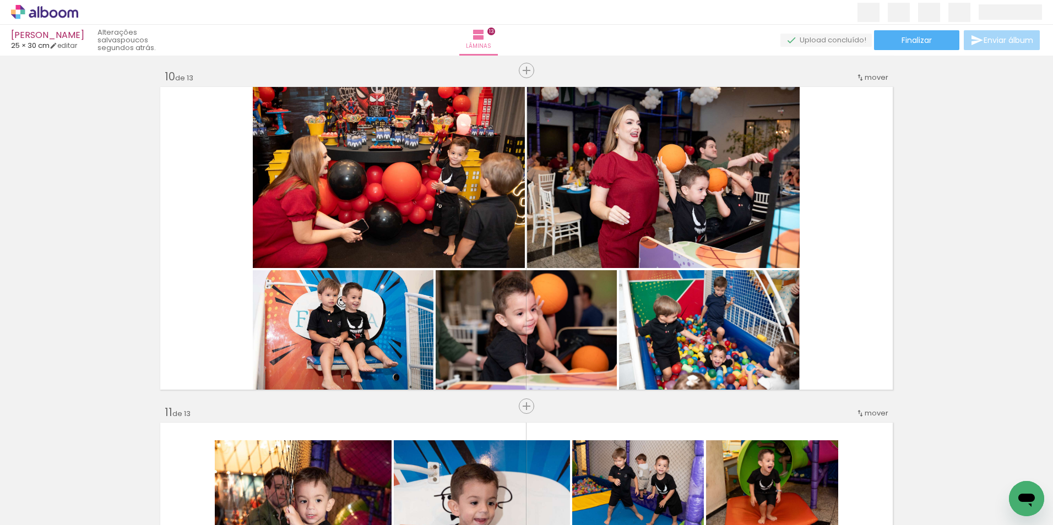
scroll to position [3025, 0]
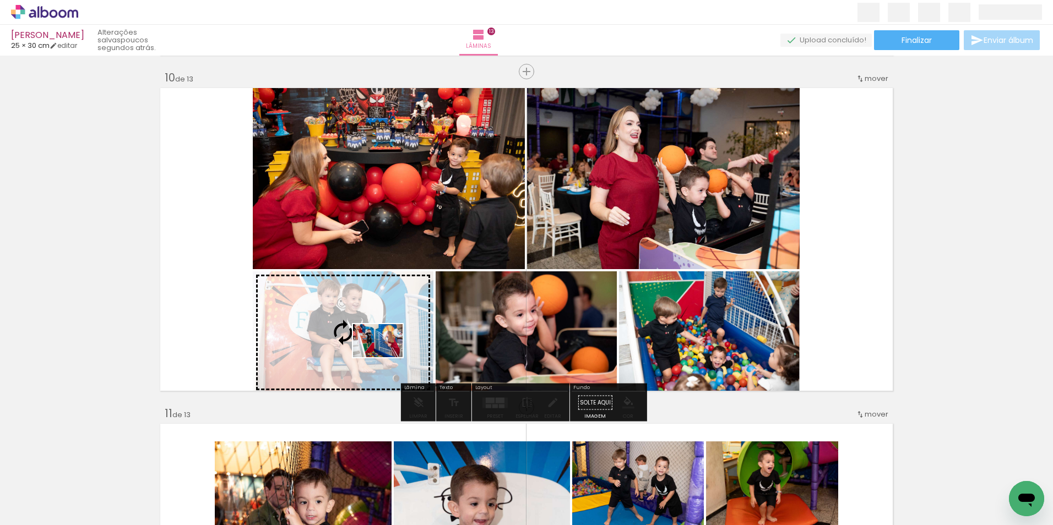
drag, startPoint x: 564, startPoint y: 495, endPoint x: 386, endPoint y: 357, distance: 225.4
click at [386, 357] on quentale-workspace at bounding box center [526, 262] width 1053 height 525
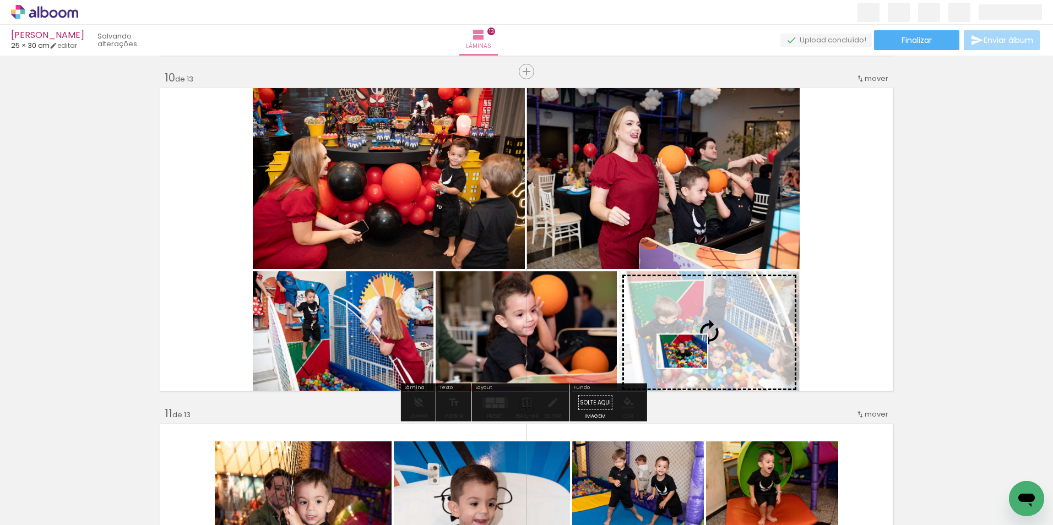
drag, startPoint x: 632, startPoint y: 491, endPoint x: 691, endPoint y: 368, distance: 136.5
click at [691, 368] on quentale-workspace at bounding box center [526, 262] width 1053 height 525
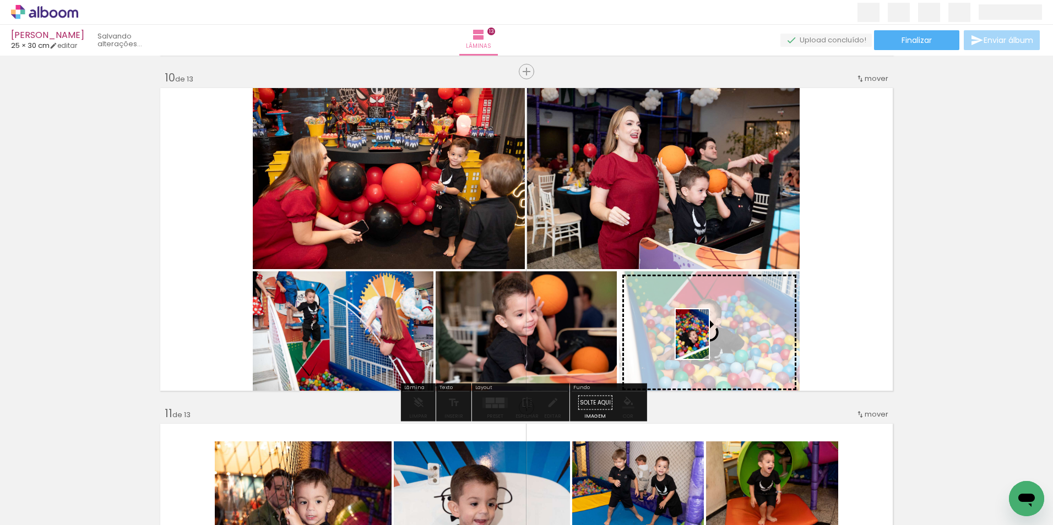
drag, startPoint x: 510, startPoint y: 496, endPoint x: 709, endPoint y: 343, distance: 250.8
click at [709, 343] on quentale-workspace at bounding box center [526, 262] width 1053 height 525
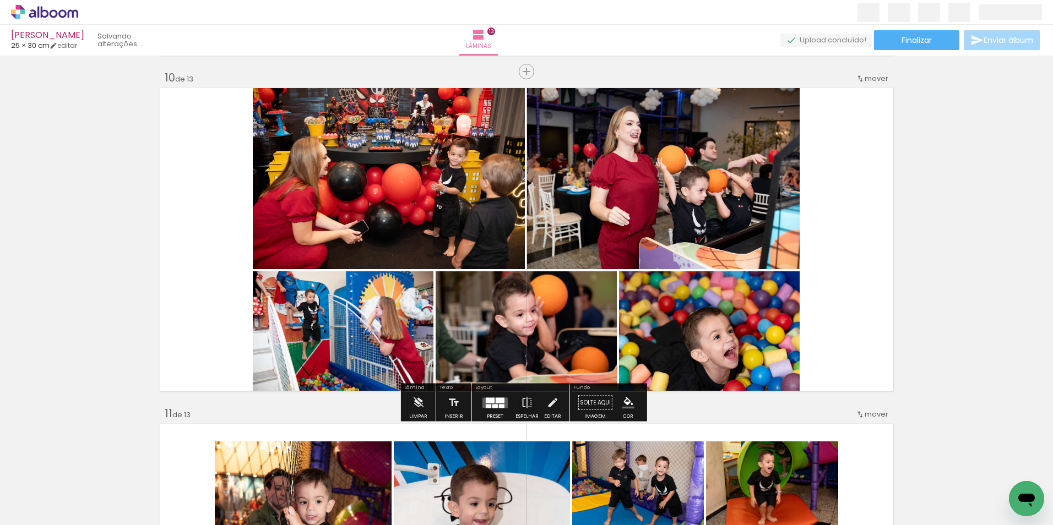
click at [644, 284] on div at bounding box center [645, 283] width 7 height 7
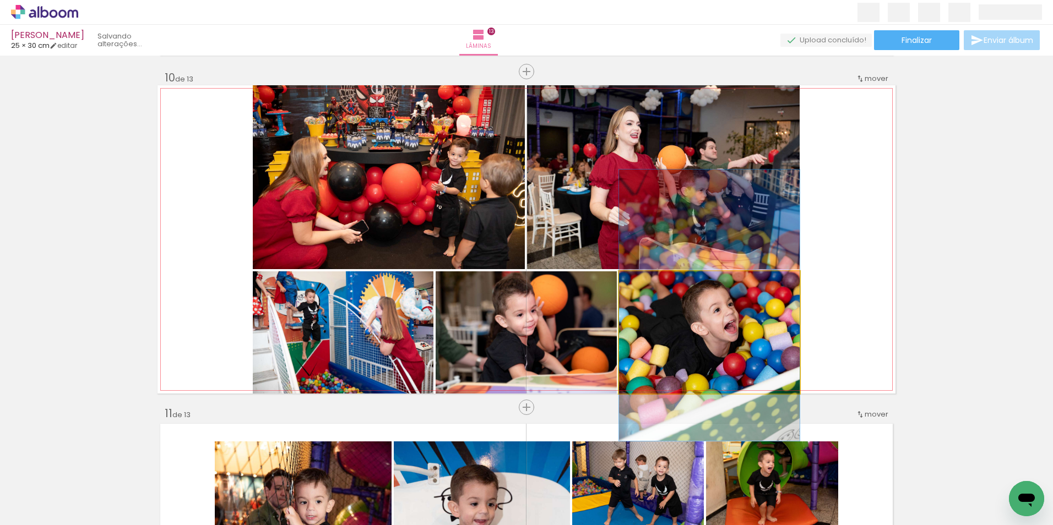
drag, startPoint x: 712, startPoint y: 335, endPoint x: 712, endPoint y: 308, distance: 27.0
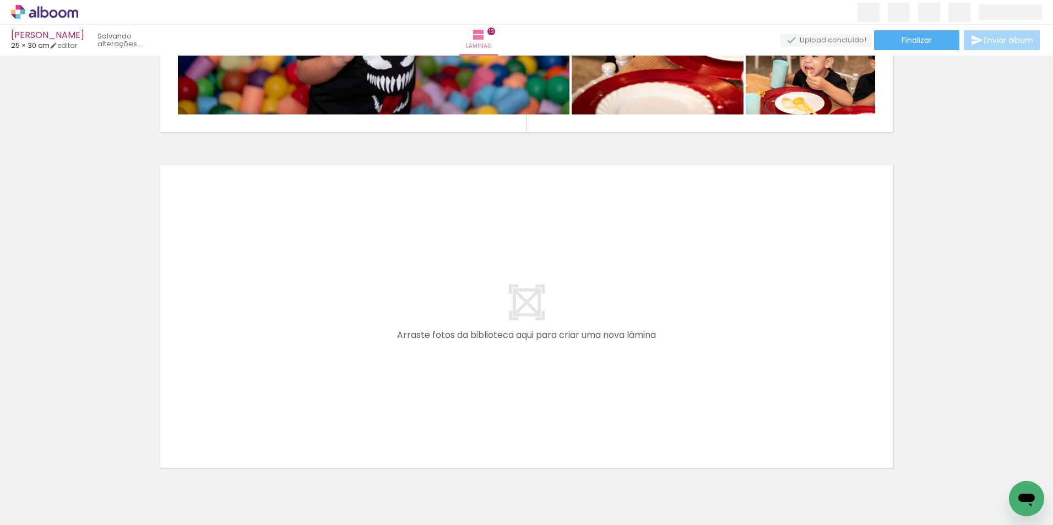
scroll to position [0, 1917]
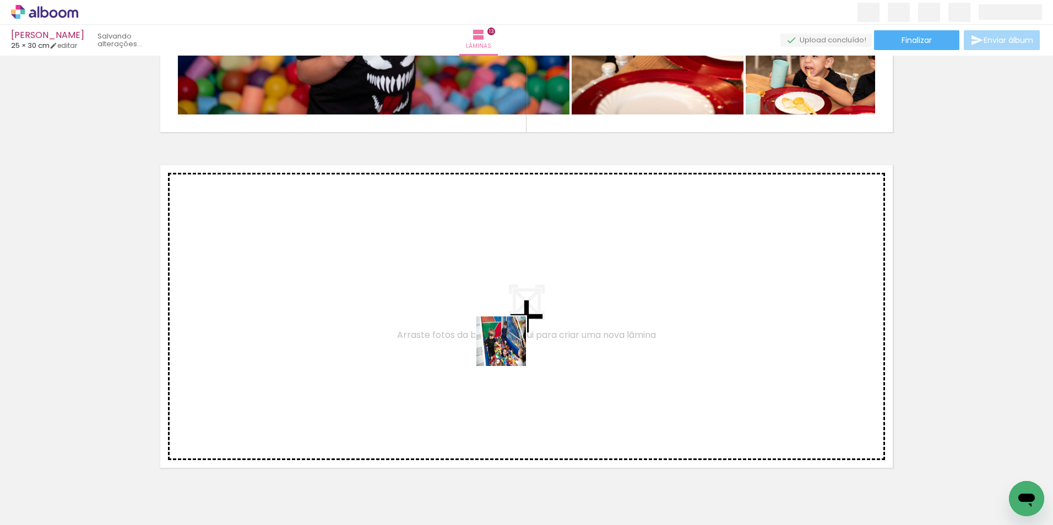
drag, startPoint x: 591, startPoint y: 494, endPoint x: 499, endPoint y: 337, distance: 181.6
click at [499, 337] on quentale-workspace at bounding box center [526, 262] width 1053 height 525
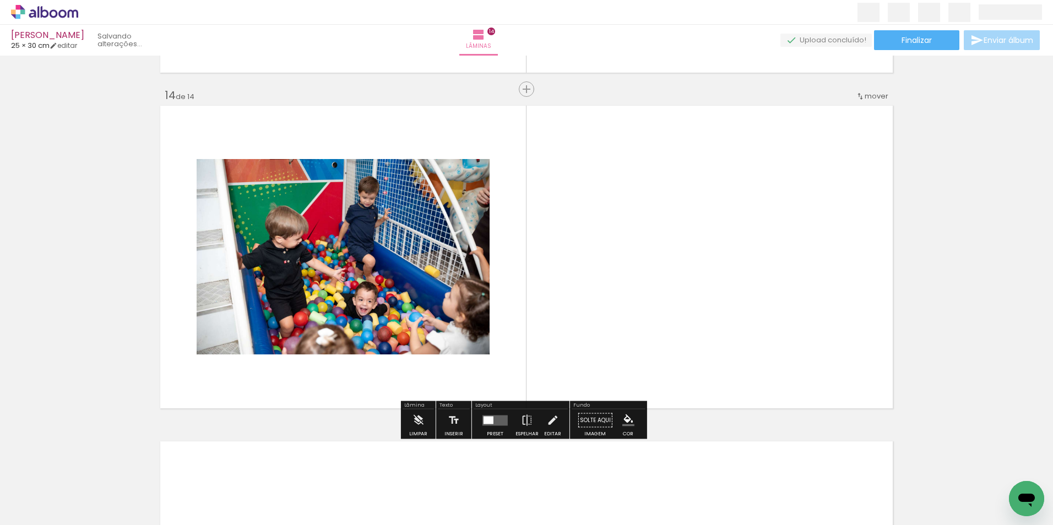
scroll to position [4353, 0]
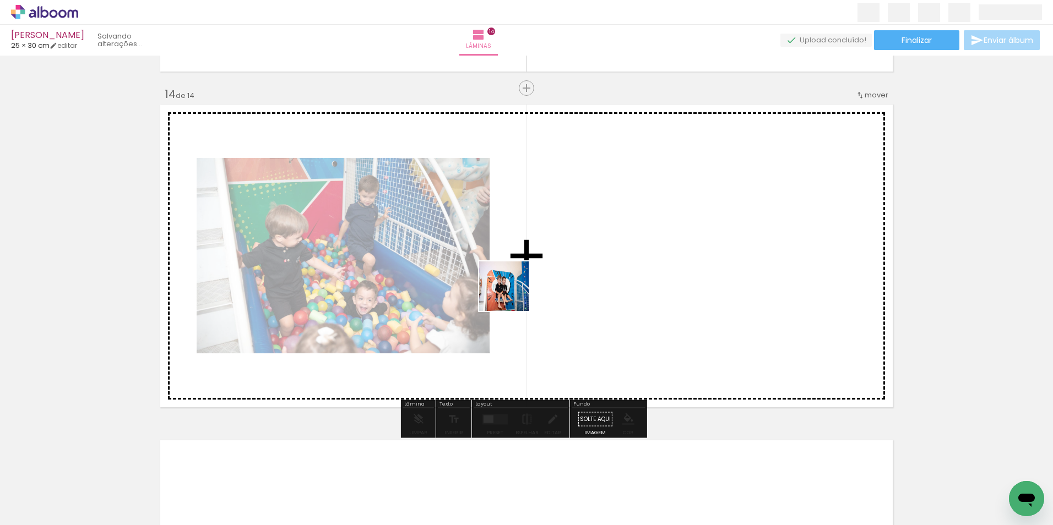
drag, startPoint x: 548, startPoint y: 486, endPoint x: 523, endPoint y: 264, distance: 223.9
click at [523, 264] on quentale-workspace at bounding box center [526, 262] width 1053 height 525
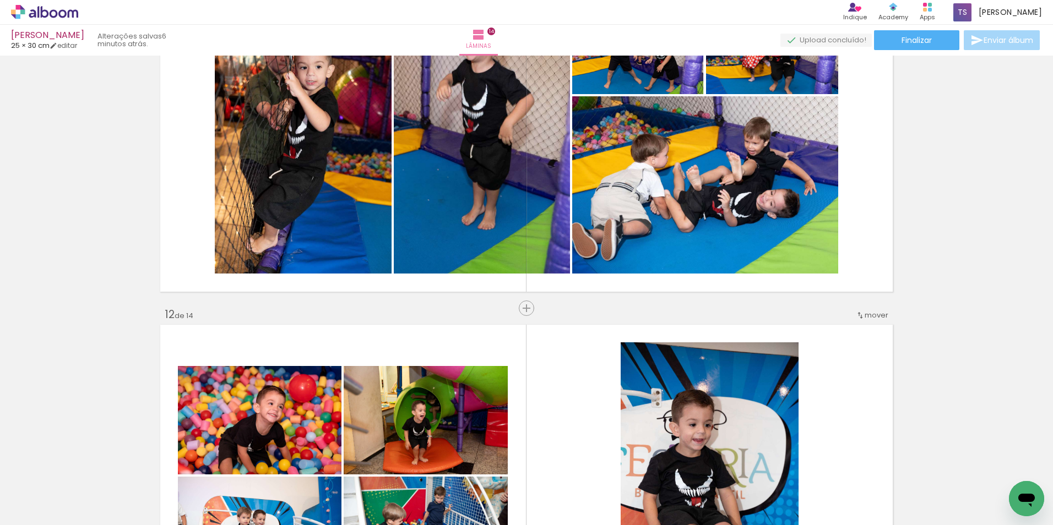
scroll to position [3405, 0]
